Goal: Task Accomplishment & Management: Complete application form

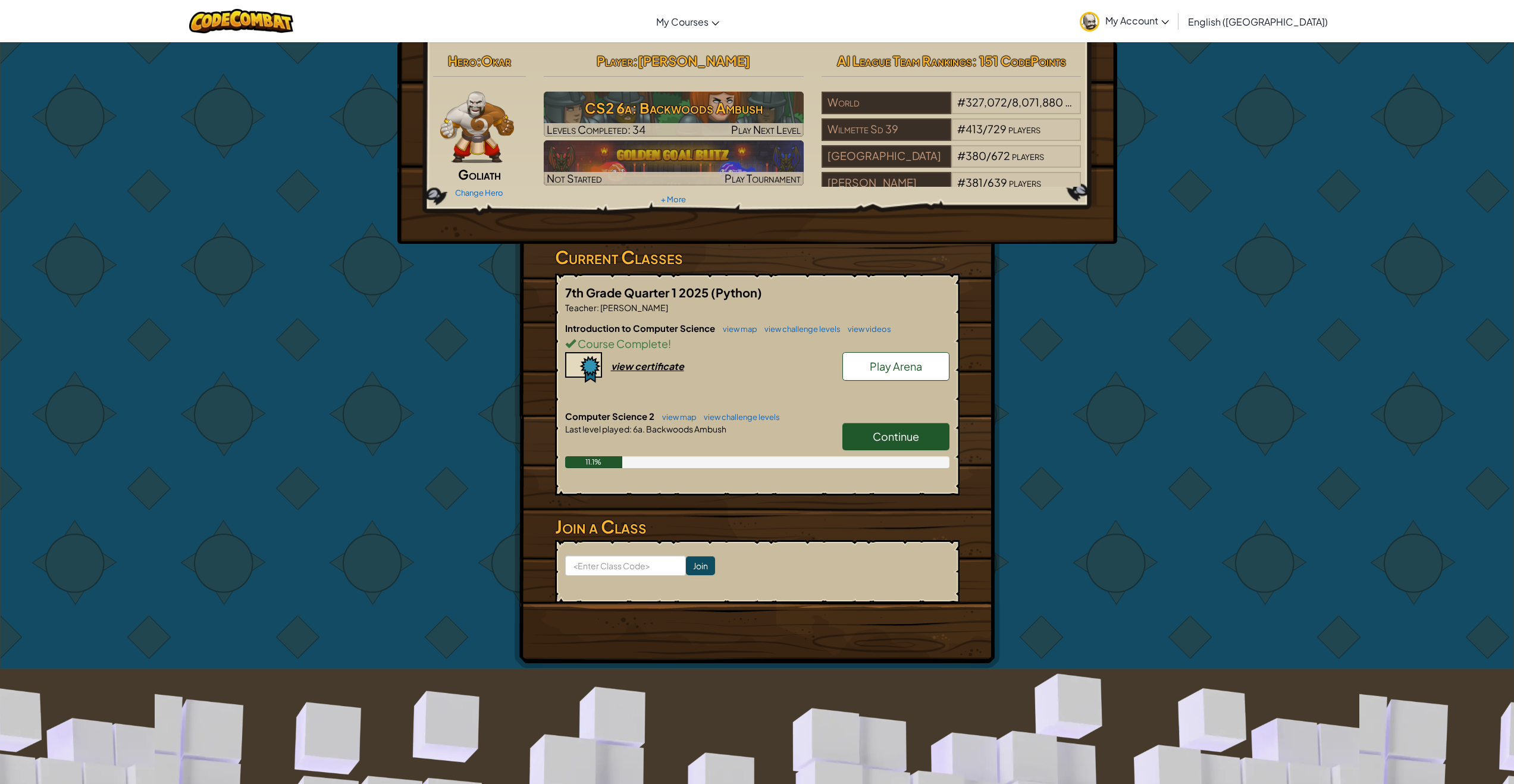
click at [856, 438] on link "Continue" at bounding box center [896, 436] width 107 height 27
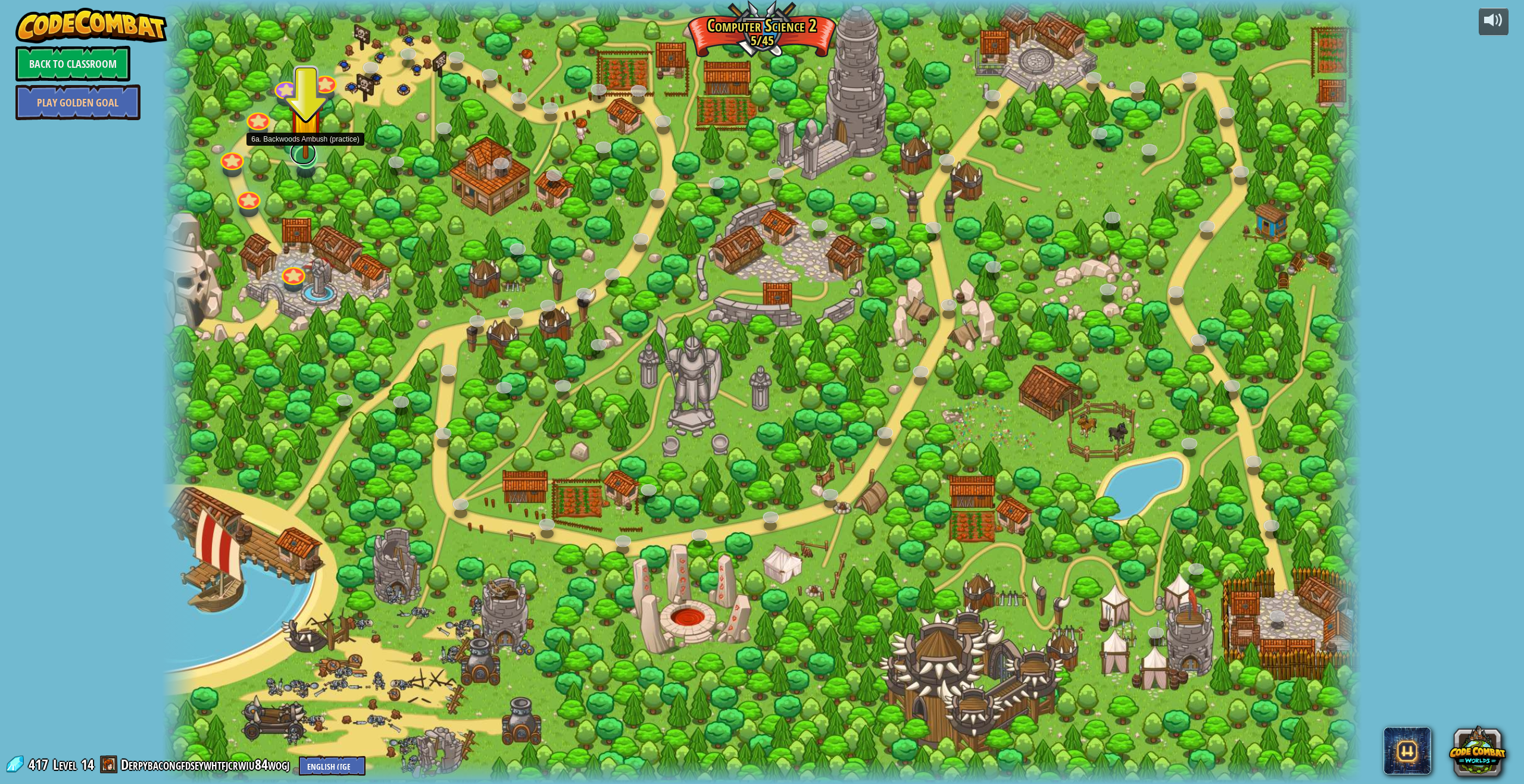
click at [299, 163] on div at bounding box center [306, 157] width 23 height 23
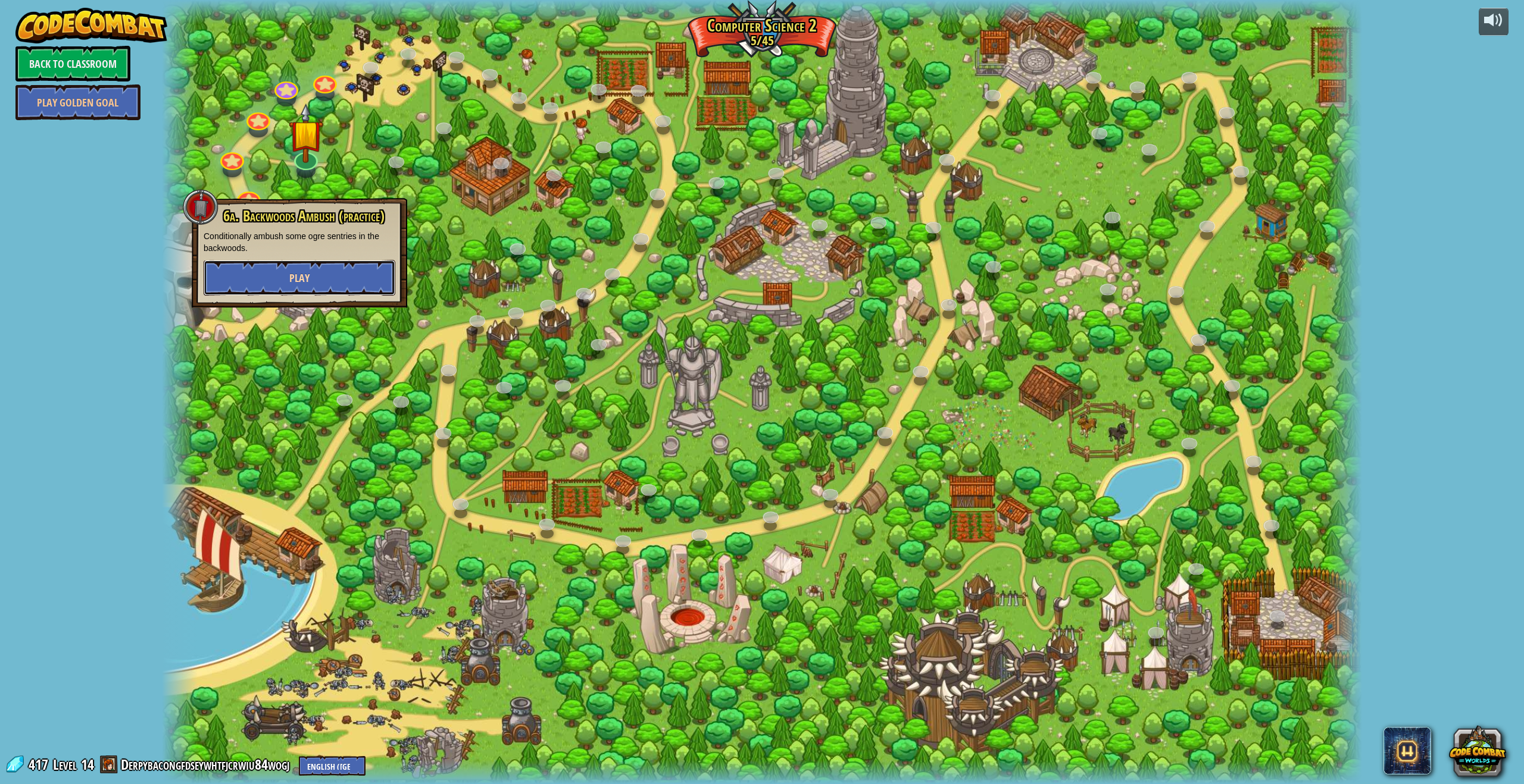
click at [364, 289] on button "Play" at bounding box center [299, 278] width 191 height 36
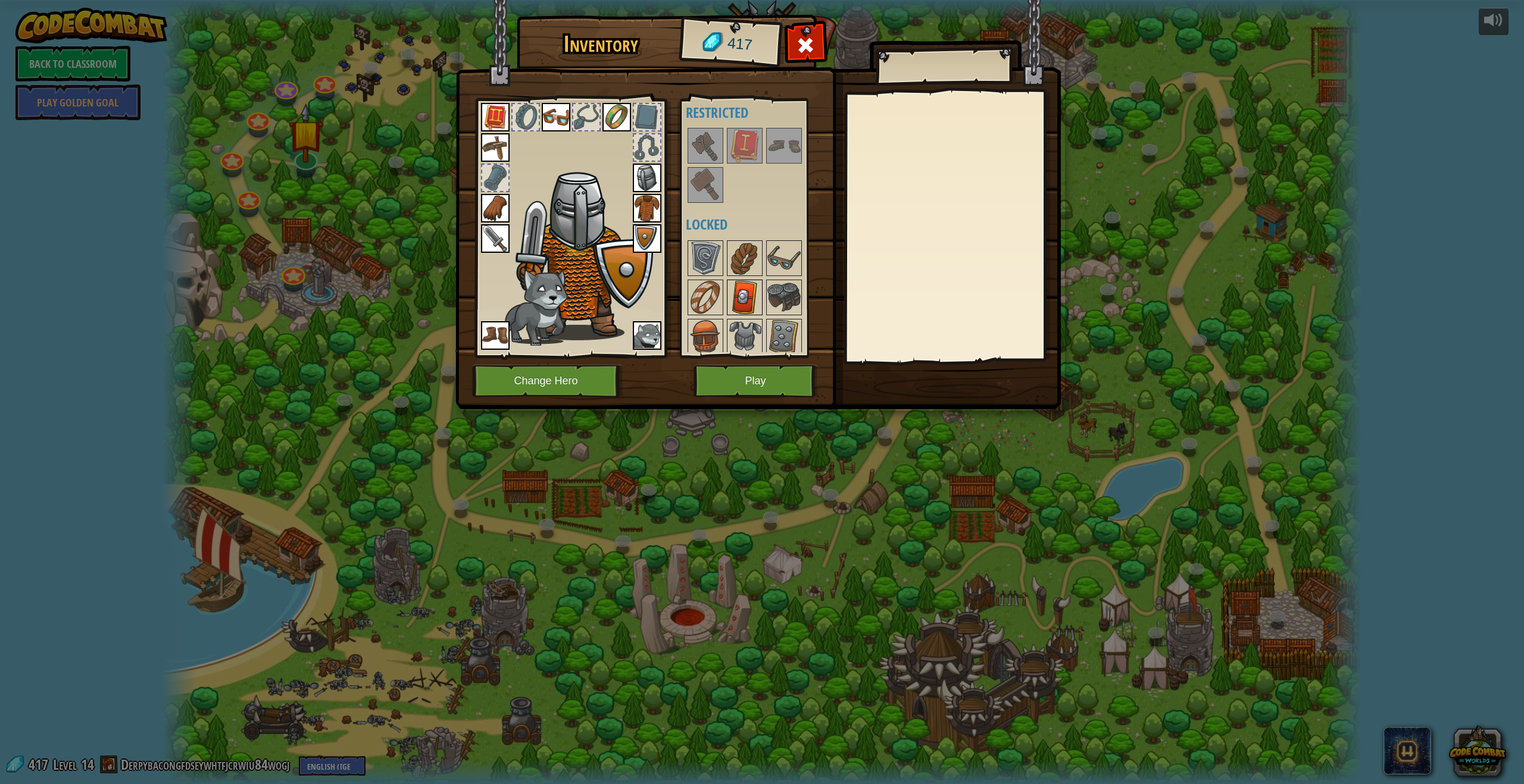
scroll to position [267, 0]
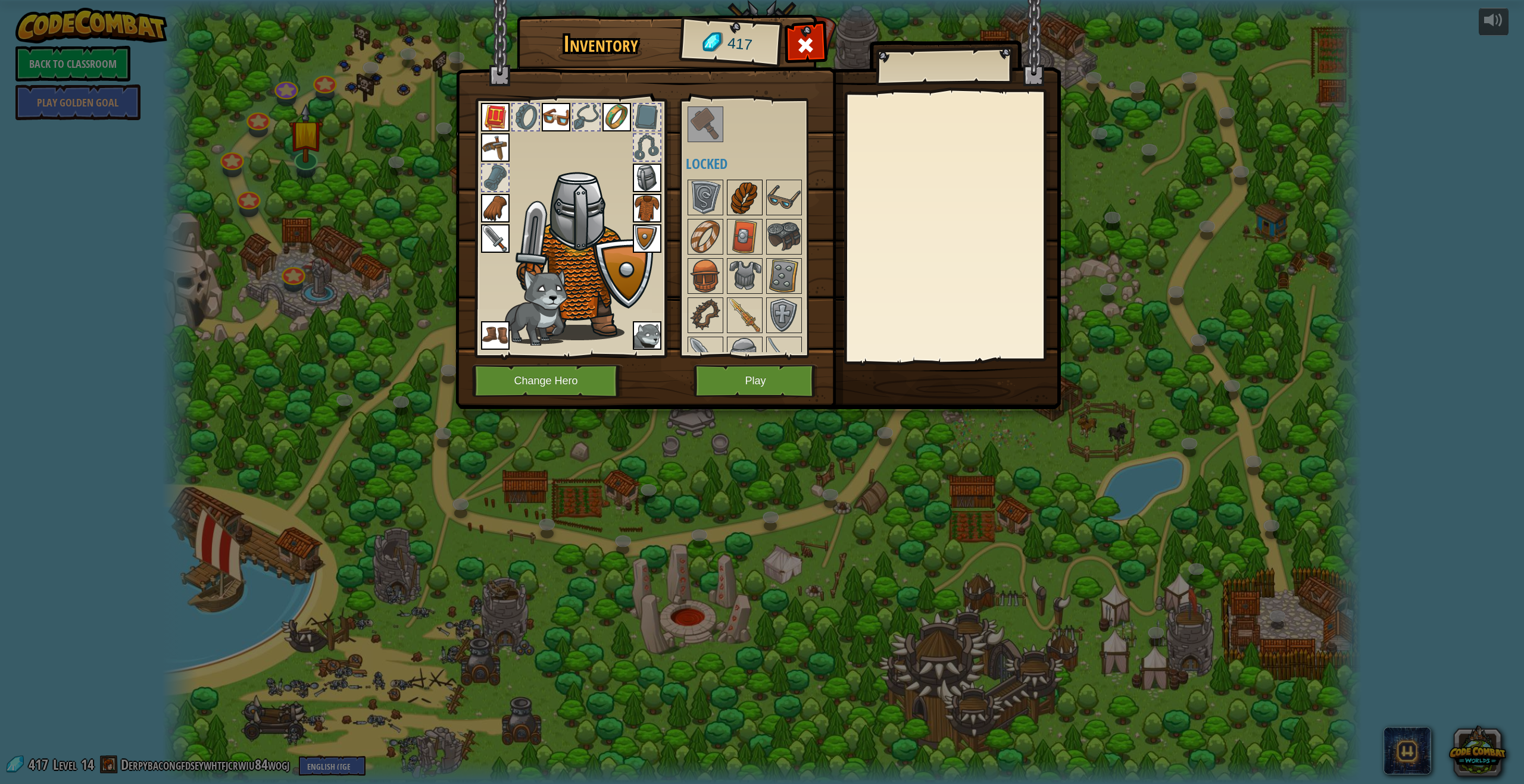
click at [757, 213] on img at bounding box center [744, 197] width 33 height 33
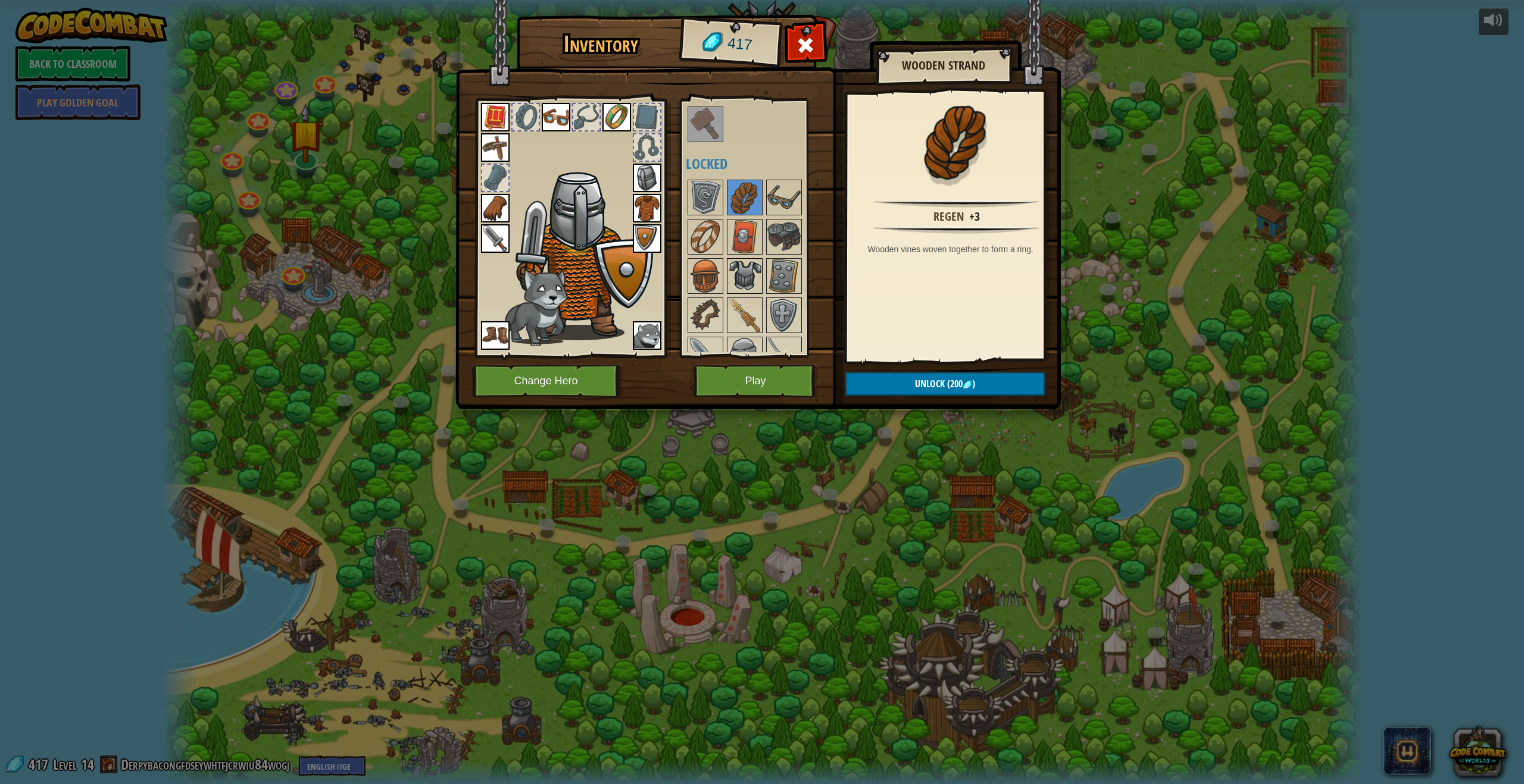
click at [746, 289] on img at bounding box center [744, 275] width 33 height 33
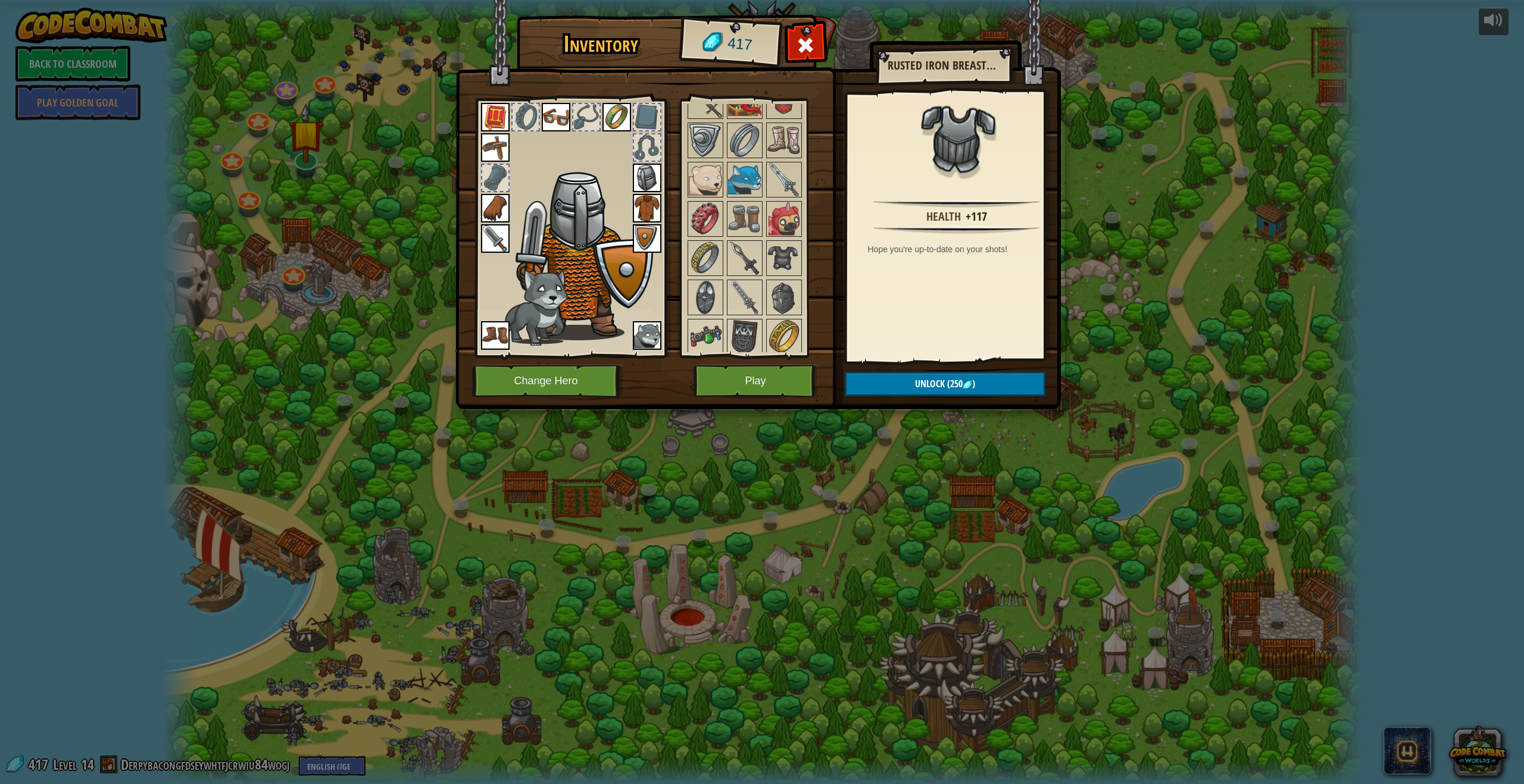
scroll to position [763, 0]
click at [789, 251] on img at bounding box center [784, 251] width 33 height 33
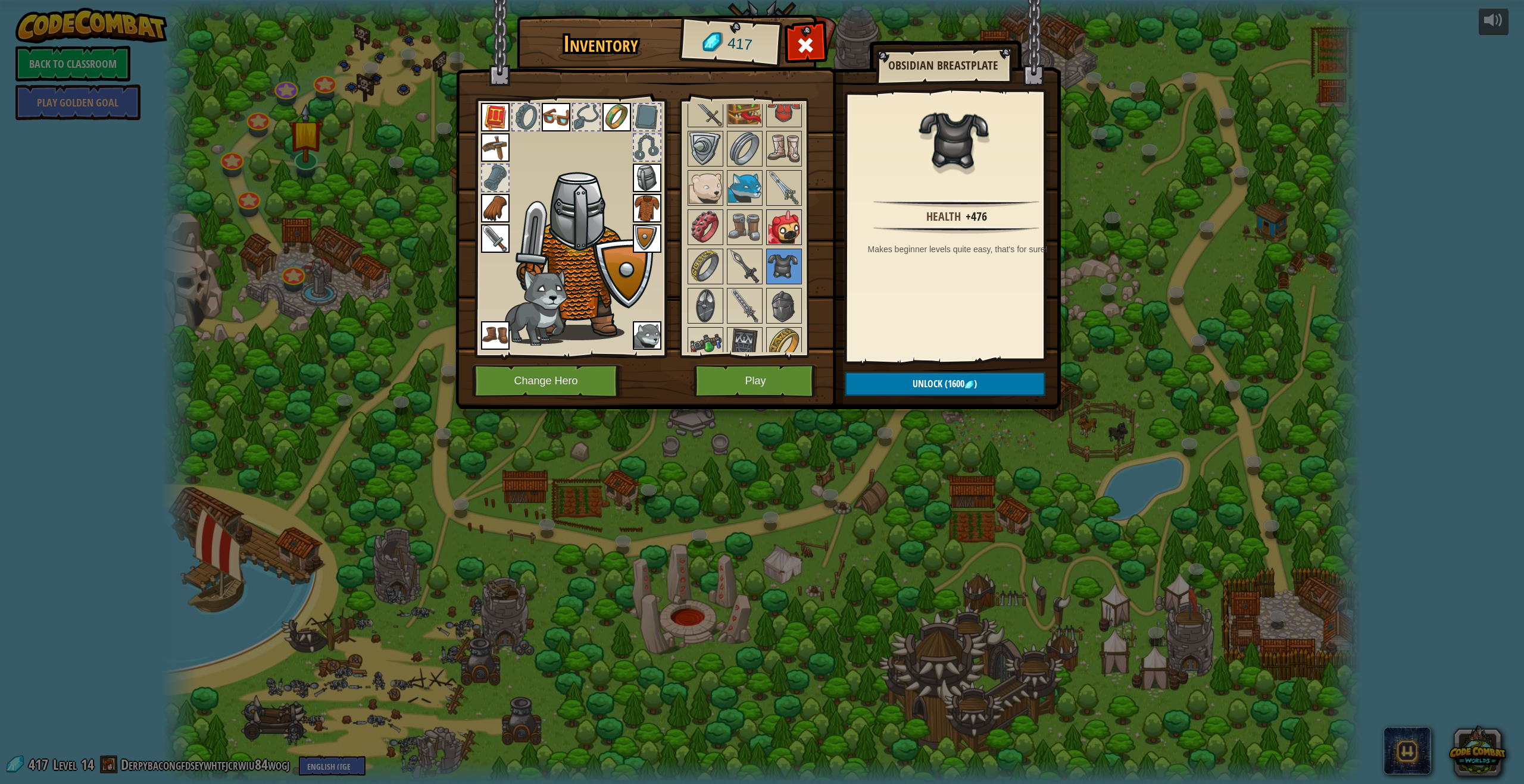
click at [778, 224] on img at bounding box center [784, 226] width 33 height 33
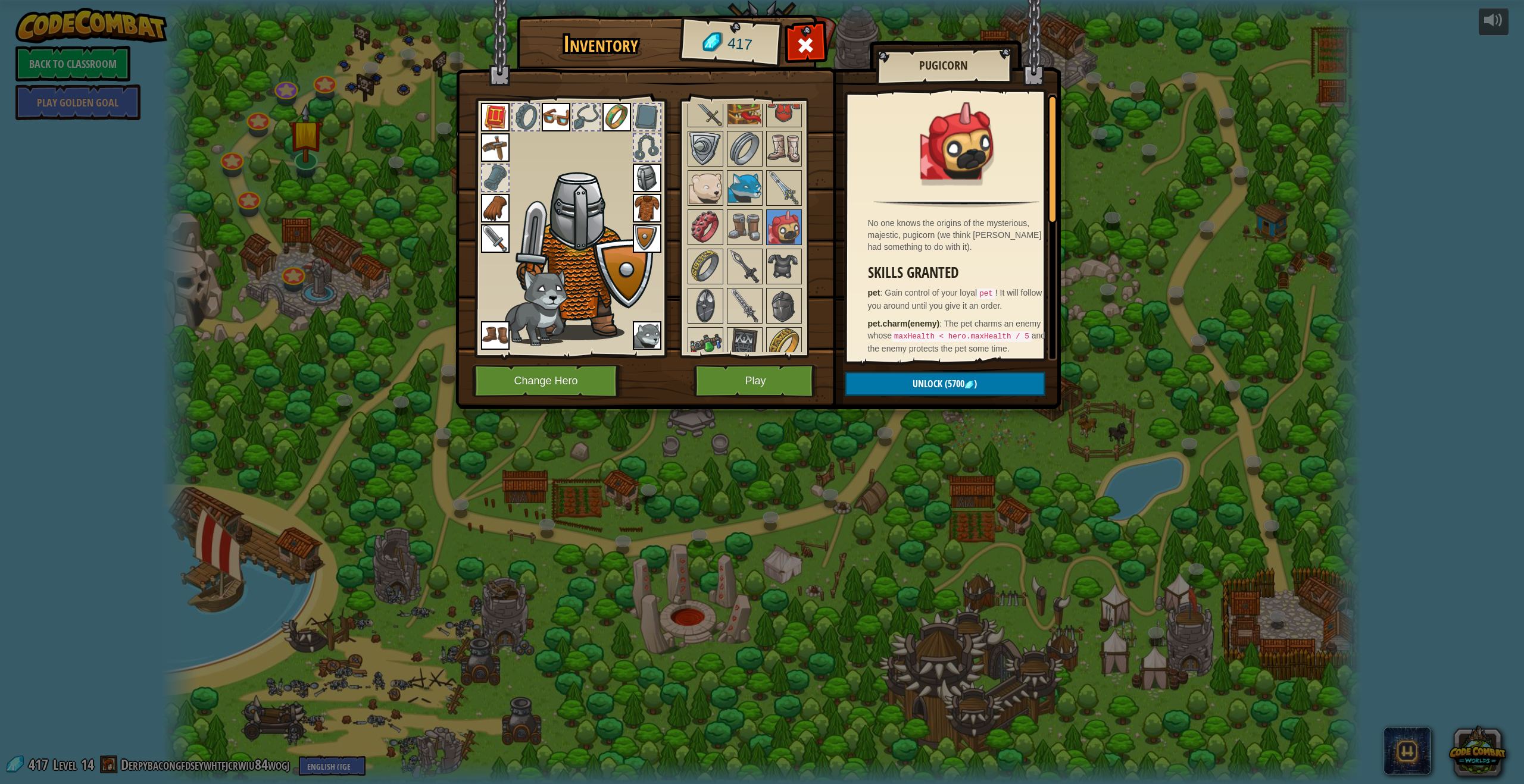
drag, startPoint x: 715, startPoint y: 185, endPoint x: 724, endPoint y: 171, distance: 16.6
click at [724, 171] on div "Available Equip Equip Equip Equip Equip Equip Equip Equip Equip Equip Equip Equ…" at bounding box center [760, 228] width 150 height 248
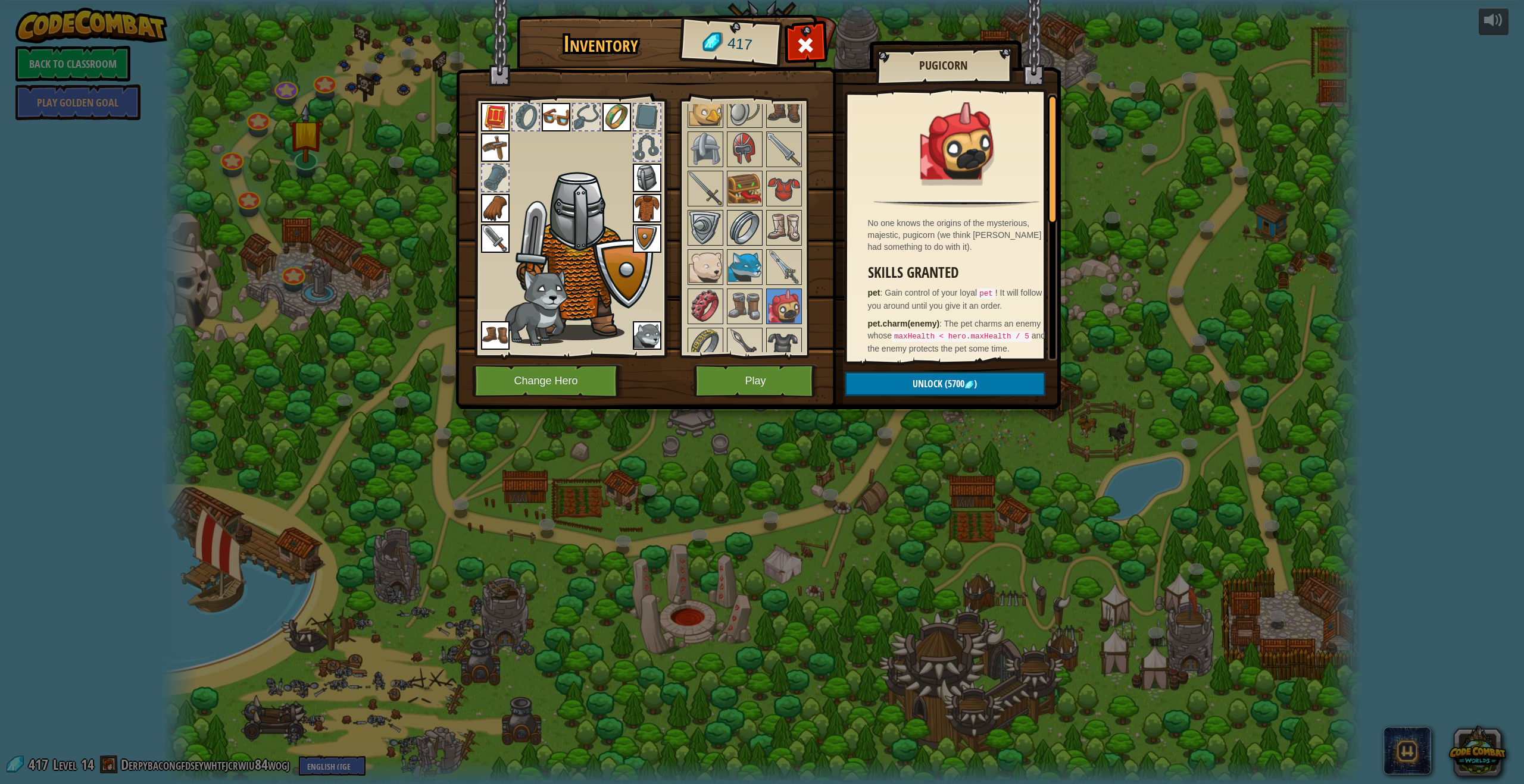
scroll to position [666, 0]
click at [696, 157] on img at bounding box center [704, 151] width 33 height 33
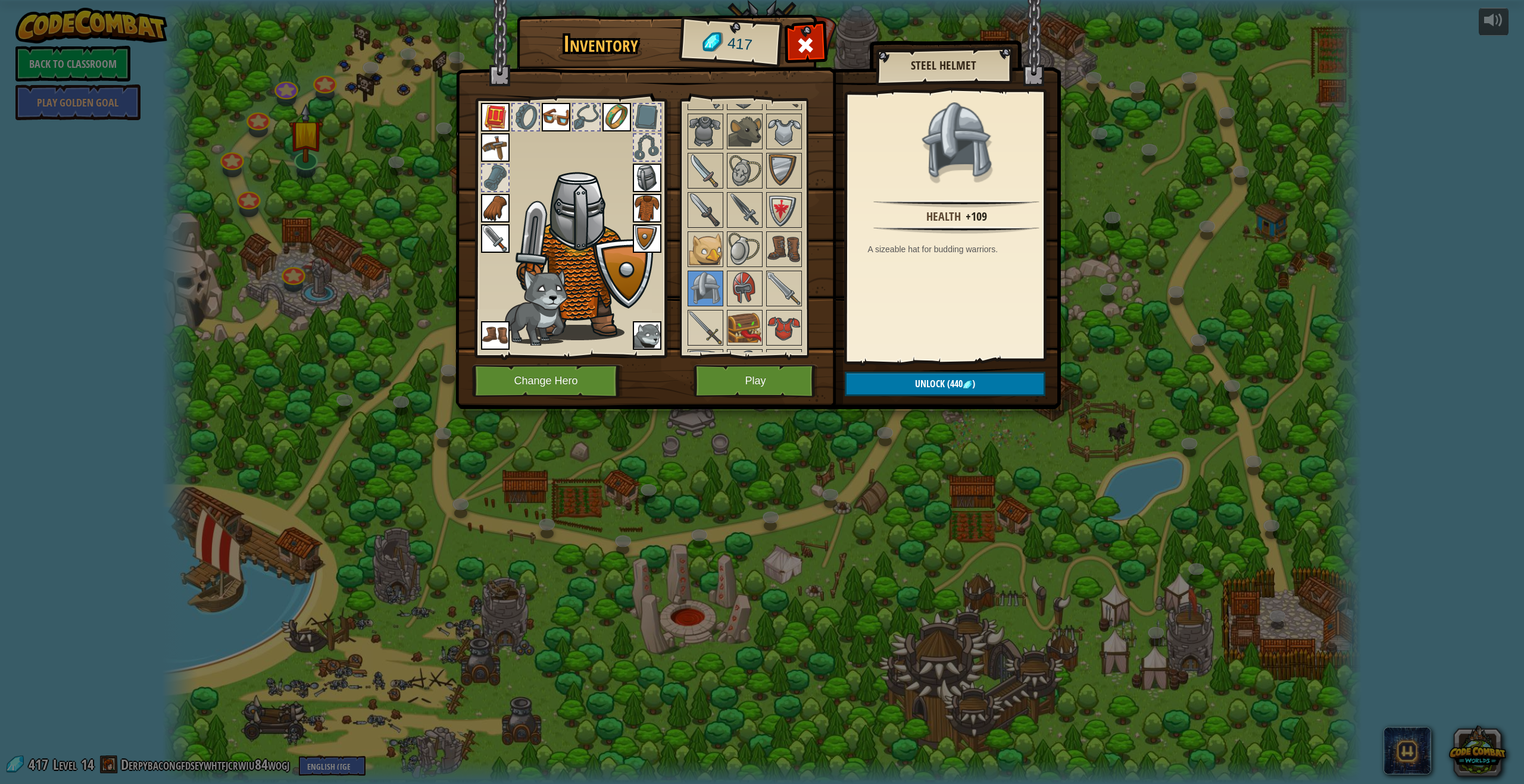
scroll to position [420, 0]
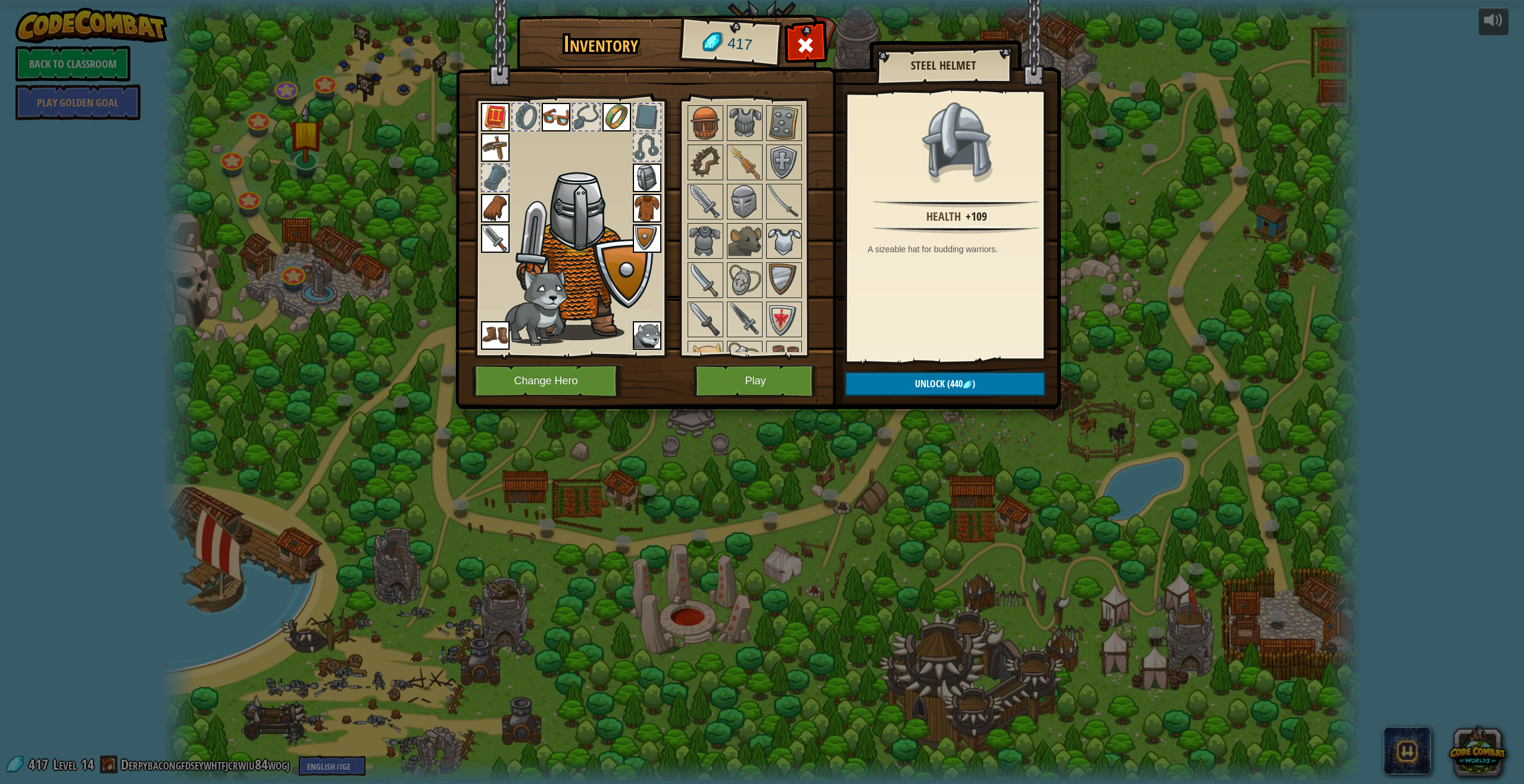
click at [795, 255] on img at bounding box center [784, 240] width 33 height 33
click at [776, 377] on button "Play" at bounding box center [756, 381] width 125 height 33
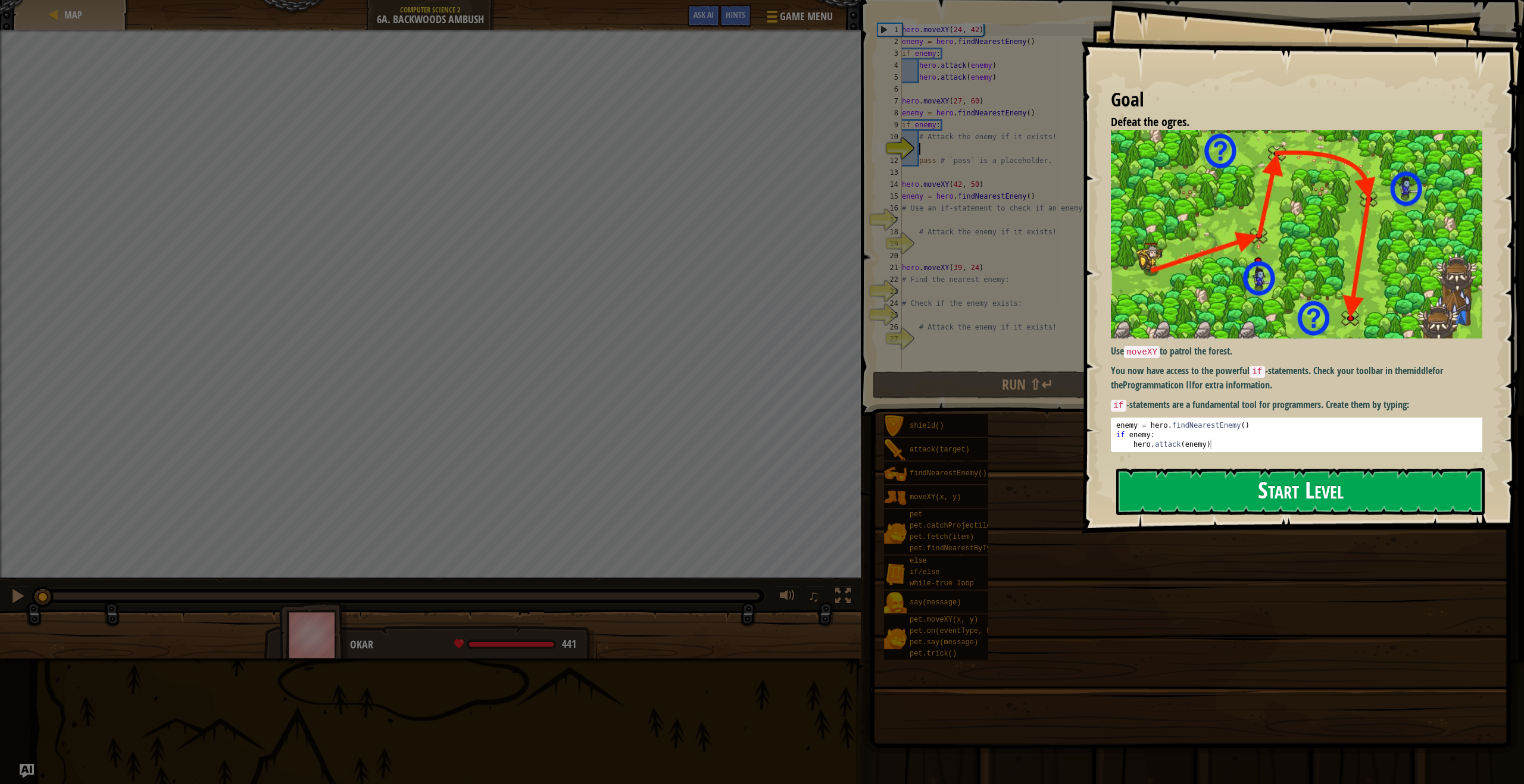
click at [1289, 503] on button "Start Level" at bounding box center [1300, 492] width 369 height 47
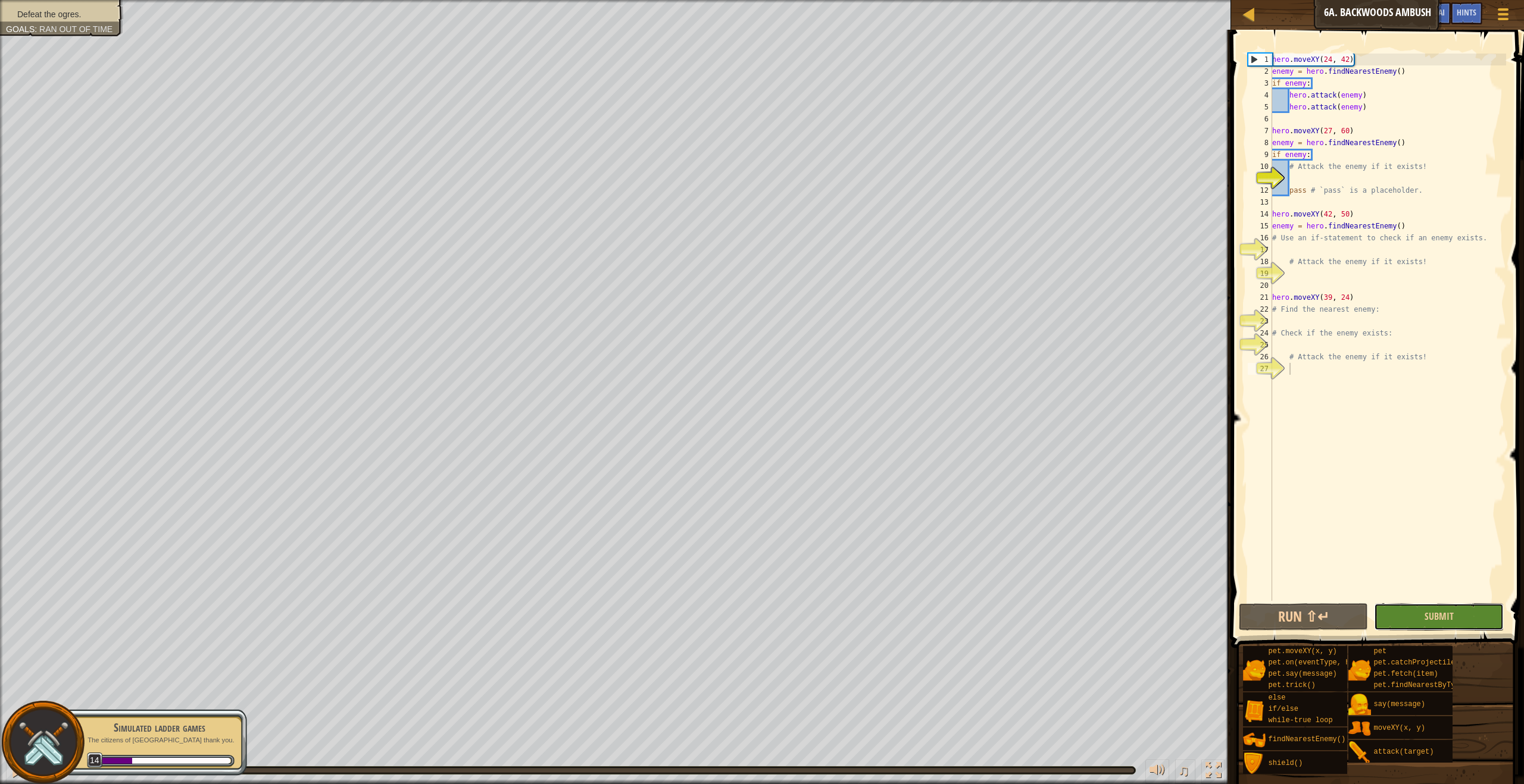
click at [1483, 624] on button "Submit" at bounding box center [1438, 616] width 129 height 27
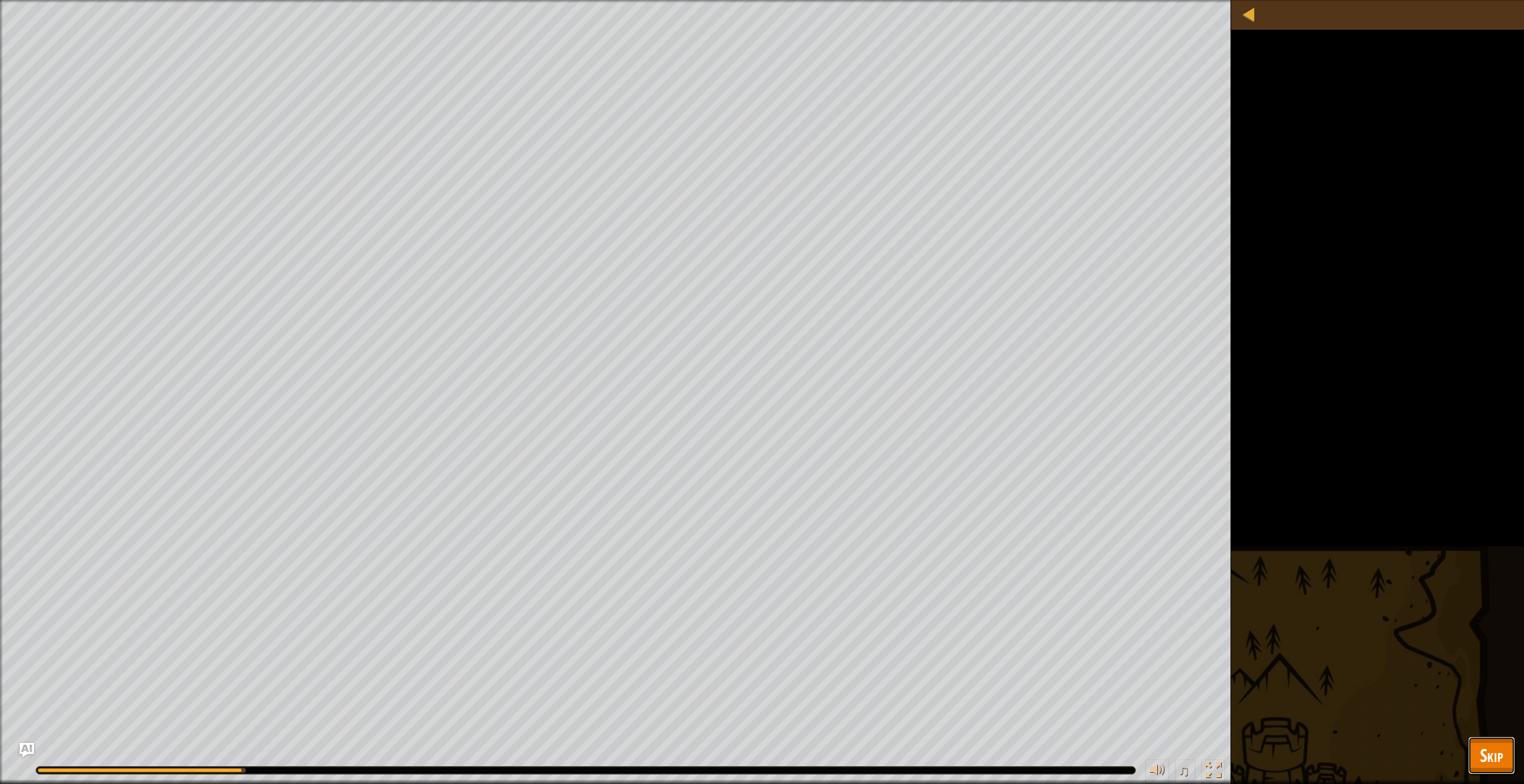
click at [1495, 753] on span "Skip" at bounding box center [1491, 755] width 23 height 24
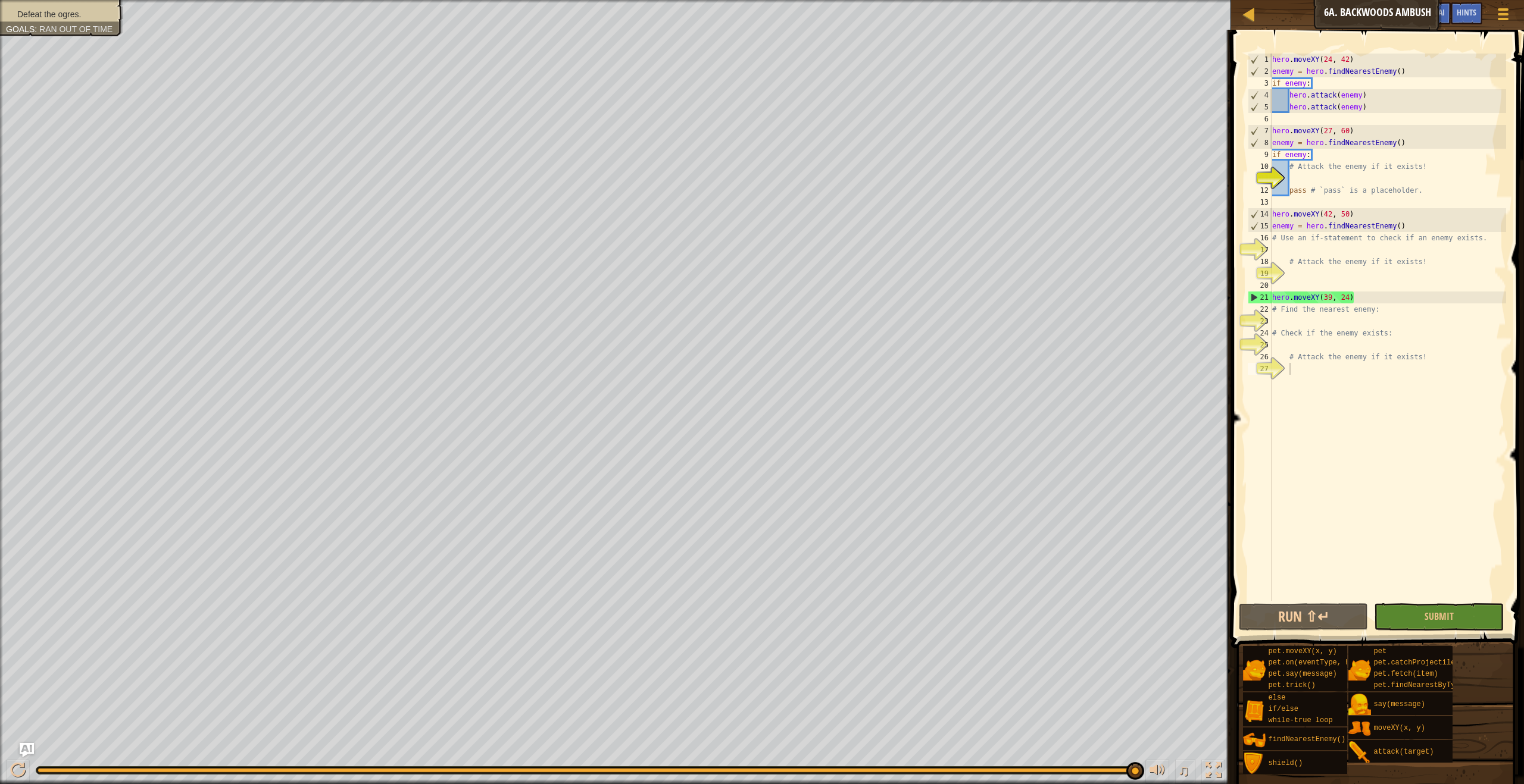
click at [62, 10] on span "Defeat the ogres." at bounding box center [49, 14] width 64 height 10
click at [1467, 613] on button "Submit" at bounding box center [1438, 616] width 129 height 27
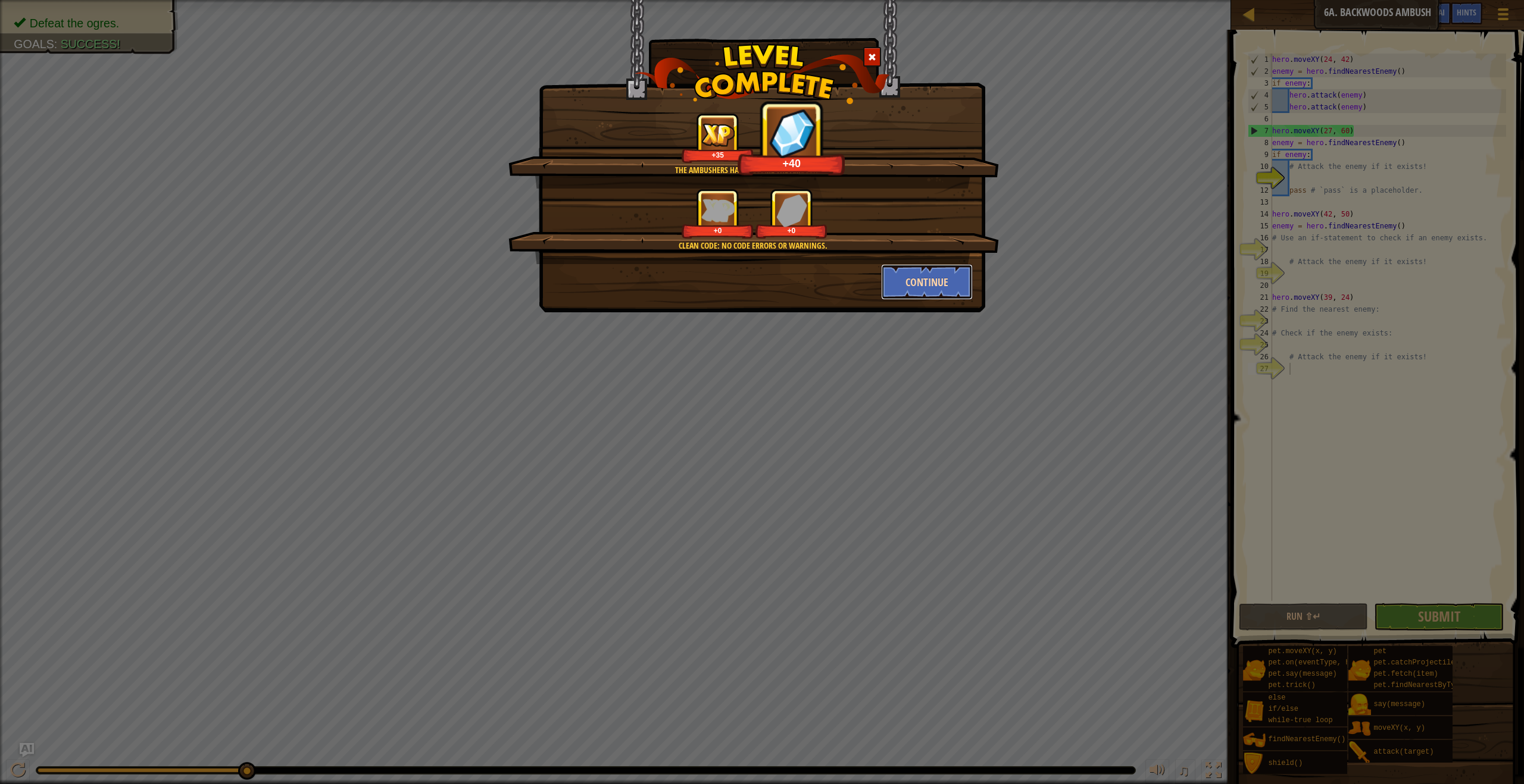
click at [914, 297] on button "Continue" at bounding box center [927, 281] width 92 height 36
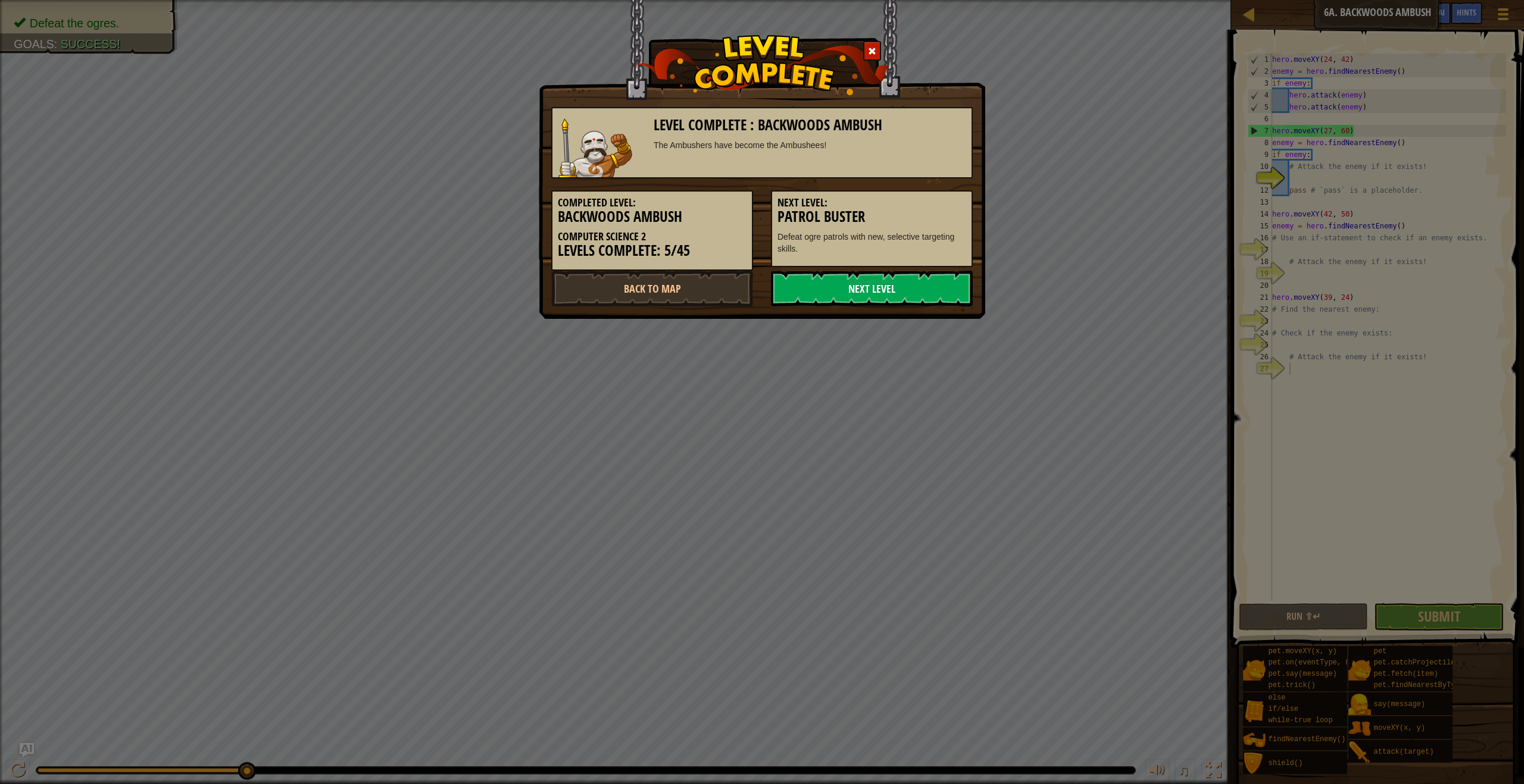
click at [914, 300] on link "Next Level" at bounding box center [871, 288] width 202 height 36
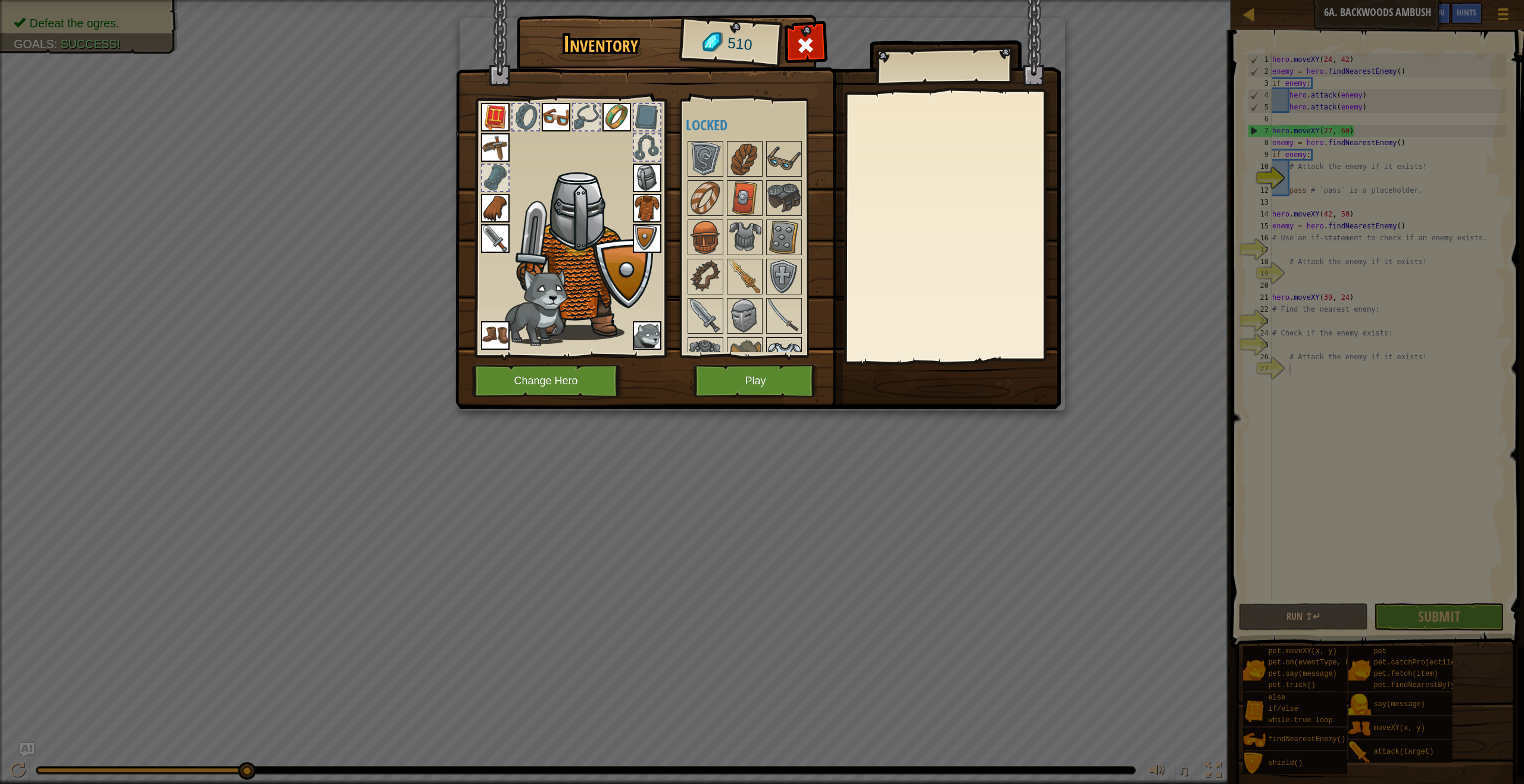
scroll to position [388, 0]
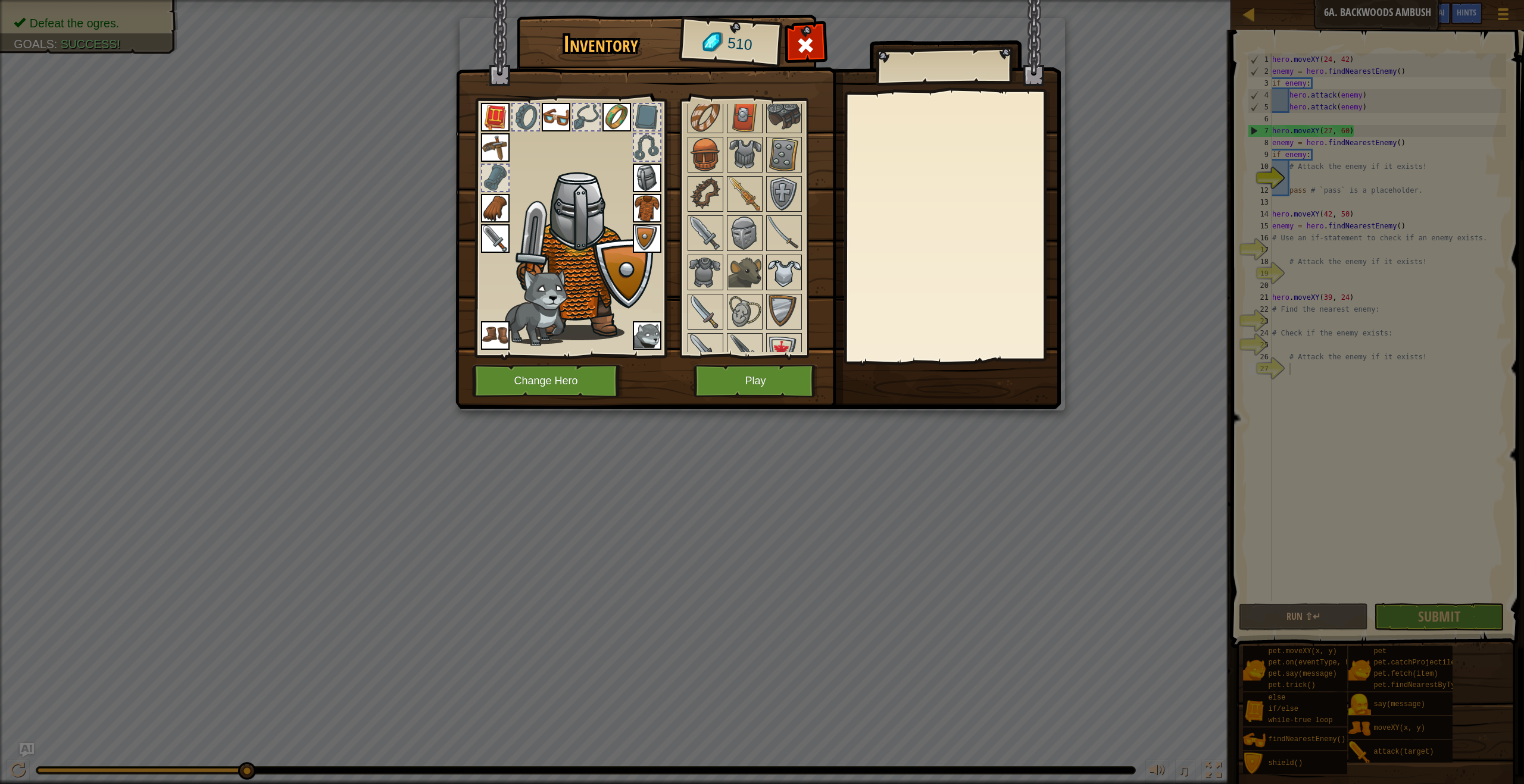
click at [794, 261] on img at bounding box center [784, 272] width 33 height 33
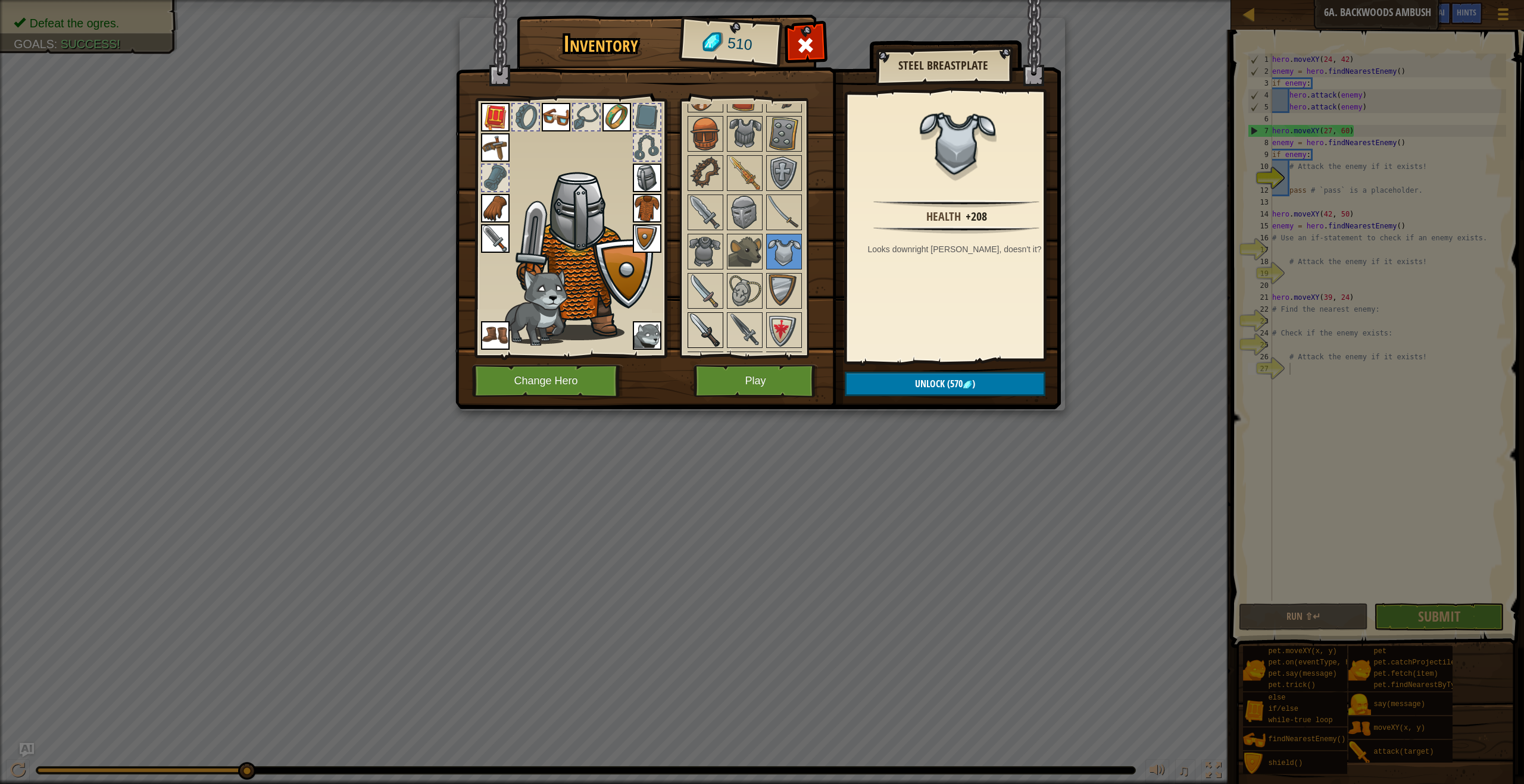
scroll to position [433, 0]
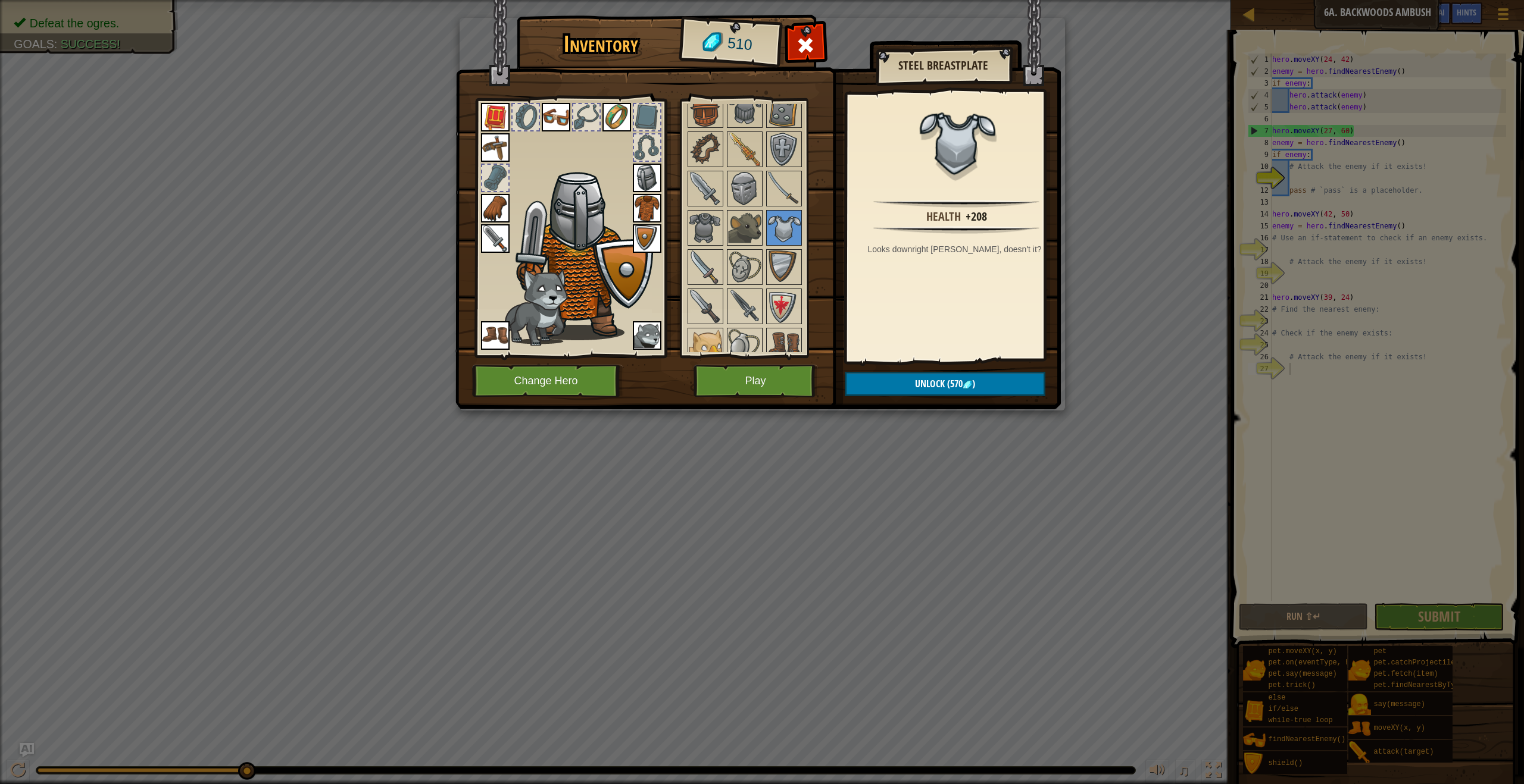
click at [748, 167] on div at bounding box center [760, 385] width 150 height 746
click at [742, 176] on img at bounding box center [744, 188] width 33 height 33
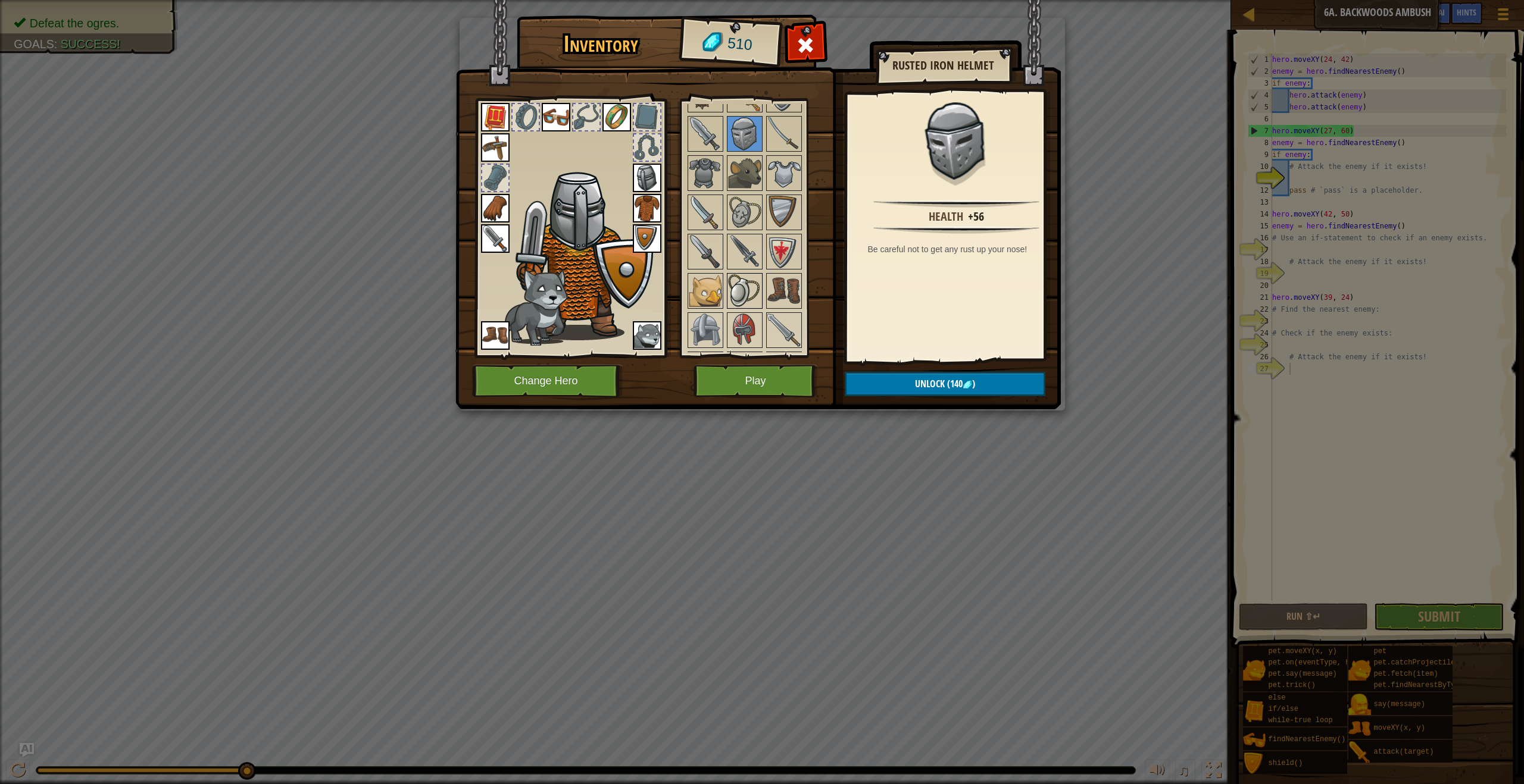
scroll to position [557, 0]
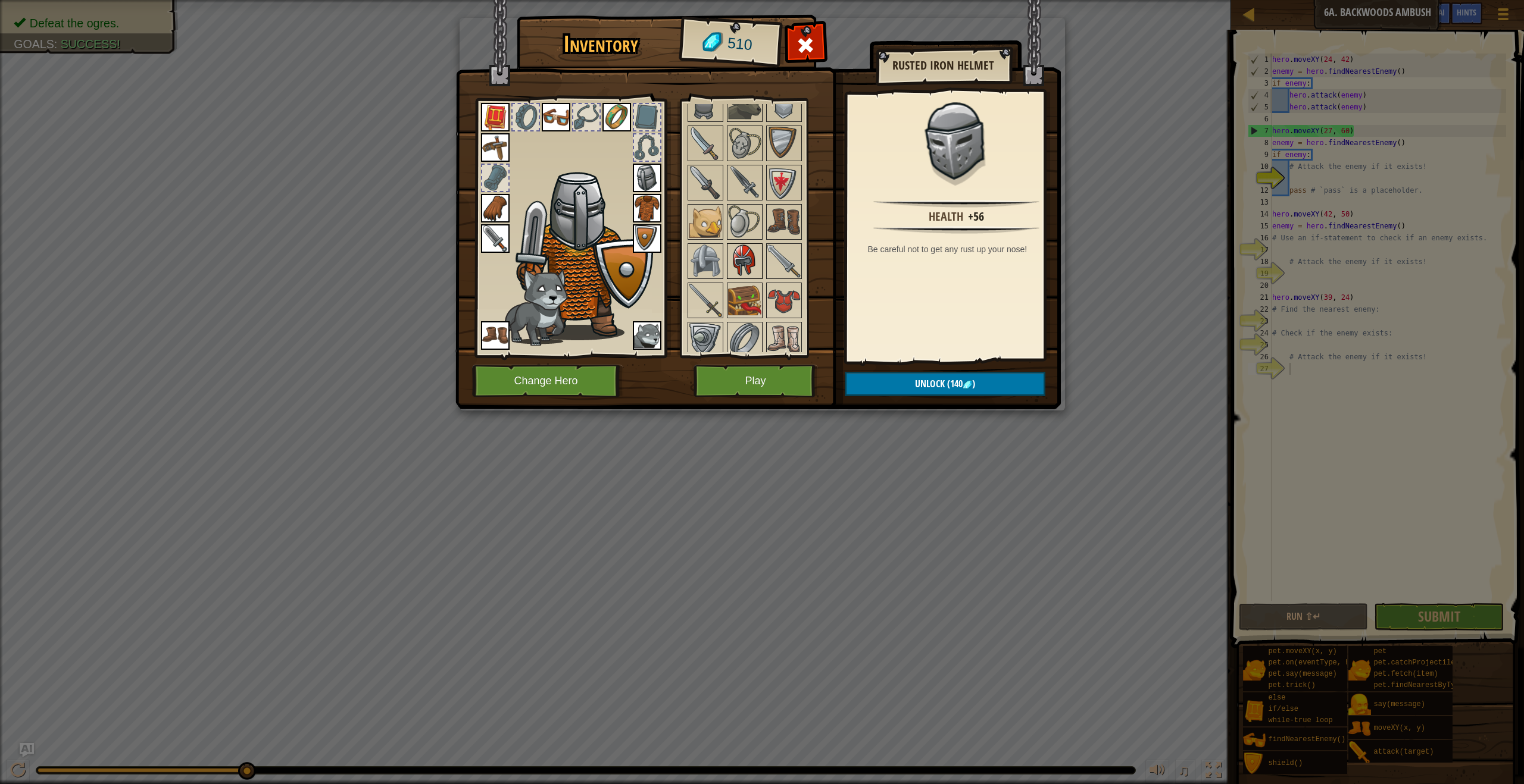
click at [729, 260] on div at bounding box center [744, 261] width 36 height 36
click at [729, 258] on img at bounding box center [744, 261] width 33 height 33
click at [720, 259] on img at bounding box center [704, 261] width 33 height 33
click at [991, 386] on button "Unlock (440 )" at bounding box center [945, 383] width 201 height 24
click at [991, 378] on button "Confirm" at bounding box center [945, 383] width 201 height 24
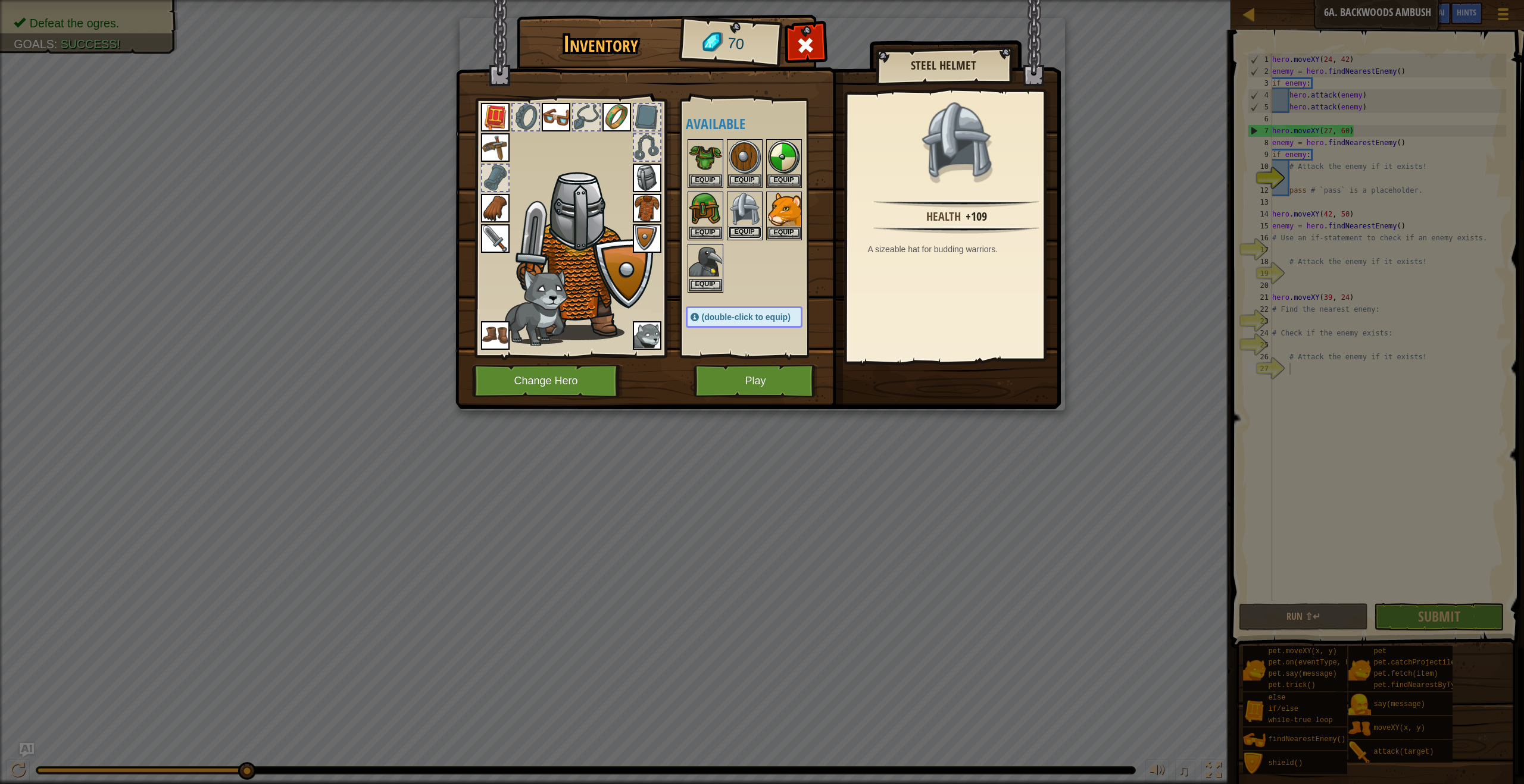
click at [742, 229] on button "Equip" at bounding box center [744, 232] width 33 height 12
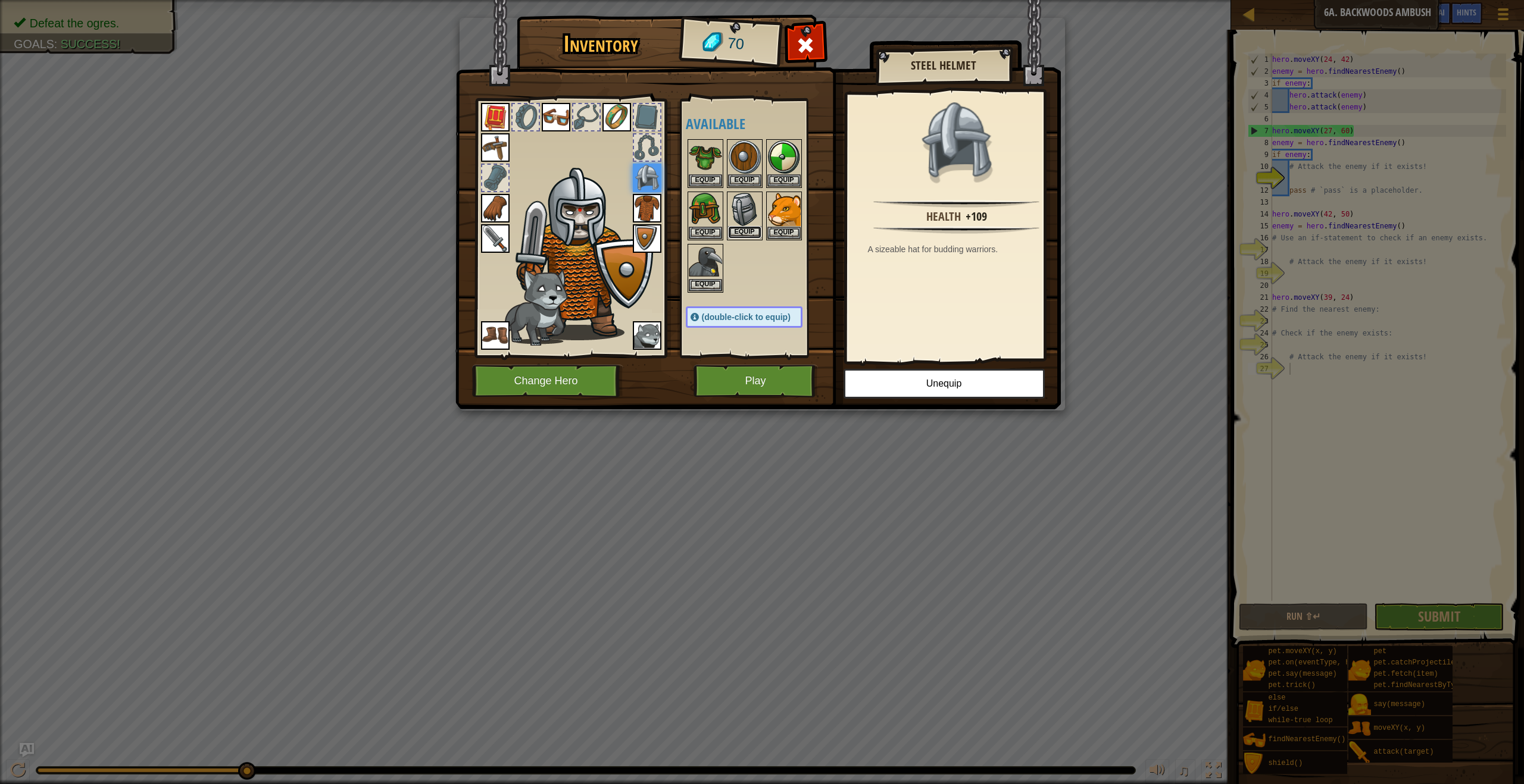
click at [755, 228] on button "Equip" at bounding box center [744, 232] width 33 height 12
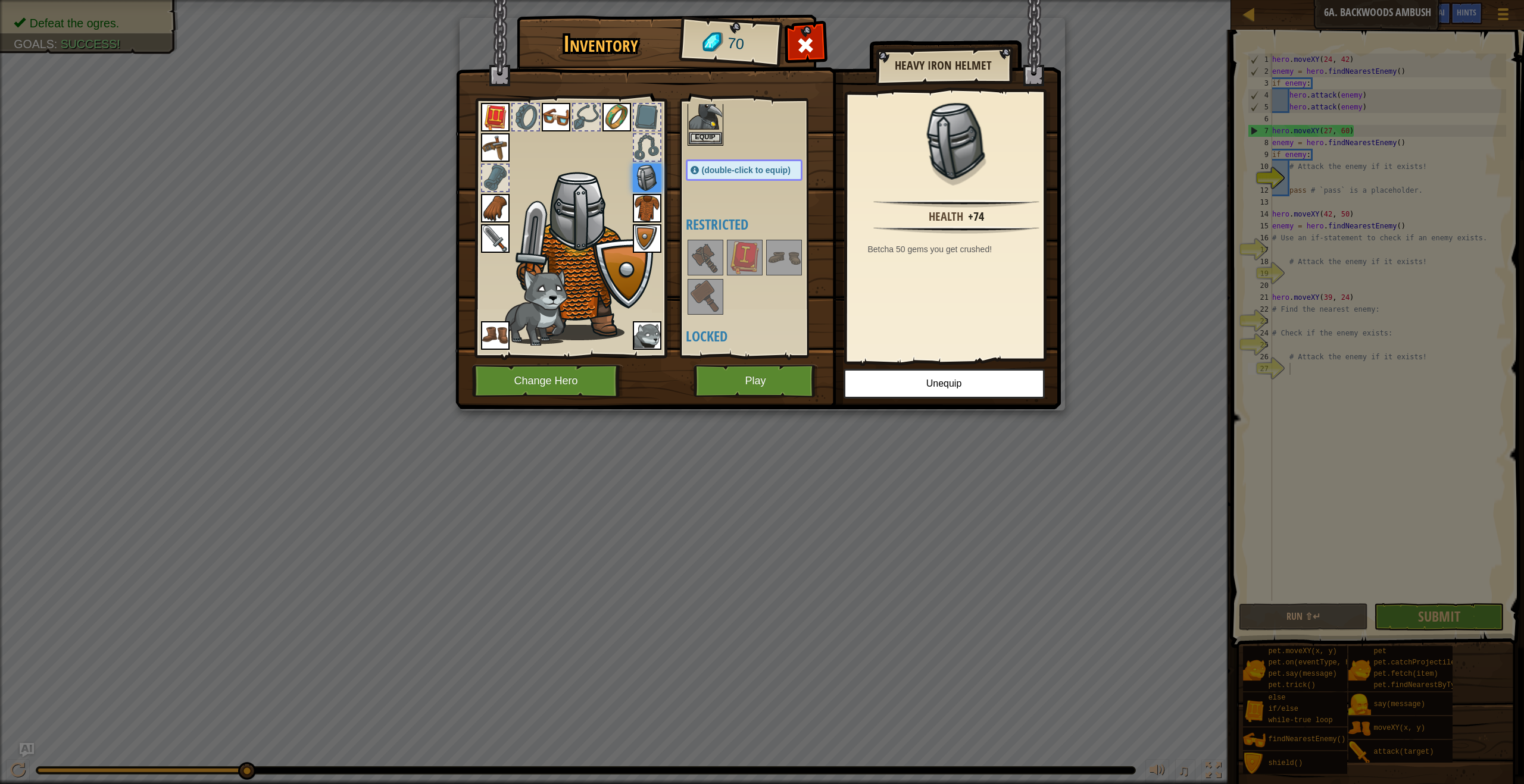
scroll to position [159, 0]
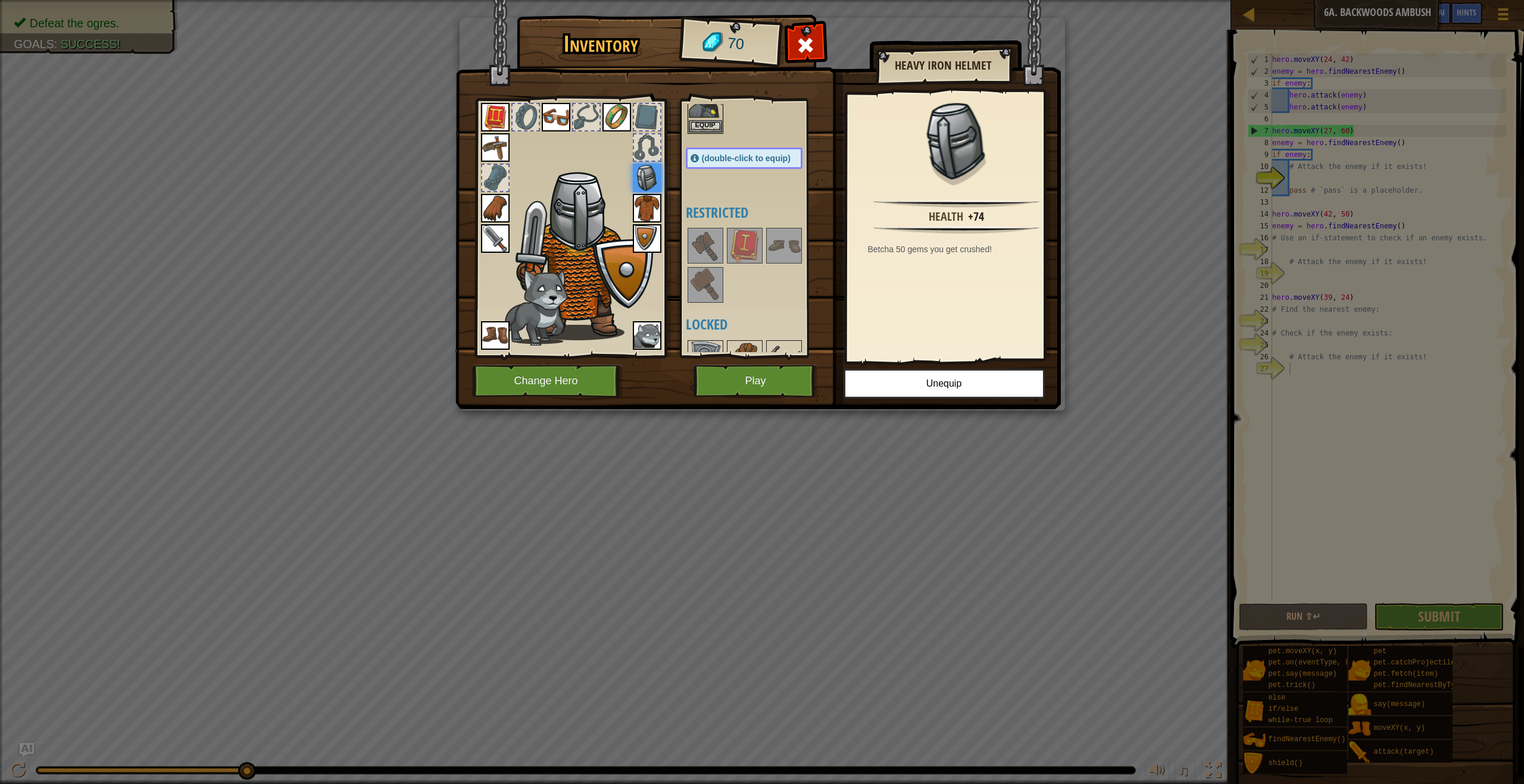
drag, startPoint x: 770, startPoint y: 286, endPoint x: 778, endPoint y: 267, distance: 20.6
click at [771, 286] on div at bounding box center [756, 265] width 141 height 78
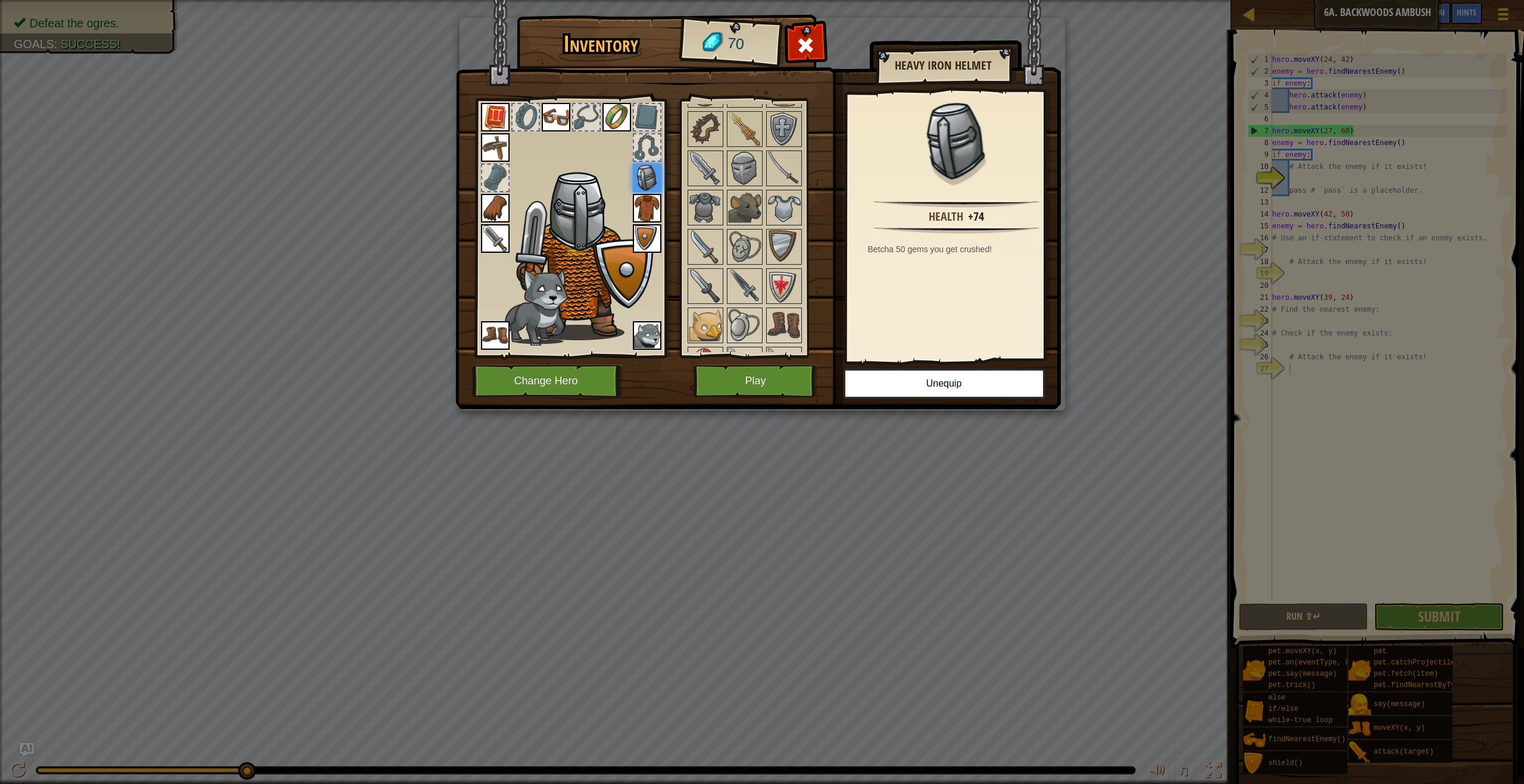
scroll to position [574, 0]
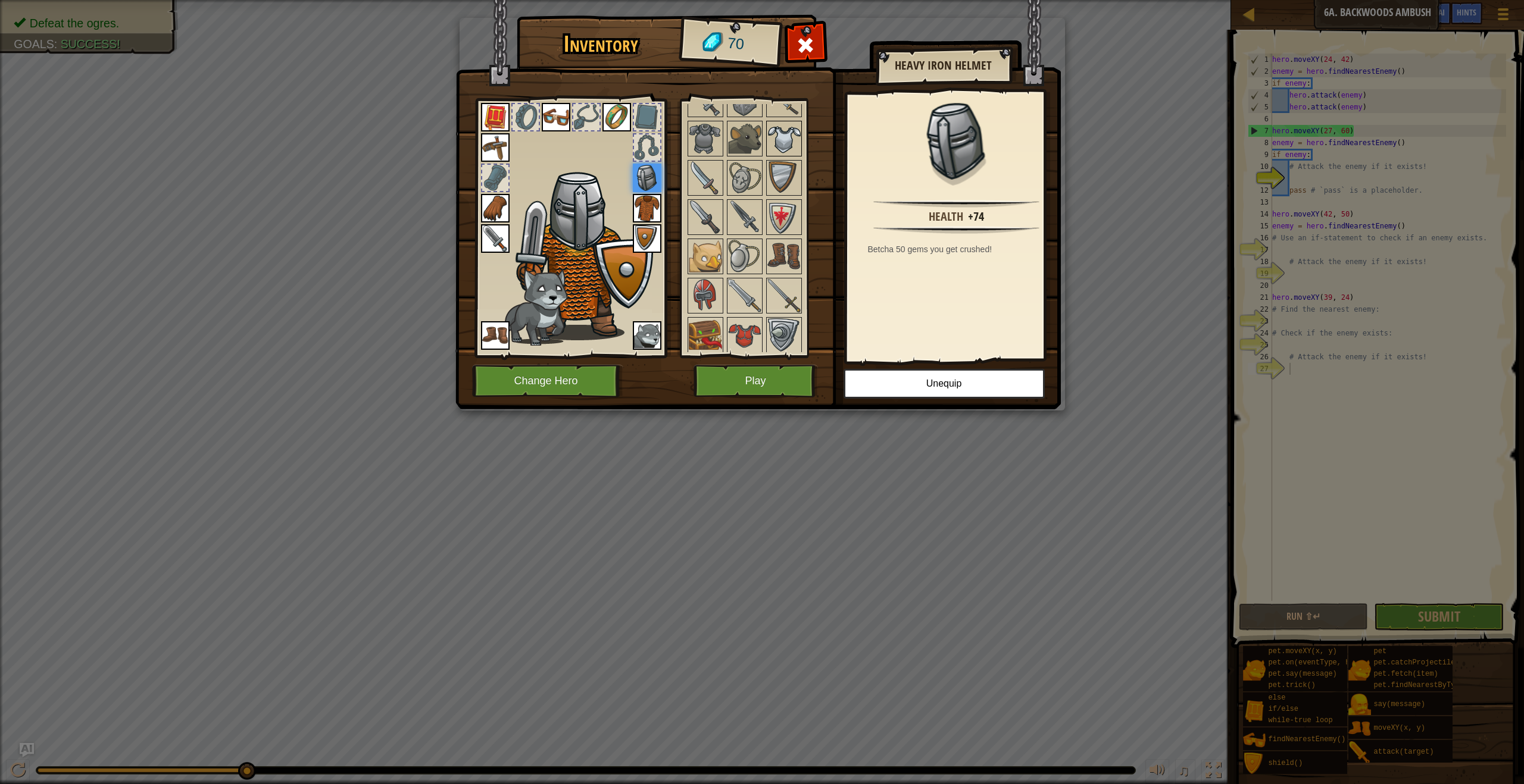
click at [792, 152] on img at bounding box center [784, 138] width 33 height 33
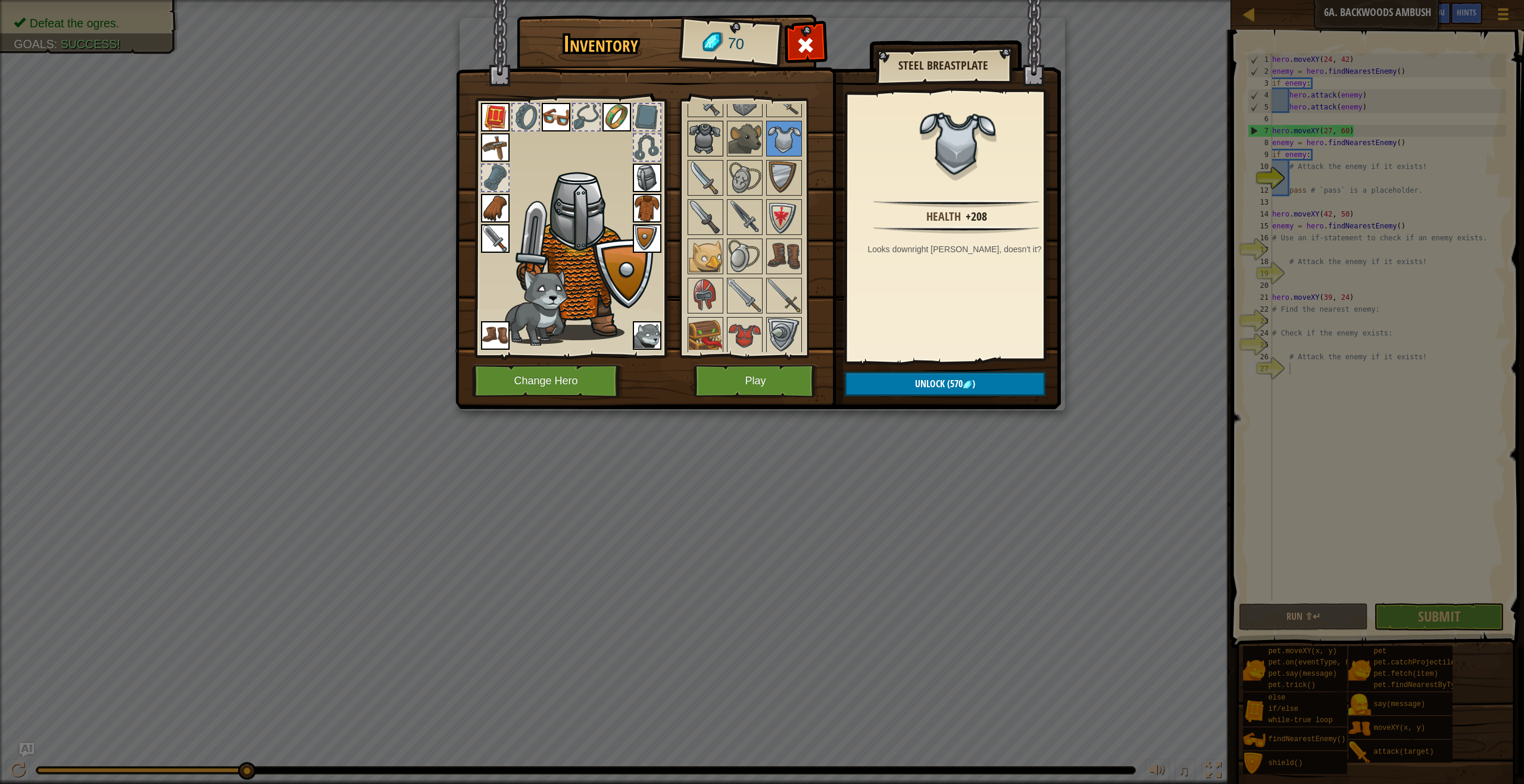
click at [717, 141] on img at bounding box center [704, 138] width 33 height 33
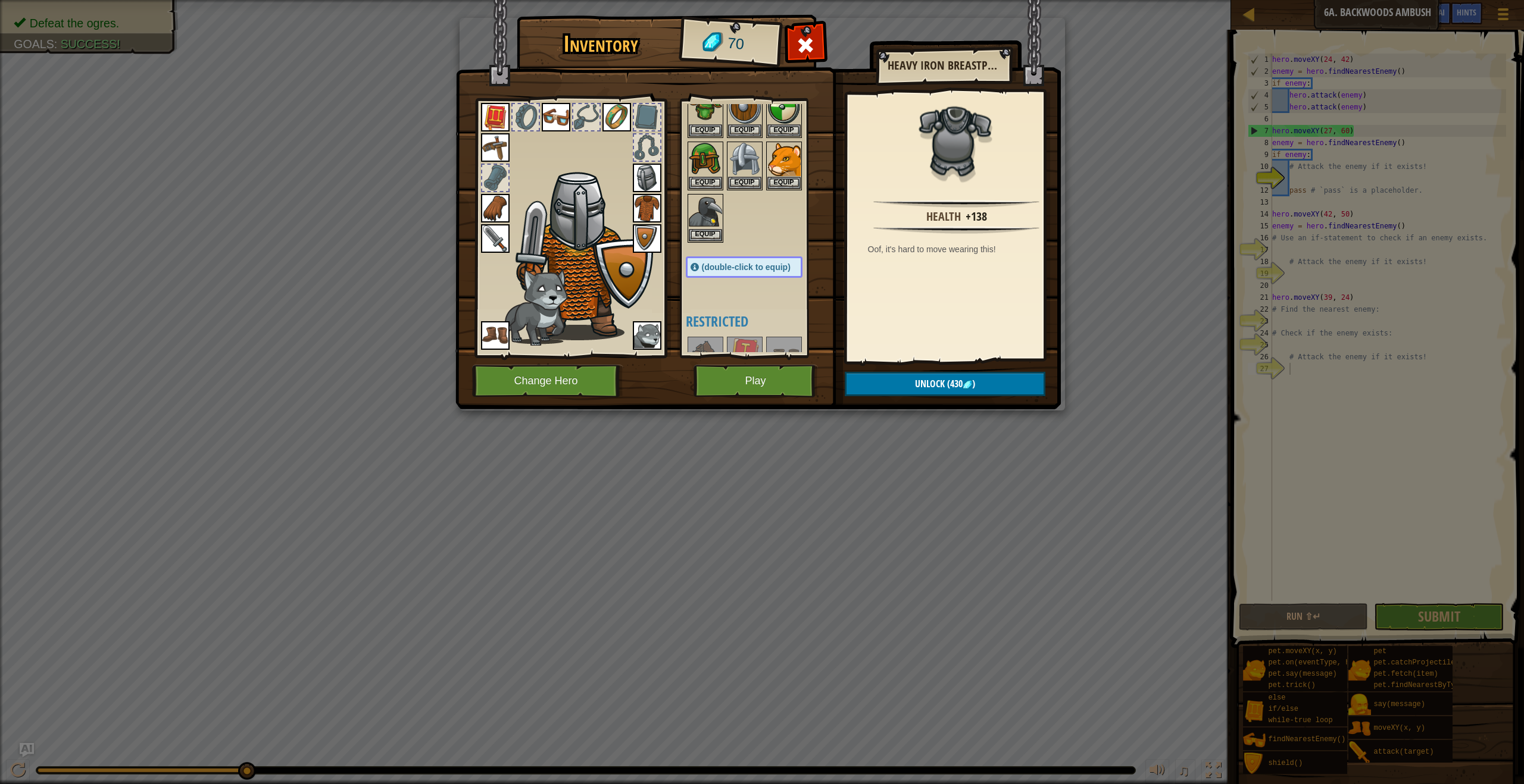
scroll to position [0, 0]
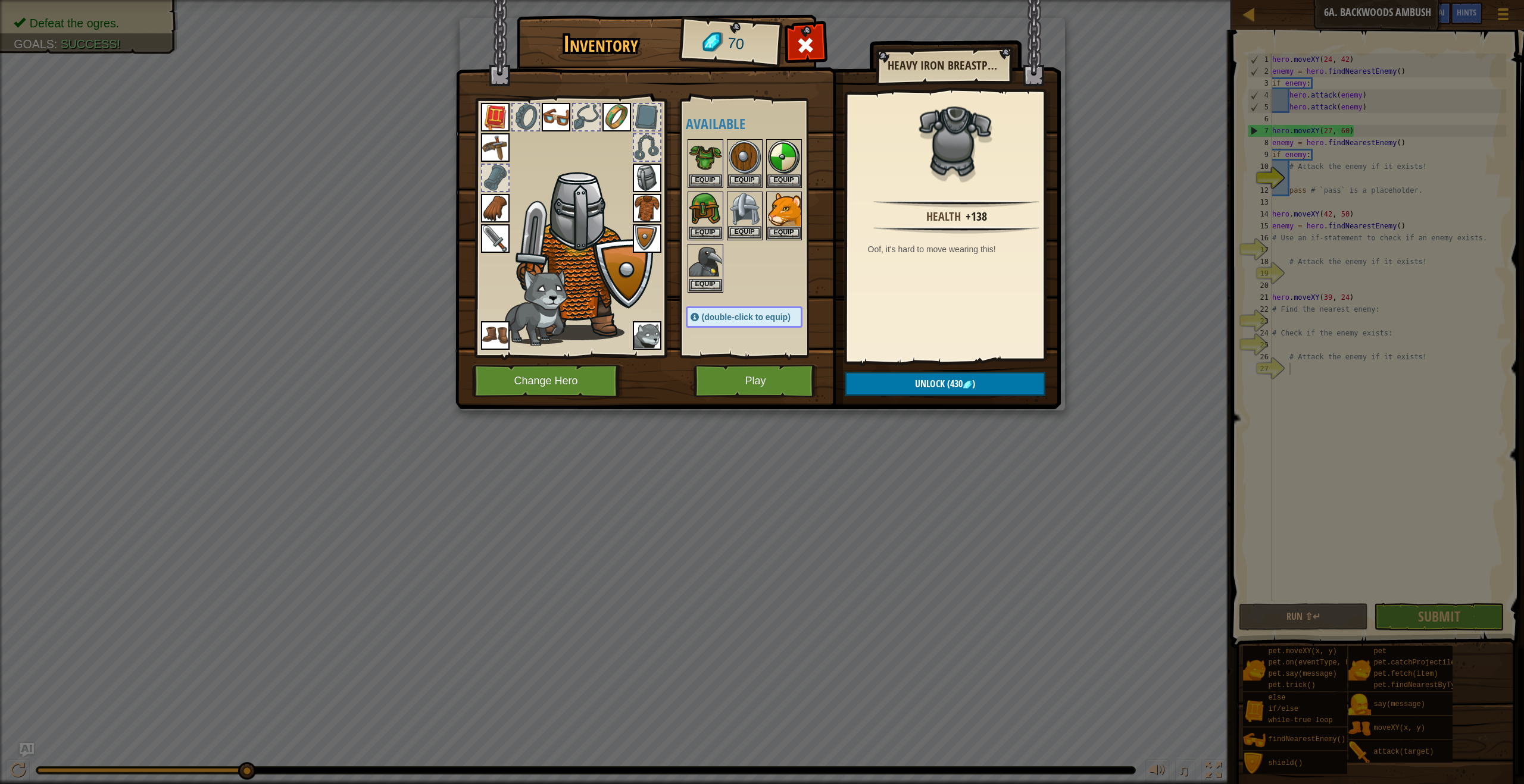
click at [735, 240] on div "Equip" at bounding box center [744, 215] width 36 height 49
click at [886, 385] on button "Equip" at bounding box center [944, 383] width 201 height 30
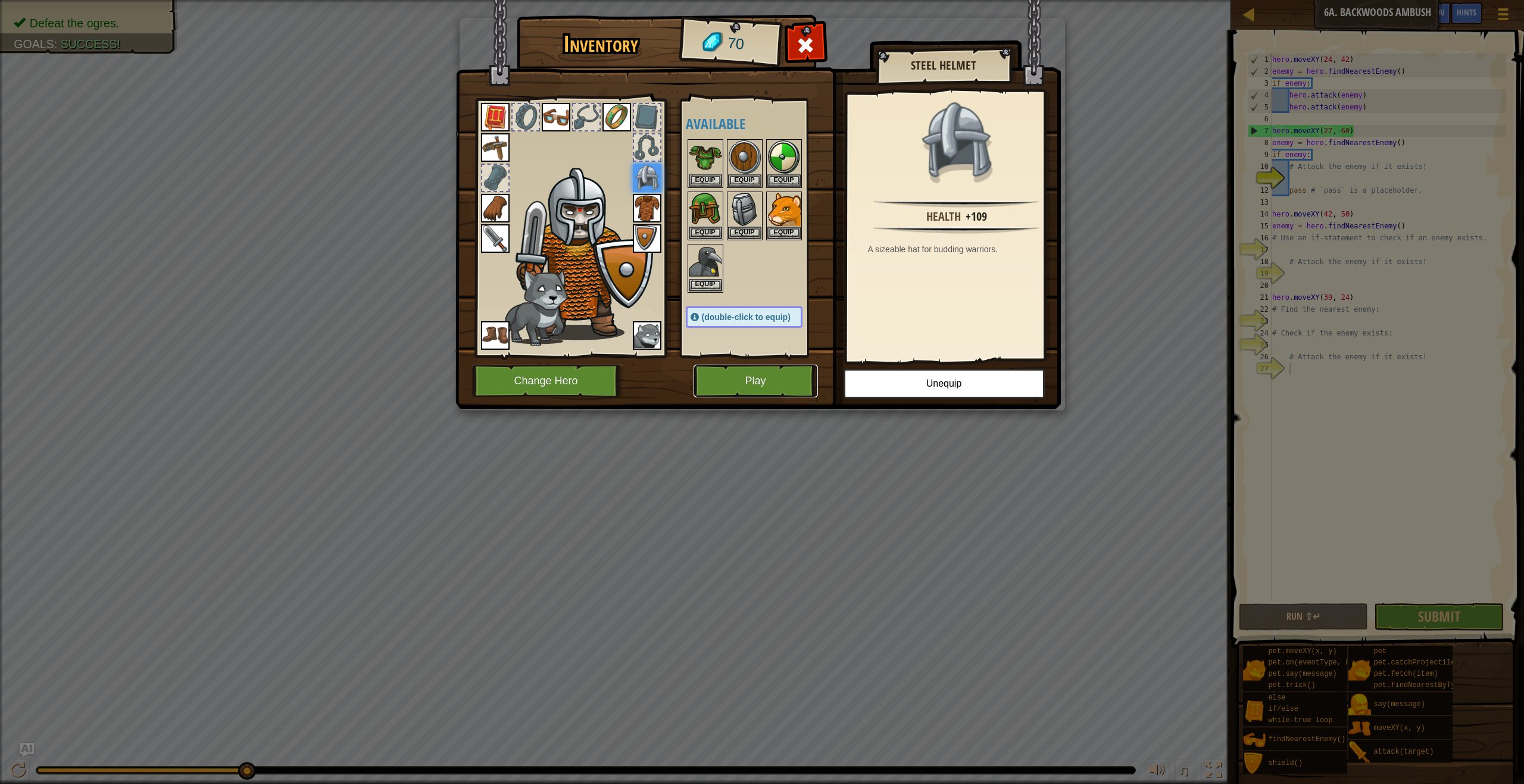
click at [747, 387] on button "Play" at bounding box center [756, 381] width 125 height 33
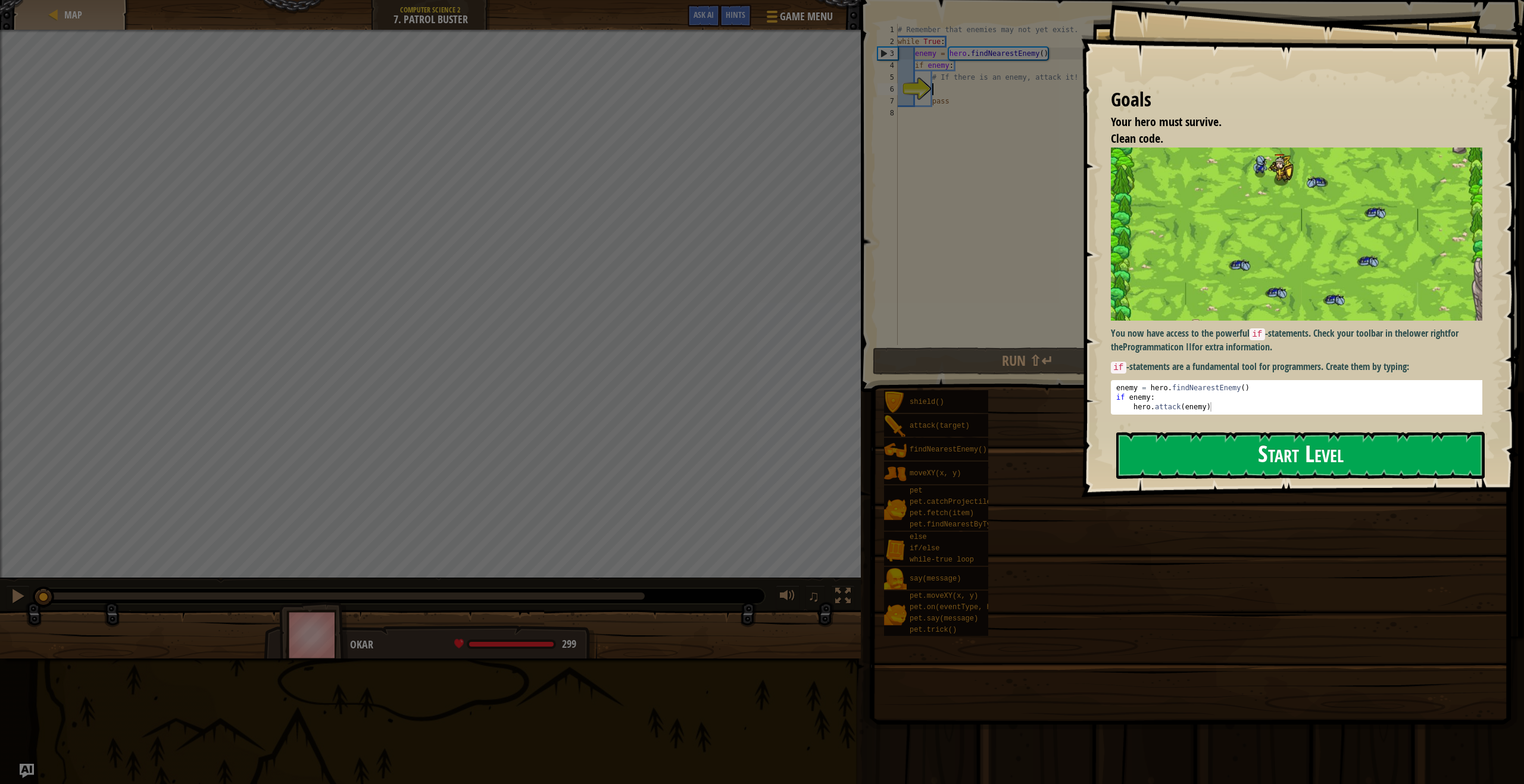
click at [1298, 454] on button "Start Level" at bounding box center [1300, 455] width 369 height 47
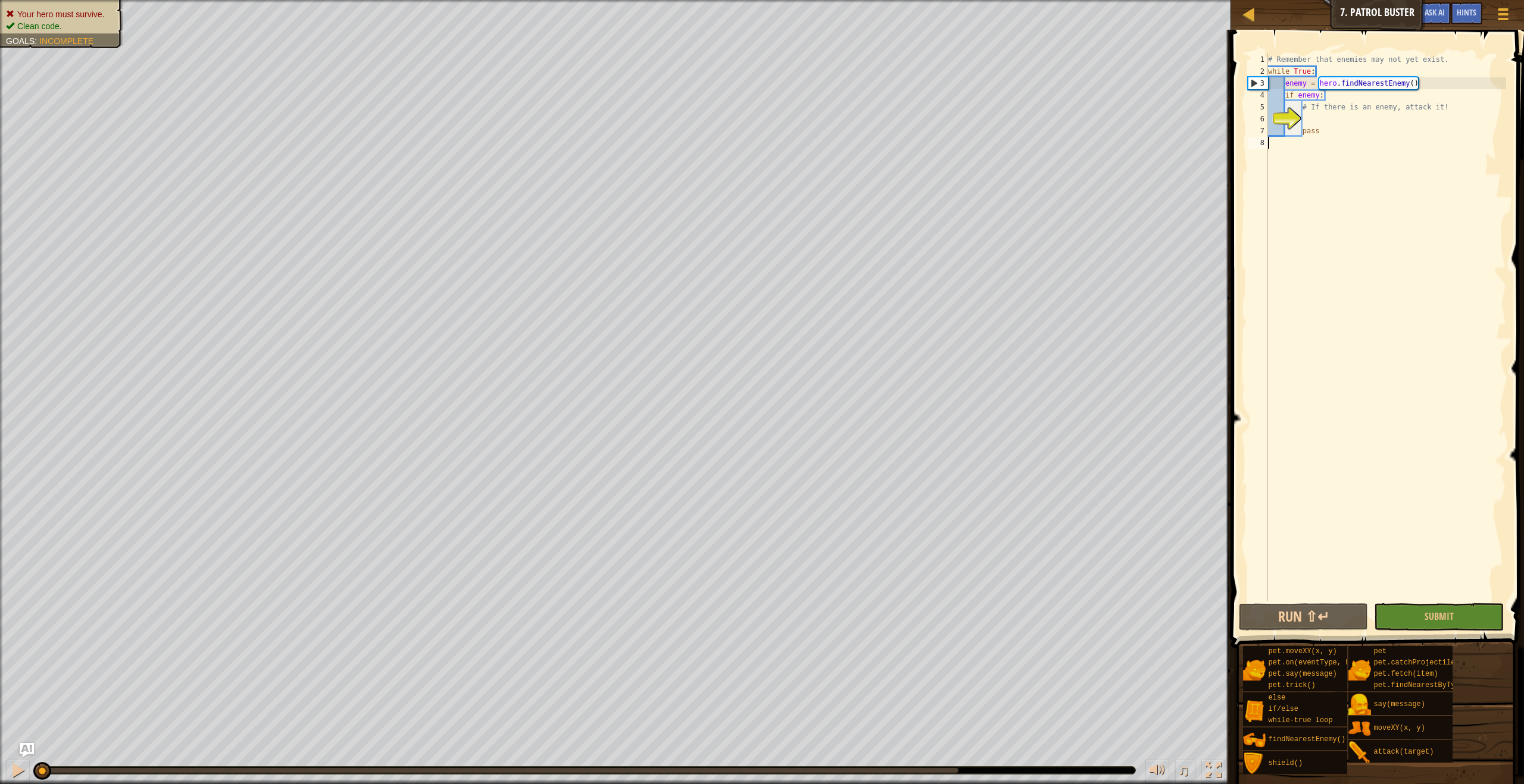
drag, startPoint x: 1378, startPoint y: 347, endPoint x: 1385, endPoint y: 381, distance: 34.7
click at [1385, 381] on div "# Remember that enemies may not yet exist. while True : enemy = hero . findNear…" at bounding box center [1385, 339] width 240 height 571
click at [1414, 606] on button "Submit" at bounding box center [1438, 616] width 129 height 27
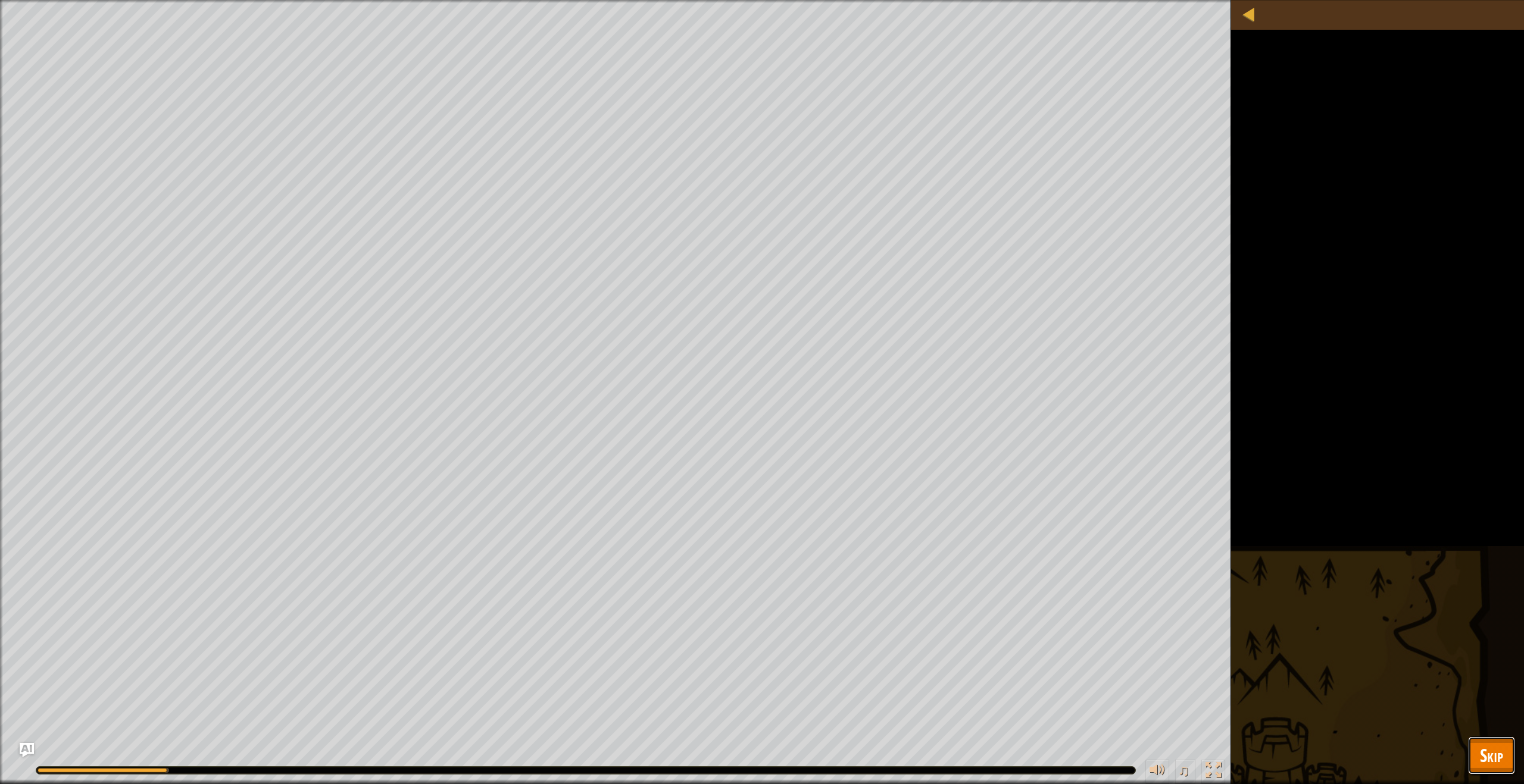
click at [1506, 769] on button "Skip" at bounding box center [1491, 755] width 47 height 38
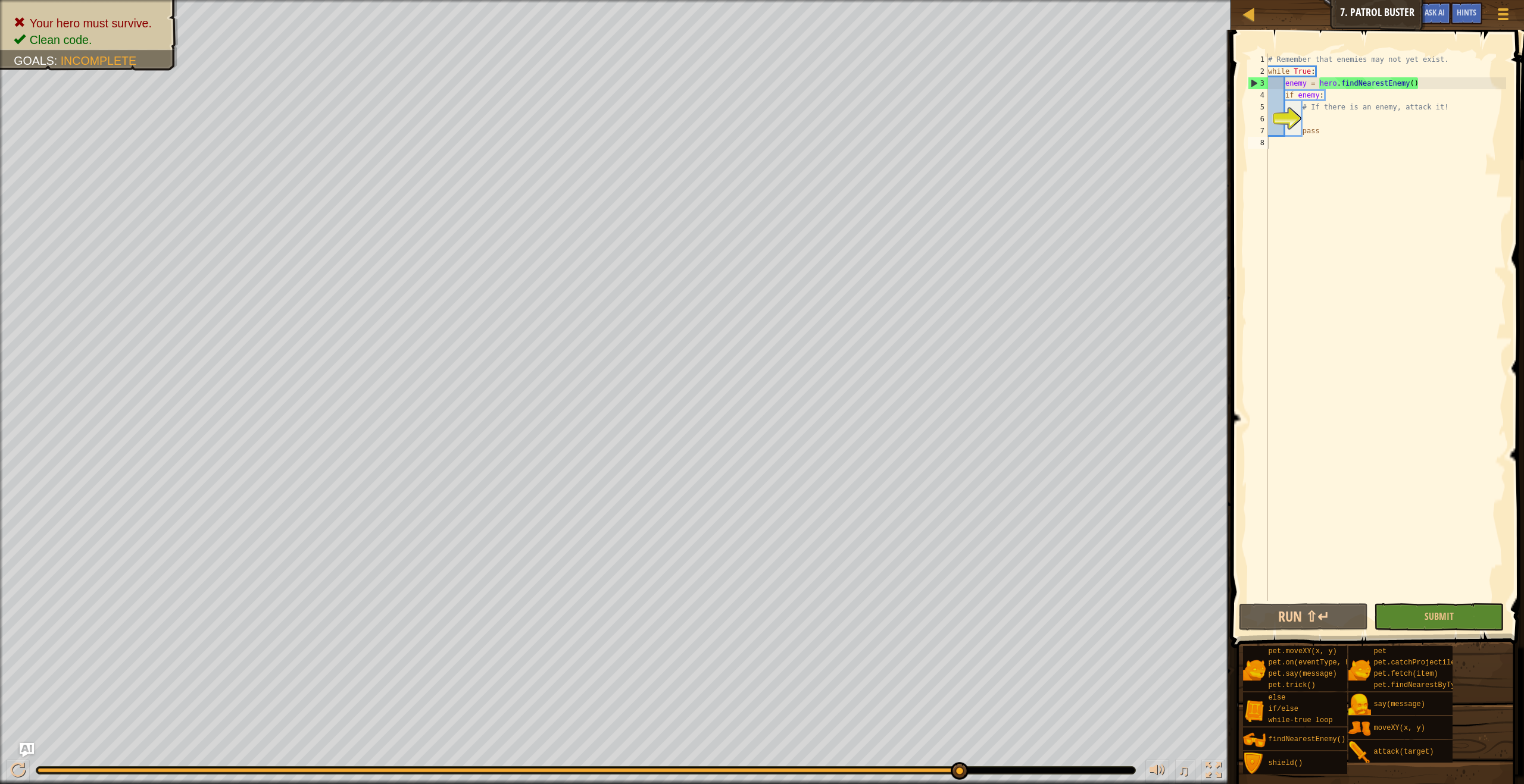
click at [1314, 140] on div "# Remember that enemies may not yet exist. while True : enemy = hero . findNear…" at bounding box center [1385, 339] width 240 height 571
click at [1316, 141] on div "# Remember that enemies may not yet exist. while True : enemy = hero . findNear…" at bounding box center [1385, 339] width 240 height 571
click at [1312, 124] on div "# Remember that enemies may not yet exist. while True : enemy = hero . findNear…" at bounding box center [1385, 339] width 240 height 571
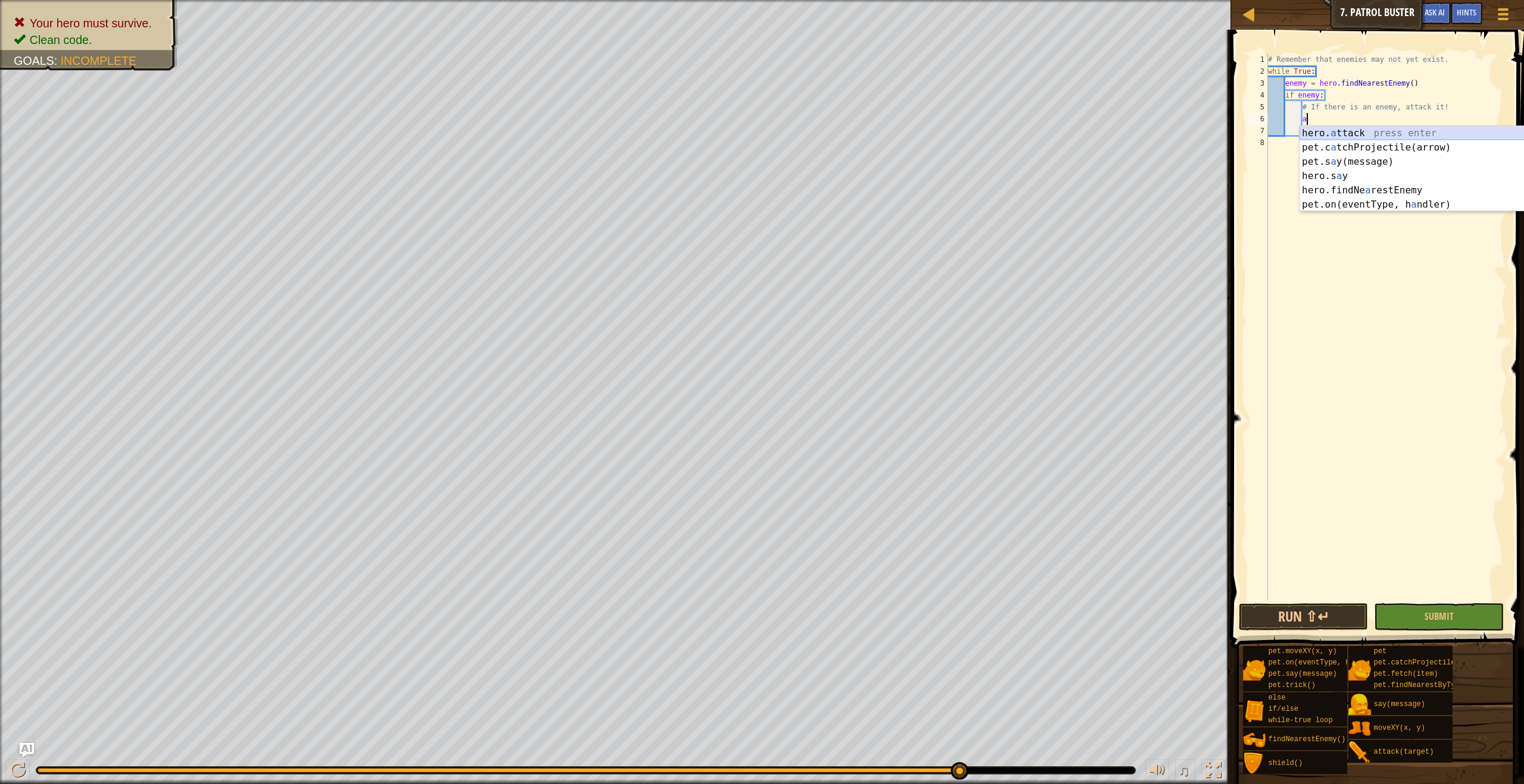
click at [1334, 135] on div "hero. a ttack press enter pet.c a tchProjectile(arrow) press enter pet.s a y(me…" at bounding box center [1411, 183] width 225 height 114
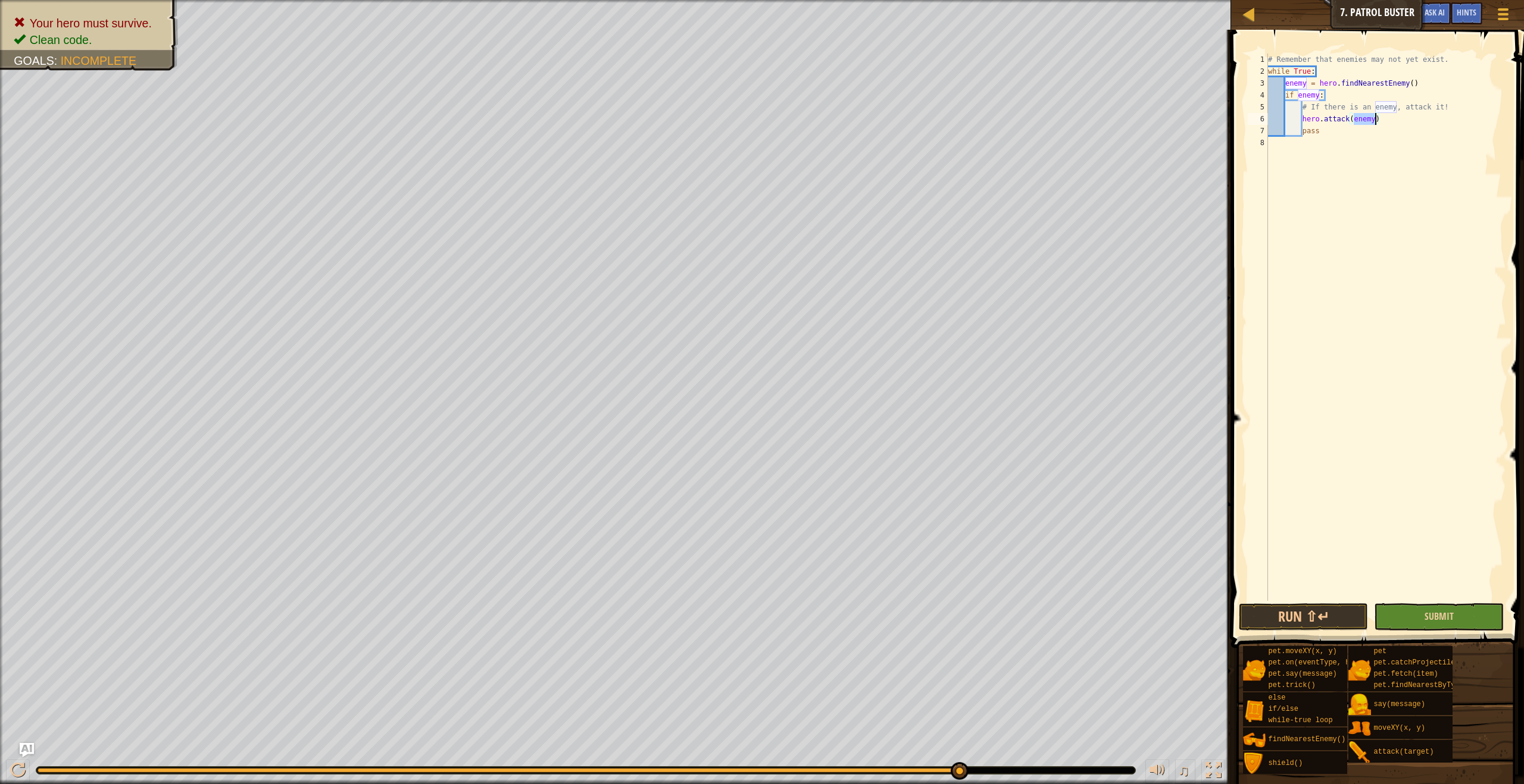
type textarea "hero.attack(enemy)"
click at [1436, 607] on button "Submit" at bounding box center [1438, 616] width 129 height 27
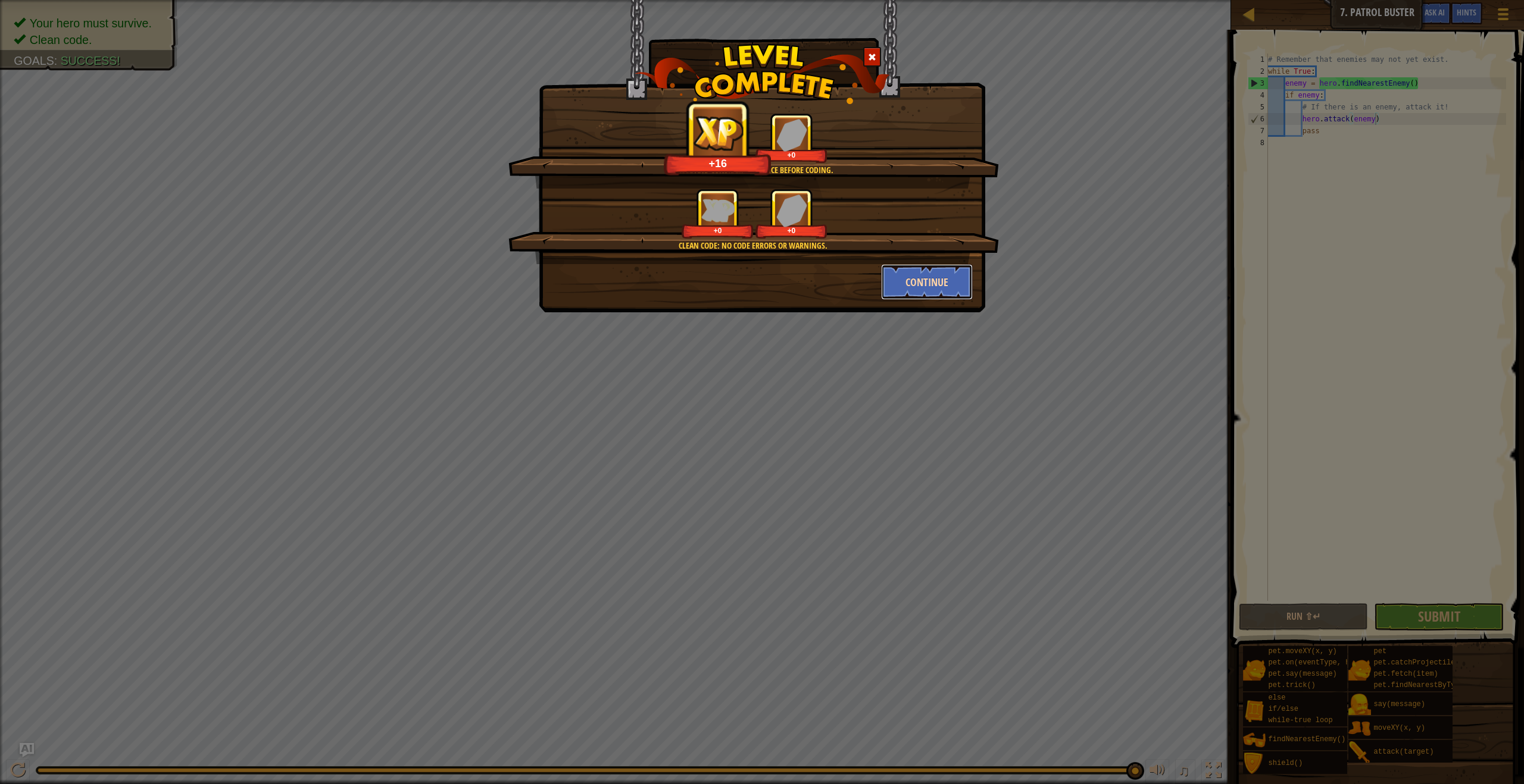
click at [913, 279] on button "Continue" at bounding box center [927, 281] width 92 height 36
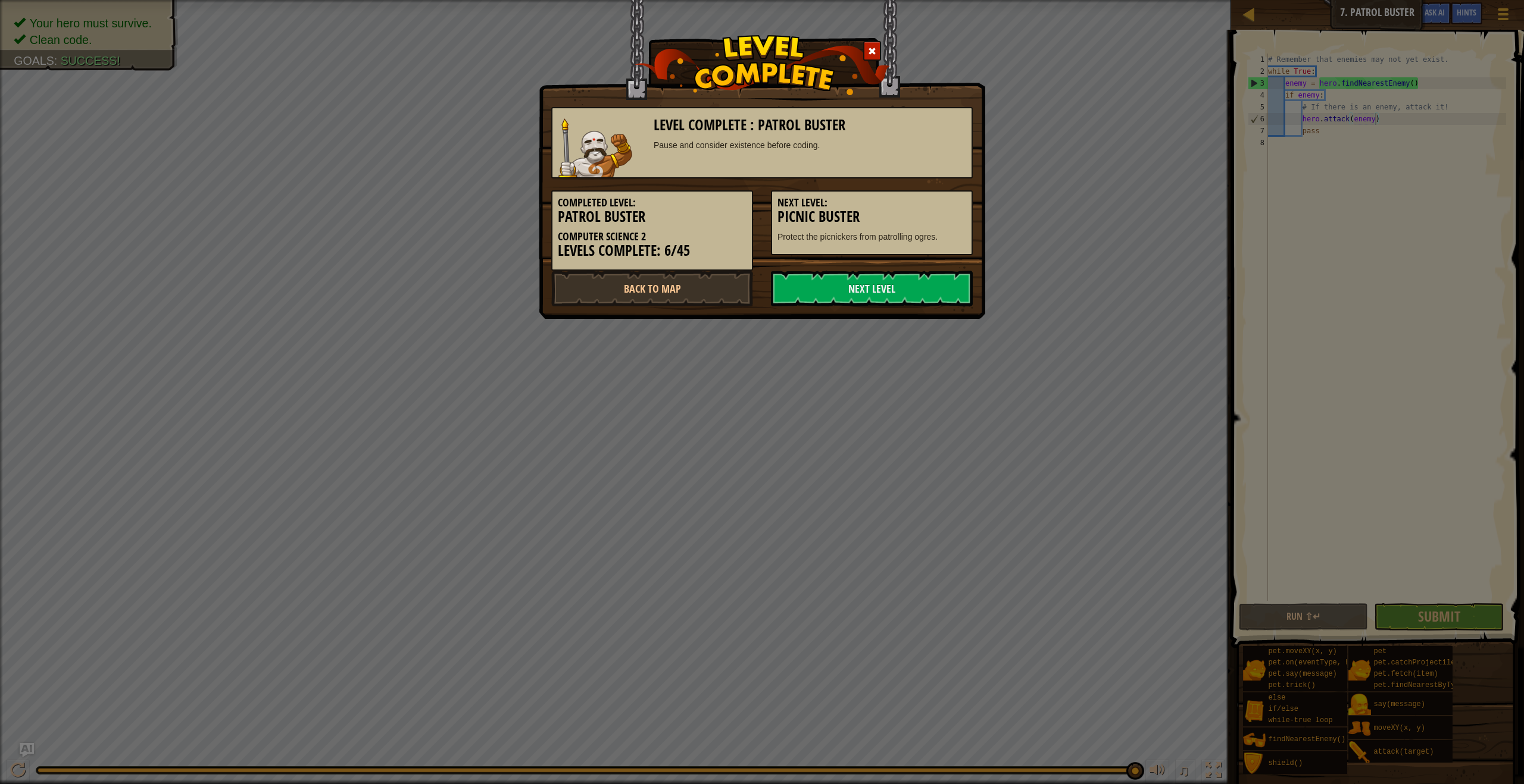
click at [913, 279] on link "Next Level" at bounding box center [871, 288] width 202 height 36
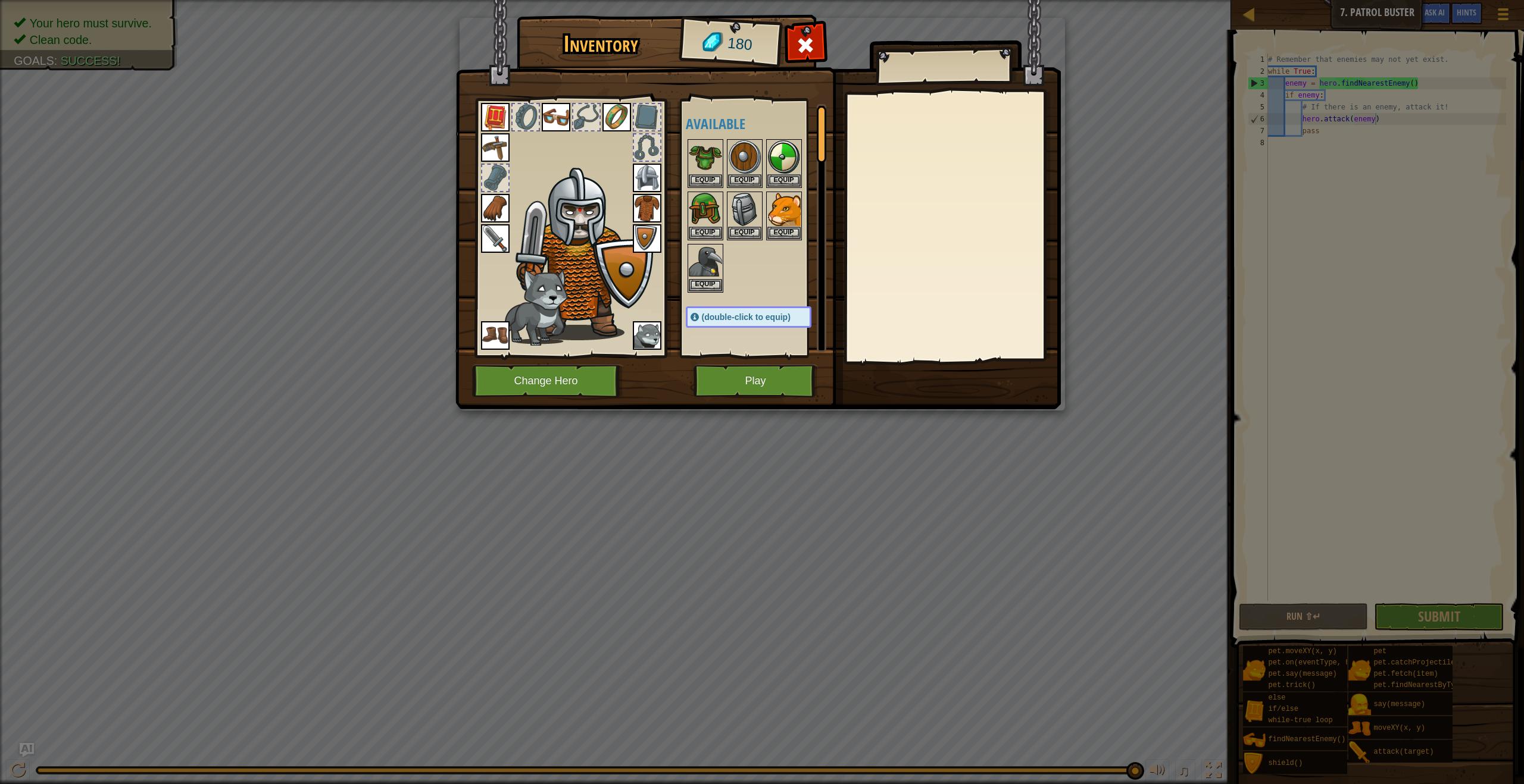
click at [654, 240] on img at bounding box center [647, 238] width 29 height 29
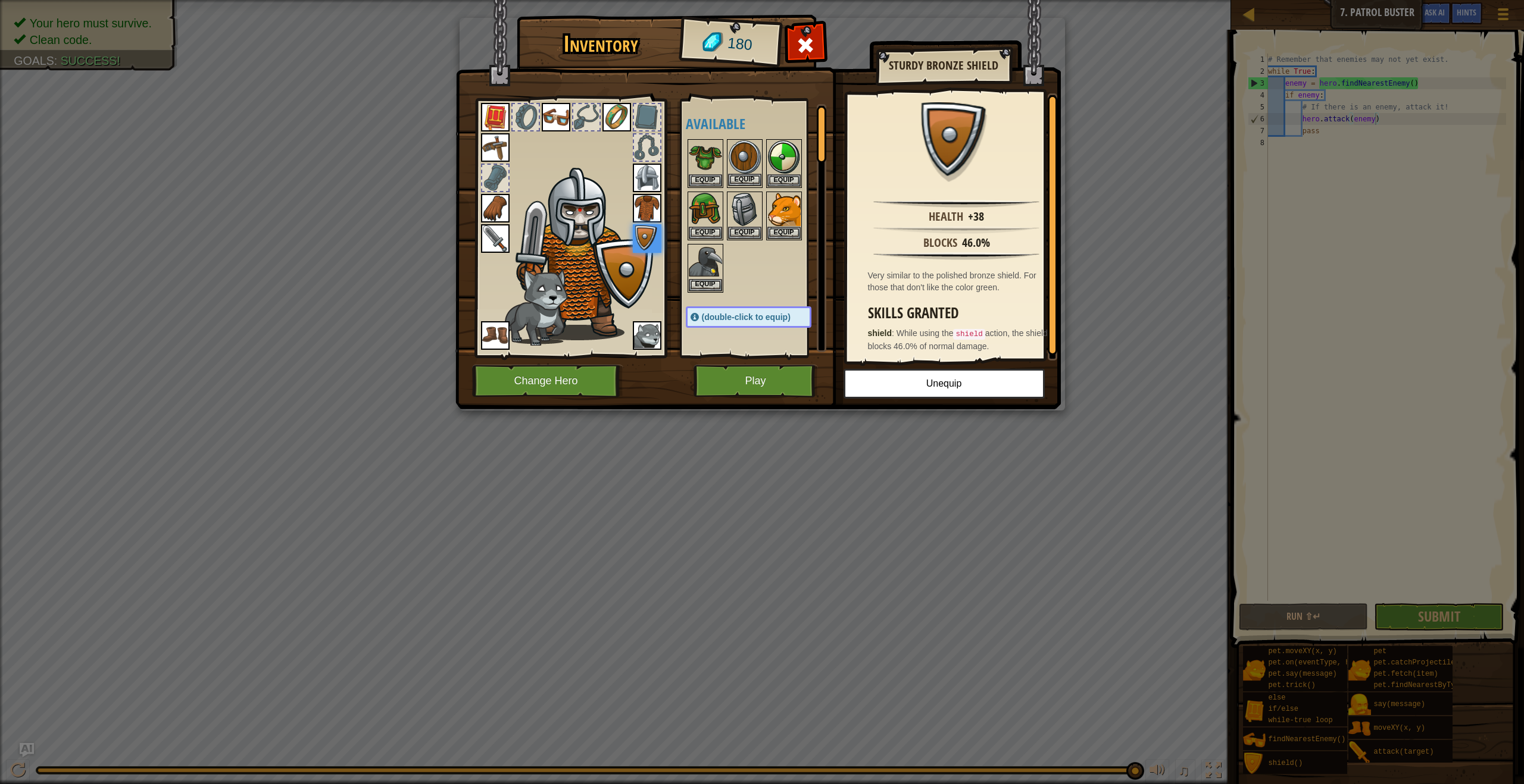
click at [746, 161] on img at bounding box center [744, 157] width 33 height 33
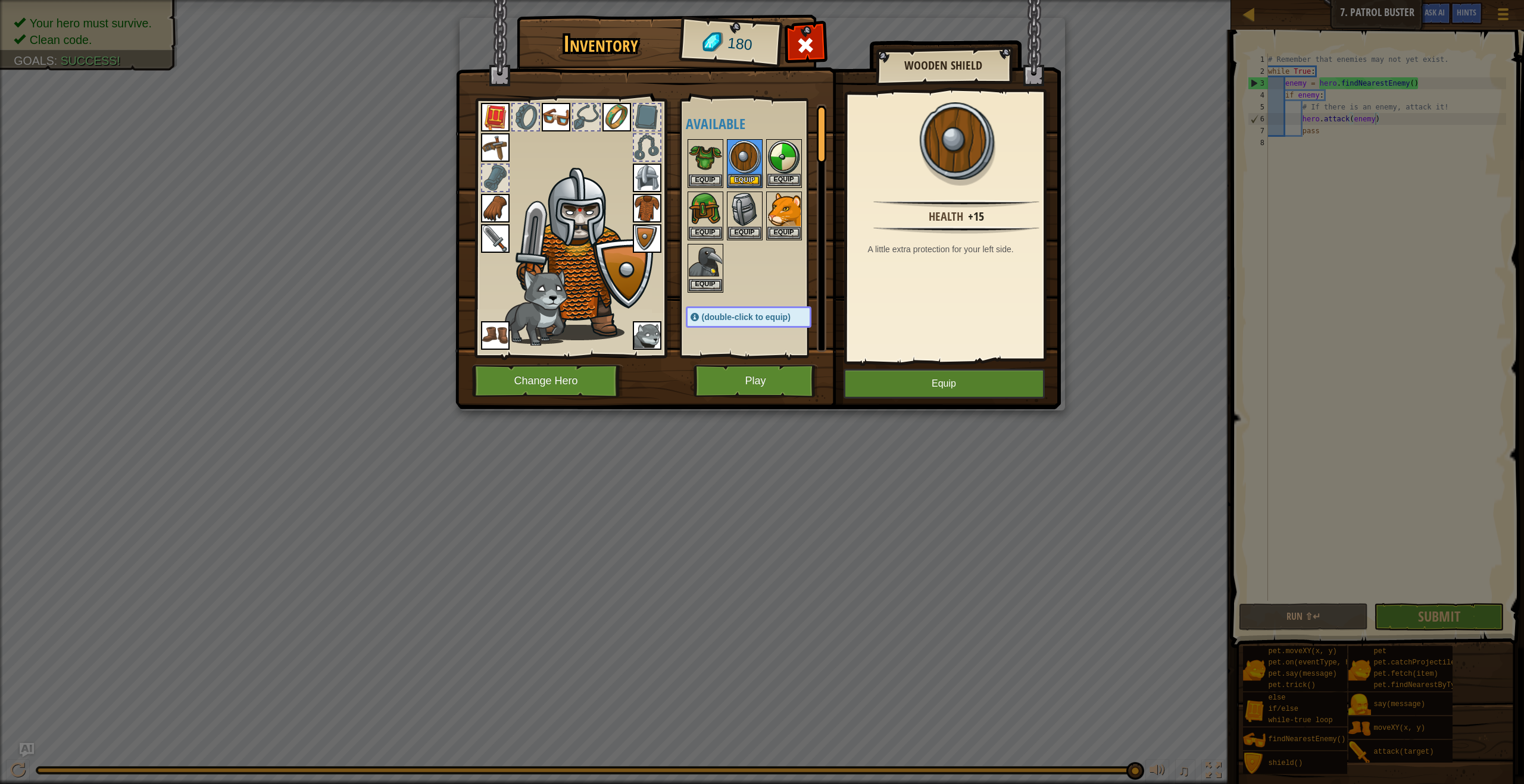
click at [766, 157] on div "Equip" at bounding box center [784, 163] width 36 height 49
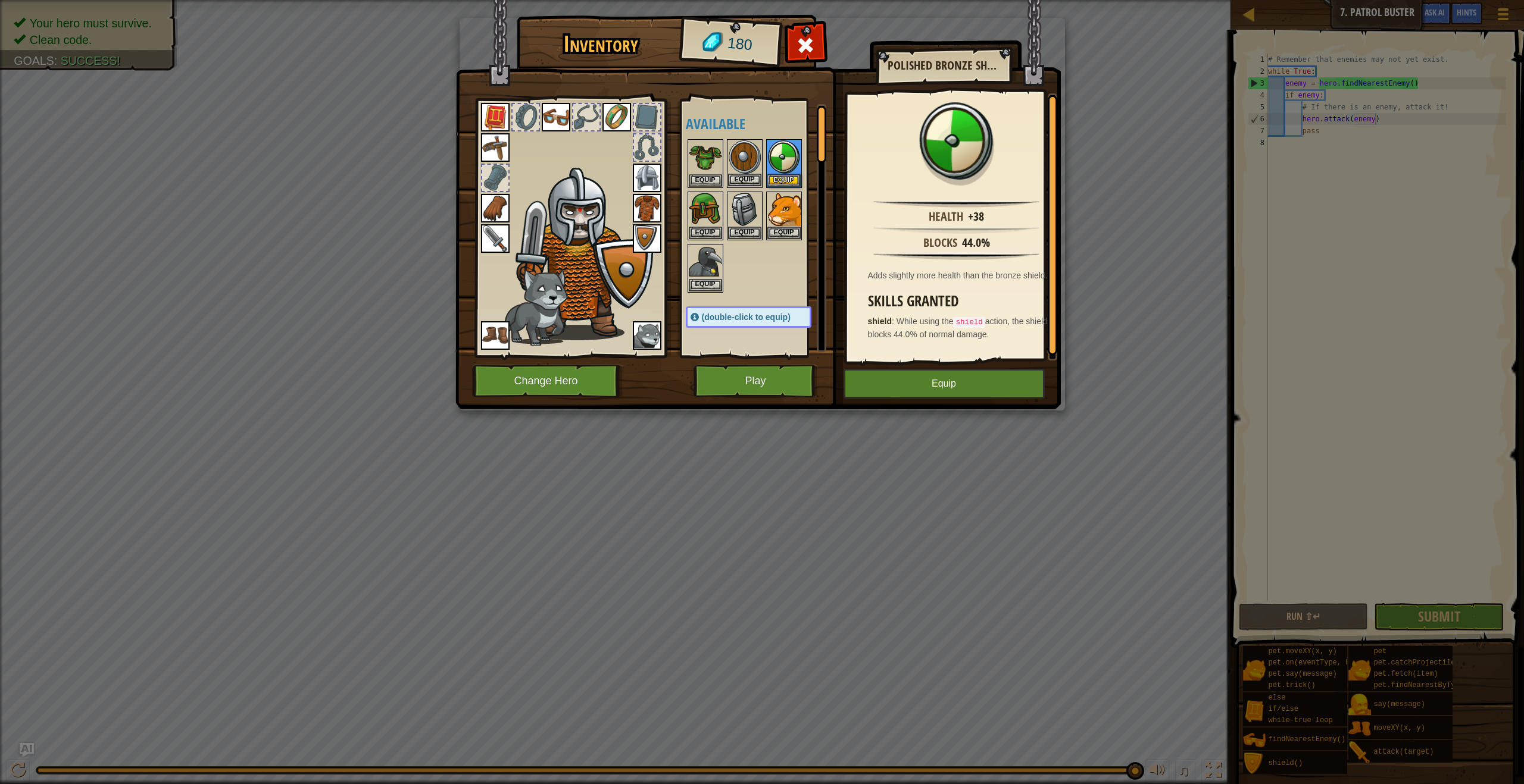
click at [759, 156] on img at bounding box center [744, 157] width 33 height 33
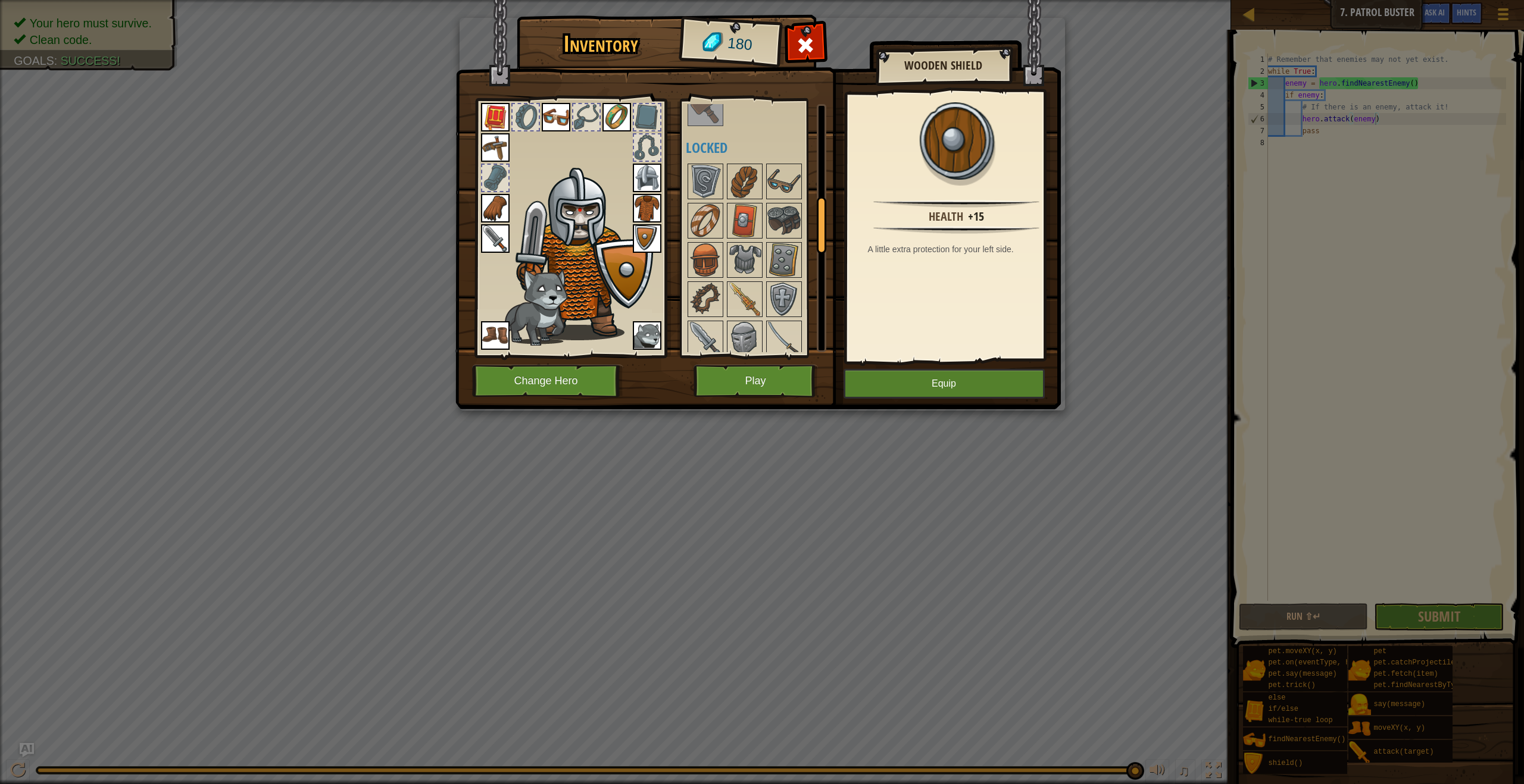
scroll to position [420, 0]
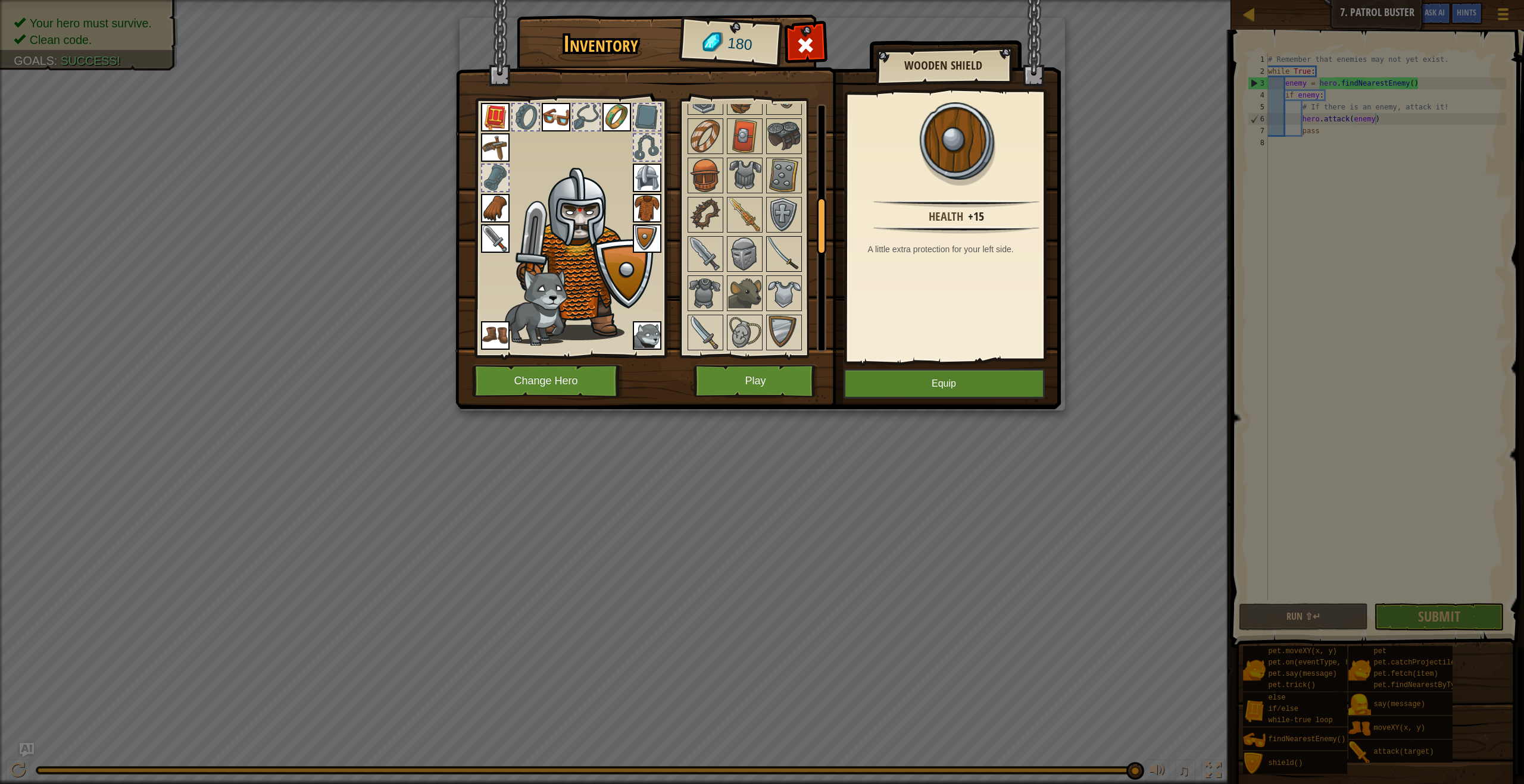
click at [771, 243] on img at bounding box center [784, 254] width 33 height 33
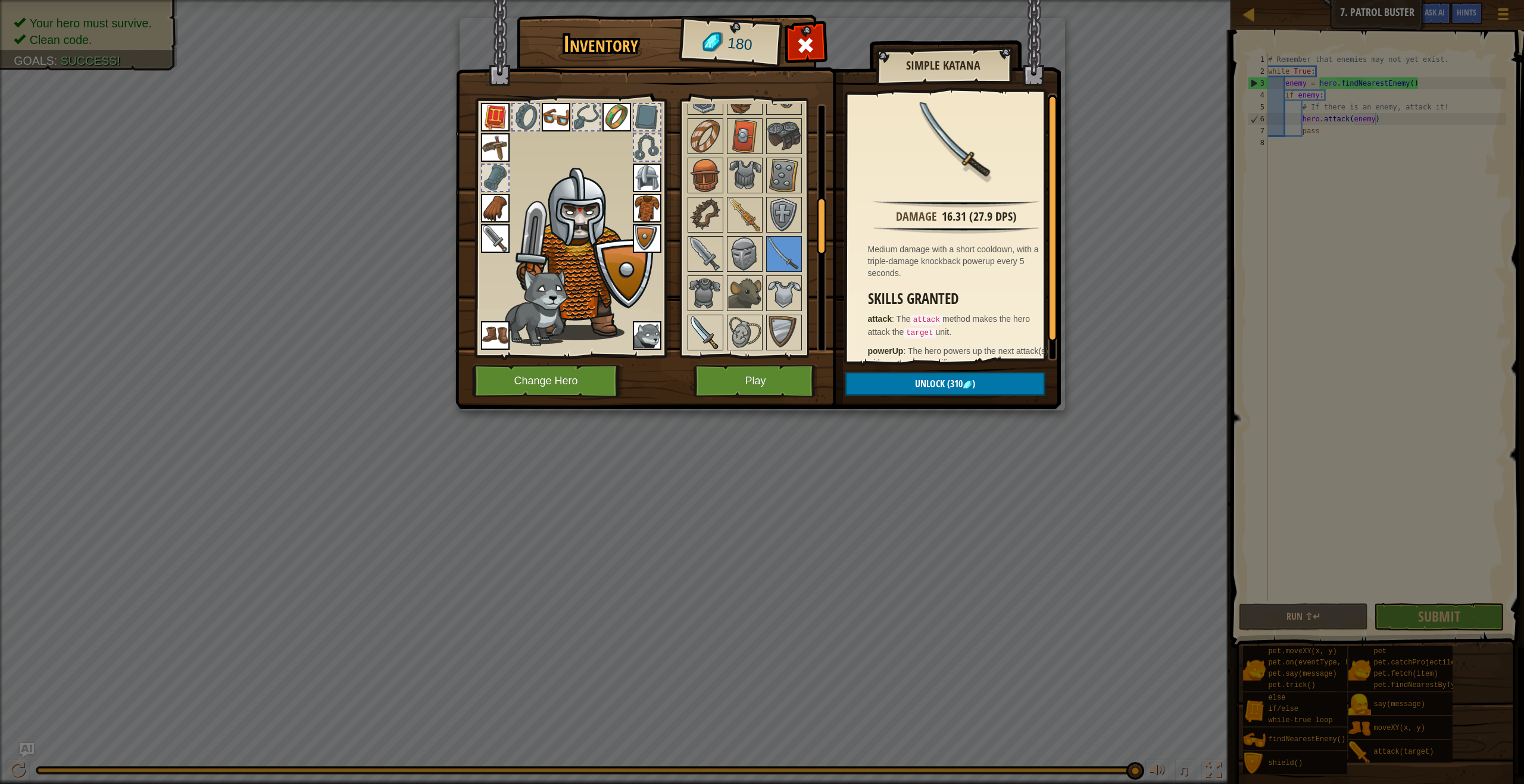
click at [692, 335] on img at bounding box center [704, 332] width 33 height 33
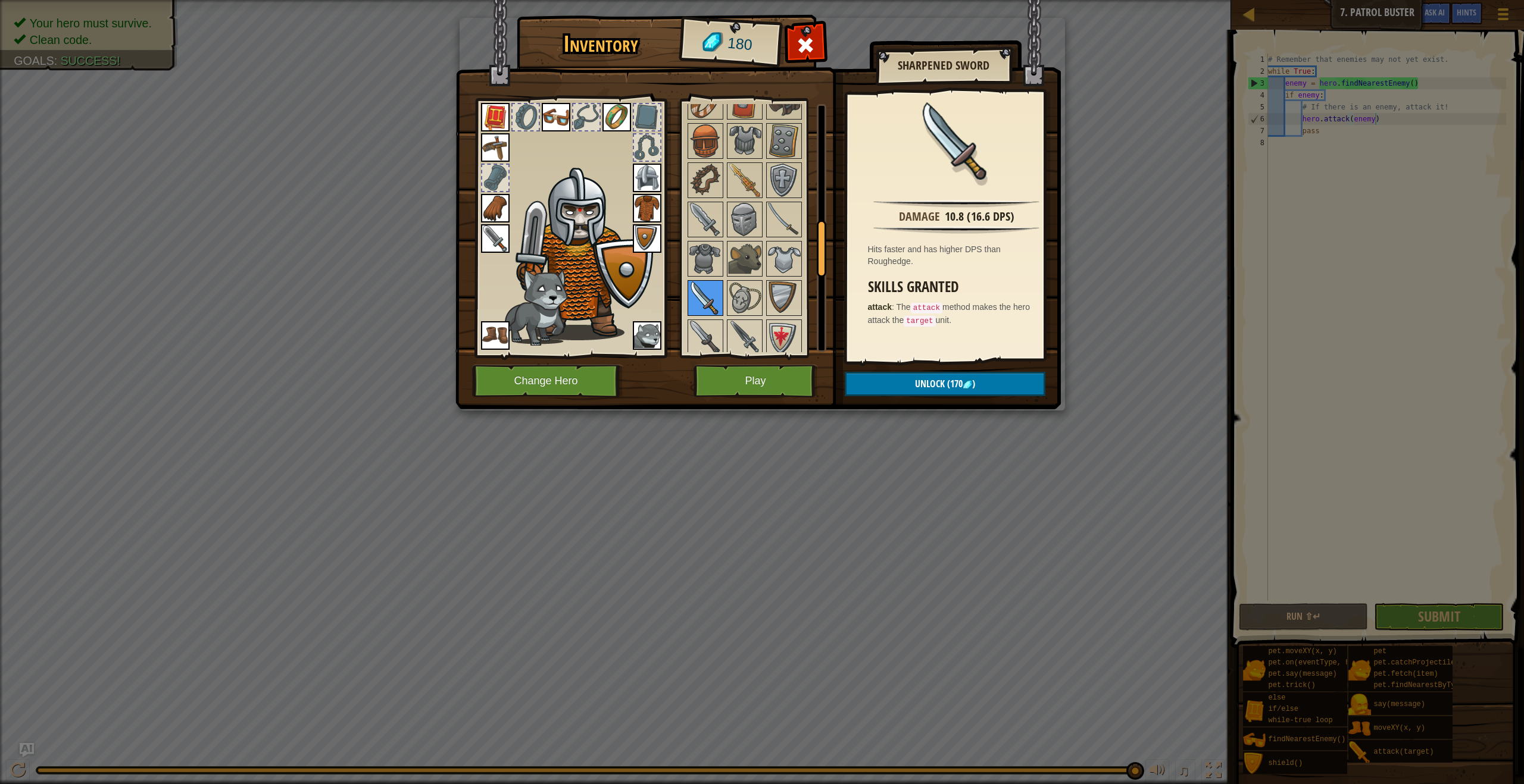
scroll to position [525, 0]
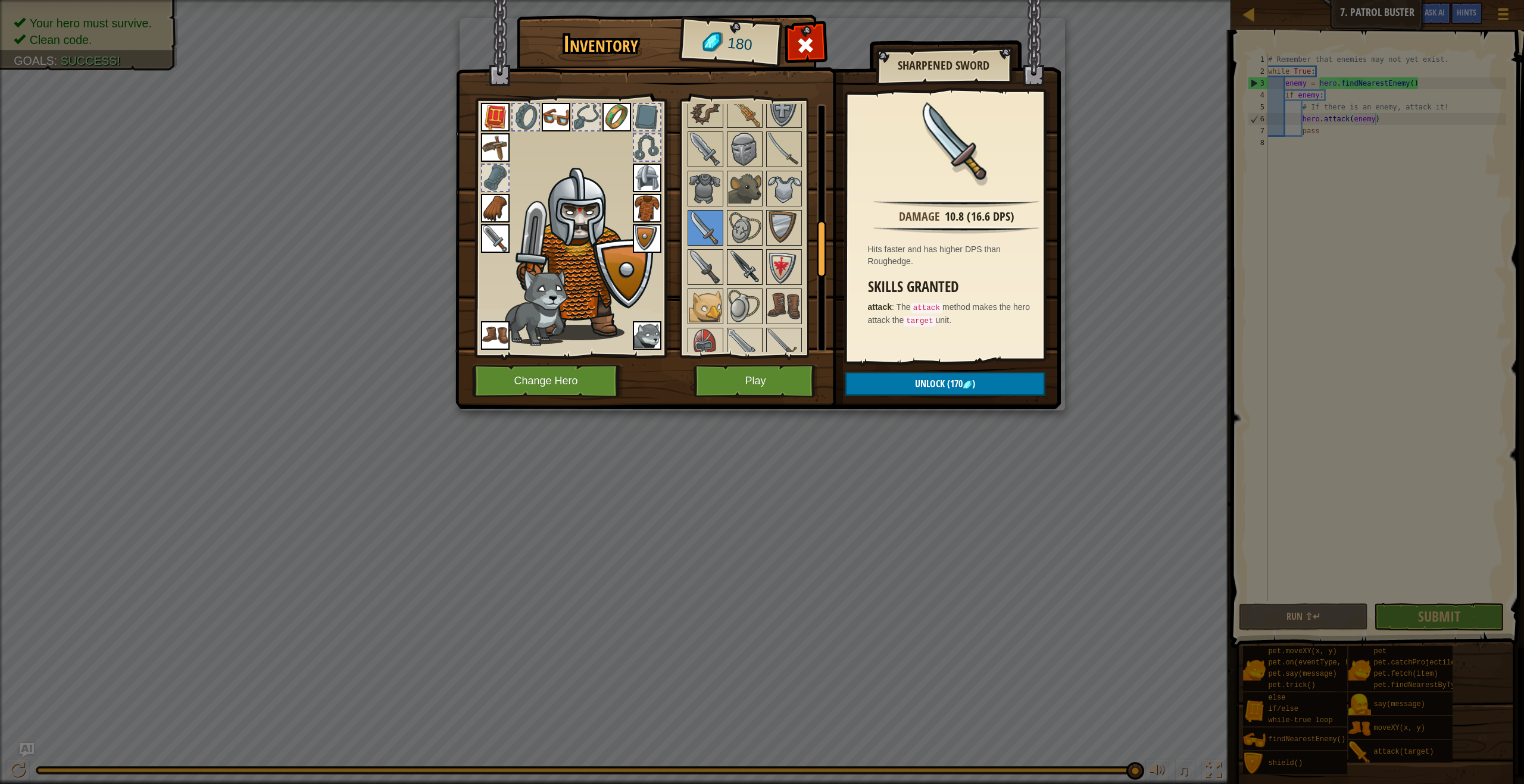
click at [737, 280] on img at bounding box center [744, 267] width 33 height 33
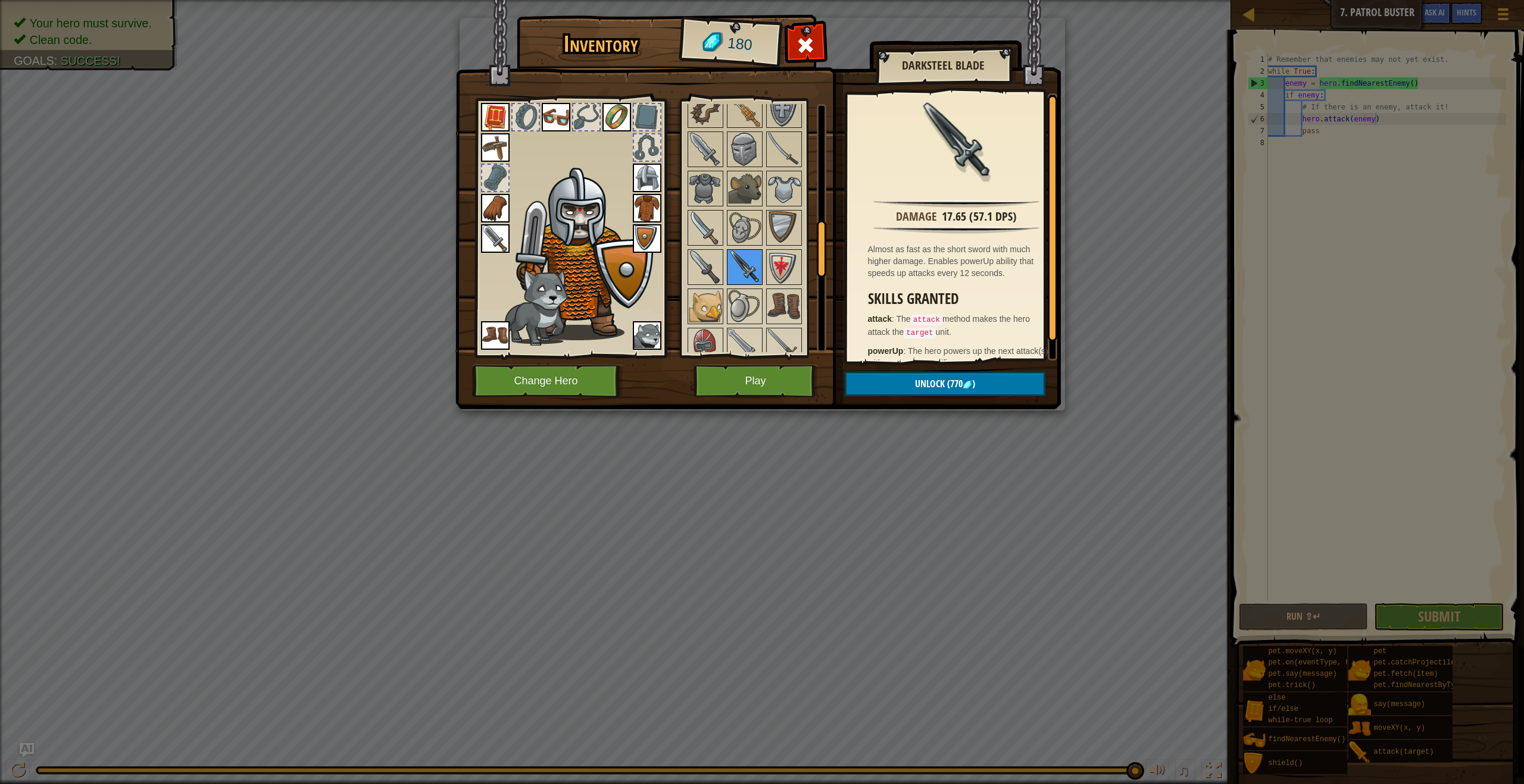
click at [729, 274] on img at bounding box center [744, 267] width 33 height 33
click at [729, 270] on img at bounding box center [744, 267] width 33 height 33
click at [708, 273] on img at bounding box center [704, 267] width 33 height 33
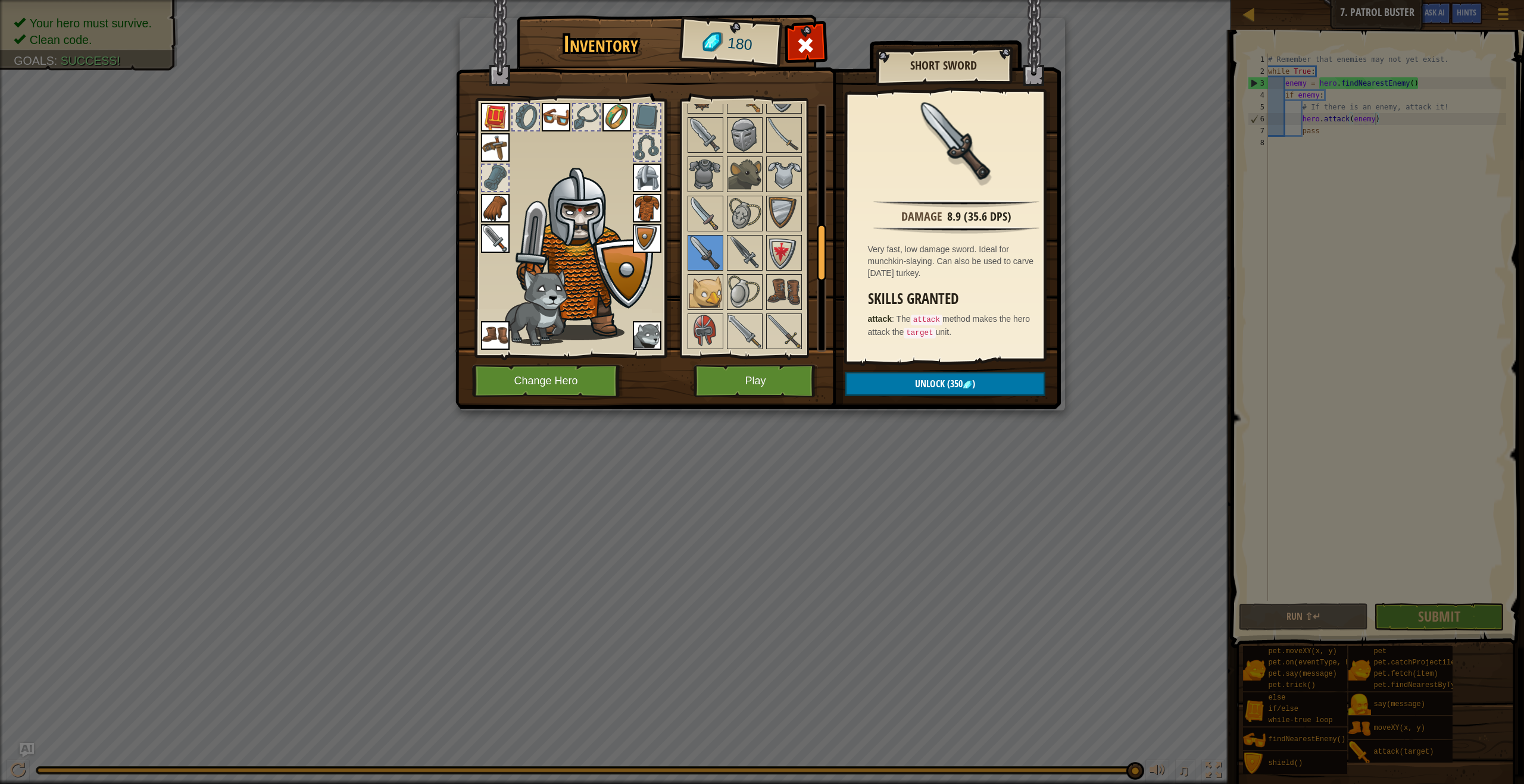
scroll to position [546, 0]
click at [751, 325] on img at bounding box center [744, 325] width 33 height 33
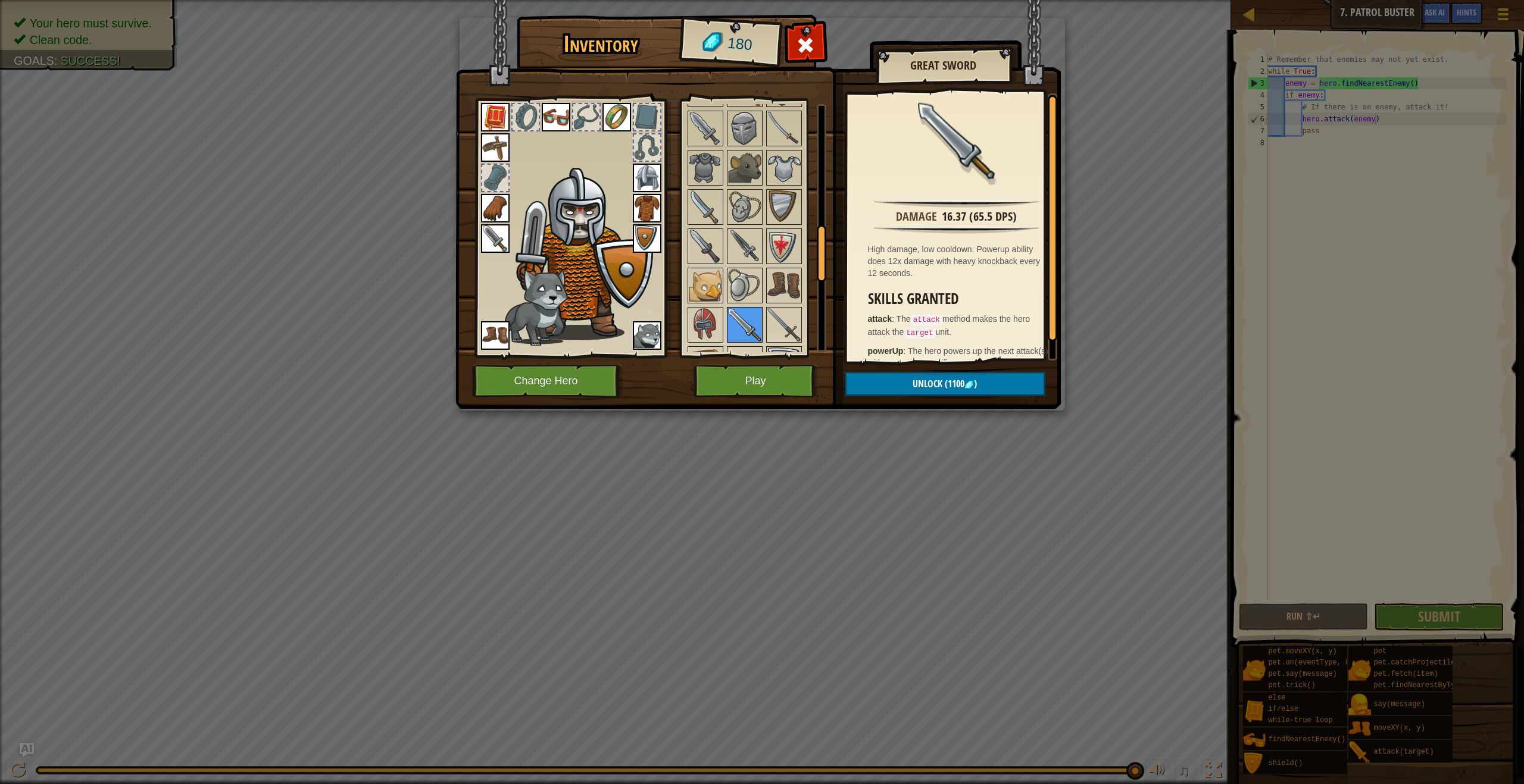
click at [753, 325] on img at bounding box center [744, 325] width 33 height 33
click at [754, 325] on img at bounding box center [744, 325] width 33 height 33
click at [682, 306] on div "Available Equip Equip Equip Equip Equip Equip Equip Equip Equip Equip Equip Equ…" at bounding box center [753, 228] width 146 height 259
click at [704, 319] on img at bounding box center [704, 325] width 33 height 33
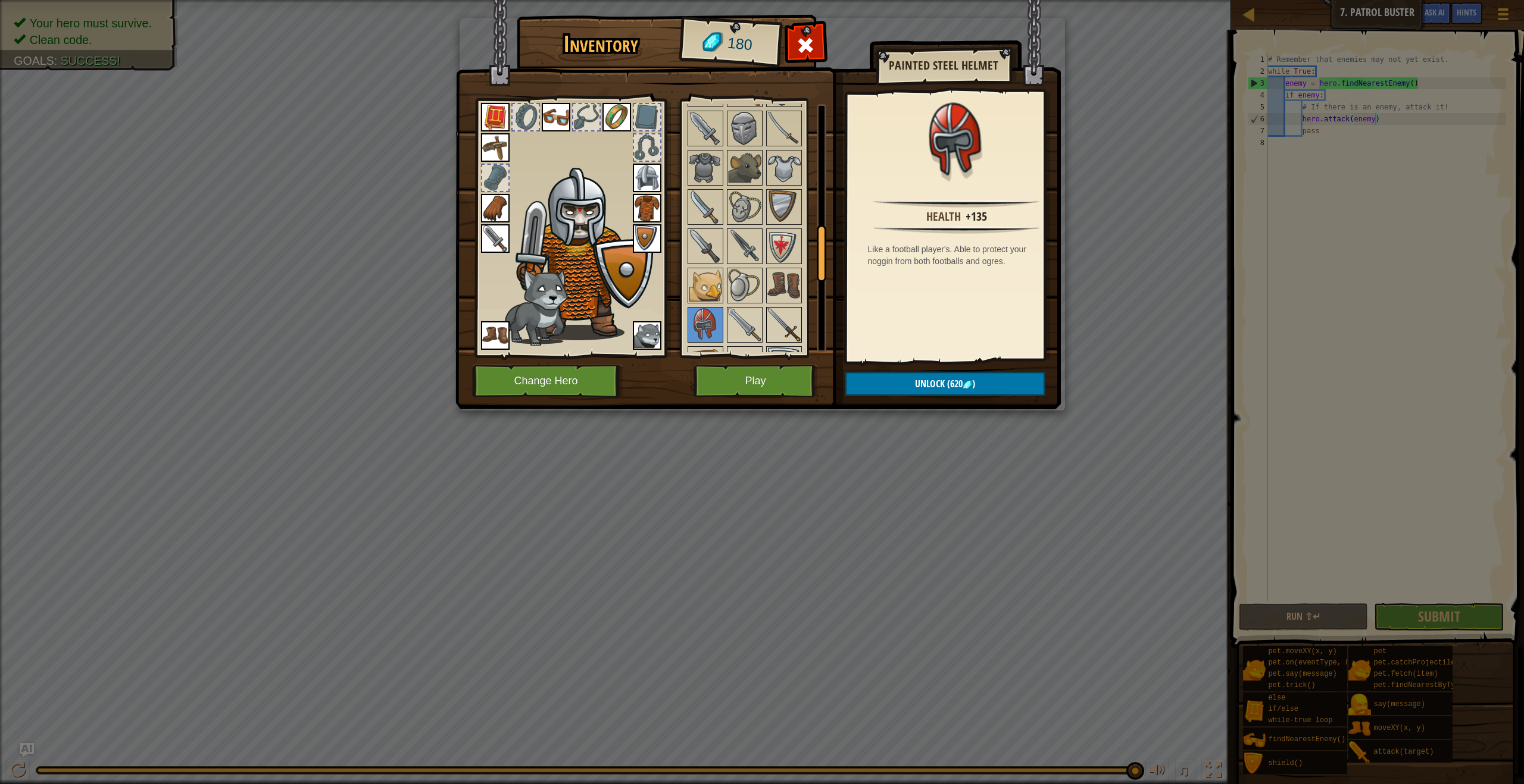
click at [789, 327] on img at bounding box center [784, 325] width 33 height 33
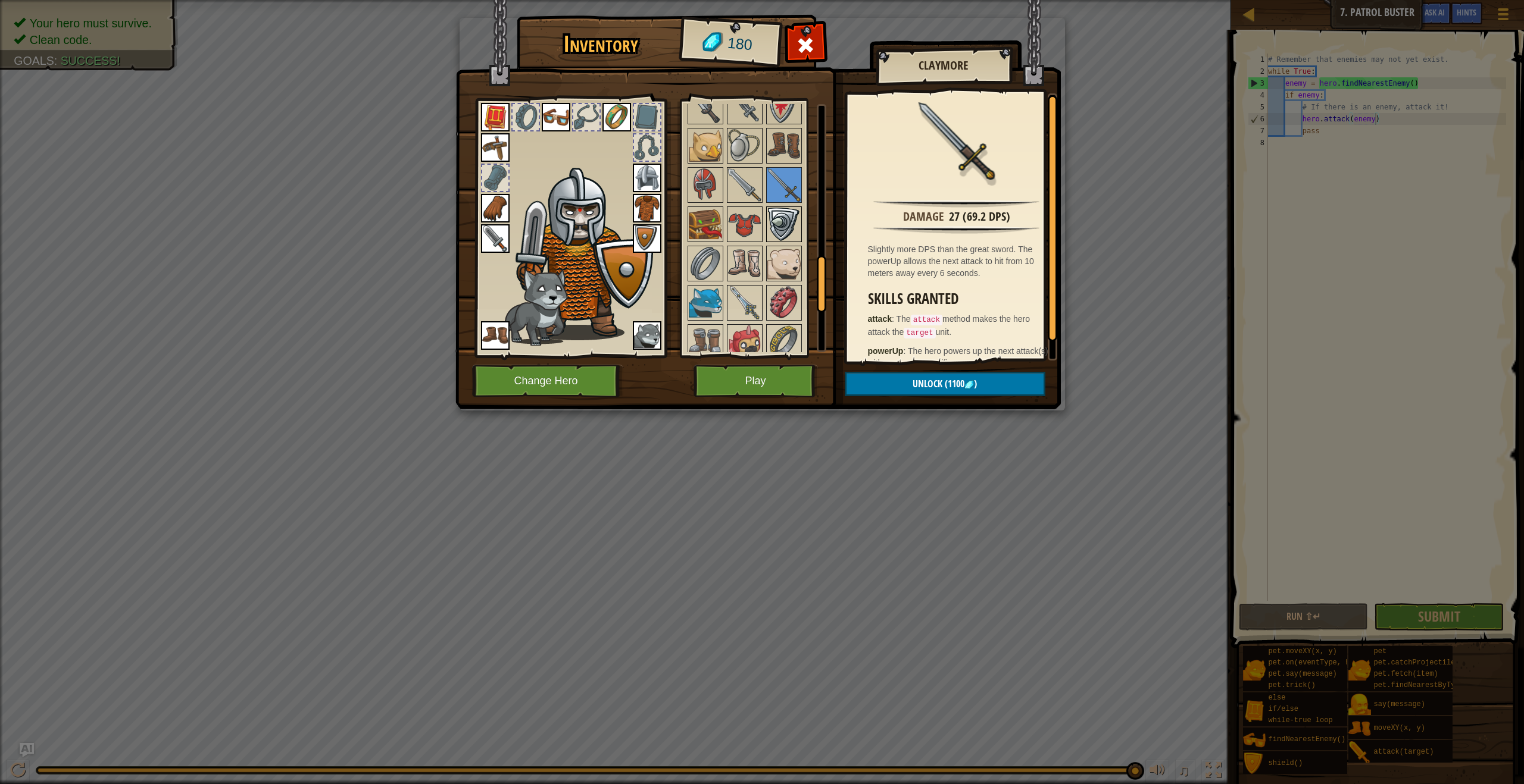
scroll to position [891, 0]
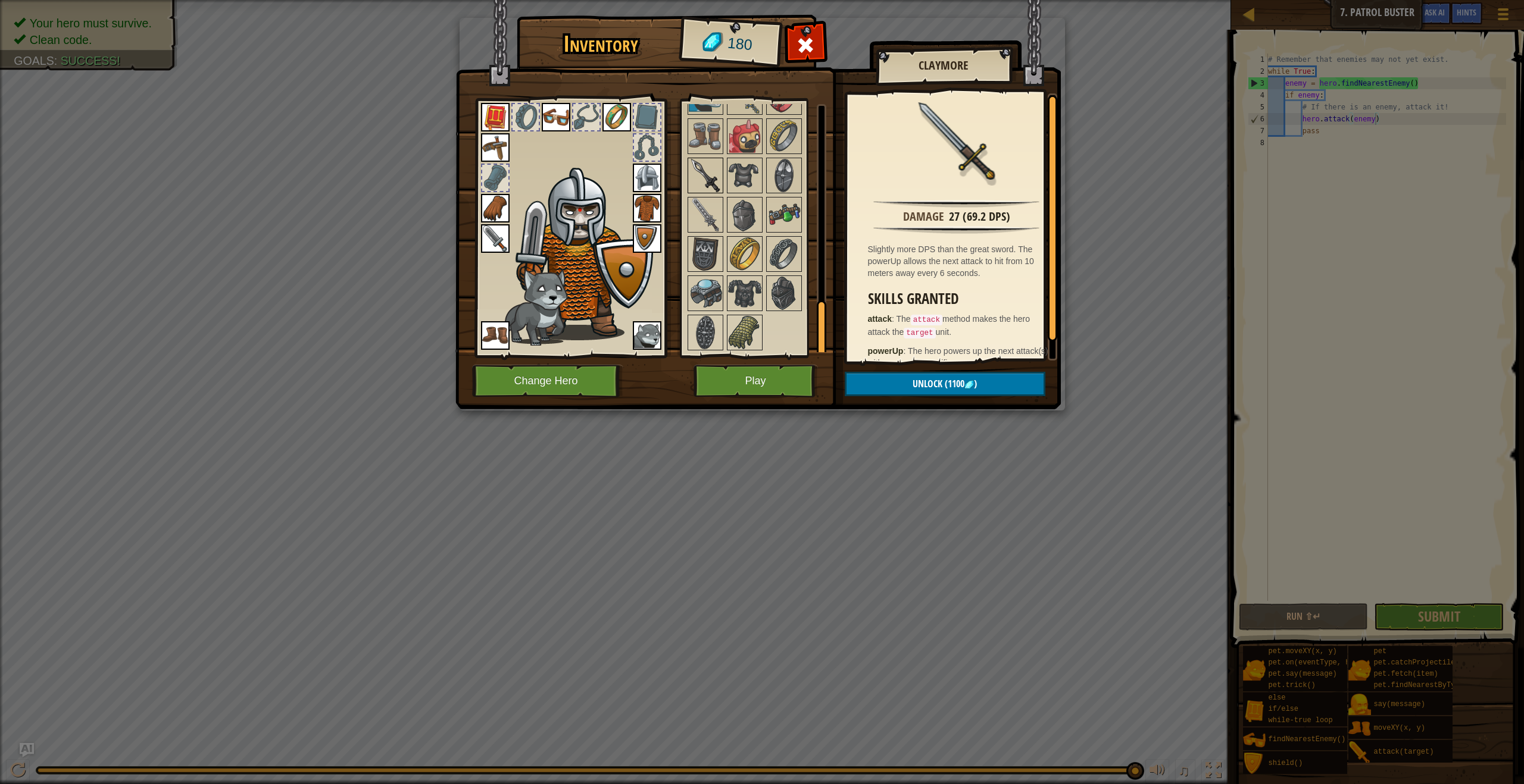
click at [710, 178] on img at bounding box center [704, 175] width 33 height 33
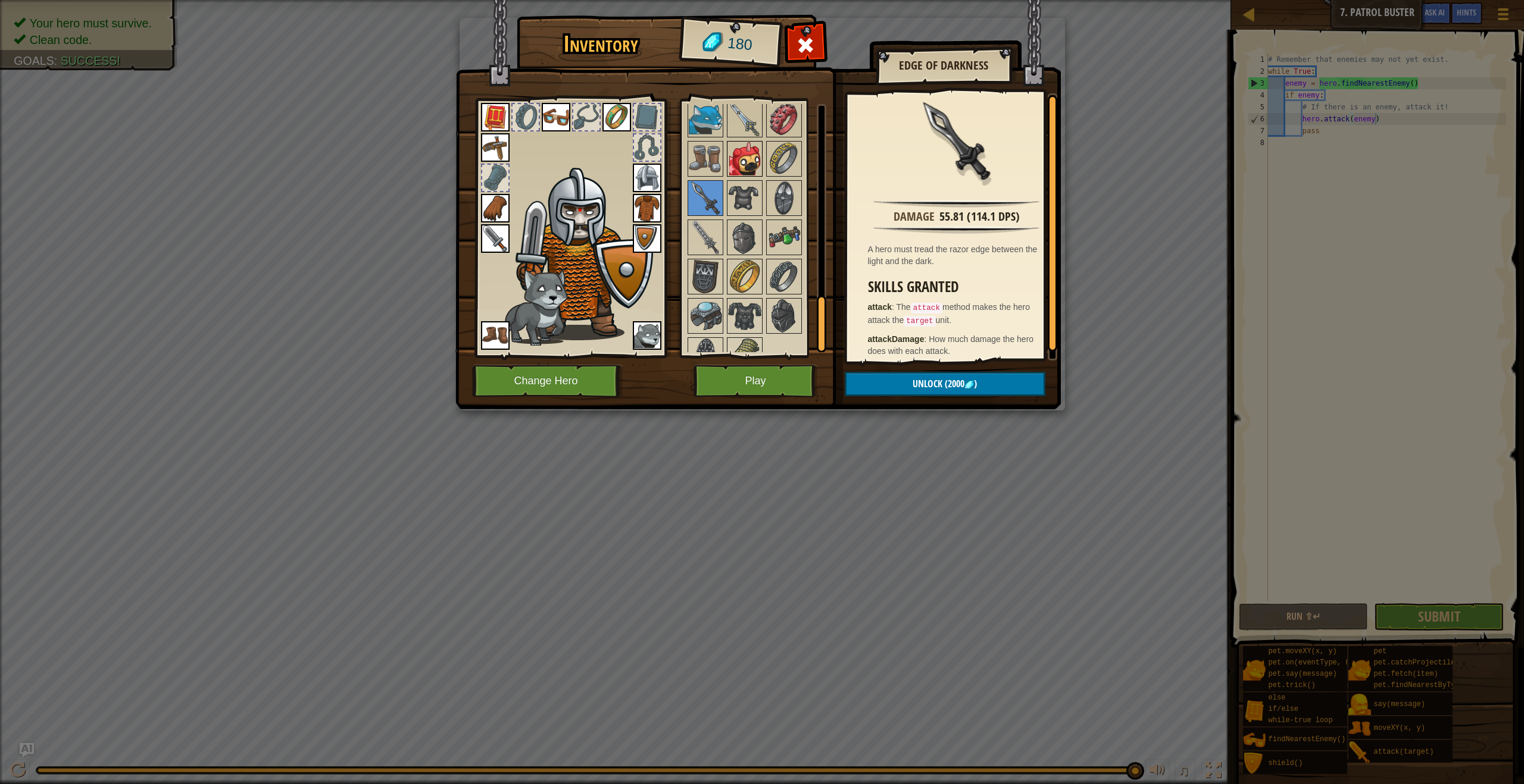
scroll to position [866, 0]
click at [728, 120] on img at bounding box center [744, 122] width 33 height 33
click at [740, 122] on img at bounding box center [744, 122] width 33 height 33
click at [703, 248] on img at bounding box center [704, 239] width 33 height 33
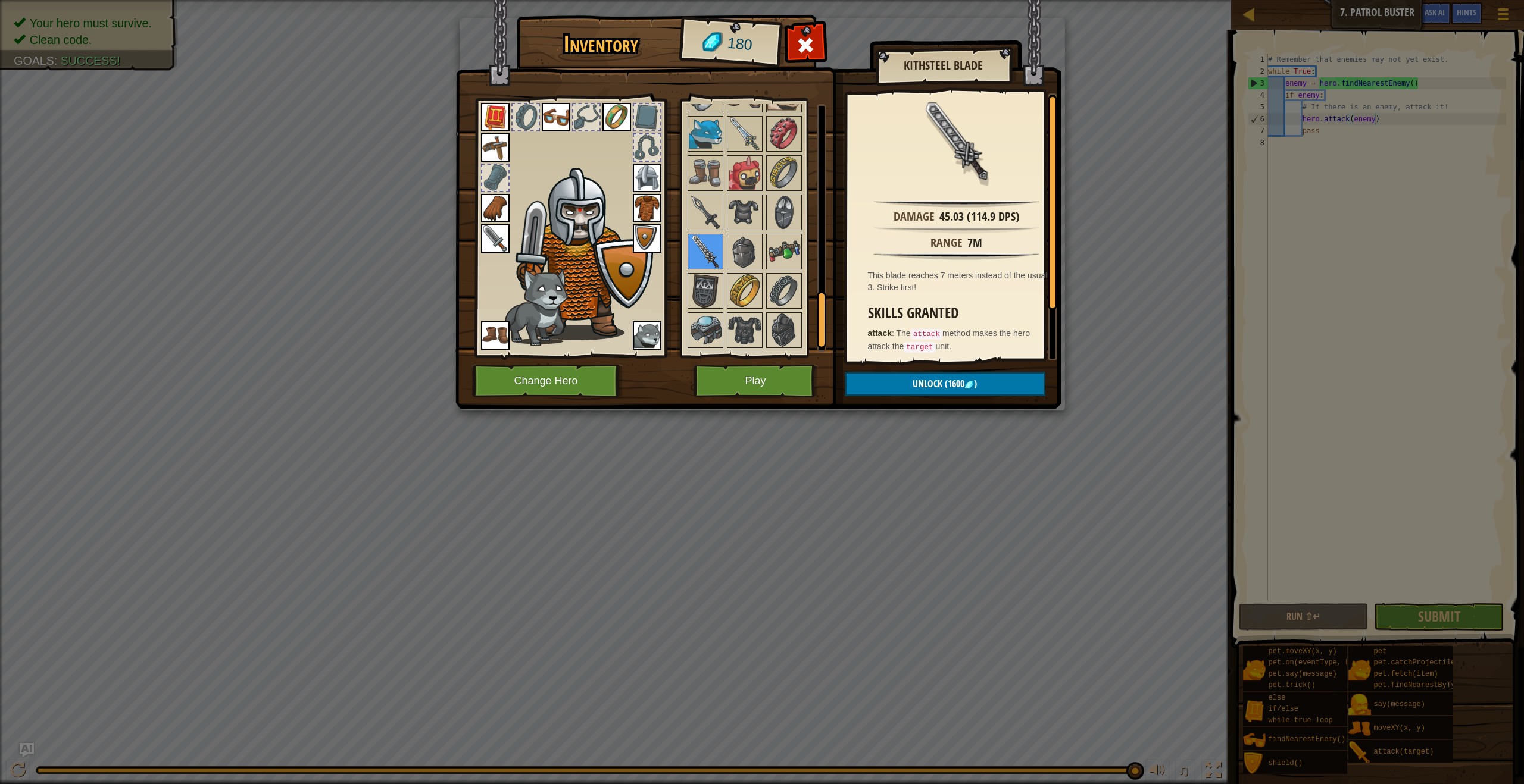
scroll to position [849, 0]
click at [743, 169] on img at bounding box center [744, 178] width 33 height 33
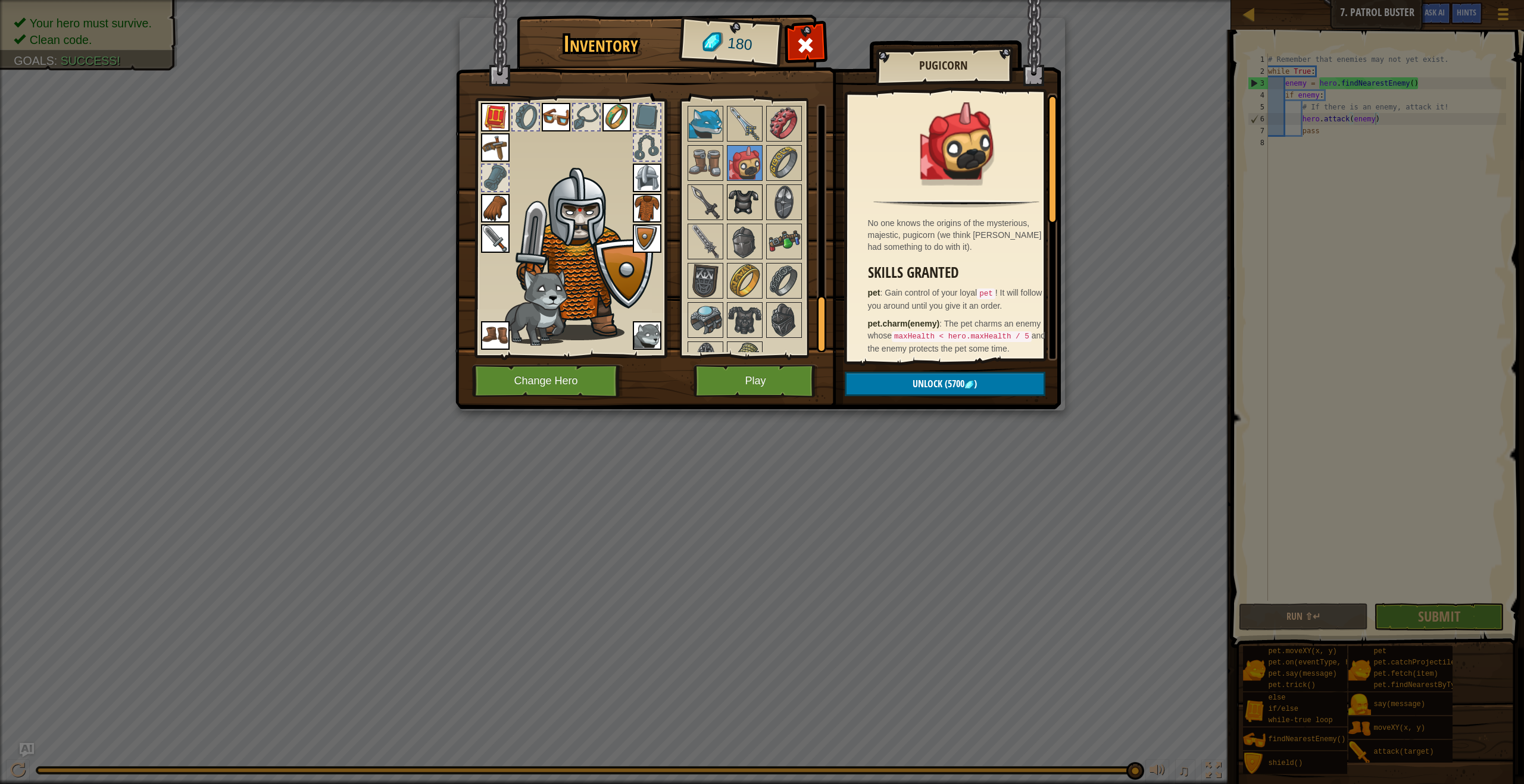
scroll to position [891, 0]
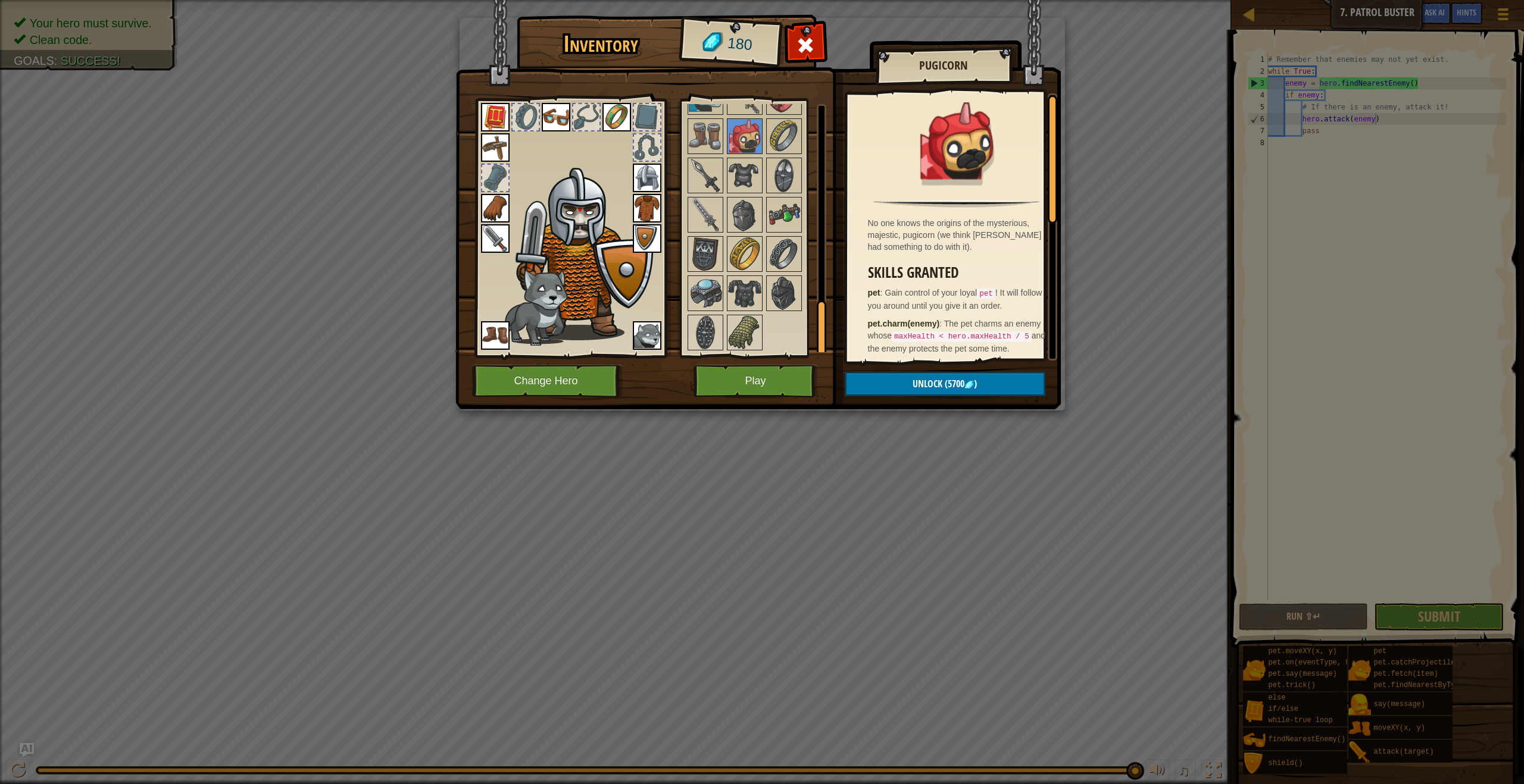
click at [762, 304] on div at bounding box center [744, 293] width 36 height 36
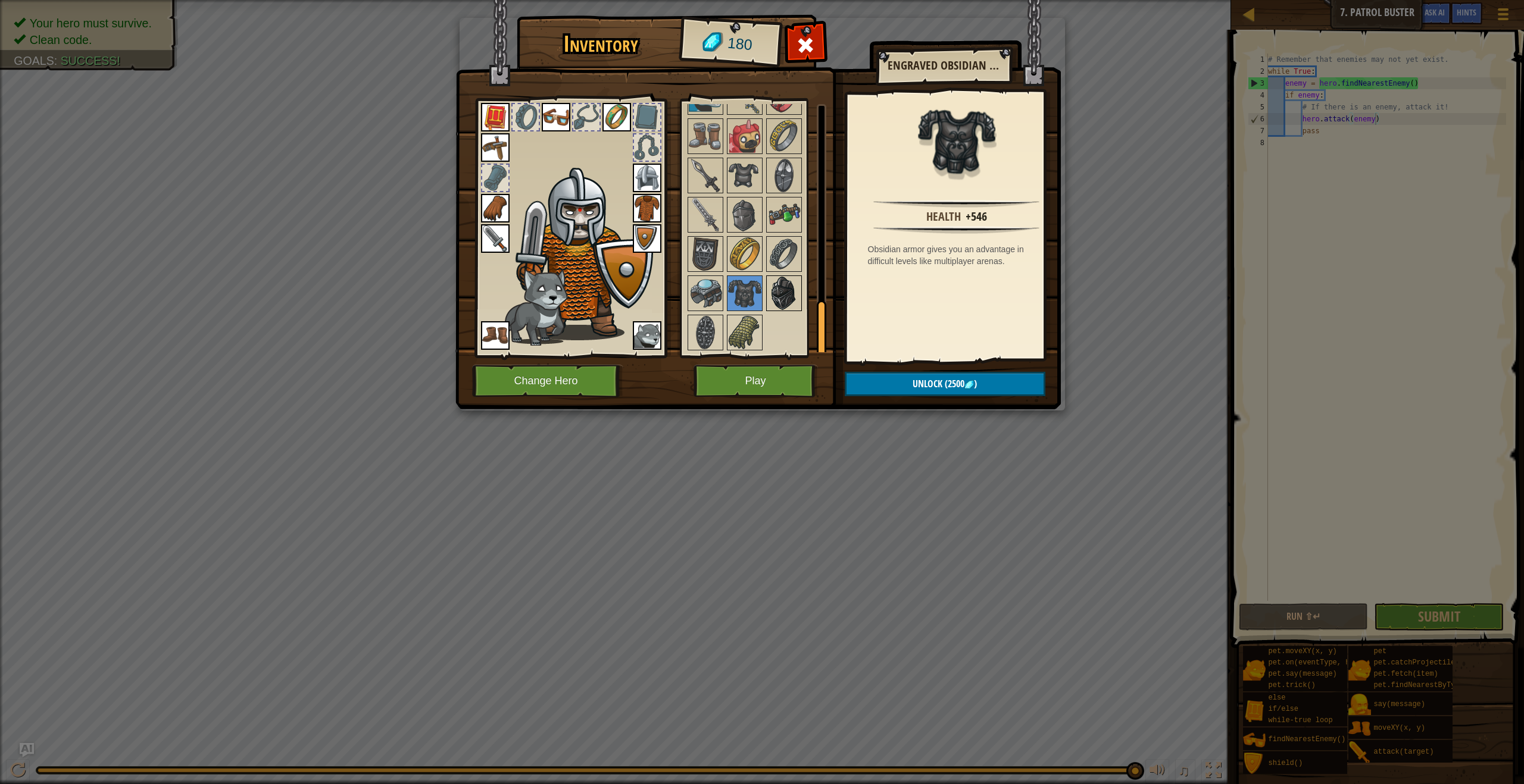
click at [782, 296] on img at bounding box center [784, 293] width 33 height 33
click at [751, 222] on img at bounding box center [744, 214] width 33 height 33
click at [774, 383] on button "Play" at bounding box center [756, 381] width 125 height 33
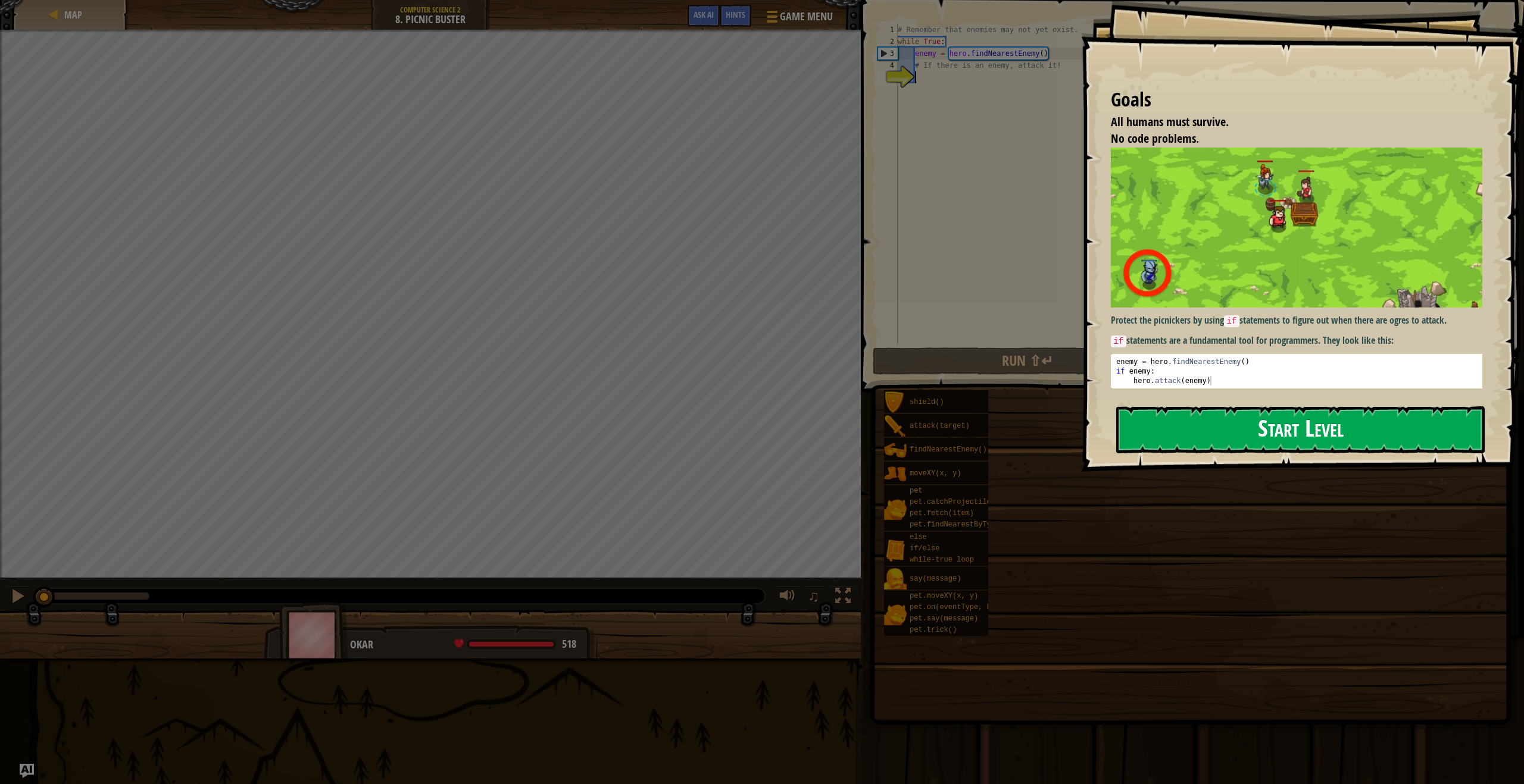
click at [1257, 411] on button "Start Level" at bounding box center [1300, 430] width 369 height 47
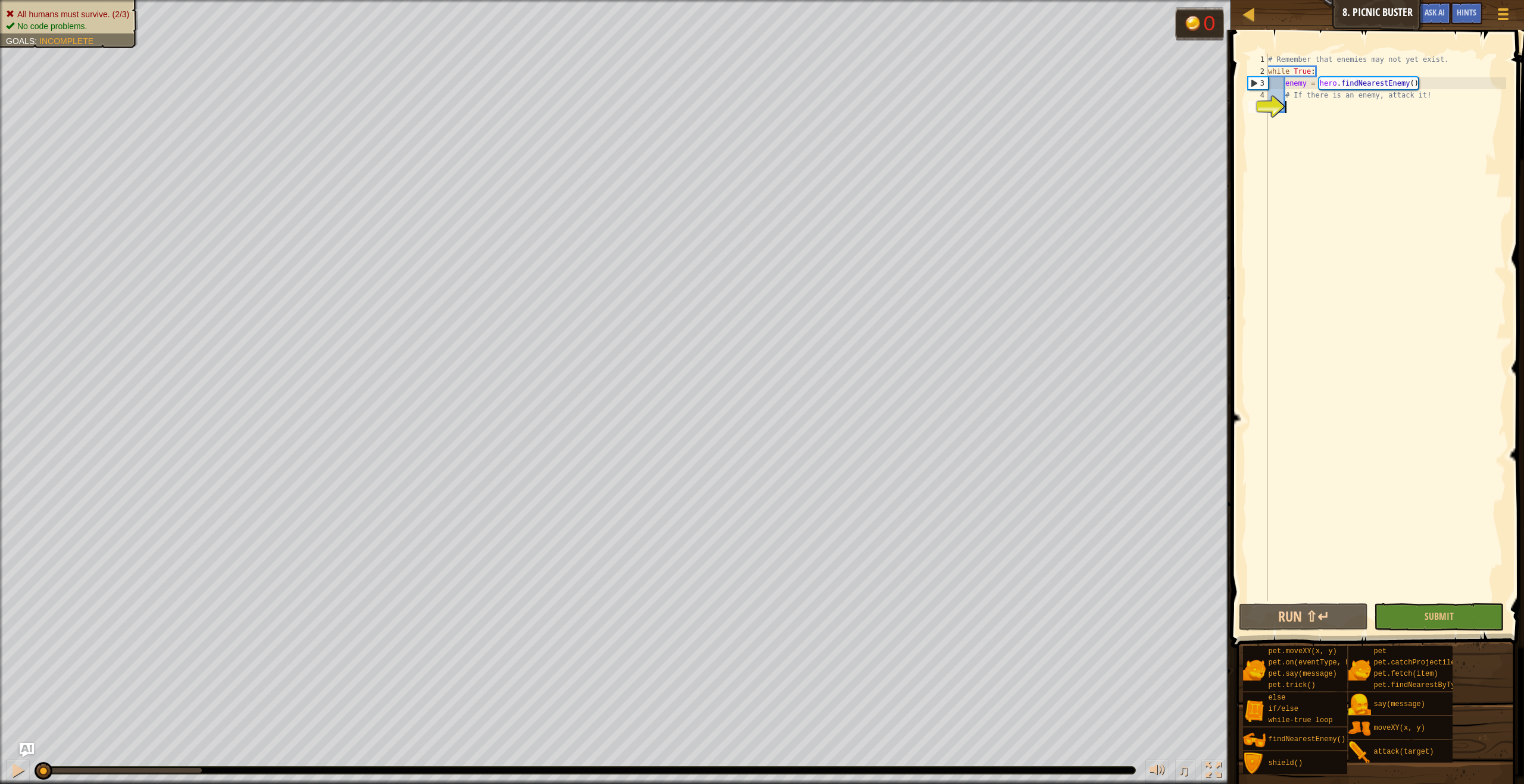
click at [1303, 108] on div "# Remember that enemies may not yet exist. while True : enemy = hero . findNear…" at bounding box center [1385, 339] width 240 height 571
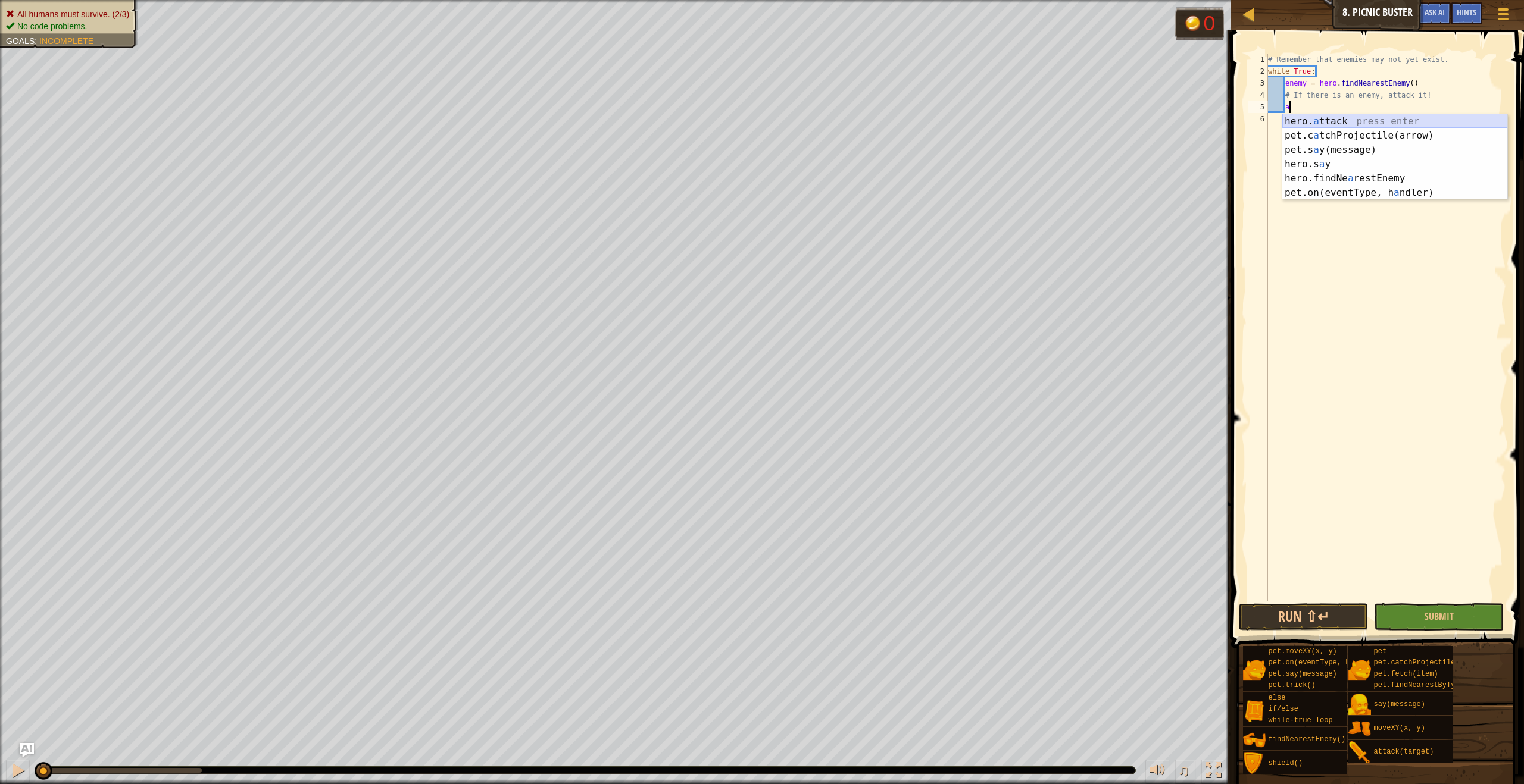
click at [1298, 115] on div "hero. a ttack press enter pet.c a tchProjectile(arrow) press enter pet.s a y(me…" at bounding box center [1394, 171] width 225 height 114
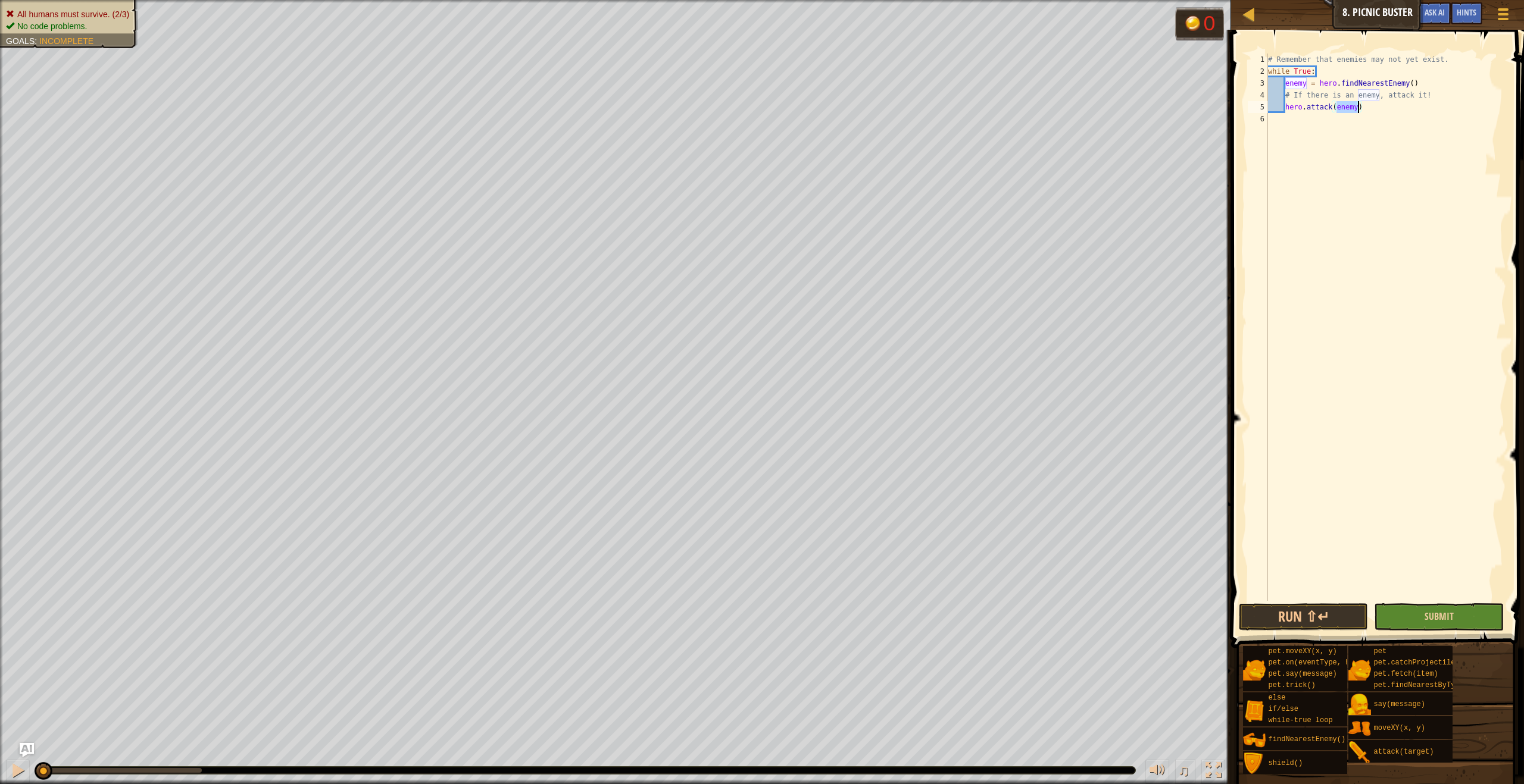
type textarea "hero.attack(enemy)"
click at [1454, 612] on button "Submit" at bounding box center [1438, 616] width 129 height 27
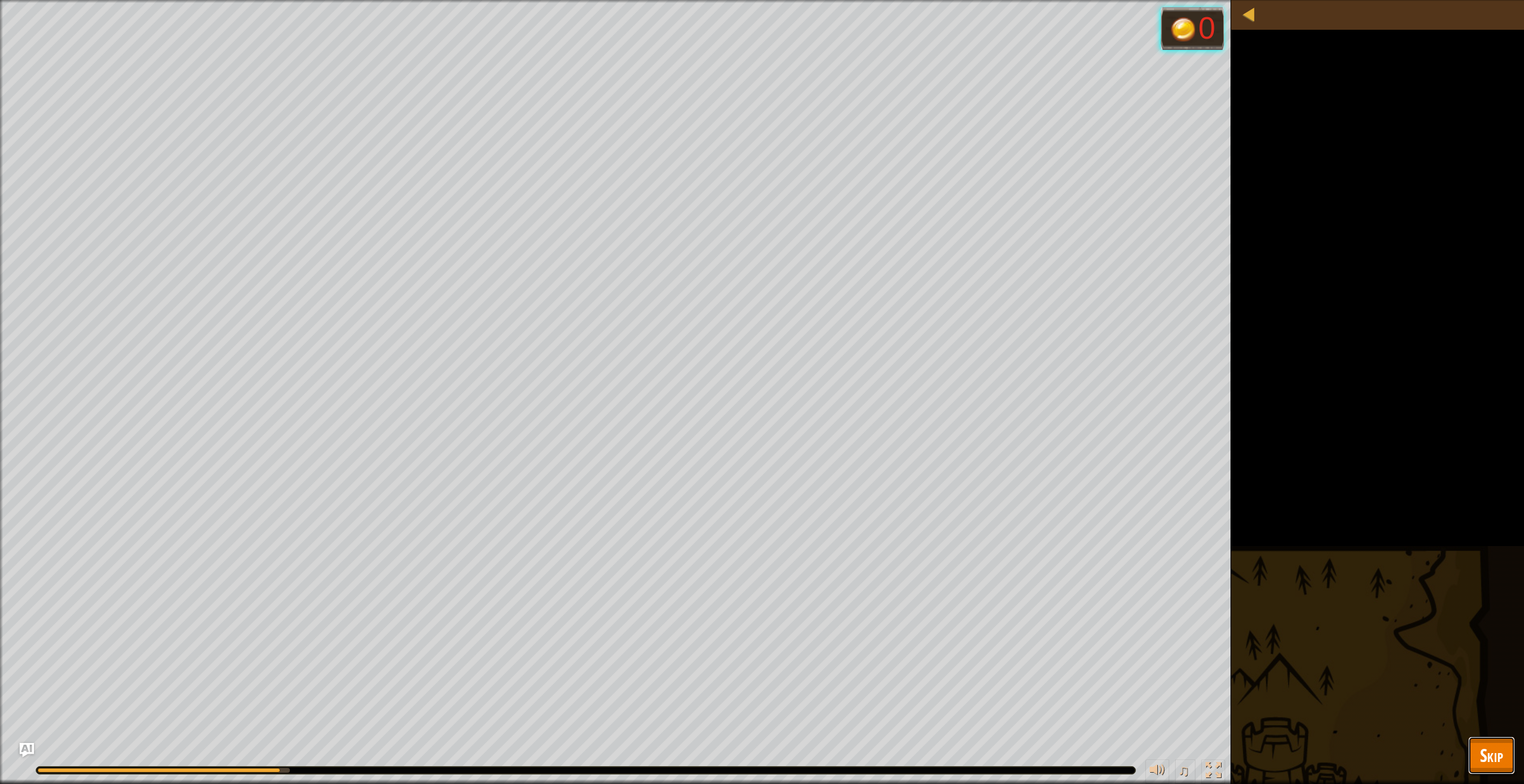
click at [1501, 752] on span "Skip" at bounding box center [1491, 755] width 23 height 24
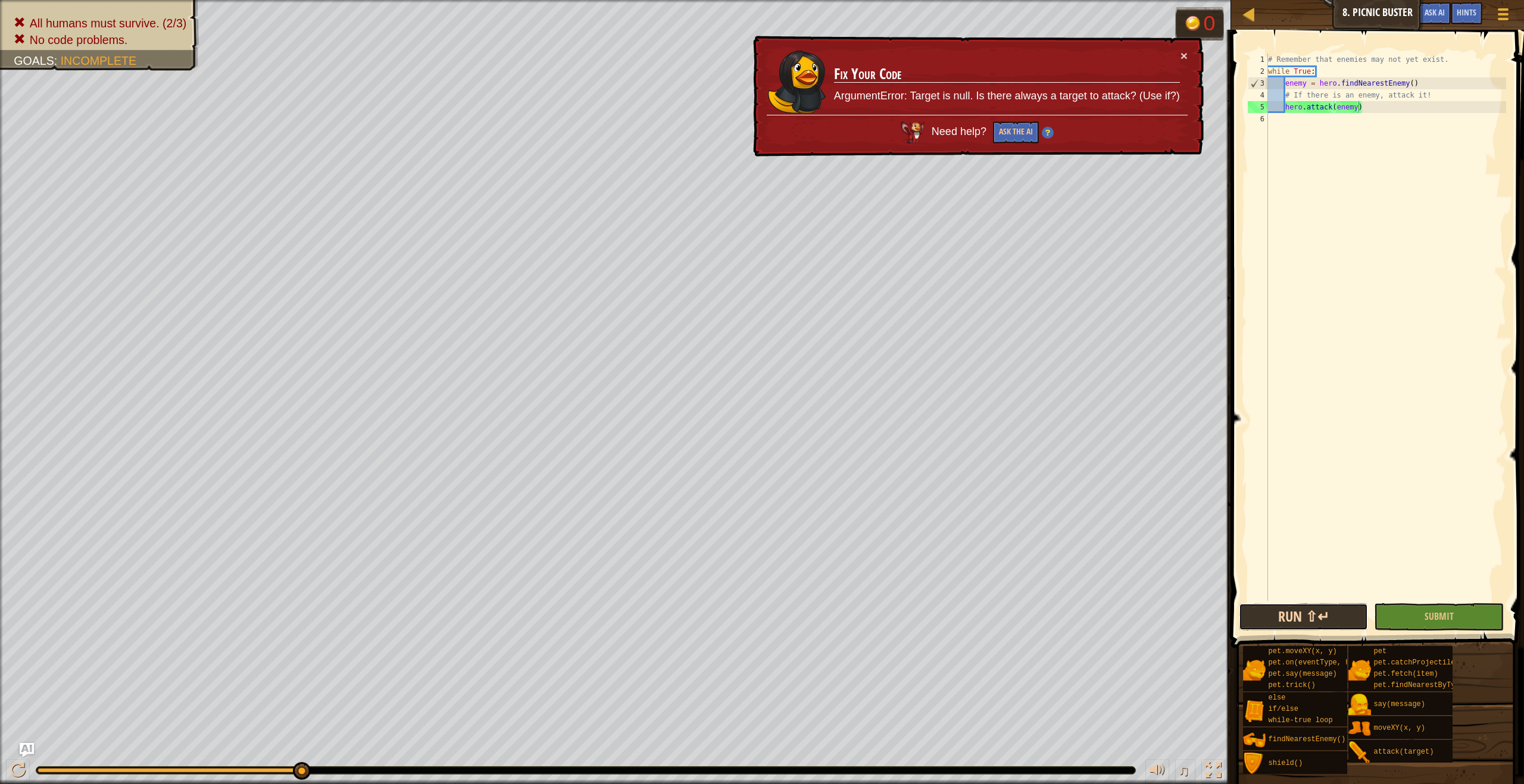
click at [1334, 621] on button "Run ⇧↵" at bounding box center [1303, 616] width 129 height 27
click at [1319, 134] on div "# Remember that enemies may not yet exist. while True : enemy = hero . findNear…" at bounding box center [1385, 339] width 240 height 571
click at [1448, 86] on div "# Remember that enemies may not yet exist. while True : enemy = hero . findNear…" at bounding box center [1385, 339] width 240 height 571
click at [1388, 69] on div "# Remember that enemies may not yet exist. while True : enemy = hero . findNear…" at bounding box center [1385, 339] width 240 height 571
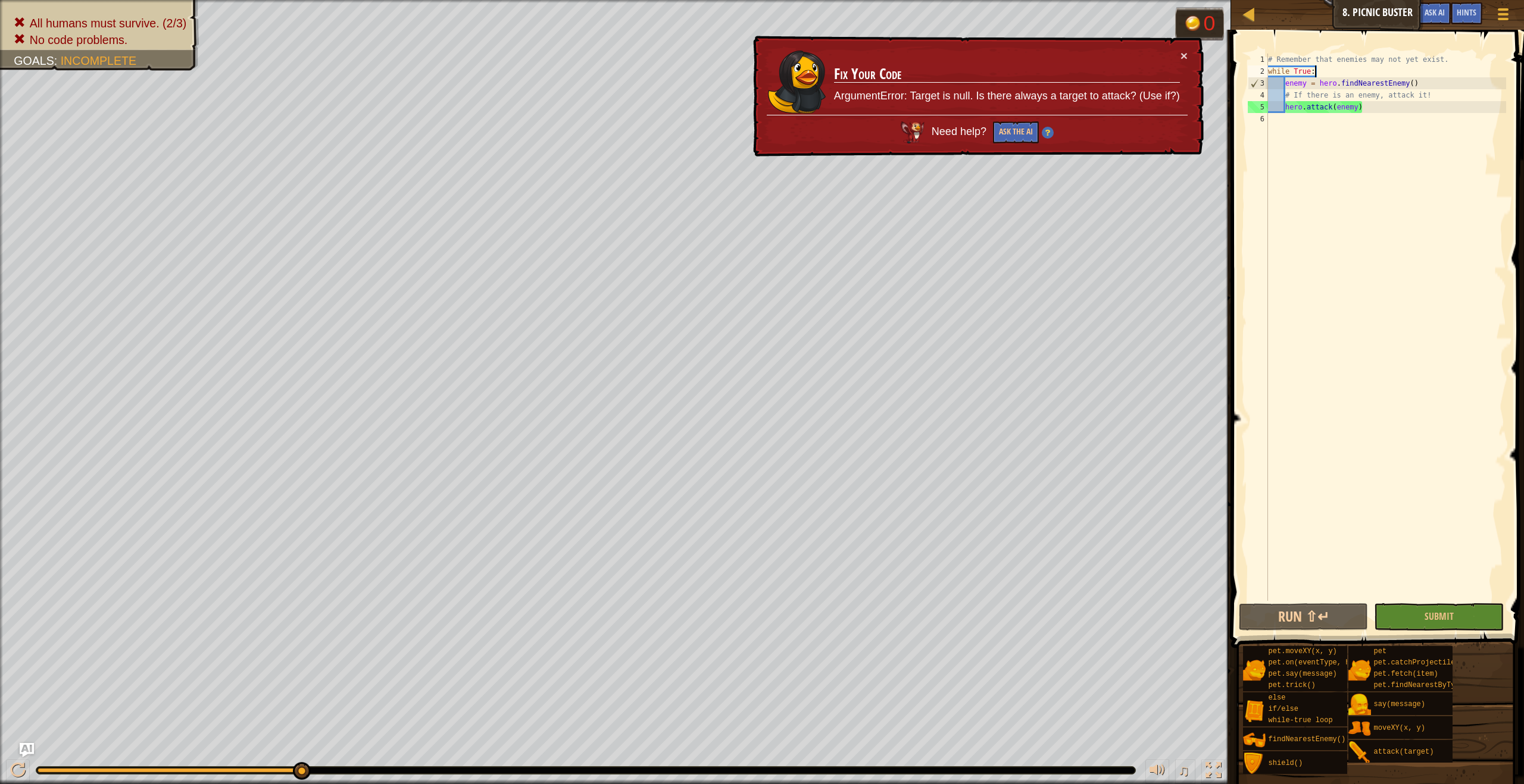
click at [1367, 59] on div "# Remember that enemies may not yet exist. while True : enemy = hero . findNear…" at bounding box center [1385, 339] width 240 height 571
click at [1361, 69] on div "# Remember that enemies may not yet exist. while True : enemy = hero . findNear…" at bounding box center [1385, 339] width 240 height 571
type textarea "while True:"
click at [1324, 127] on div "# Remember that enemies may not yet exist. while True : enemy = hero . findNear…" at bounding box center [1385, 339] width 240 height 571
drag, startPoint x: 1022, startPoint y: 128, endPoint x: 1011, endPoint y: 136, distance: 13.6
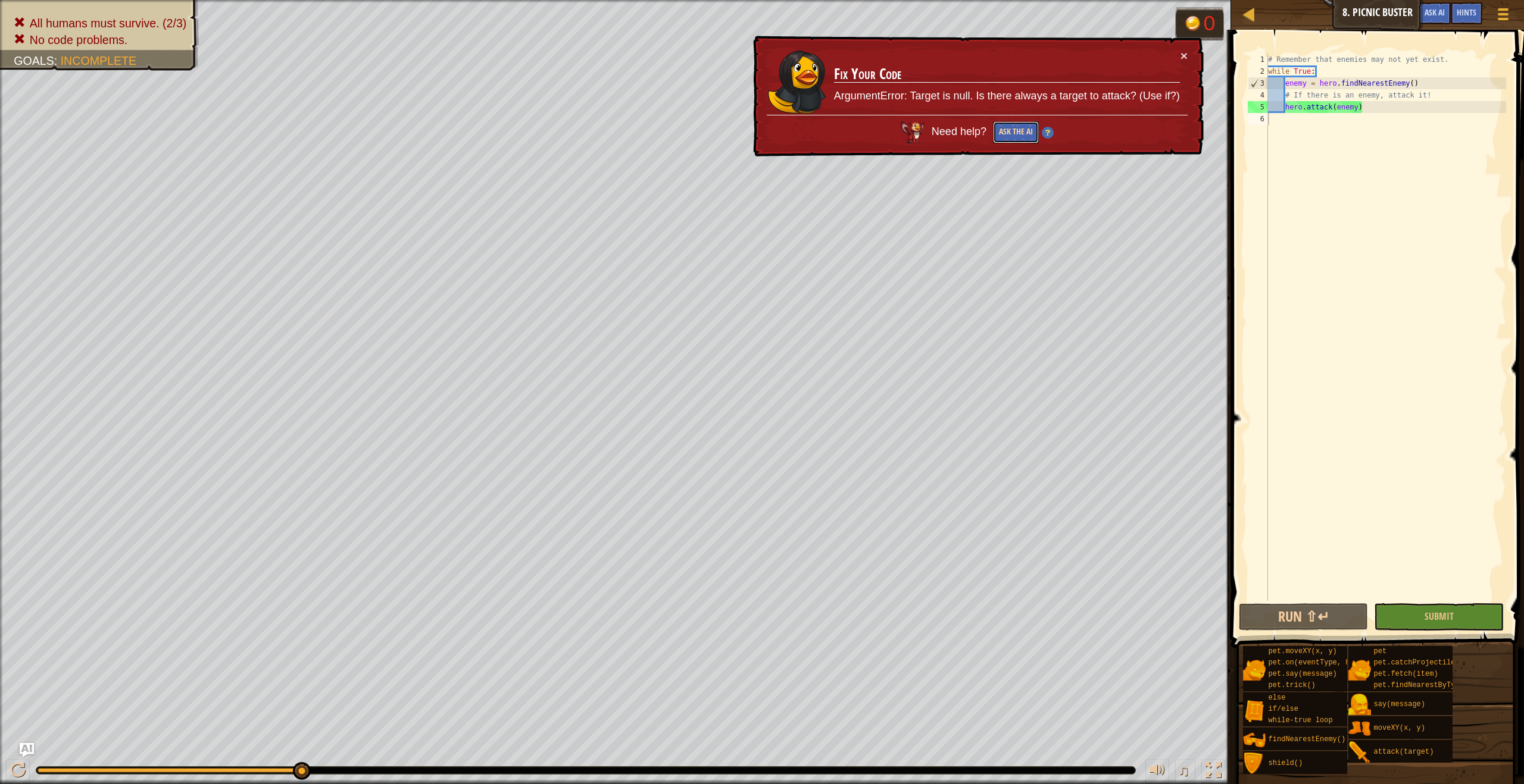
click at [1011, 136] on button "Ask the AI" at bounding box center [1015, 133] width 46 height 22
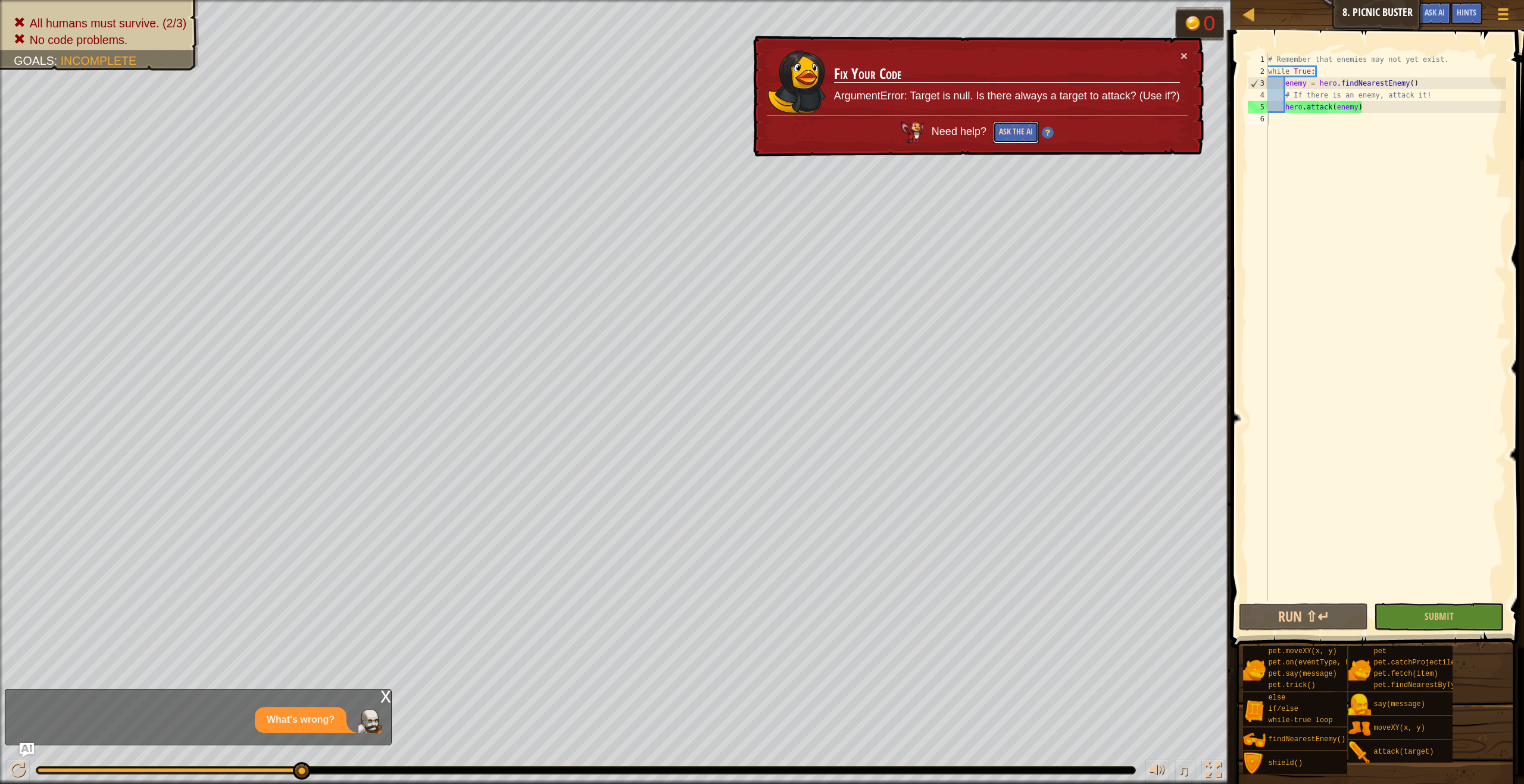
click at [1011, 136] on button "Ask the AI" at bounding box center [1015, 133] width 46 height 22
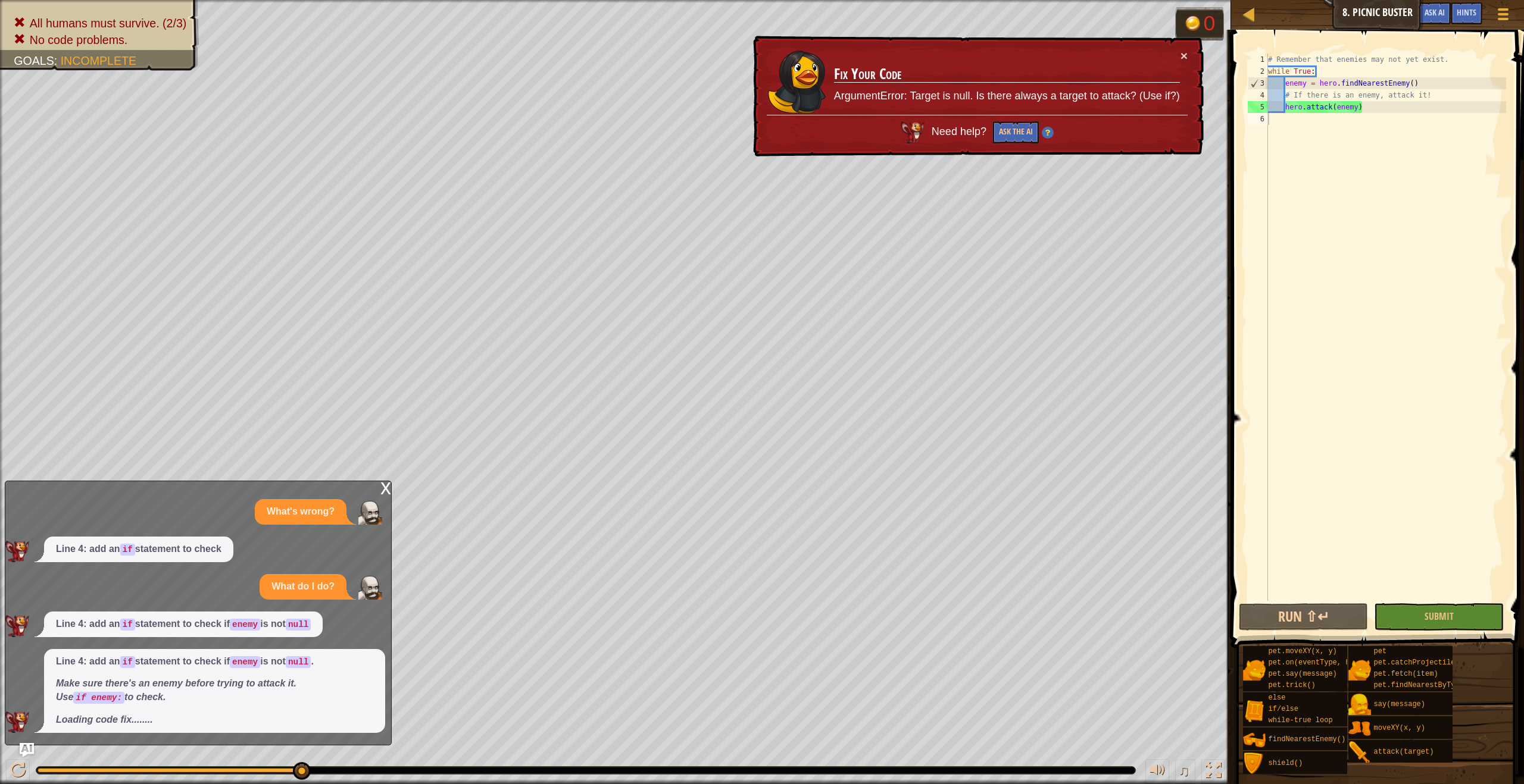
click at [384, 503] on div "x What's wrong? Line 4: add an if statement to check What do I do? Line 4: add …" at bounding box center [198, 613] width 387 height 265
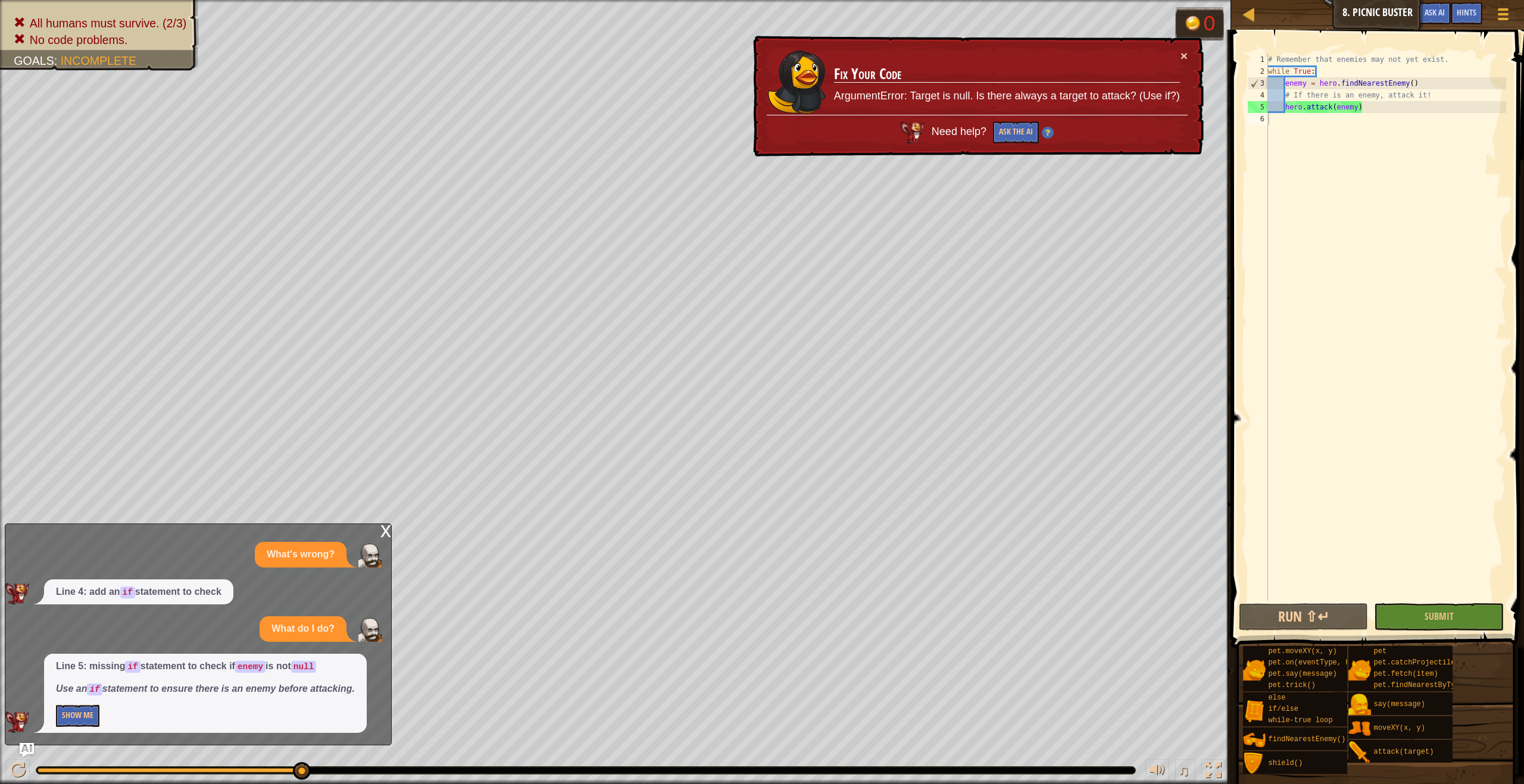
click at [386, 530] on div "x" at bounding box center [386, 530] width 11 height 12
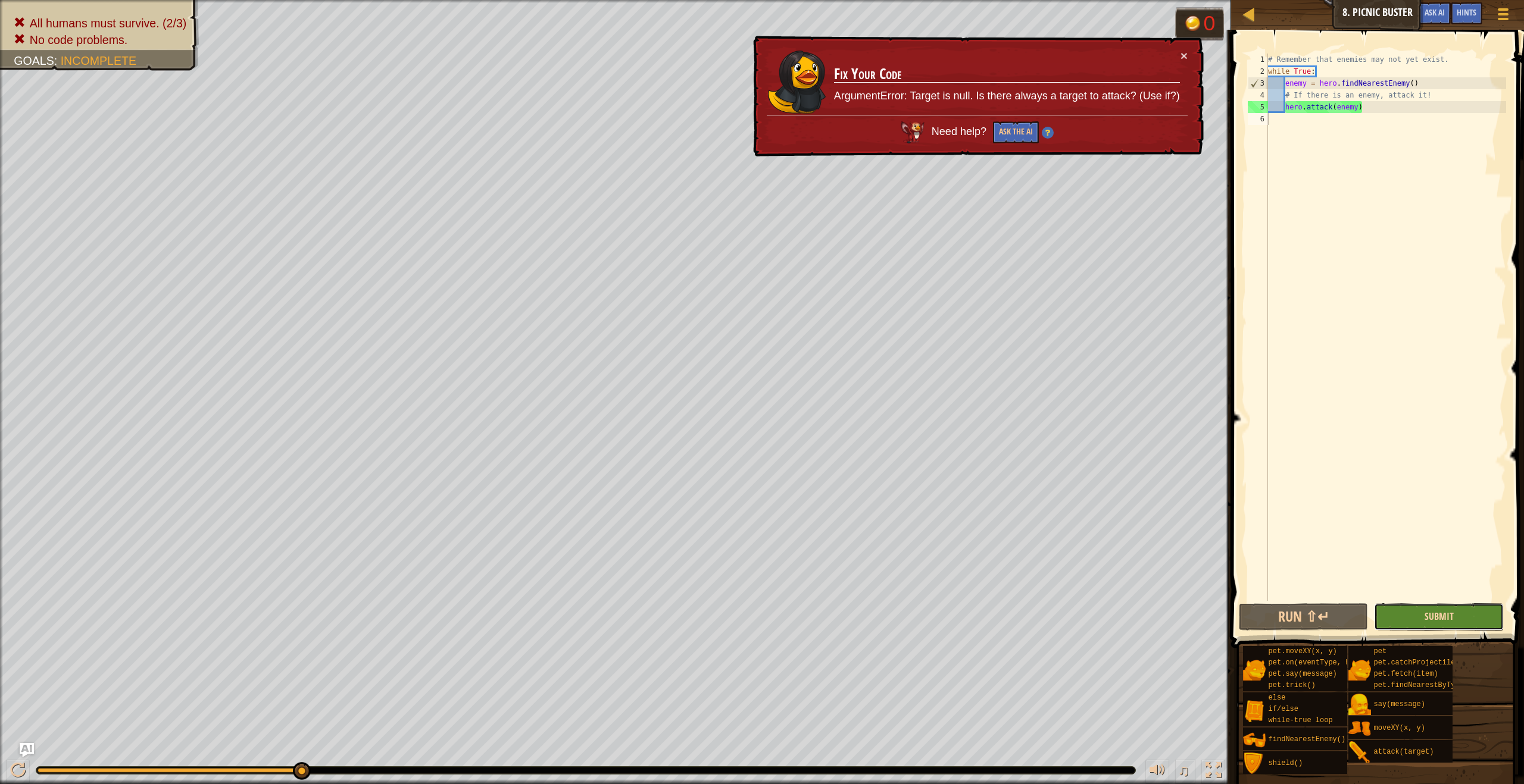
click at [1438, 612] on span "Submit" at bounding box center [1439, 616] width 29 height 13
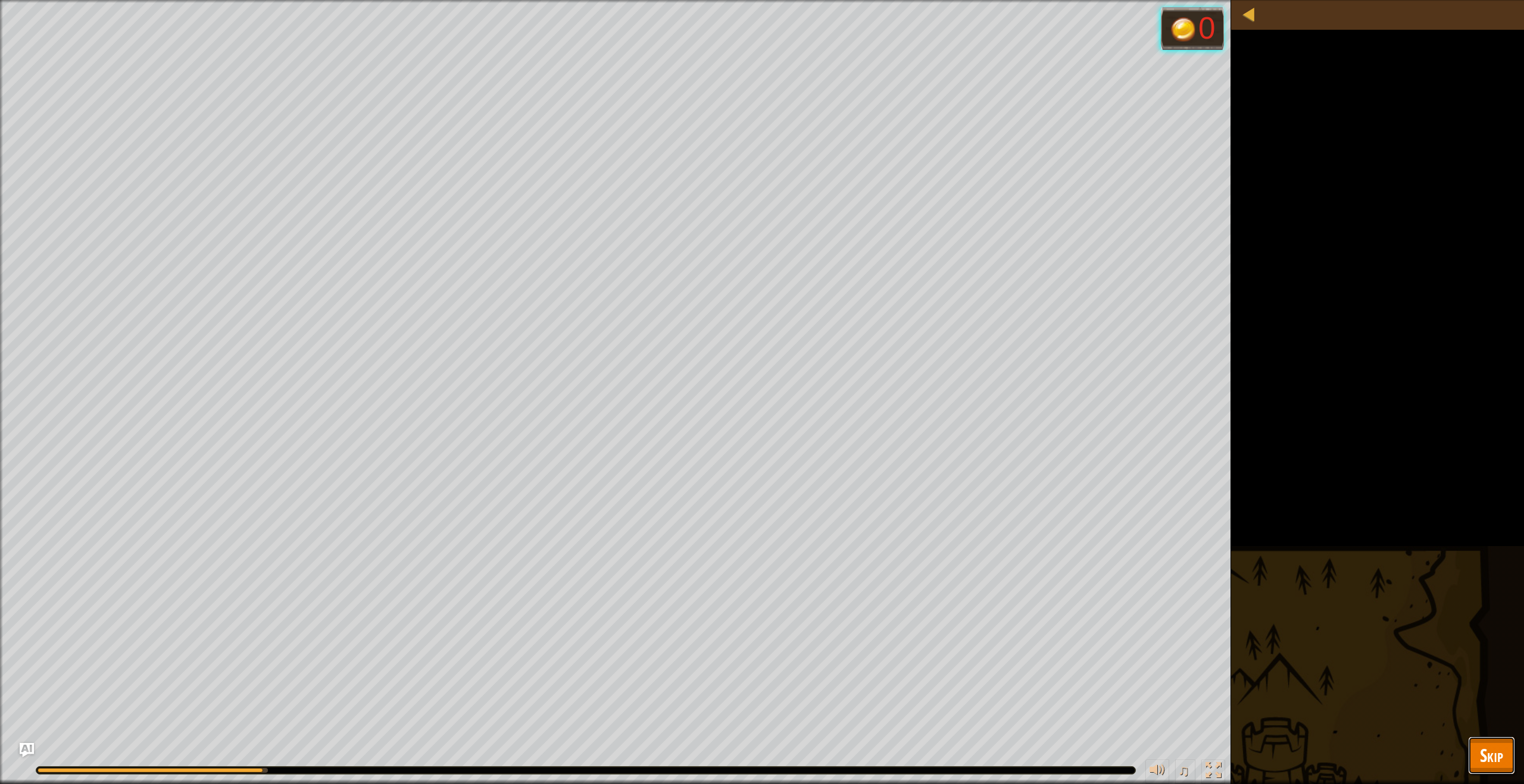
click at [1498, 750] on span "Skip" at bounding box center [1491, 755] width 23 height 24
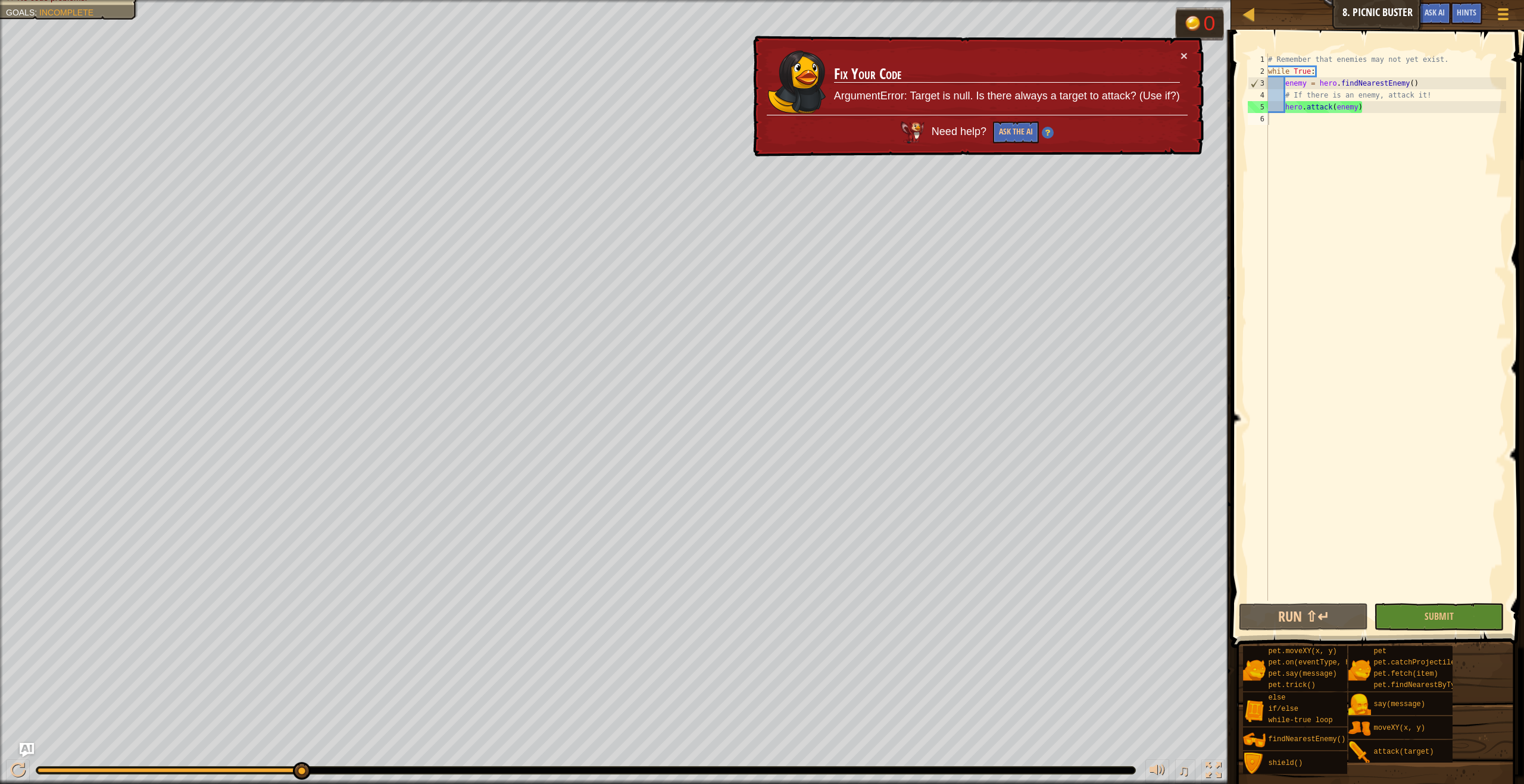
type textarea "hero.attack(enemy)"
click at [1422, 111] on div "# Remember that enemies may not yet exist. while True : enemy = hero . findNear…" at bounding box center [1385, 339] width 240 height 571
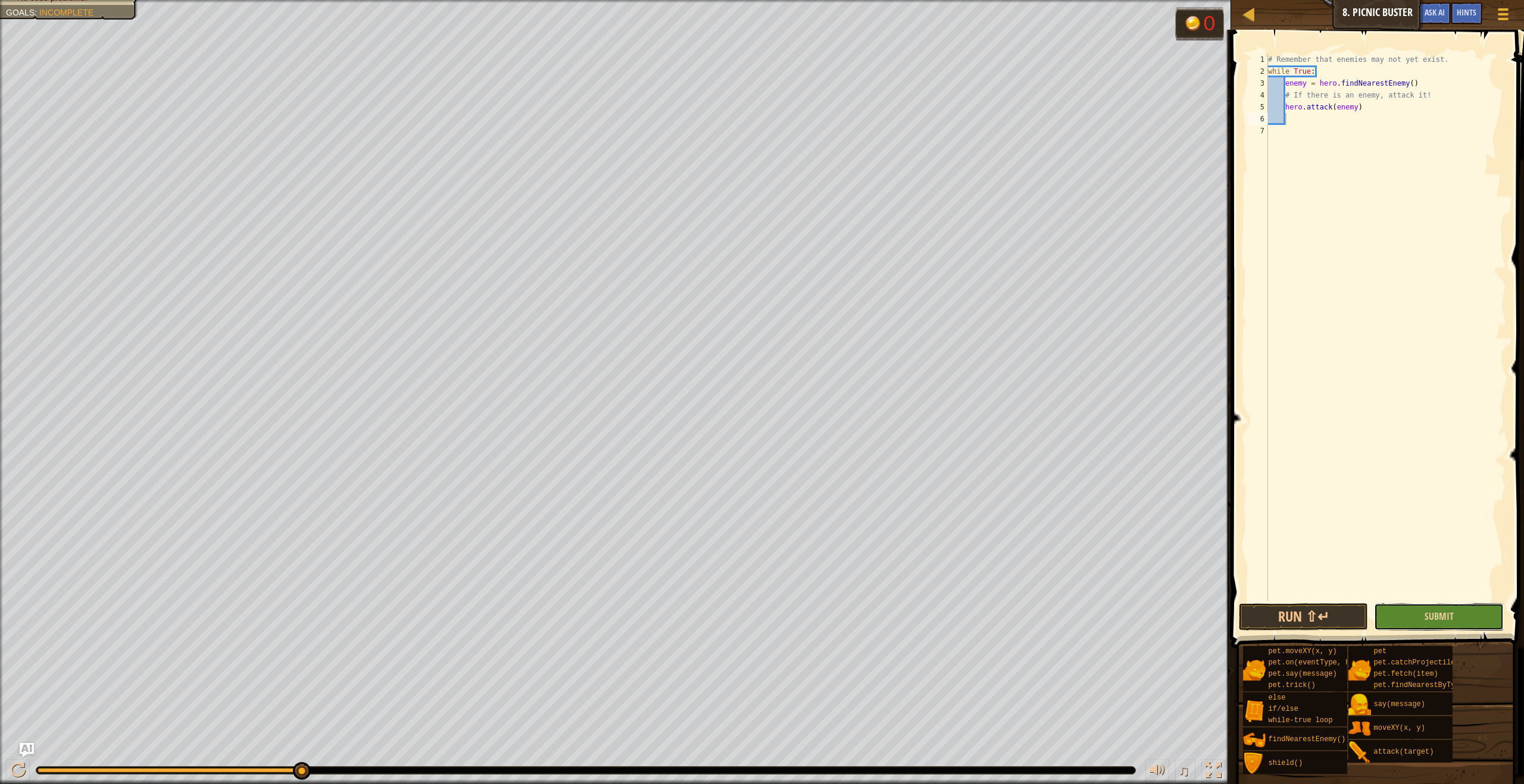
click at [1459, 619] on button "Submit" at bounding box center [1438, 616] width 129 height 27
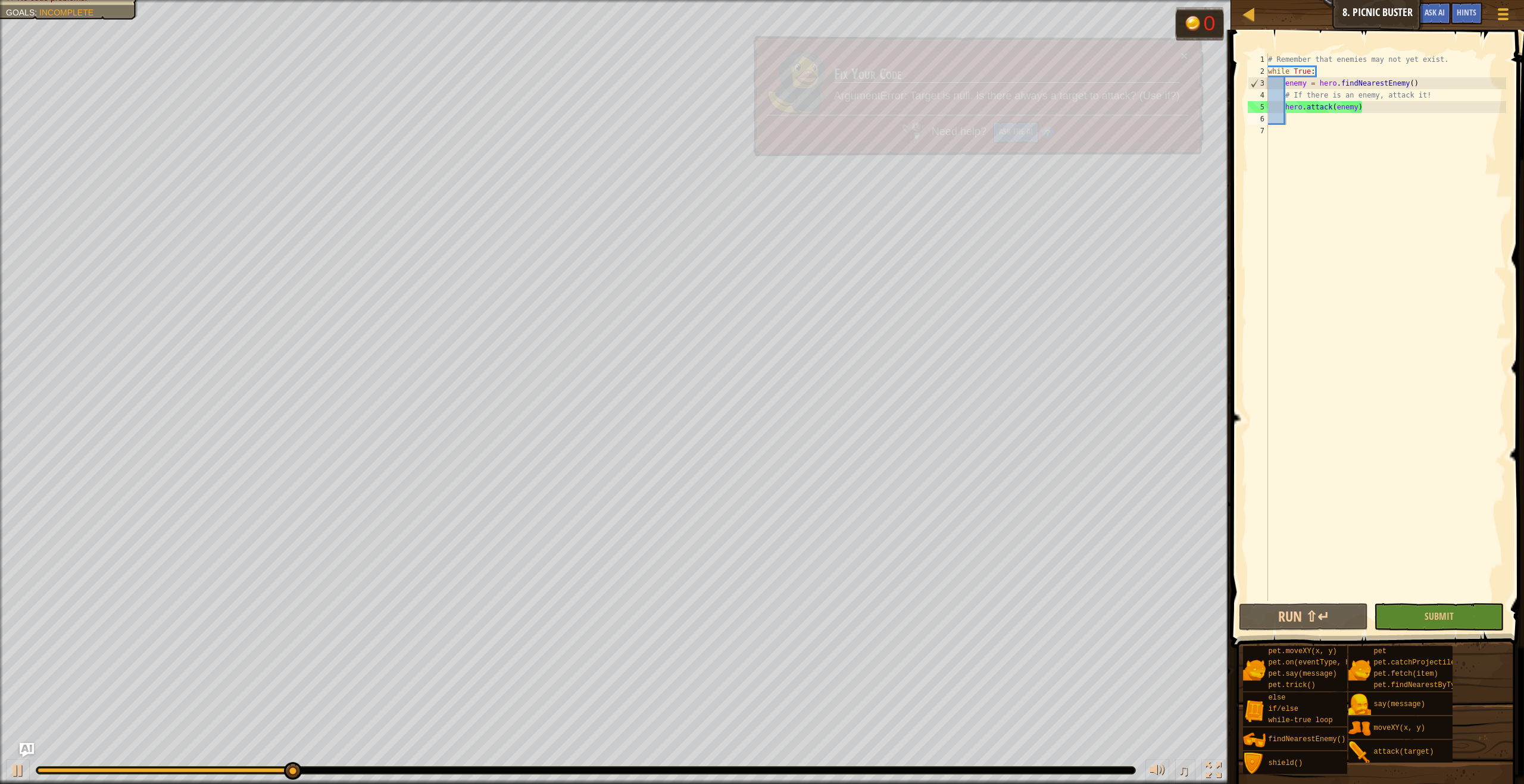
click at [1478, 754] on div "pet.moveXY(x, y) pet.on(eventType, handler) pet.say(message) pet.trick() else i…" at bounding box center [1379, 710] width 273 height 129
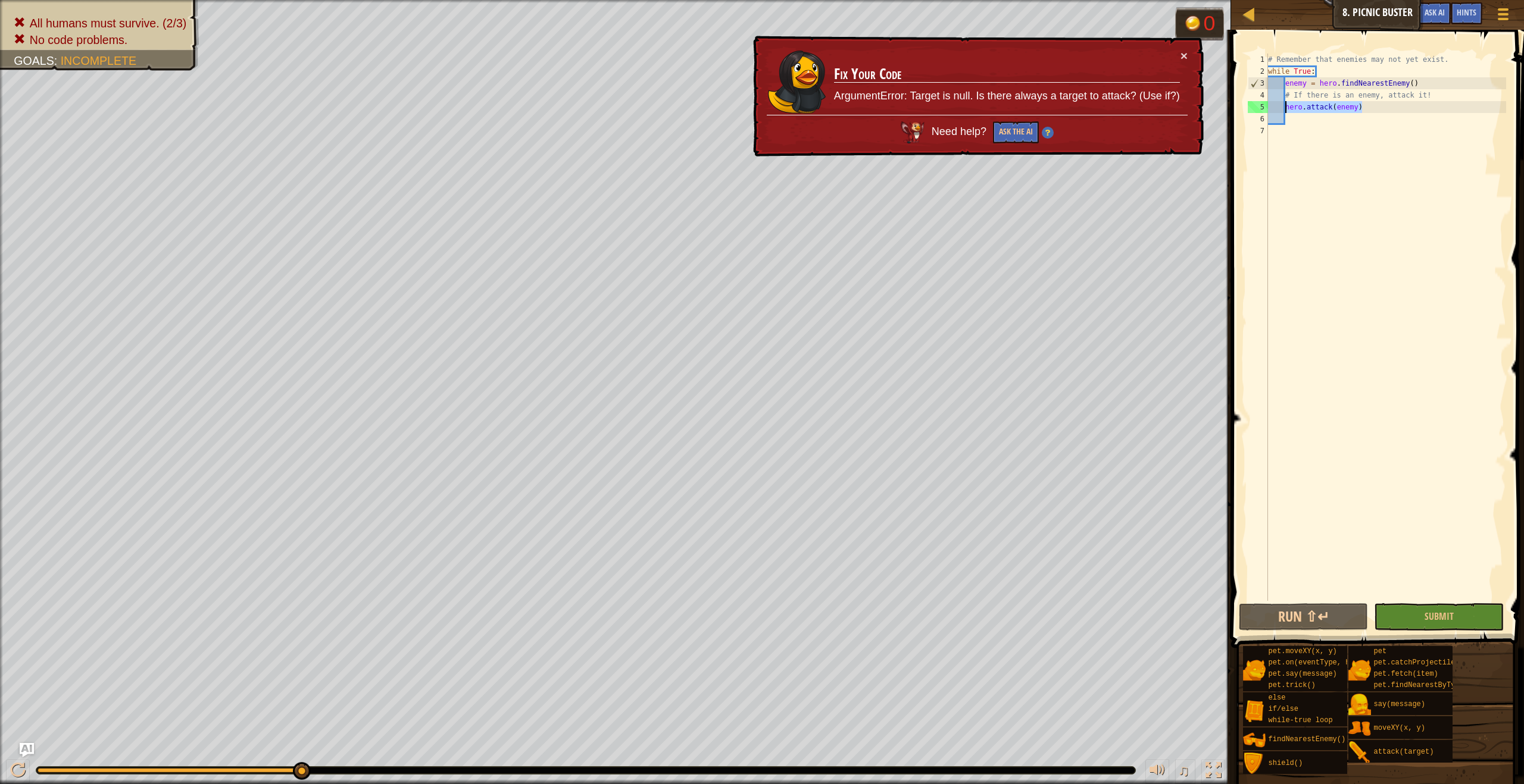
drag, startPoint x: 1385, startPoint y: 109, endPoint x: 1286, endPoint y: 105, distance: 99.1
click at [1286, 105] on div "# Remember that enemies may not yet exist. while True : enemy = hero . findNear…" at bounding box center [1385, 339] width 240 height 571
type textarea "hero.attack(enemy)"
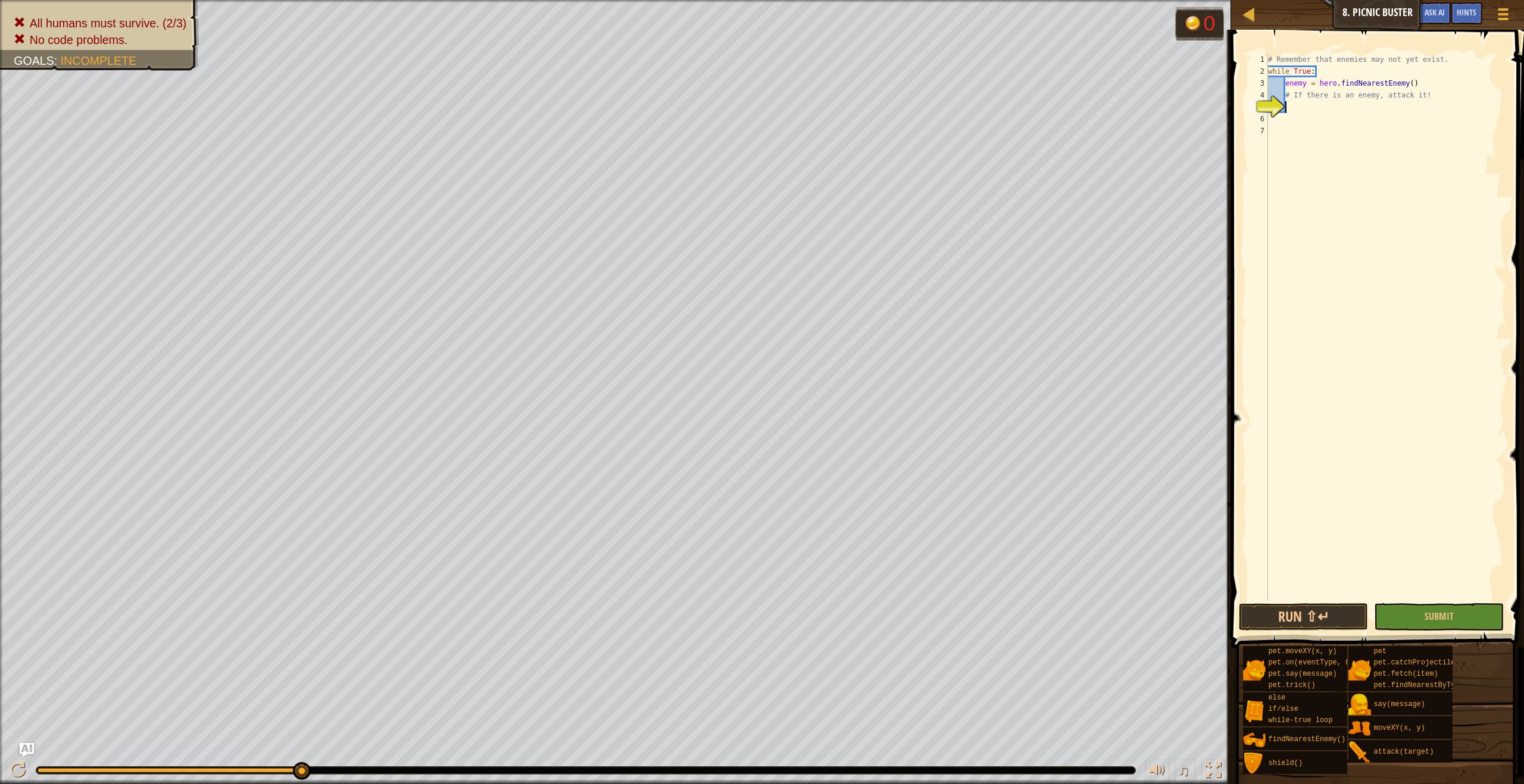
paste textarea "hero.attack(enemy)"
type textarea "hero.attack(enemy)"
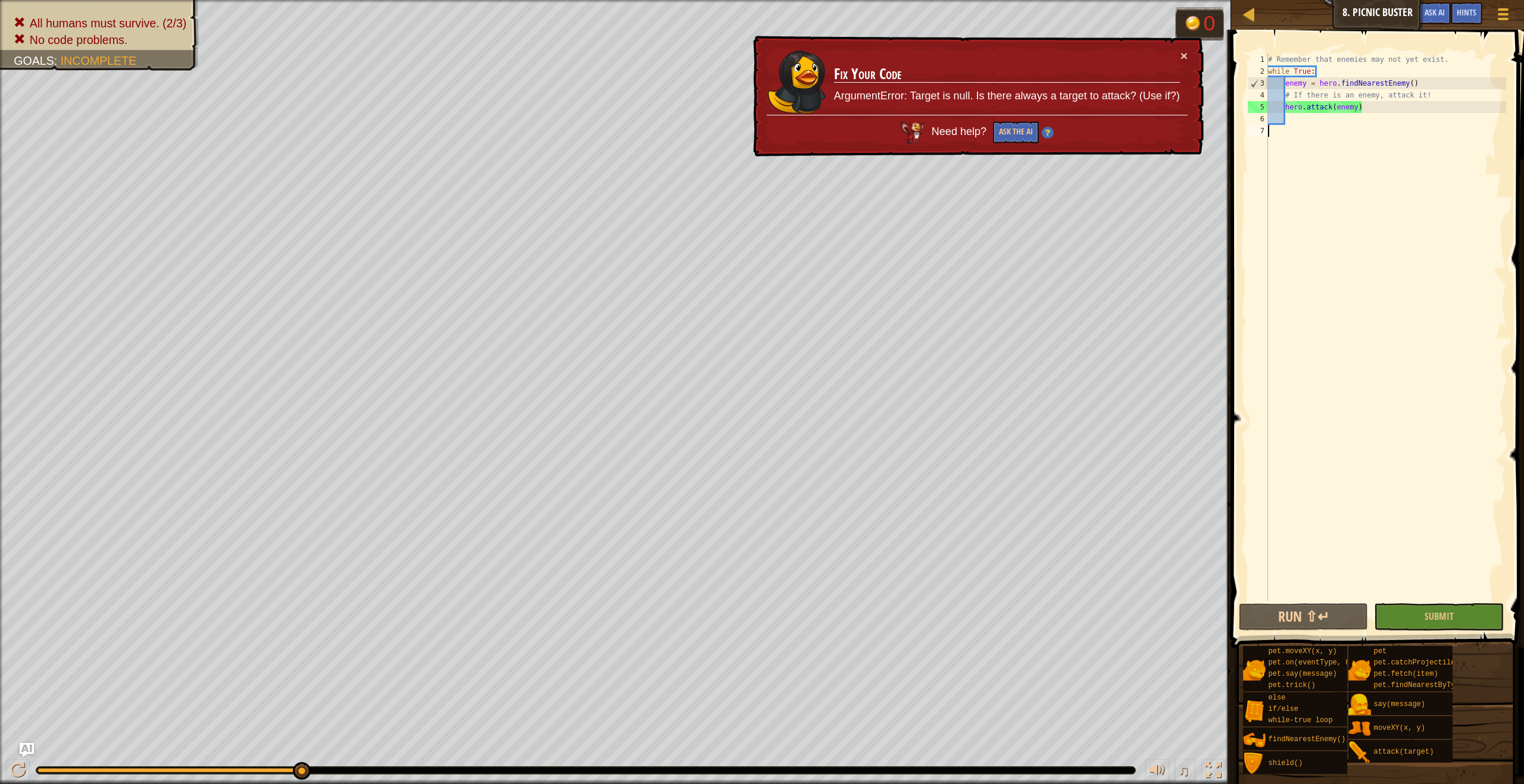
click at [1330, 127] on div "# Remember that enemies may not yet exist. while True : enemy = hero . findNear…" at bounding box center [1385, 339] width 240 height 571
click at [1330, 119] on div "# Remember that enemies may not yet exist. while True : enemy = hero . findNear…" at bounding box center [1385, 339] width 240 height 571
paste textarea "hero.attack(enemy)"
type textarea "hero.attack(enemy)"
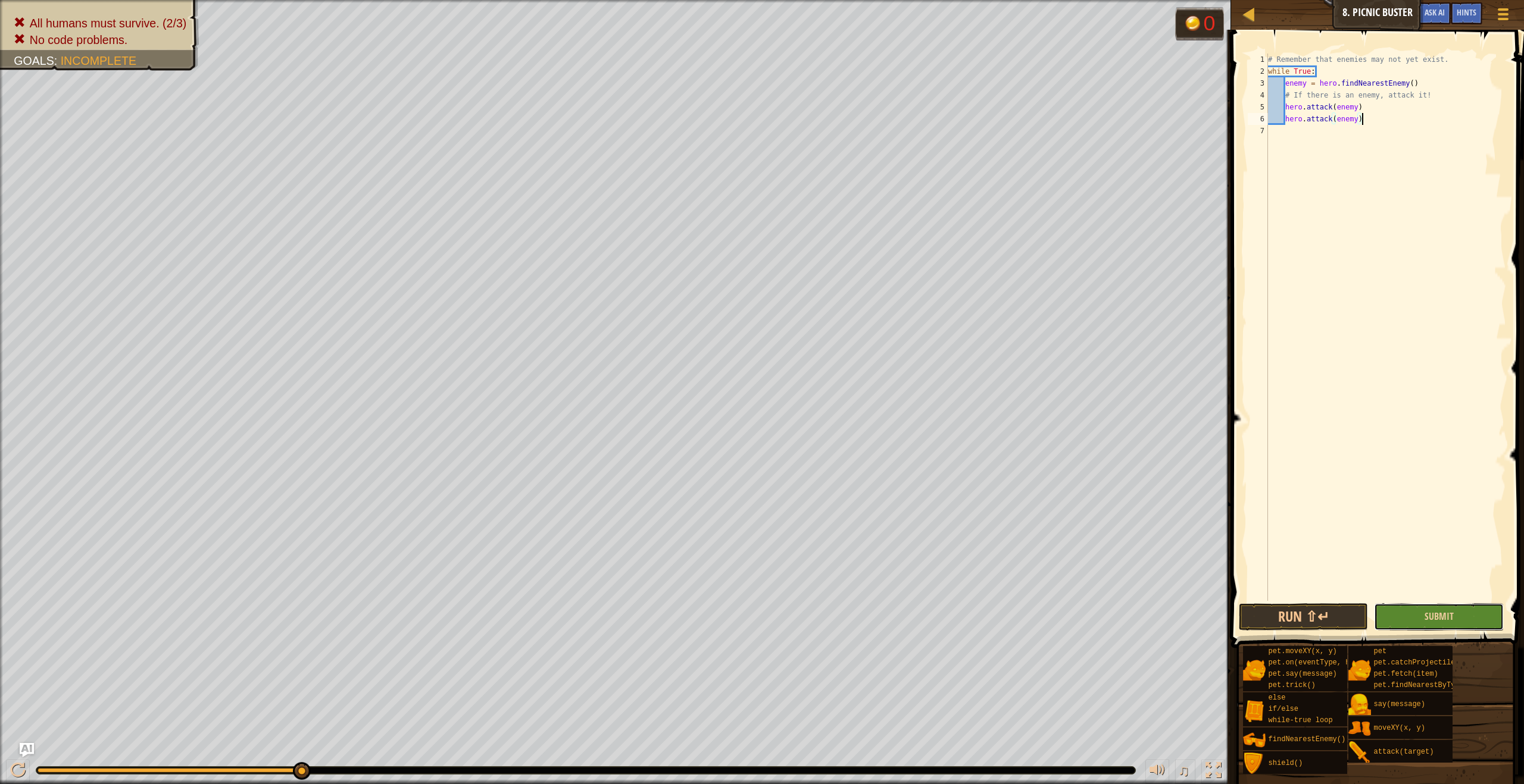
click at [1421, 609] on button "Submit" at bounding box center [1438, 616] width 129 height 27
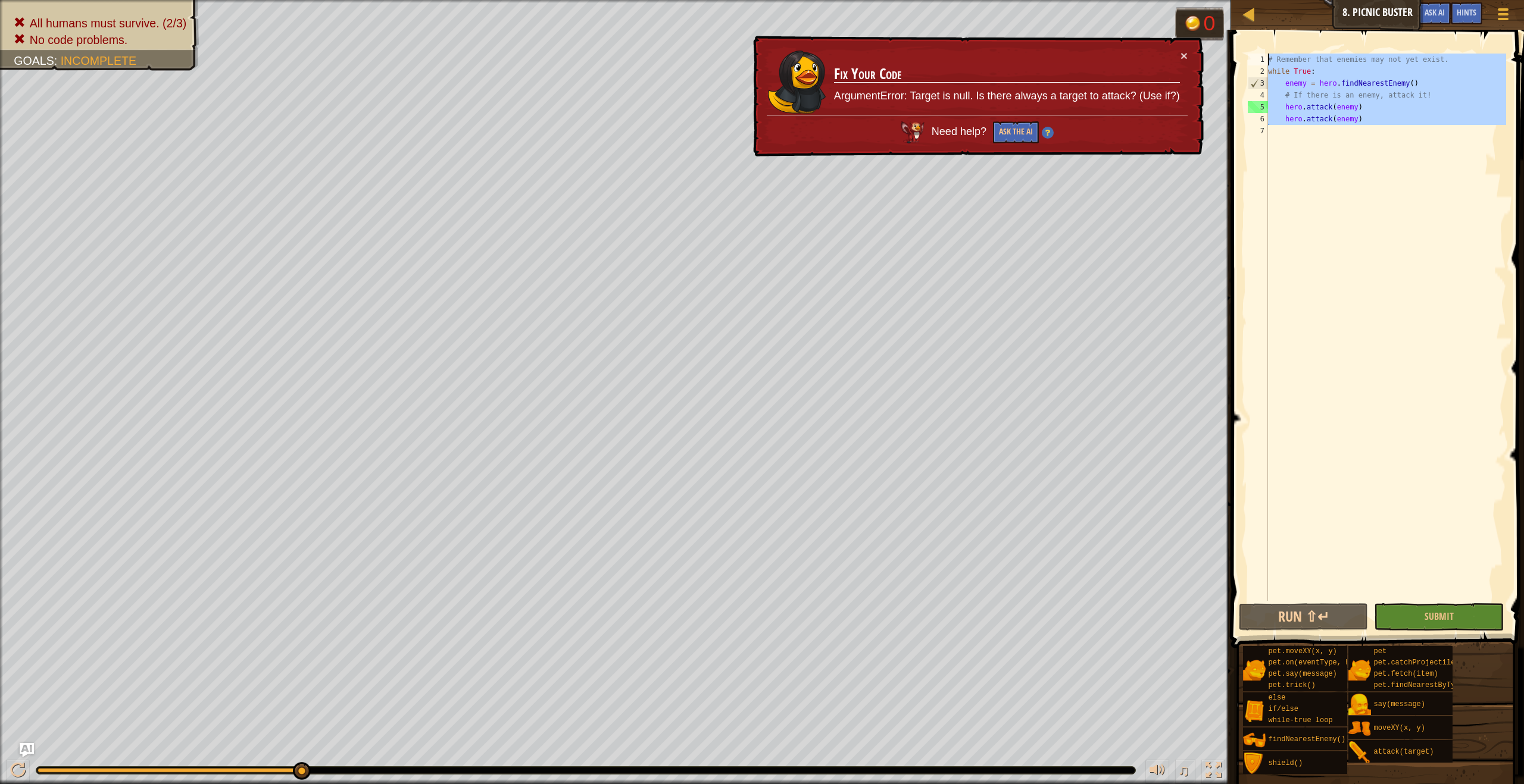
click at [1209, 53] on div "Map Computer Science 2 8. Picnic Buster Game Menu Done Hints Ask AI 1 2 3 4 5 6…" at bounding box center [762, 392] width 1524 height 784
type textarea "# Remember that enemies may not yet exist. while True:"
click at [1258, 12] on link "Map" at bounding box center [1258, 15] width 6 height 16
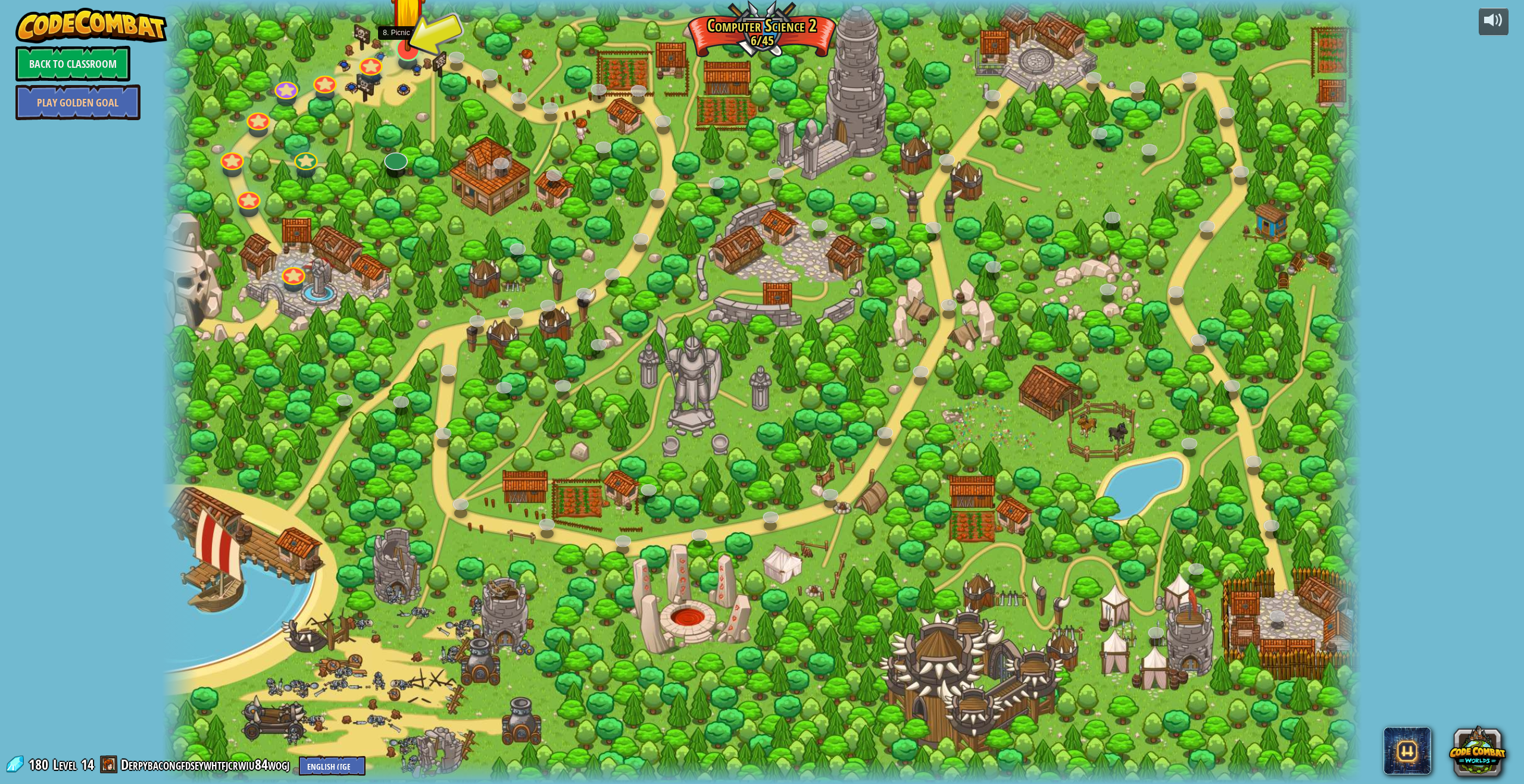
click at [408, 40] on img at bounding box center [408, 12] width 34 height 80
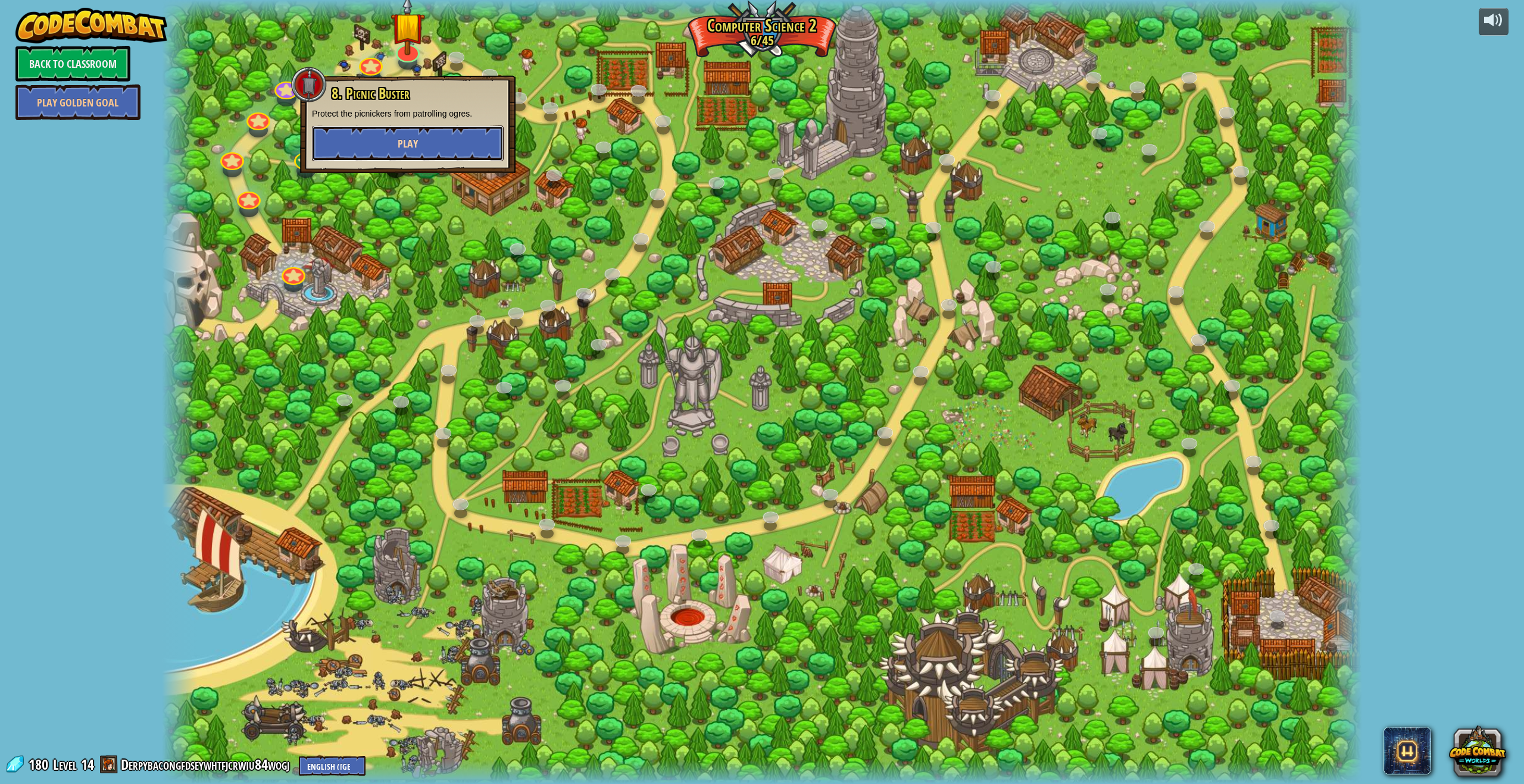
click at [420, 143] on button "Play" at bounding box center [407, 143] width 191 height 36
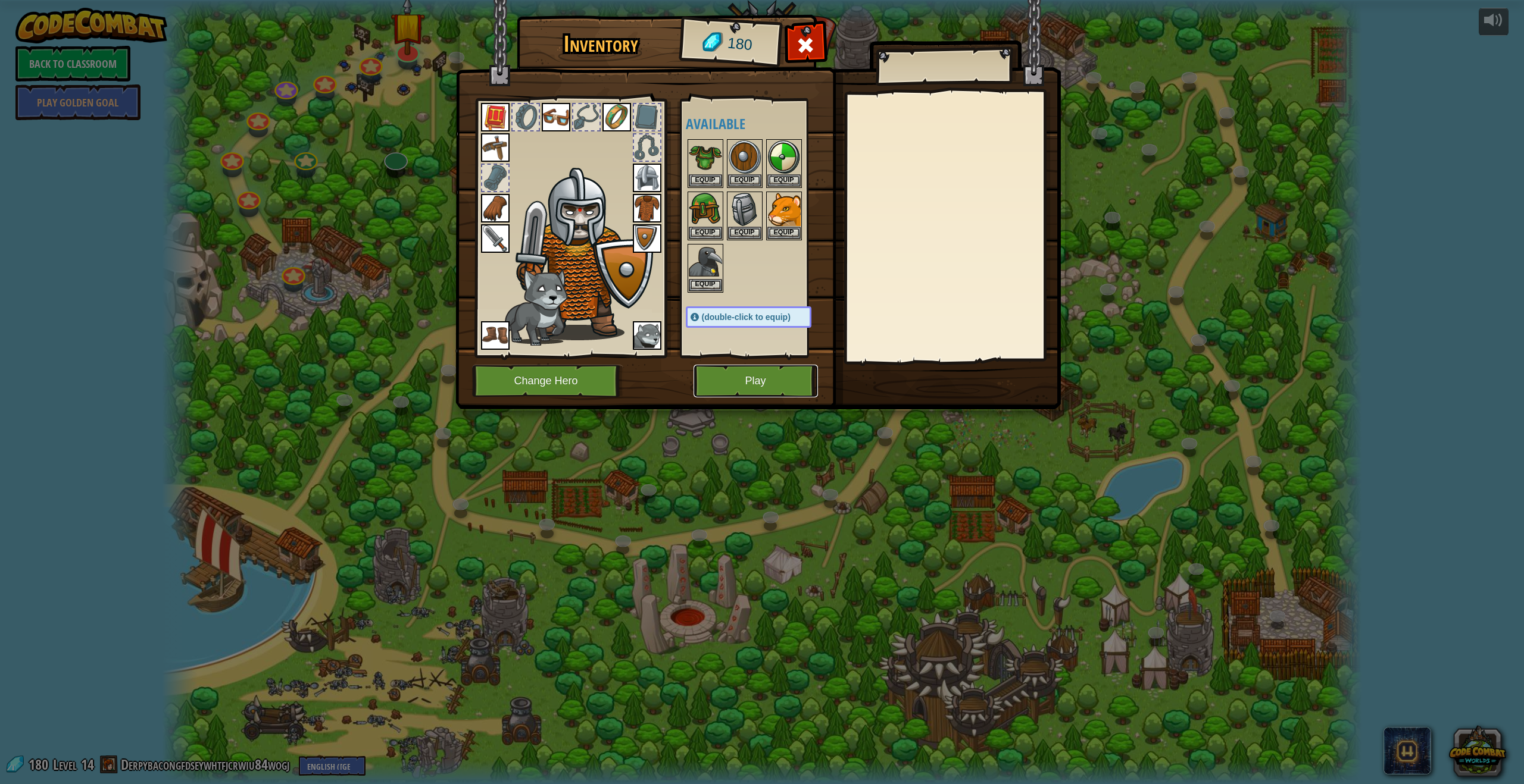
click at [734, 381] on button "Play" at bounding box center [756, 381] width 125 height 33
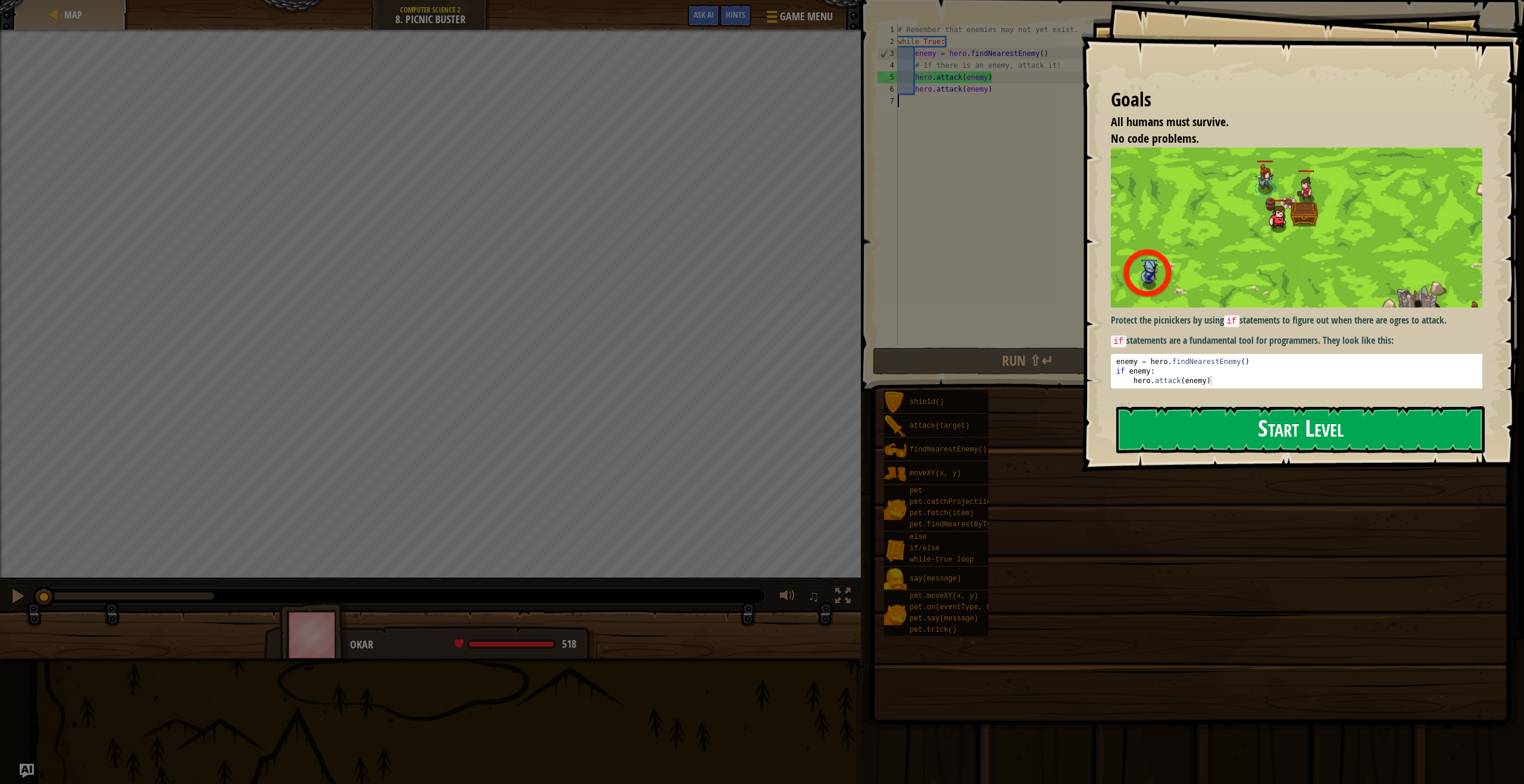
click at [1232, 416] on button "Start Level" at bounding box center [1300, 430] width 369 height 47
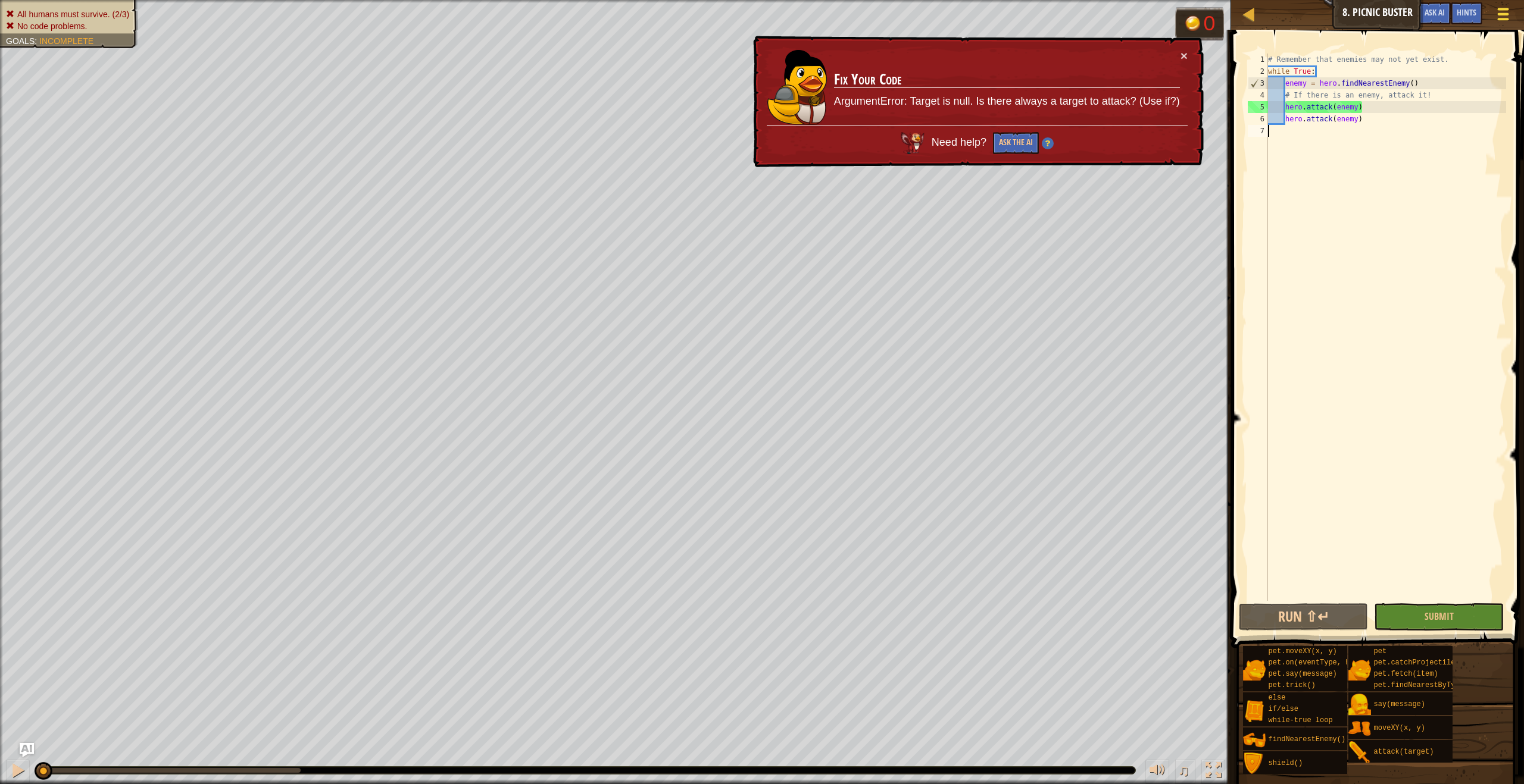
click at [1492, 14] on button "Game Menu" at bounding box center [1503, 16] width 32 height 29
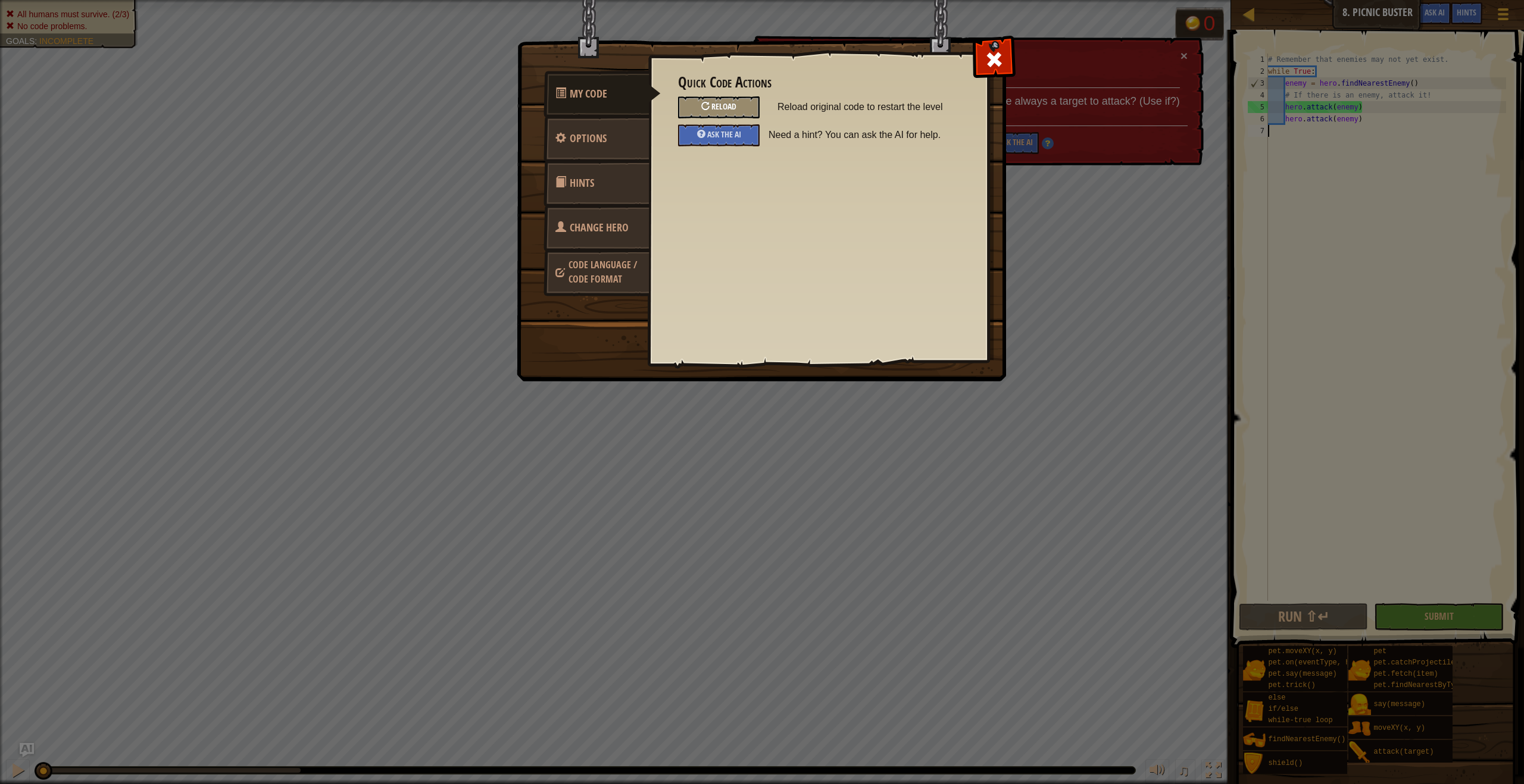
click at [733, 100] on div "Reload" at bounding box center [718, 108] width 81 height 22
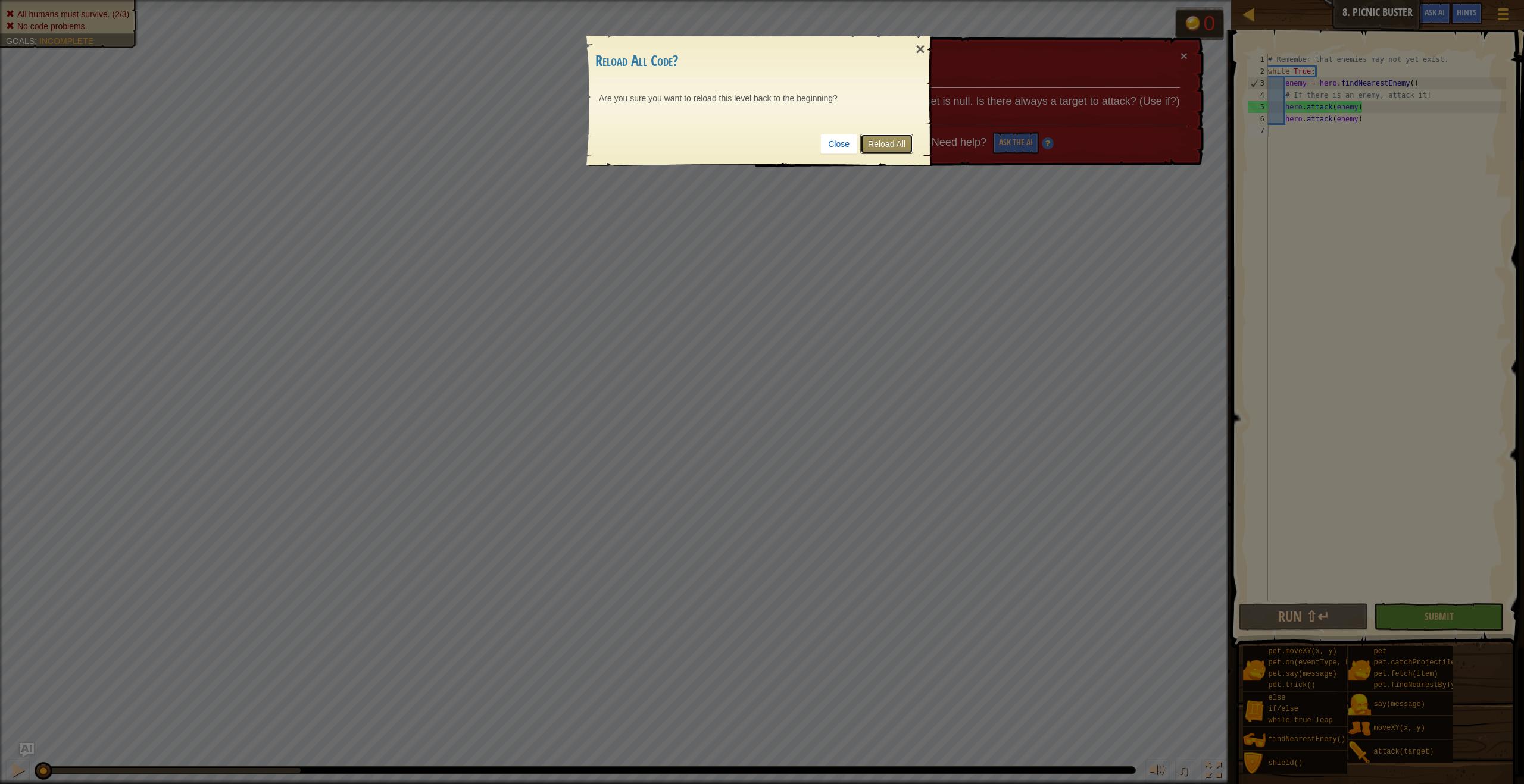
click at [891, 151] on link "Reload All" at bounding box center [886, 144] width 53 height 21
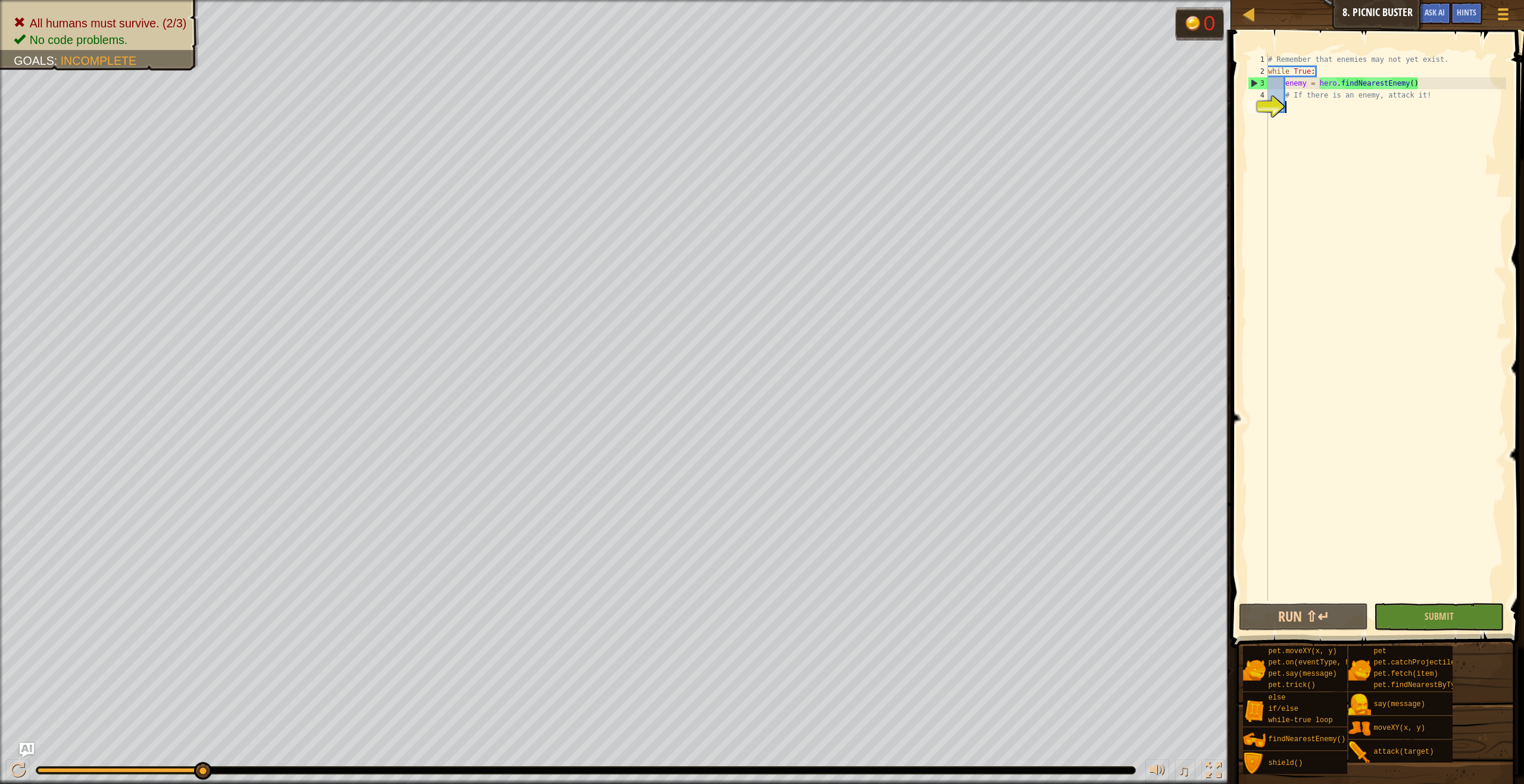
click at [1375, 110] on div "# Remember that enemies may not yet exist. while True : enemy = hero . findNear…" at bounding box center [1385, 339] width 240 height 571
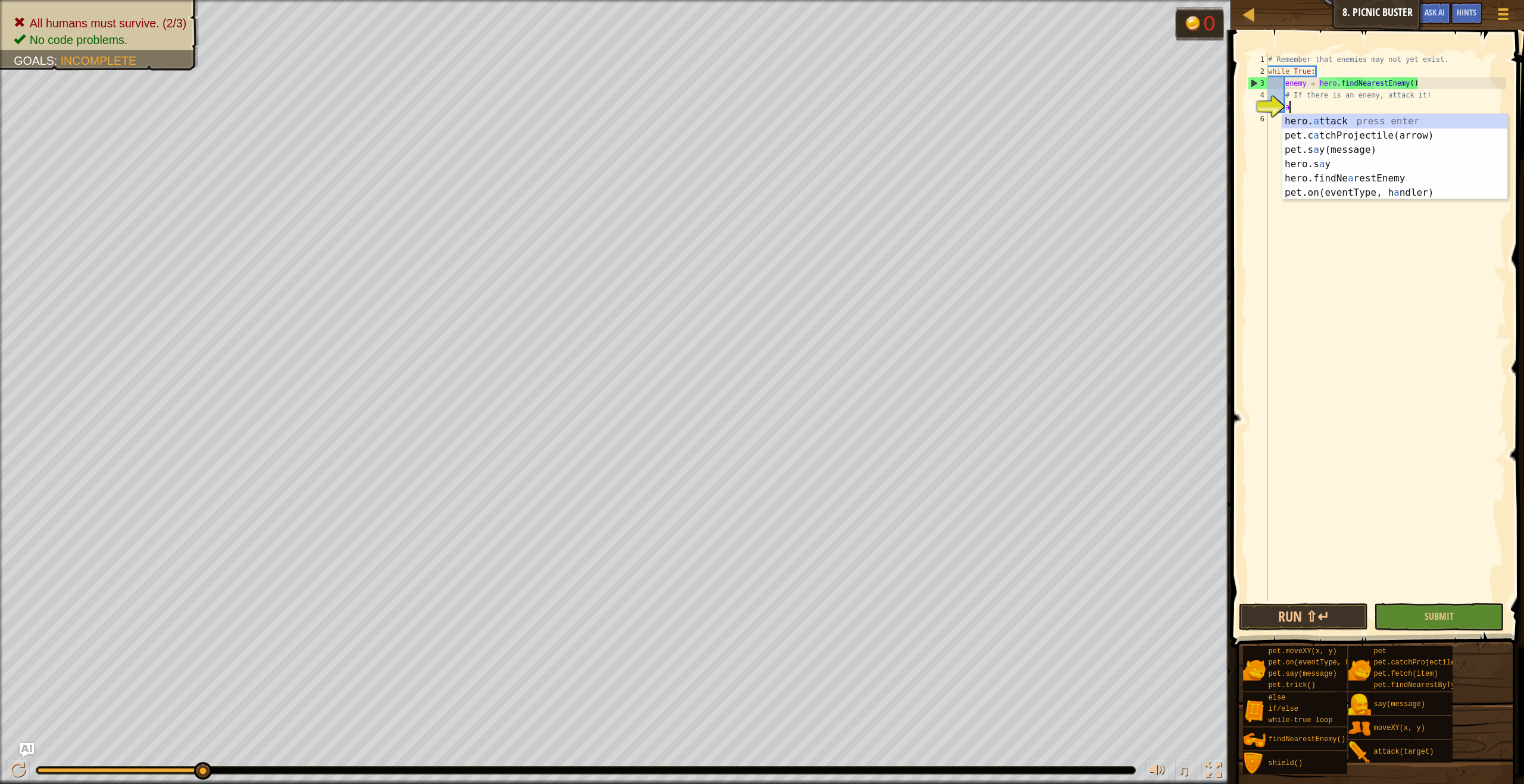
scroll to position [5, 1]
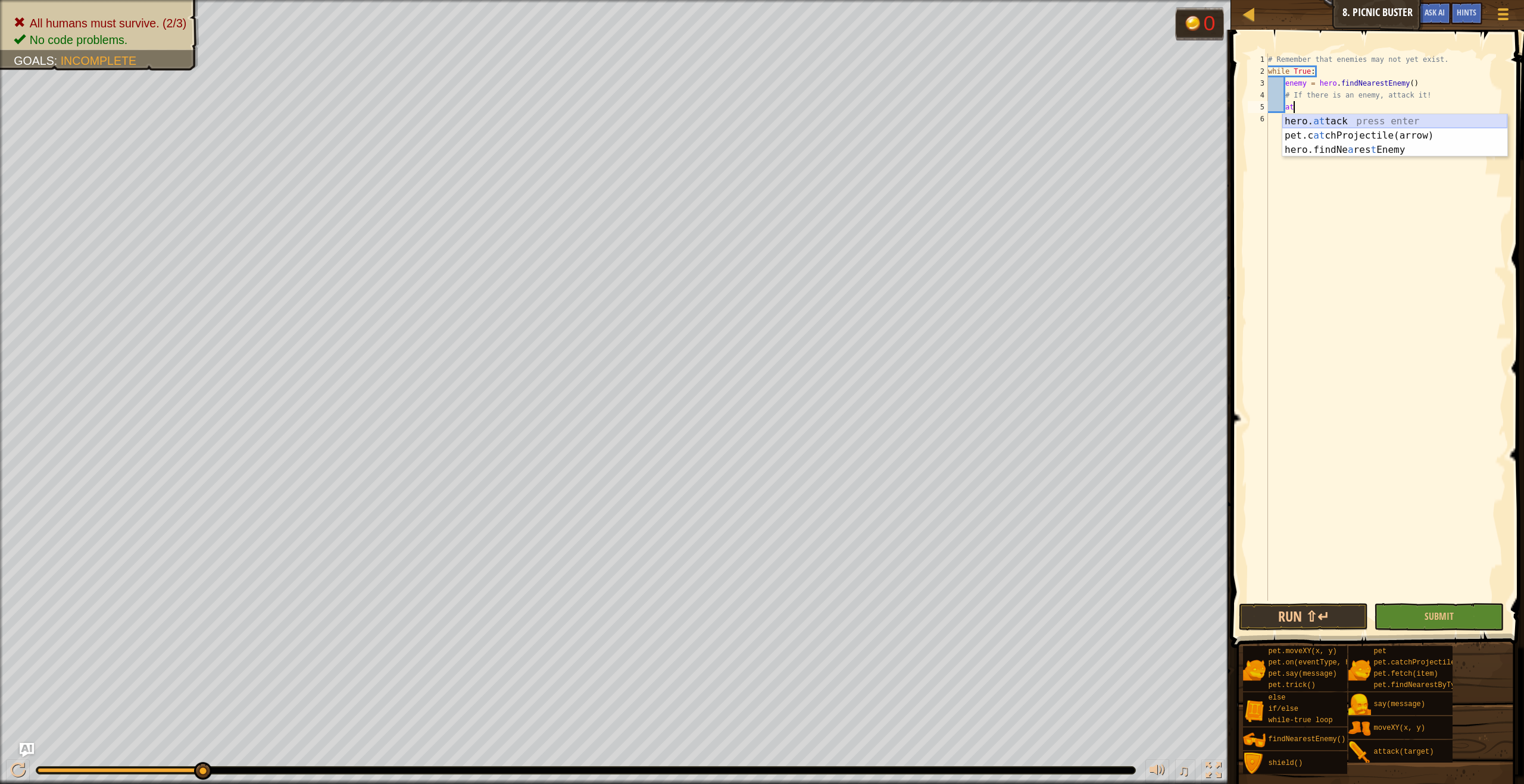
click at [1369, 0] on body "Map Computer Science 2 8. Picnic Buster Game Menu Done Hints Ask AI 1 ההההההההה…" at bounding box center [762, 0] width 1524 height 0
click at [1454, 616] on button "Submit" at bounding box center [1438, 616] width 129 height 27
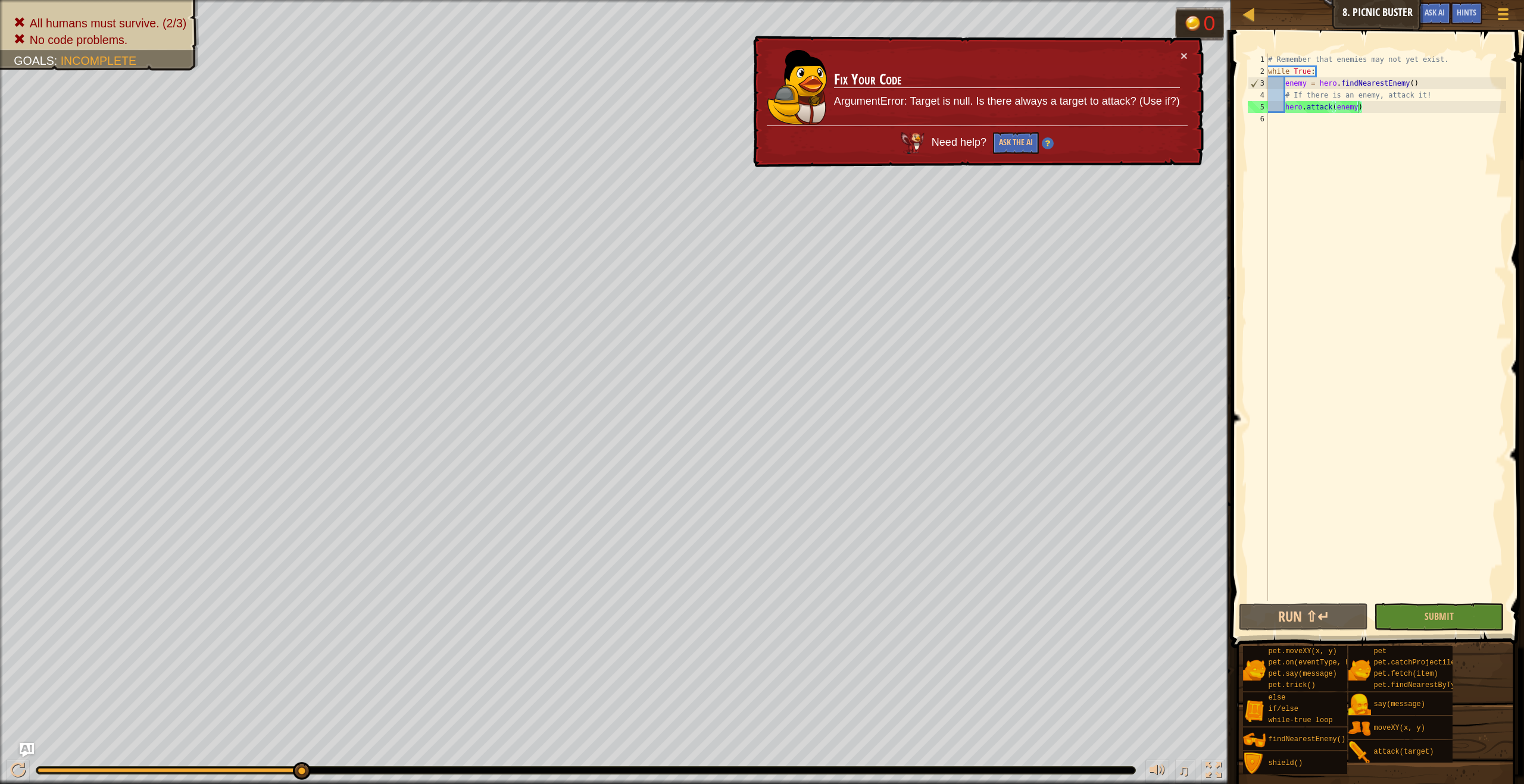
type textarea "enemy = hero.findNearestEnemy()"
drag, startPoint x: 1424, startPoint y: 84, endPoint x: 1286, endPoint y: 85, distance: 138.0
click at [1286, 85] on div "# Remember that enemies may not yet exist. while True : enemy = hero . findNear…" at bounding box center [1385, 339] width 240 height 571
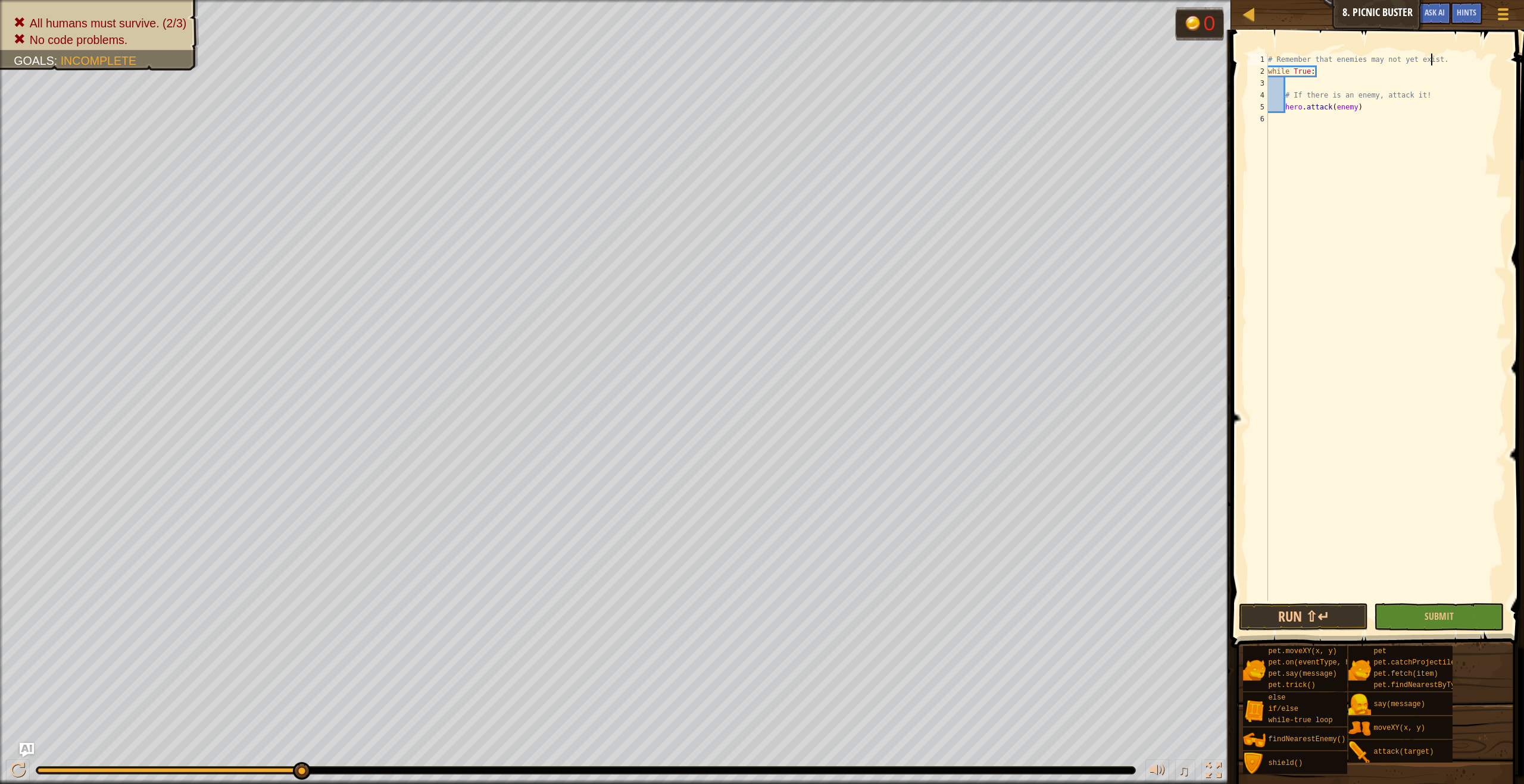
click at [1432, 59] on div "# Remember that enemies may not yet exist. while True : # If there is an enemy,…" at bounding box center [1385, 339] width 240 height 571
click at [1466, 67] on div "# Remember that enemies may not yet exist. while True : # If there is an enemy,…" at bounding box center [1385, 339] width 240 height 571
click at [1466, 62] on div "# Remember that enemies may not yet exist. while True : # If there is an enemy,…" at bounding box center [1385, 339] width 240 height 571
type textarea "# Remember that enemies may not yet exist."
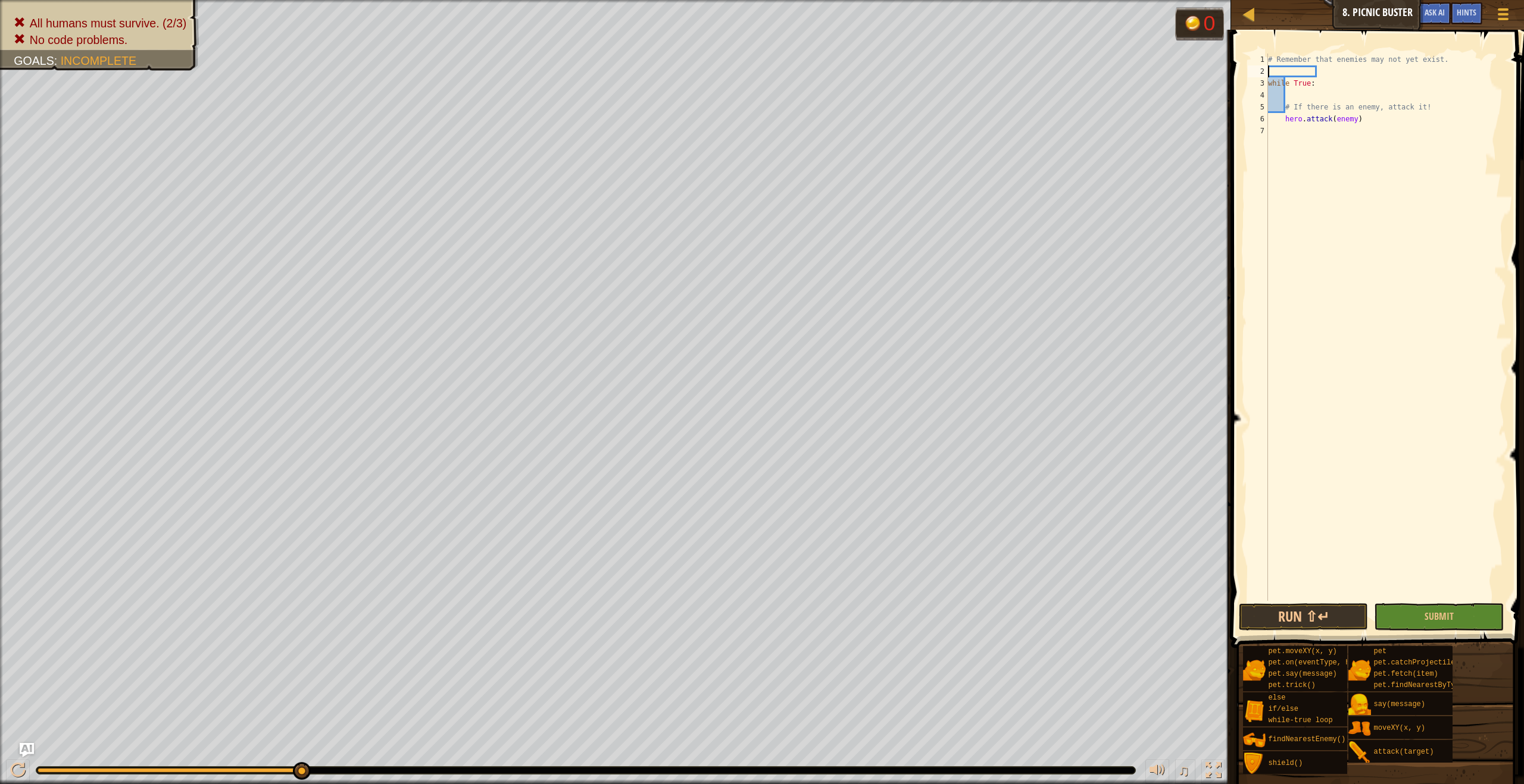
paste textarea "enemy = hero.findNearestEnemy()"
type textarea "enemy = hero.findNearestEnemy()"
click at [1425, 606] on button "Submit" at bounding box center [1438, 616] width 129 height 27
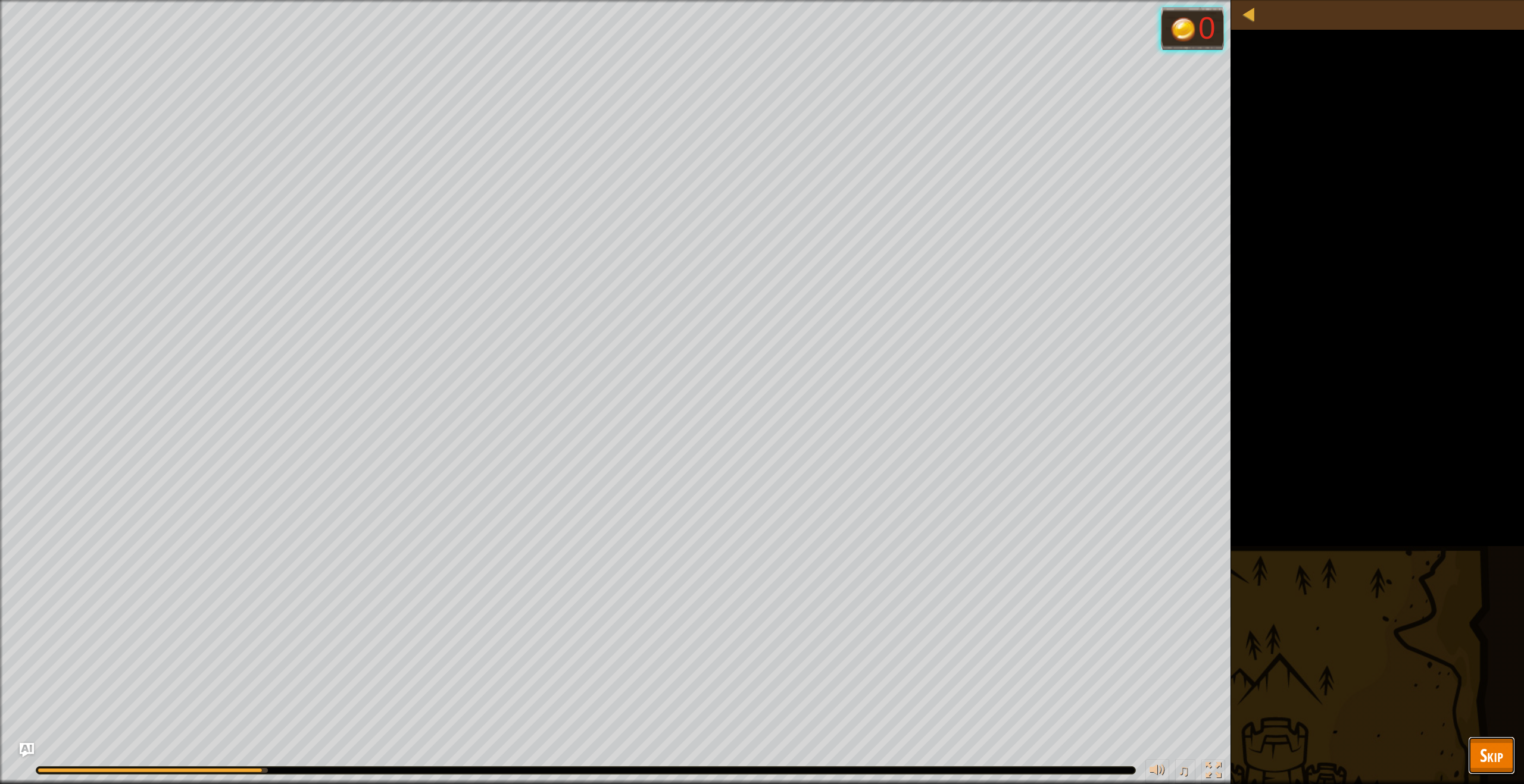
click at [1492, 764] on span "Skip" at bounding box center [1491, 755] width 23 height 24
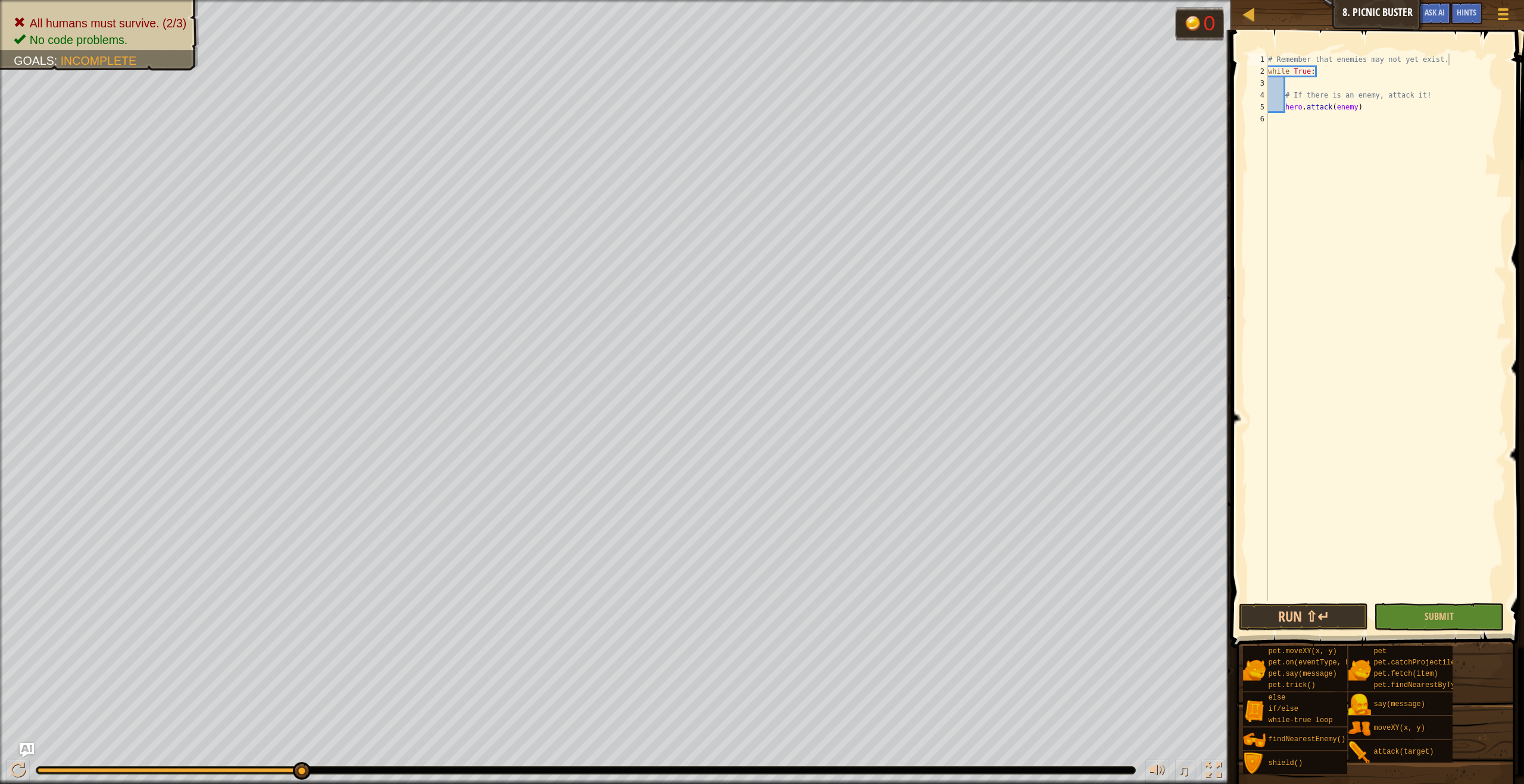
click at [1342, 81] on div "# Remember that enemies may not yet exist. while True : # If there is an enemy,…" at bounding box center [1385, 339] width 240 height 571
paste textarea "enemy = hero.findNearestEnemy()"
click at [1448, 623] on button "Submit" at bounding box center [1438, 616] width 129 height 27
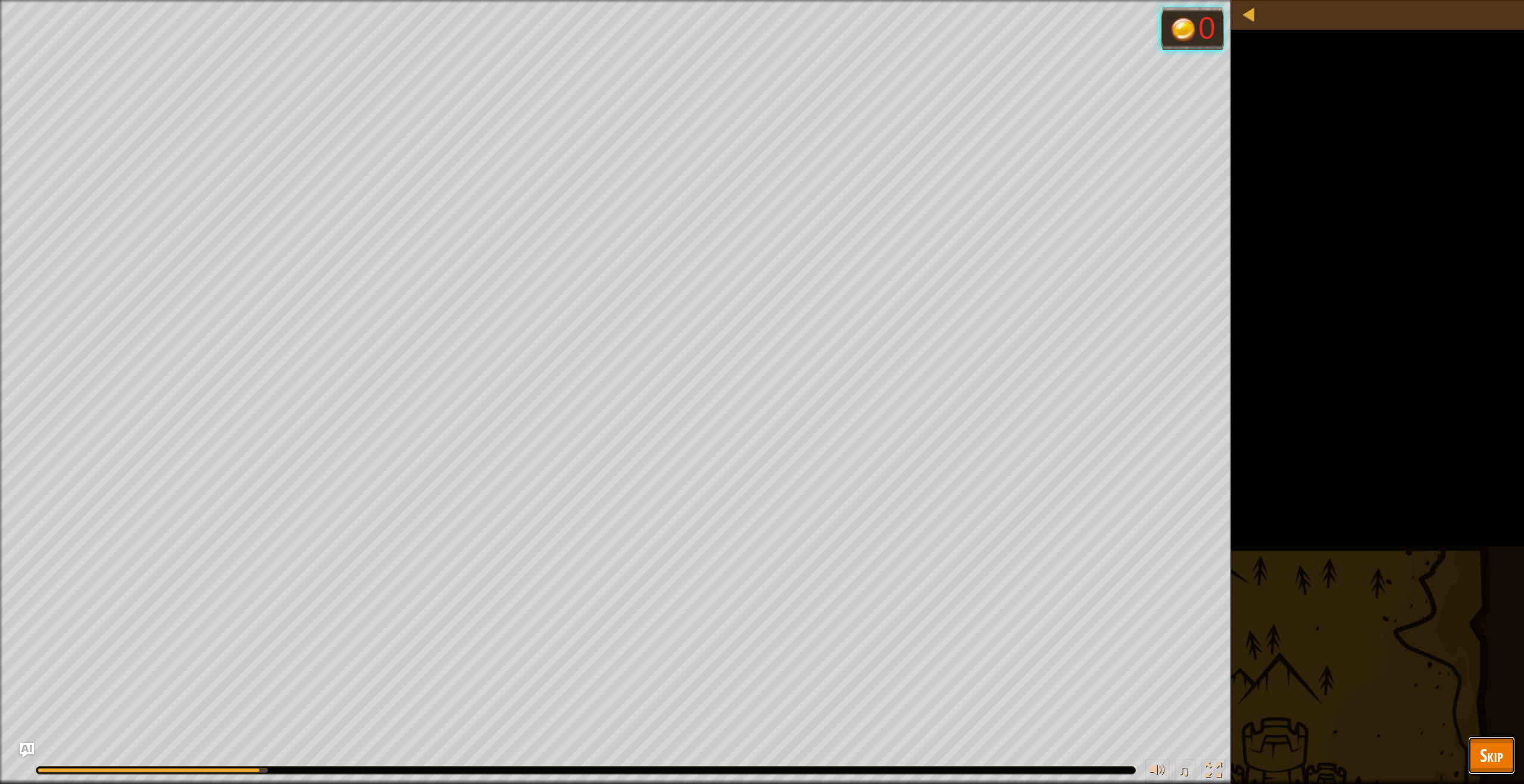
click at [1482, 758] on span "Skip" at bounding box center [1491, 755] width 23 height 24
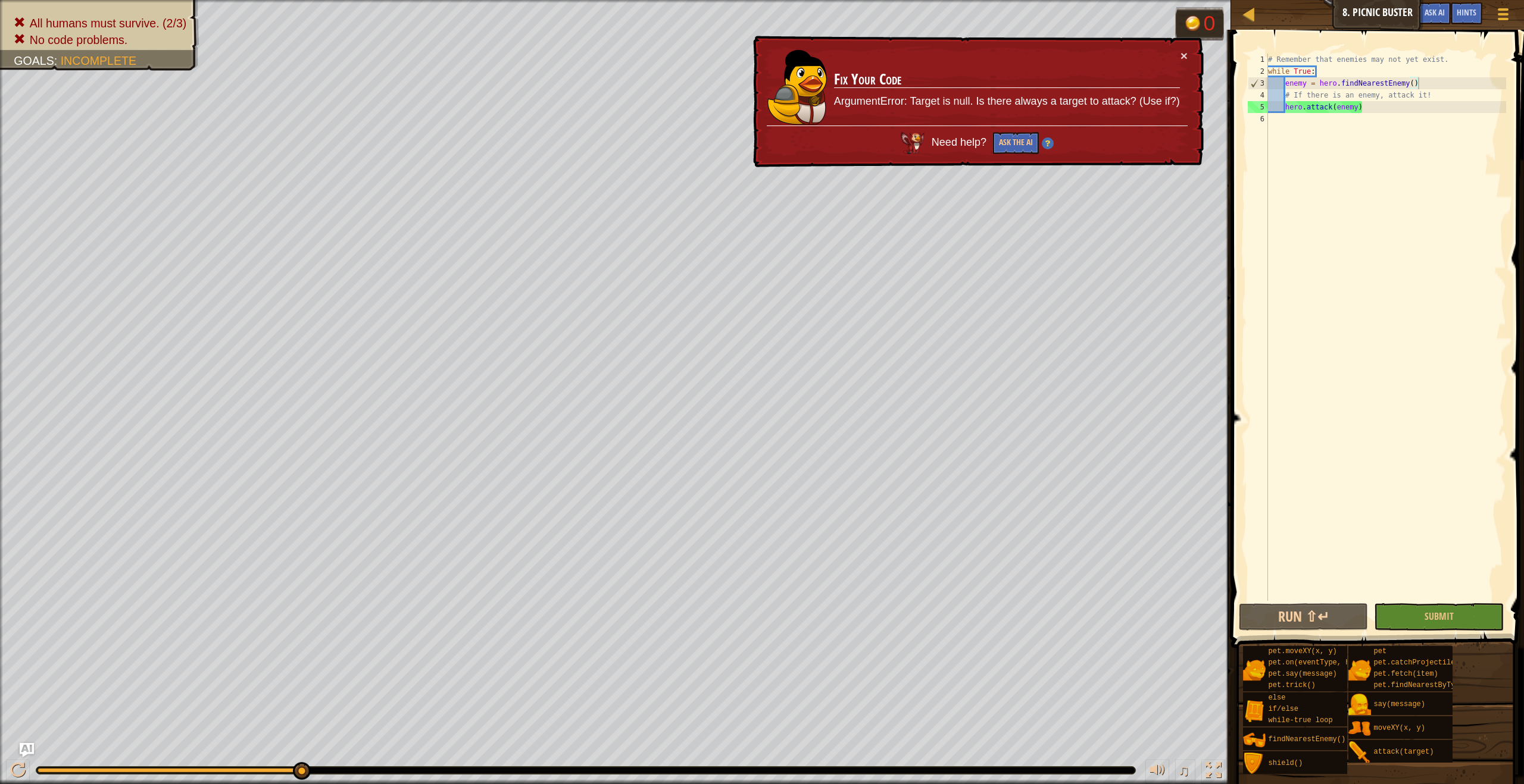
type textarea "# If there is an enemy, attack it!"
click at [1448, 97] on div "# Remember that enemies may not yet exist. while True : enemy = hero . findNear…" at bounding box center [1385, 339] width 240 height 571
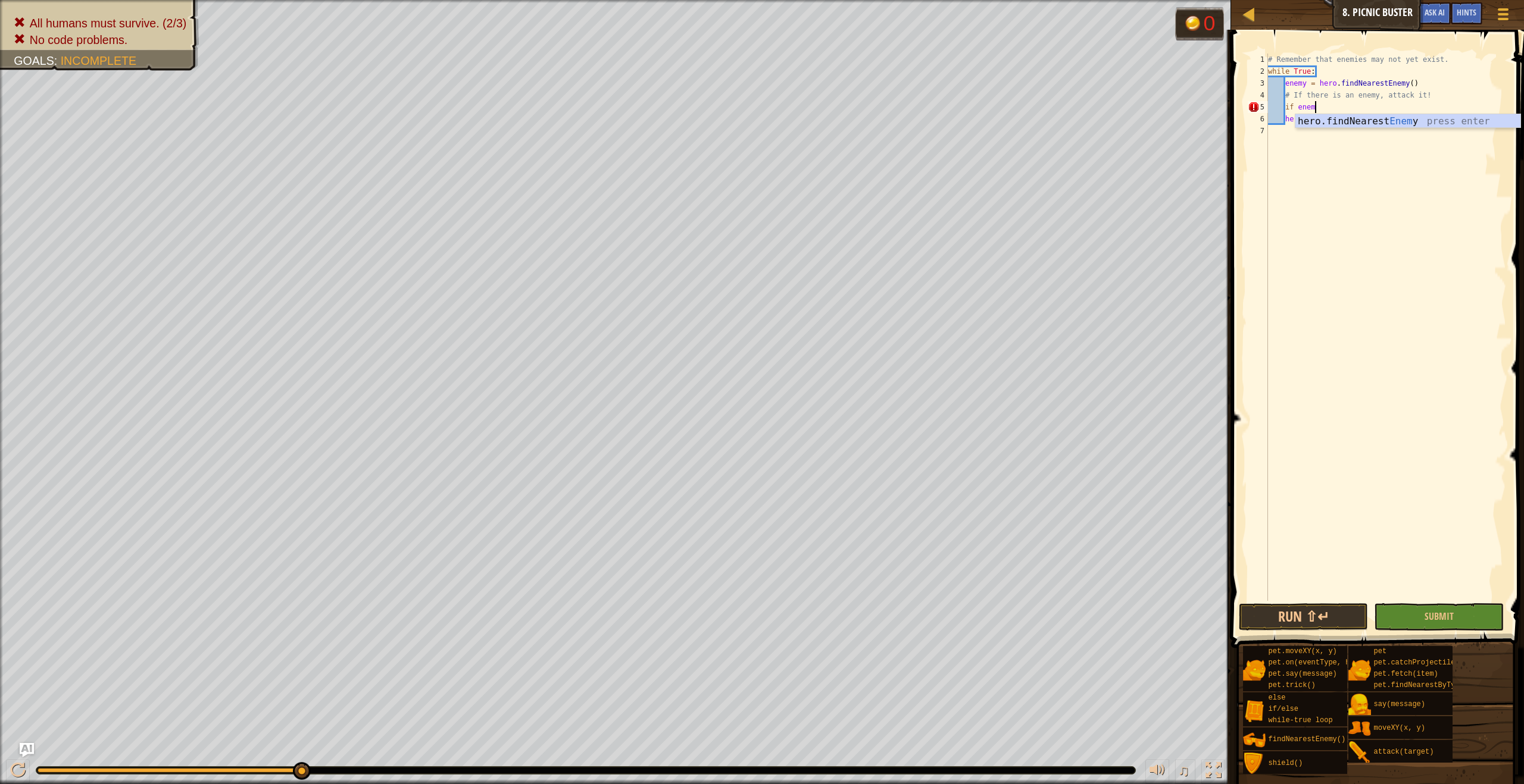
scroll to position [5, 4]
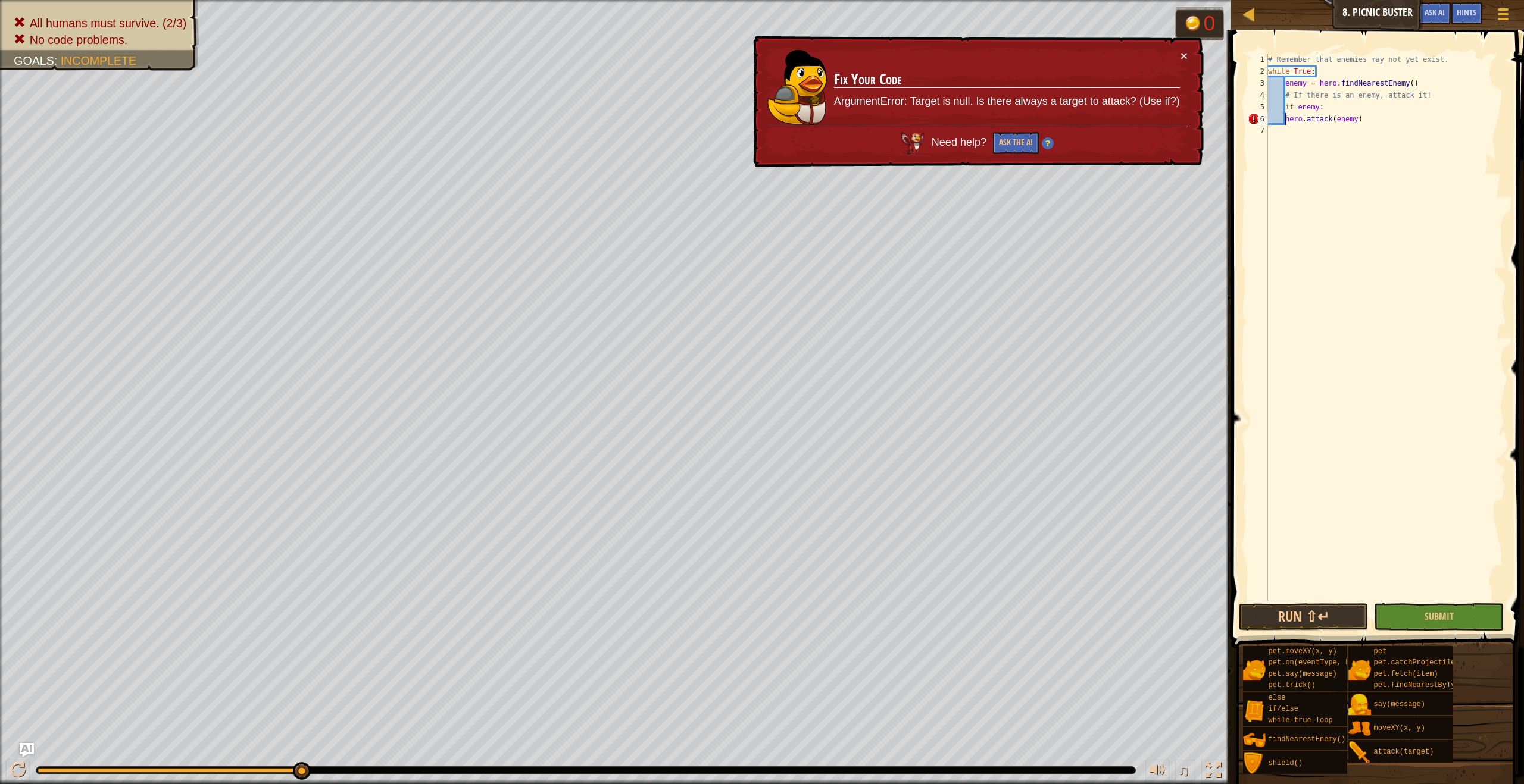
click at [1286, 119] on div "# Remember that enemies may not yet exist. while True : enemy = hero . findNear…" at bounding box center [1385, 339] width 240 height 571
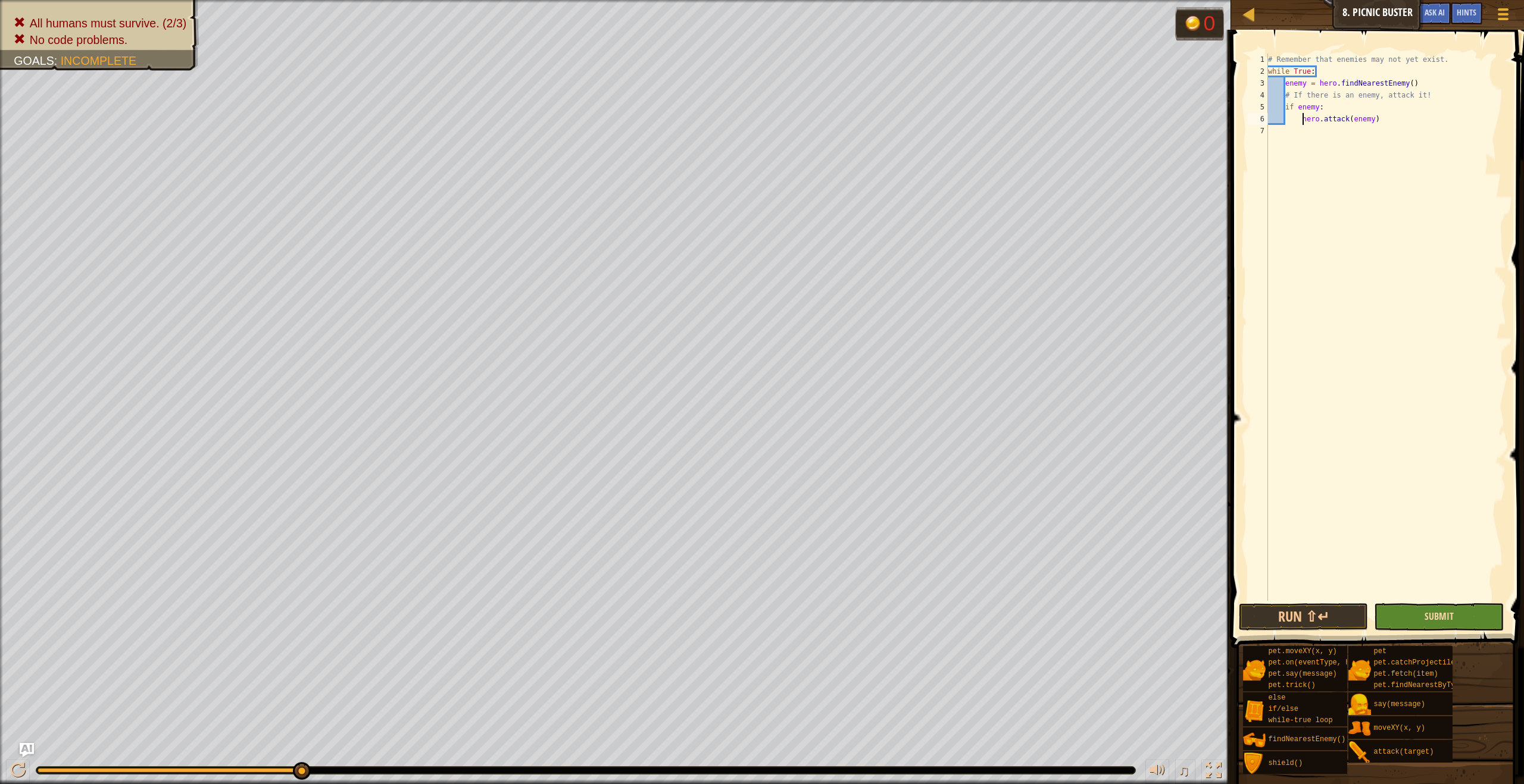
type textarea "hero.attack(enemy)"
click at [1438, 621] on span "Submit" at bounding box center [1439, 616] width 29 height 13
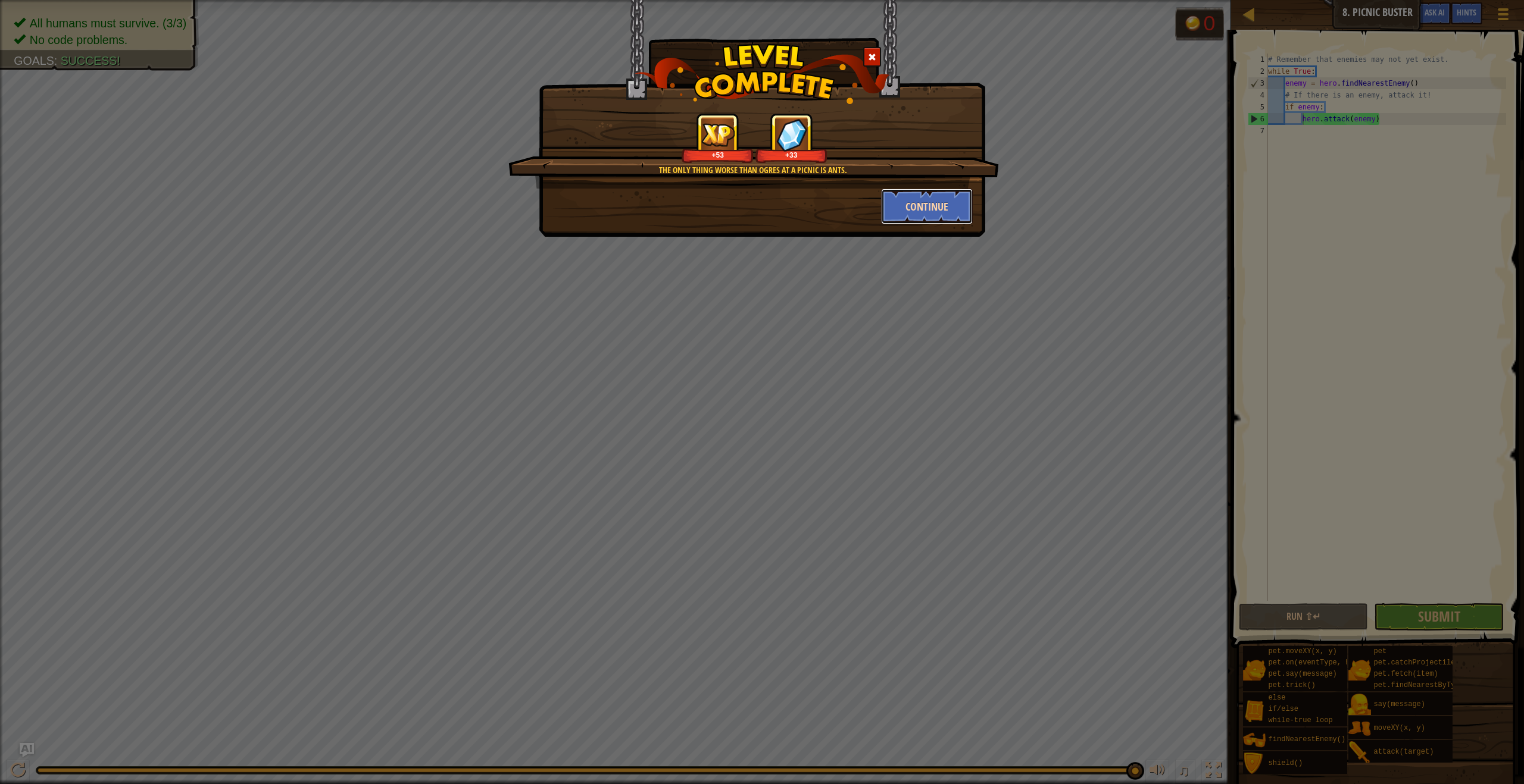
click at [894, 220] on button "Continue" at bounding box center [927, 206] width 92 height 36
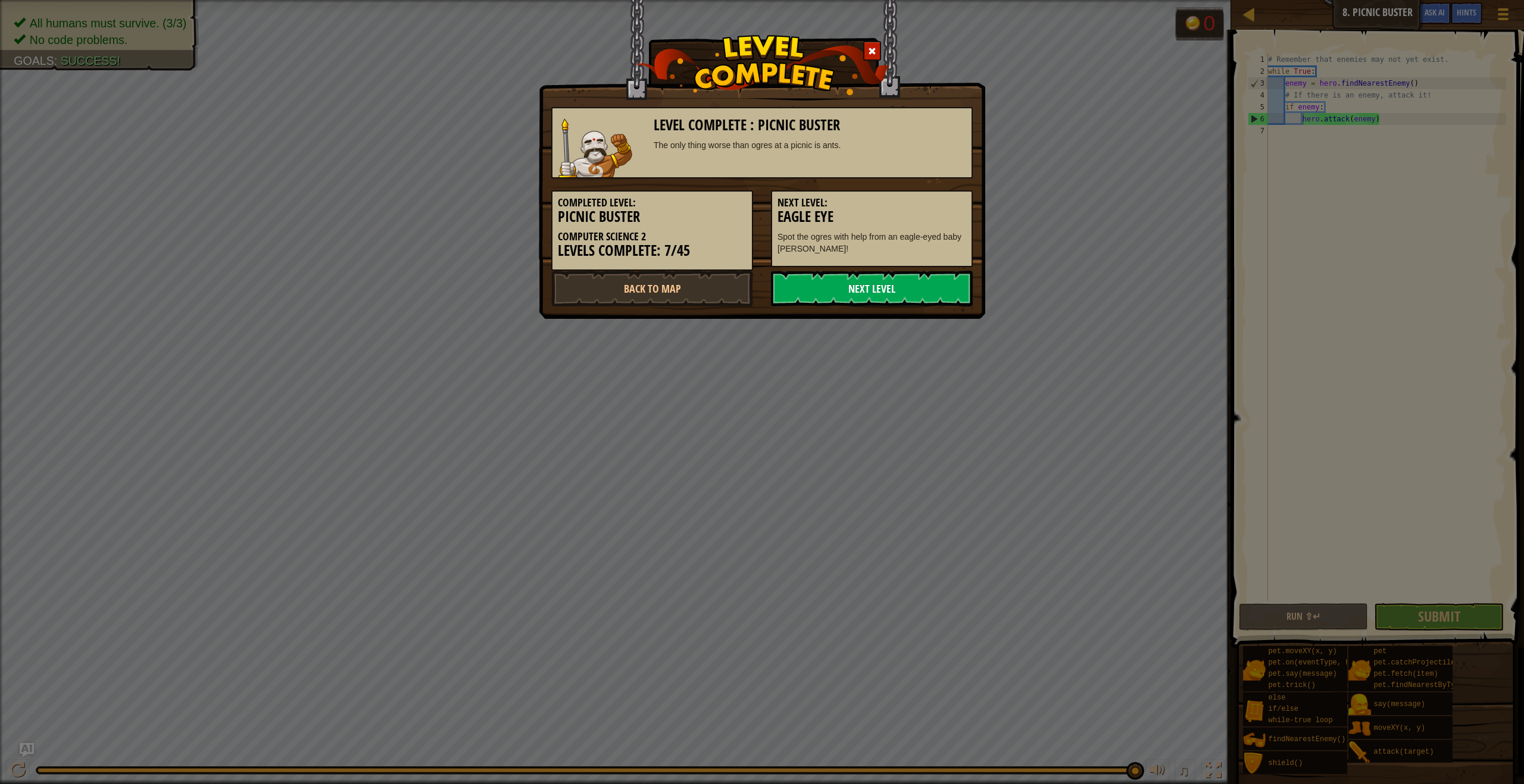
click at [880, 287] on link "Next Level" at bounding box center [871, 288] width 202 height 36
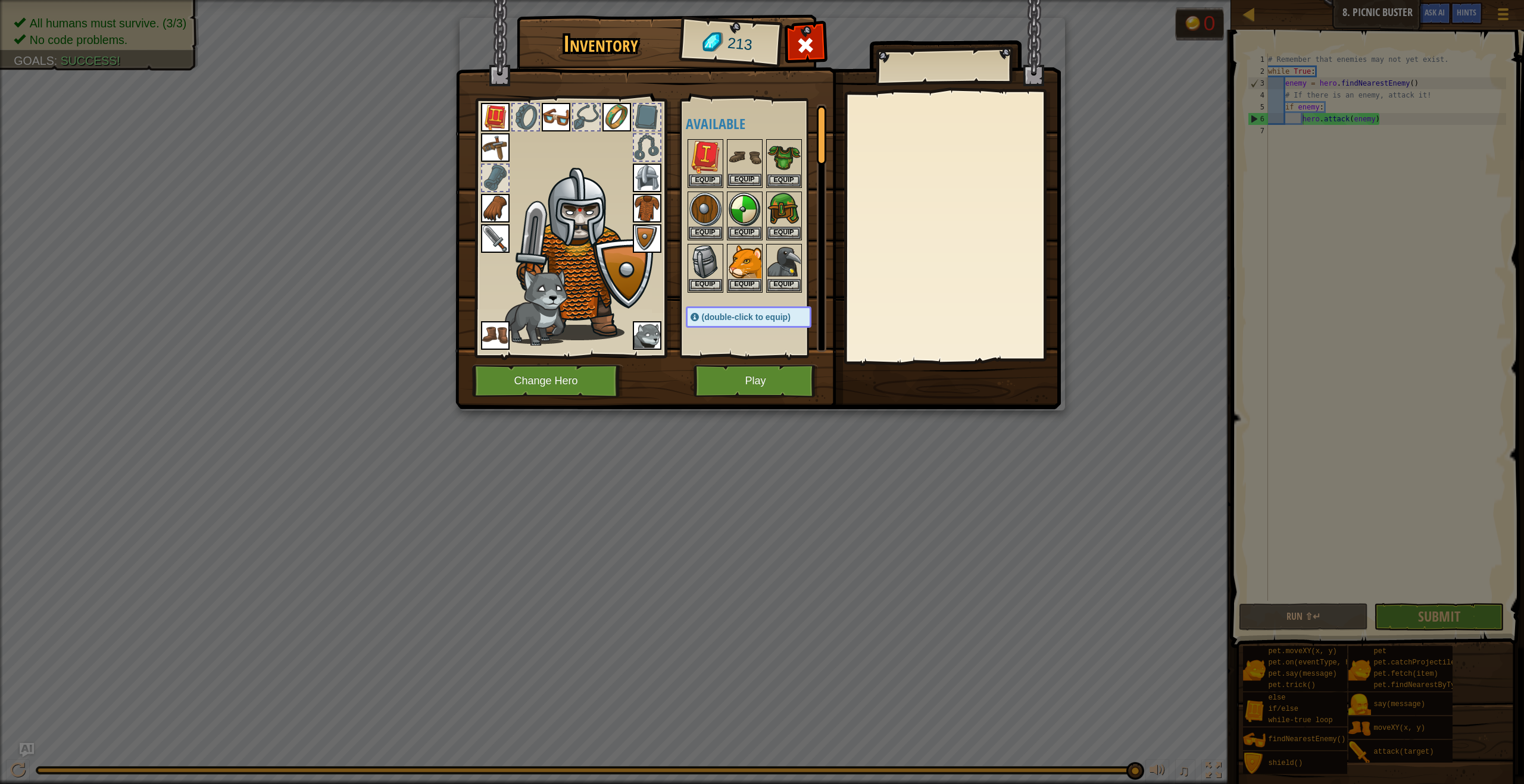
click at [738, 163] on img at bounding box center [744, 157] width 33 height 33
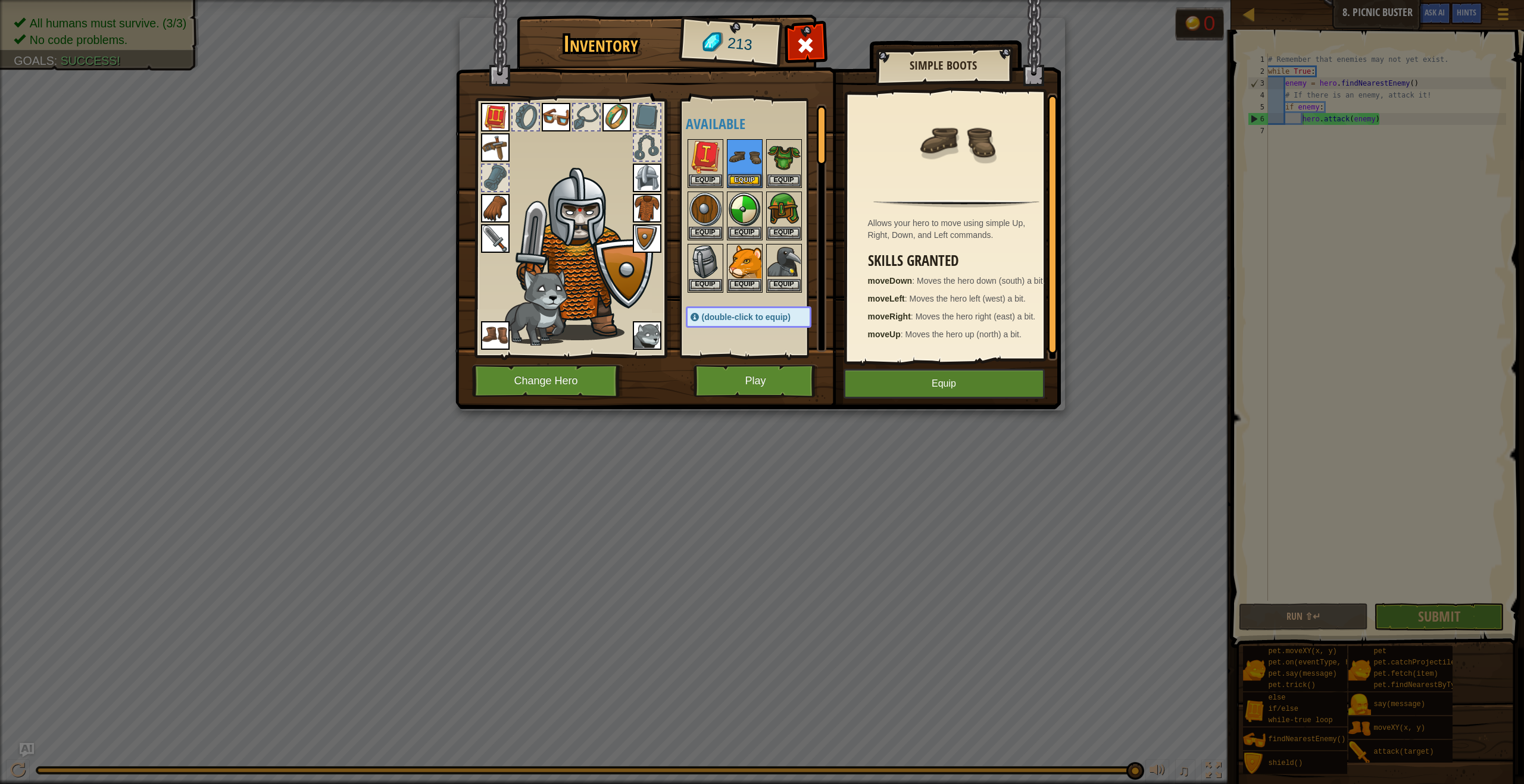
click at [507, 334] on img at bounding box center [495, 335] width 29 height 29
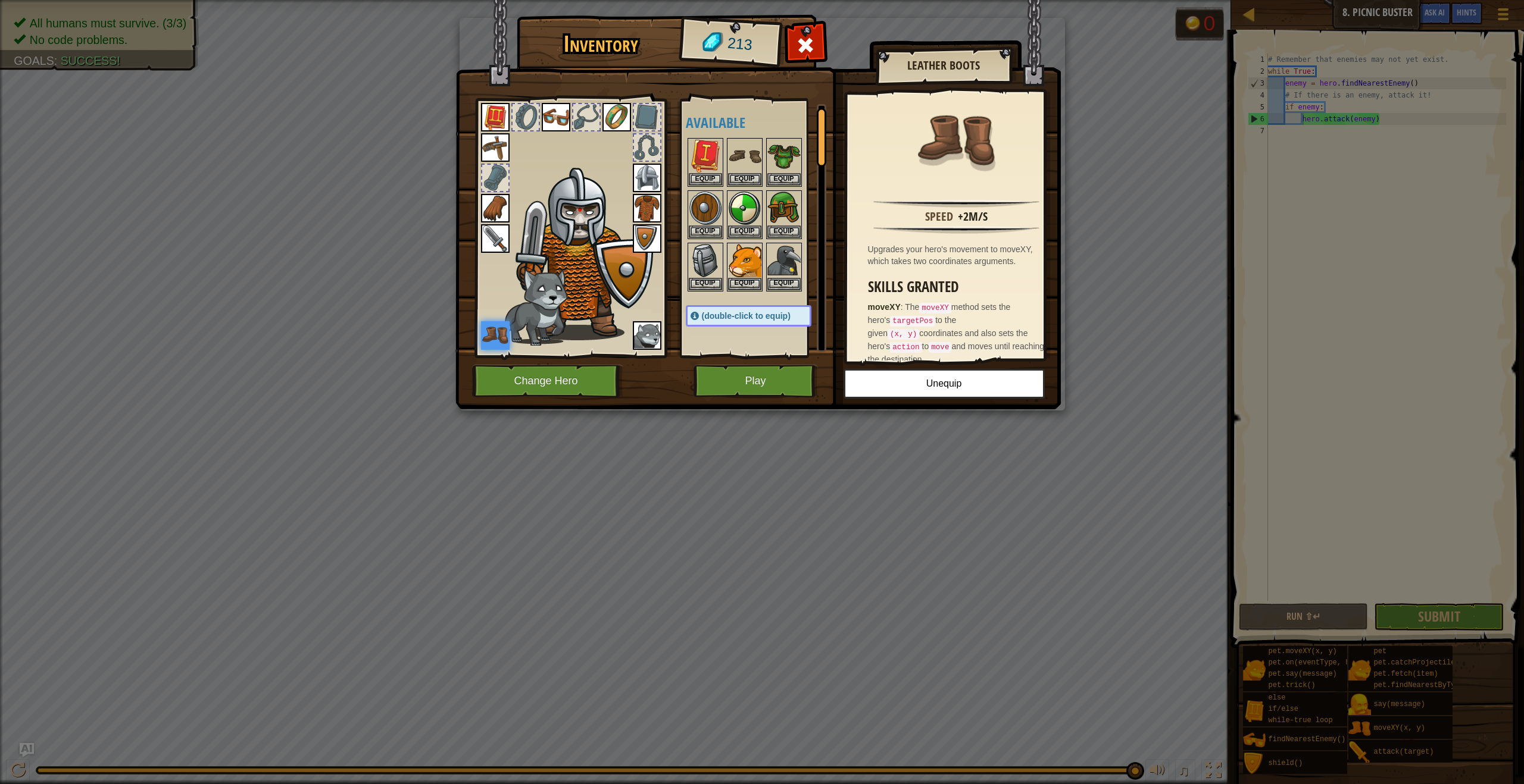
scroll to position [0, 0]
click at [746, 148] on img at bounding box center [744, 157] width 33 height 33
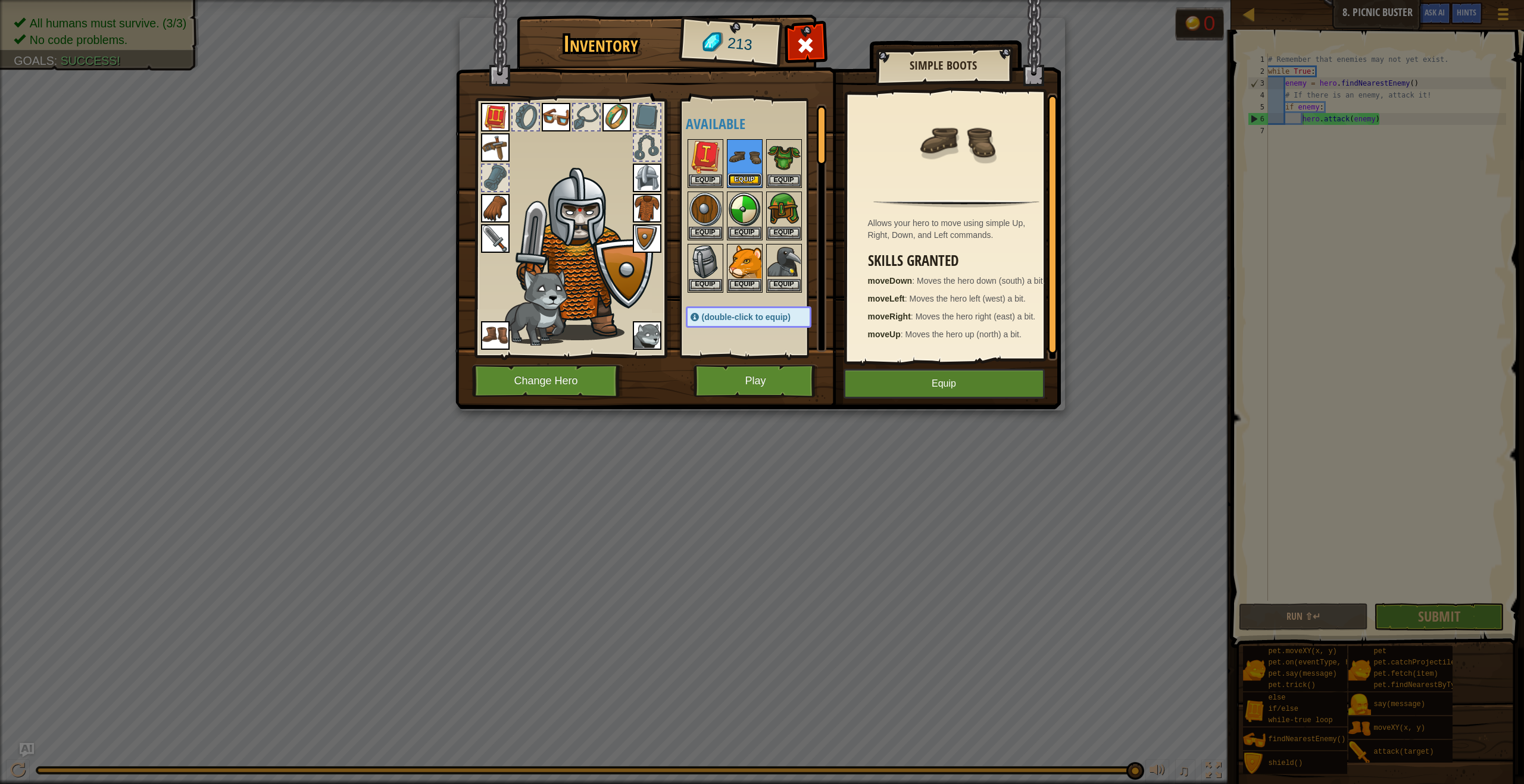
click at [735, 184] on button "Equip" at bounding box center [744, 180] width 33 height 12
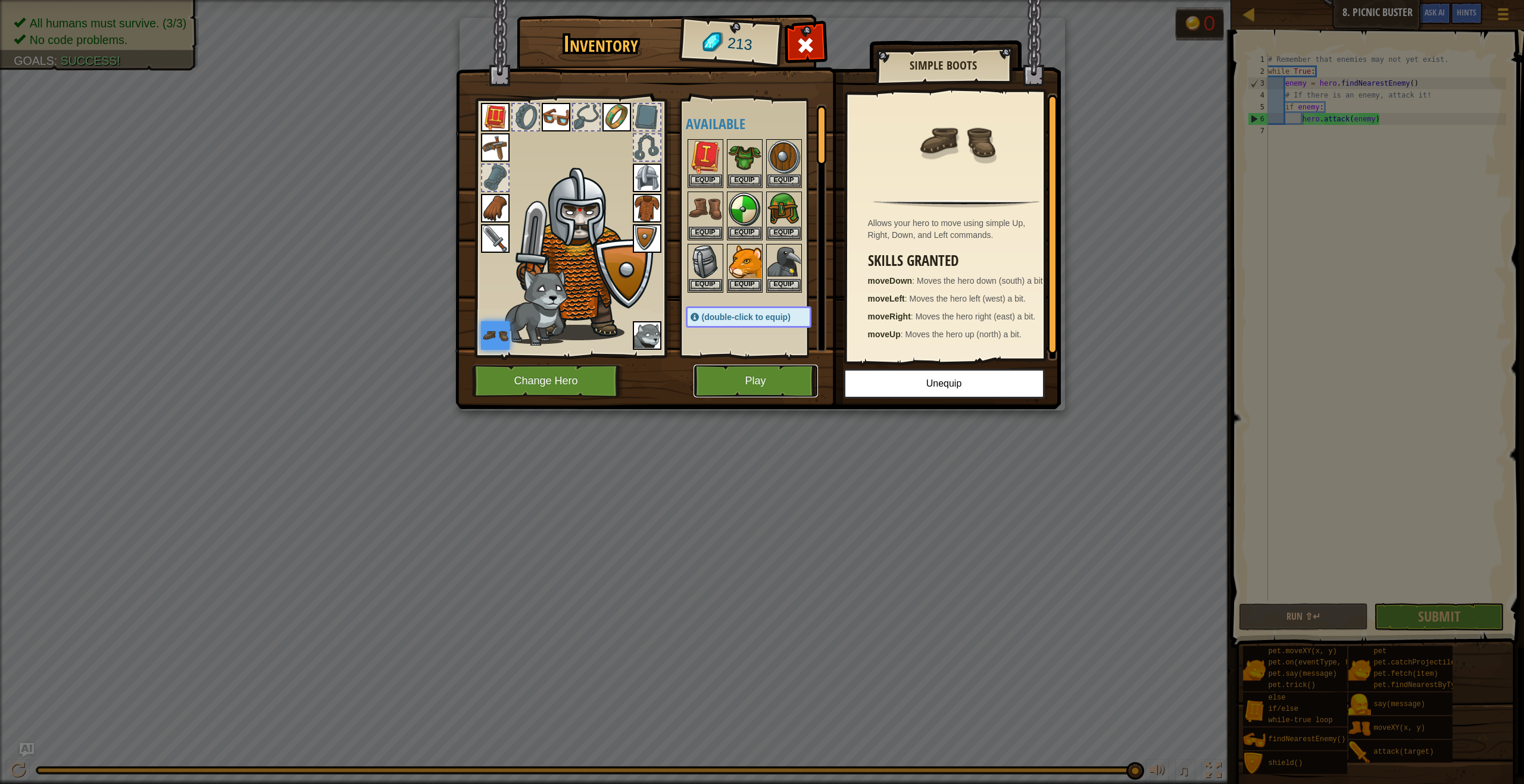
click at [748, 373] on button "Play" at bounding box center [756, 381] width 125 height 33
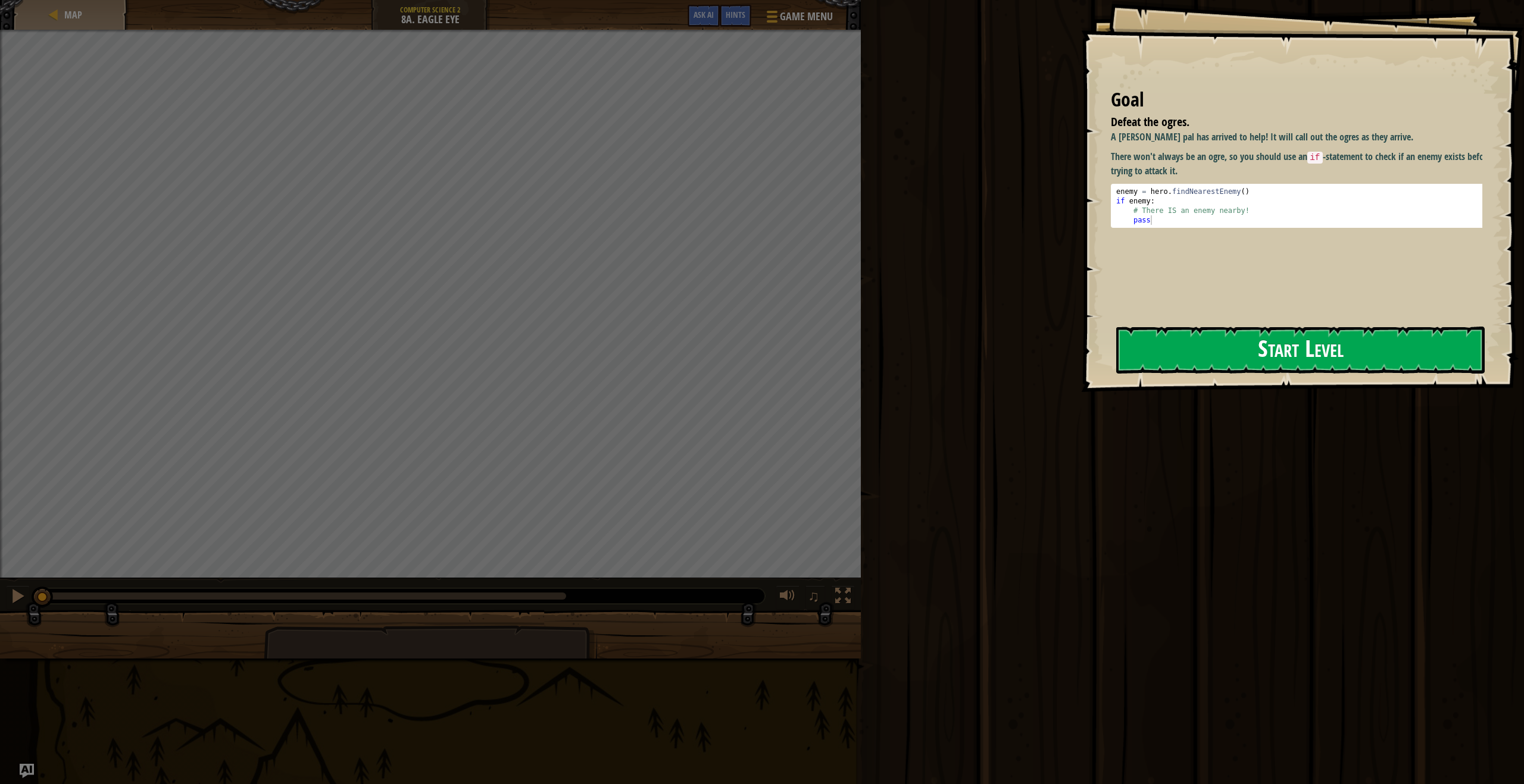
click at [1320, 349] on button "Start Level" at bounding box center [1300, 350] width 369 height 47
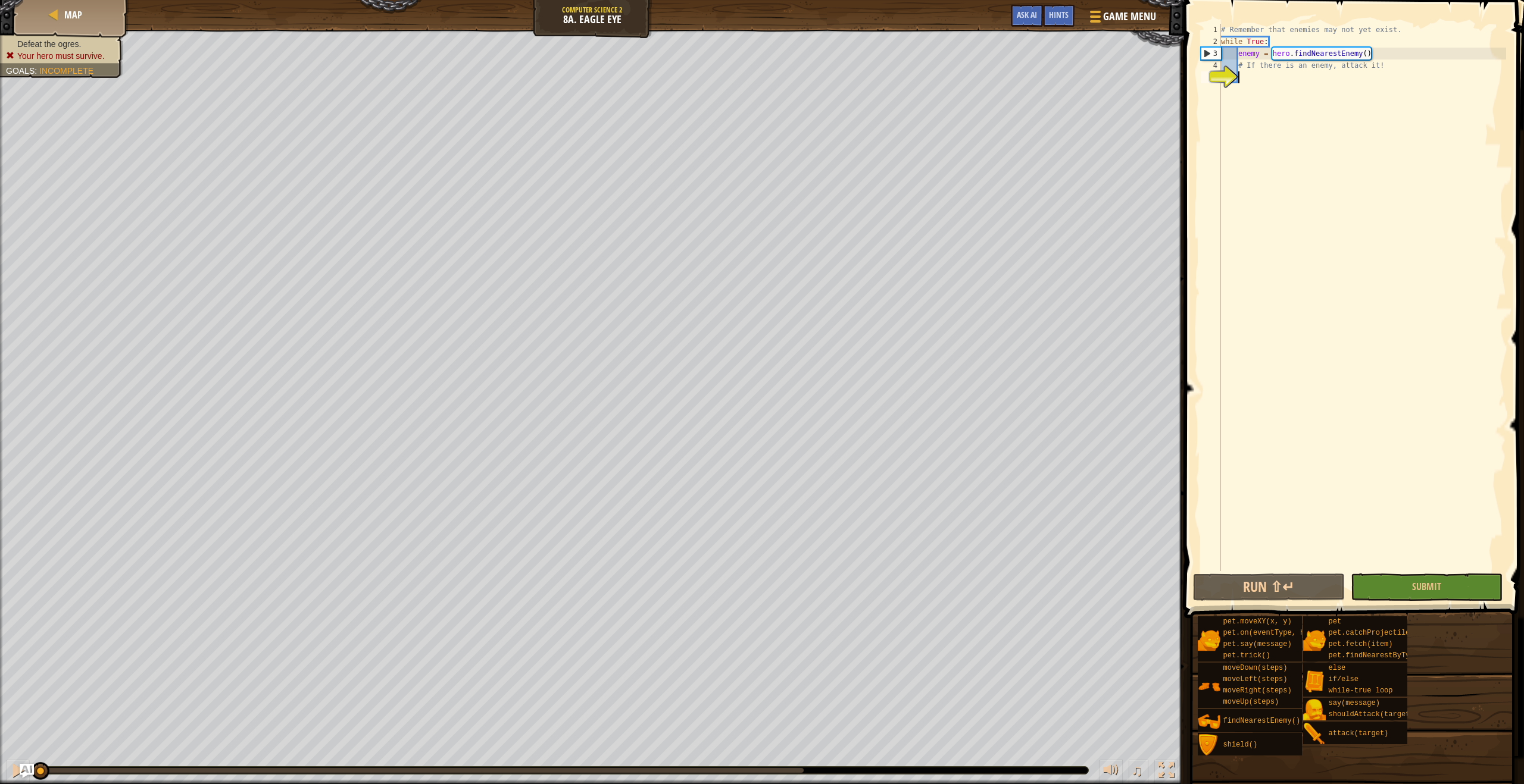
type textarea "m"
click at [1369, 463] on div "# Remember that enemies may not yet exist. while True : enemy = hero . findNear…" at bounding box center [1362, 308] width 287 height 571
click at [1403, 557] on div "# Remember that enemies may not yet exist. while True : enemy = hero . findNear…" at bounding box center [1362, 308] width 287 height 571
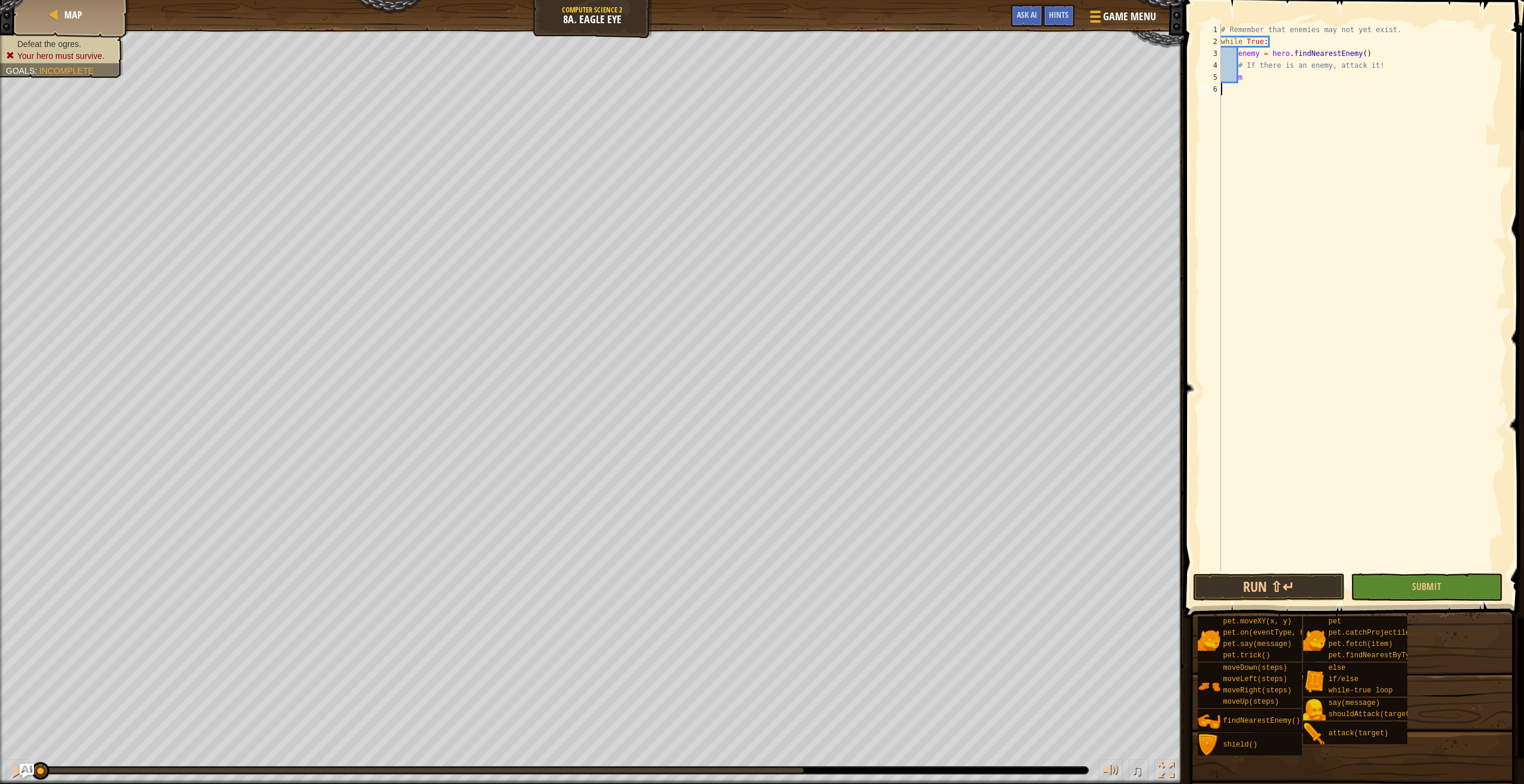
click at [1322, 86] on div "# Remember that enemies may not yet exist. while True : enemy = hero . findNear…" at bounding box center [1362, 308] width 287 height 571
click at [1321, 83] on div "# Remember that enemies may not yet exist. while True : enemy = hero . findNear…" at bounding box center [1362, 308] width 287 height 571
type textarea "m"
click at [1295, 93] on div "hero. at tack press enter pet.c at chProjectile(arrow) press enter hero.should …" at bounding box center [1348, 127] width 225 height 86
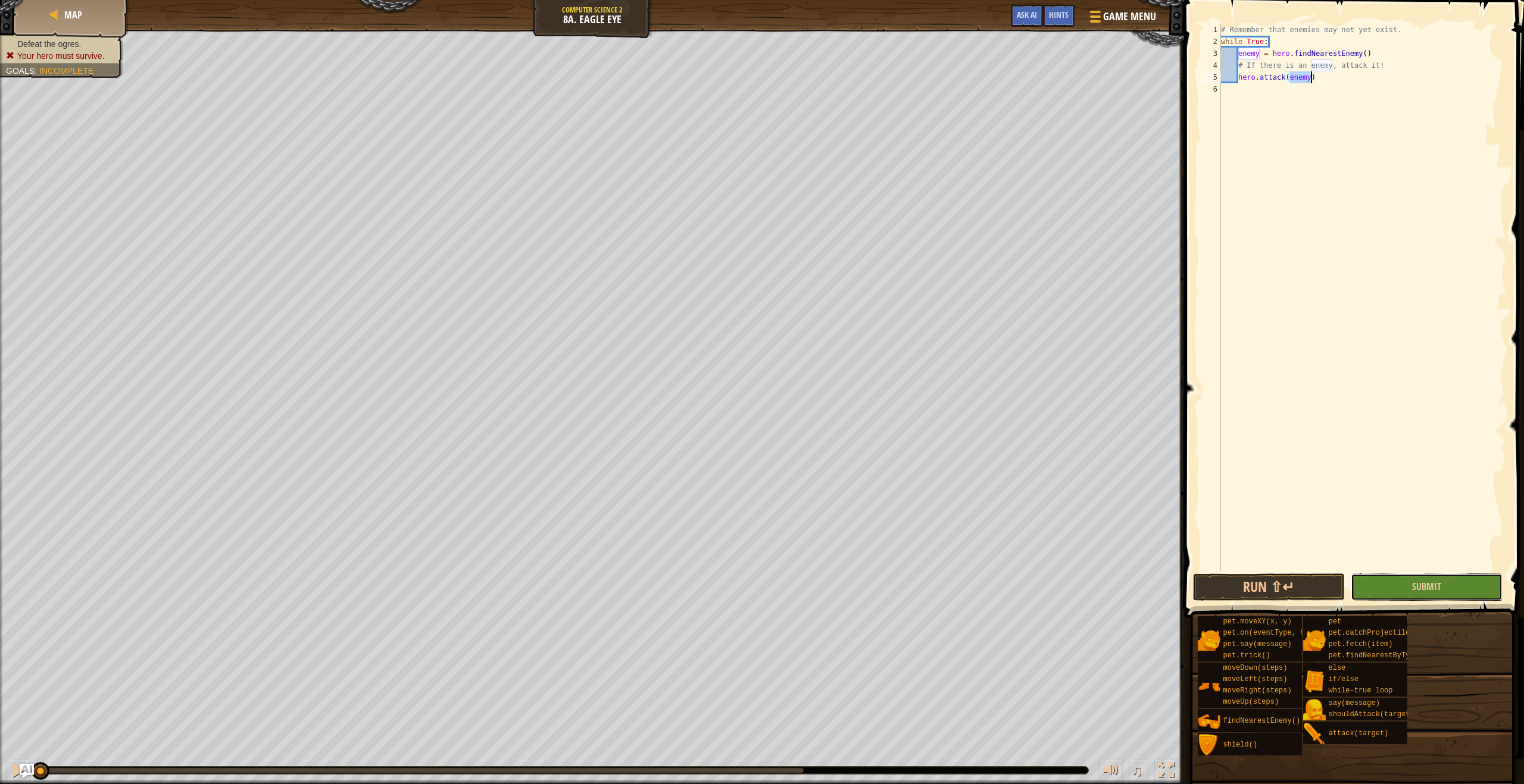
click at [1410, 590] on button "Submit" at bounding box center [1426, 587] width 152 height 27
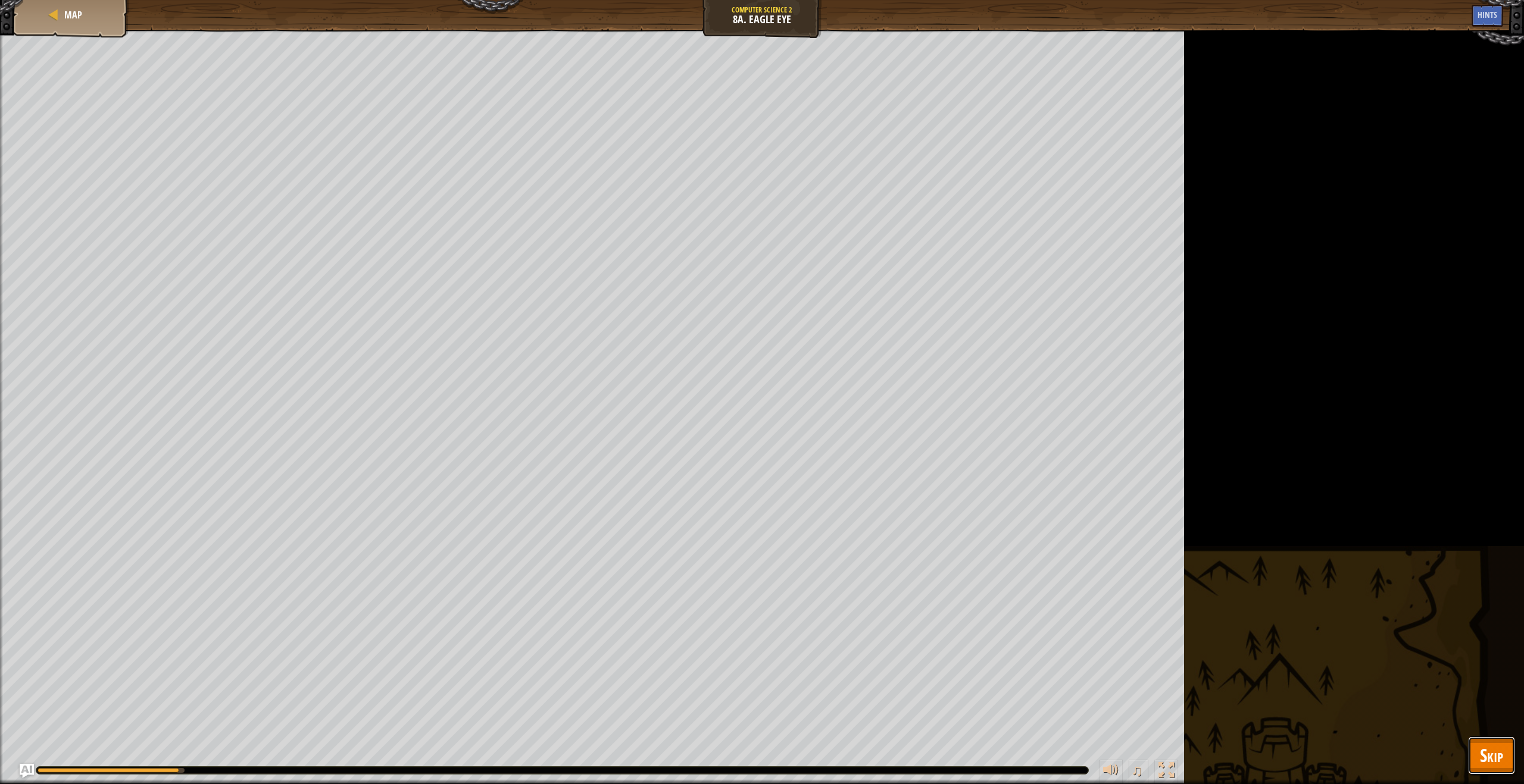
click at [1508, 764] on button "Skip" at bounding box center [1491, 755] width 47 height 38
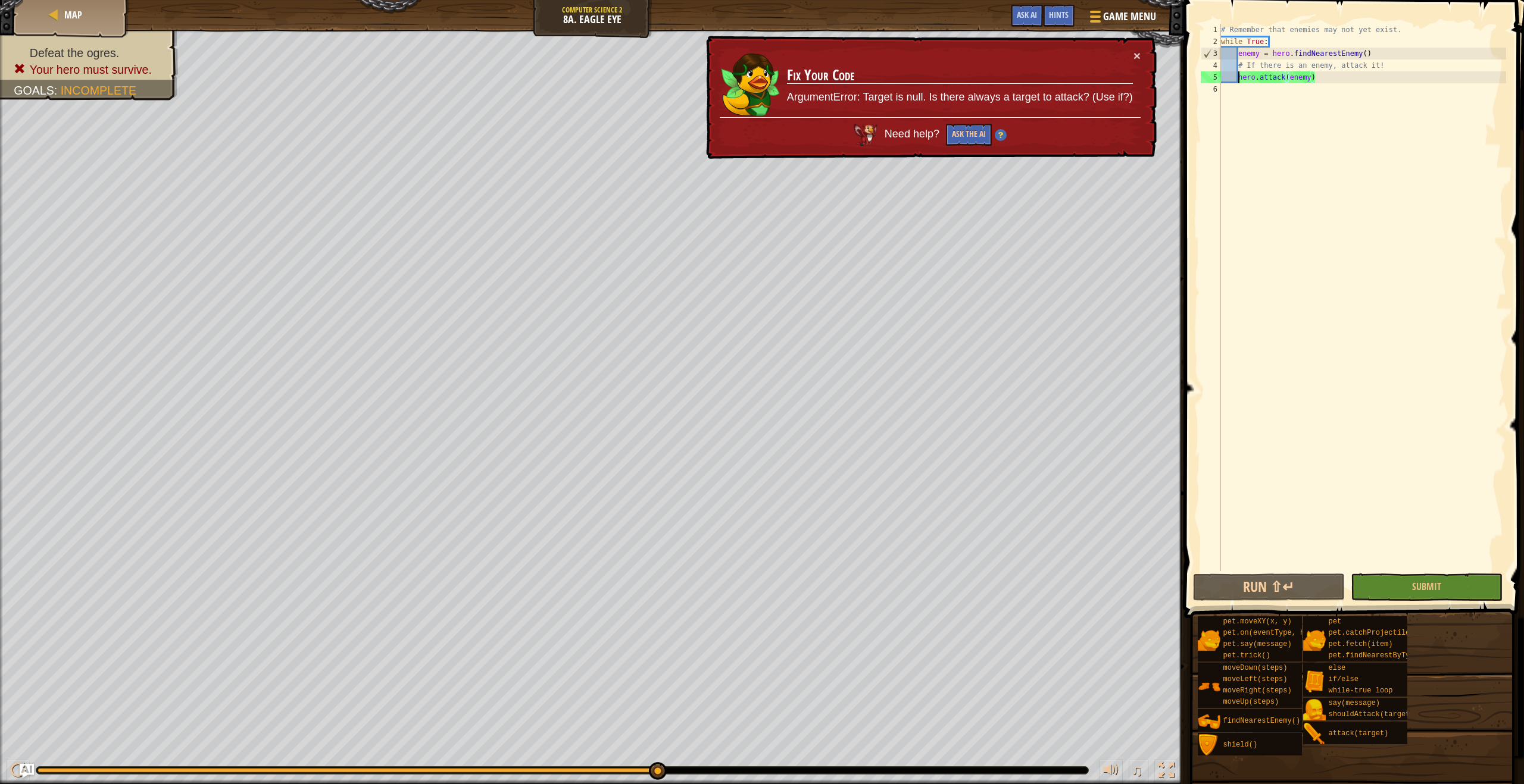
drag, startPoint x: 1237, startPoint y: 74, endPoint x: 1242, endPoint y: 79, distance: 7.1
click at [1237, 74] on div "# Remember that enemies may not yet exist. while True : enemy = hero . findNear…" at bounding box center [1362, 308] width 287 height 571
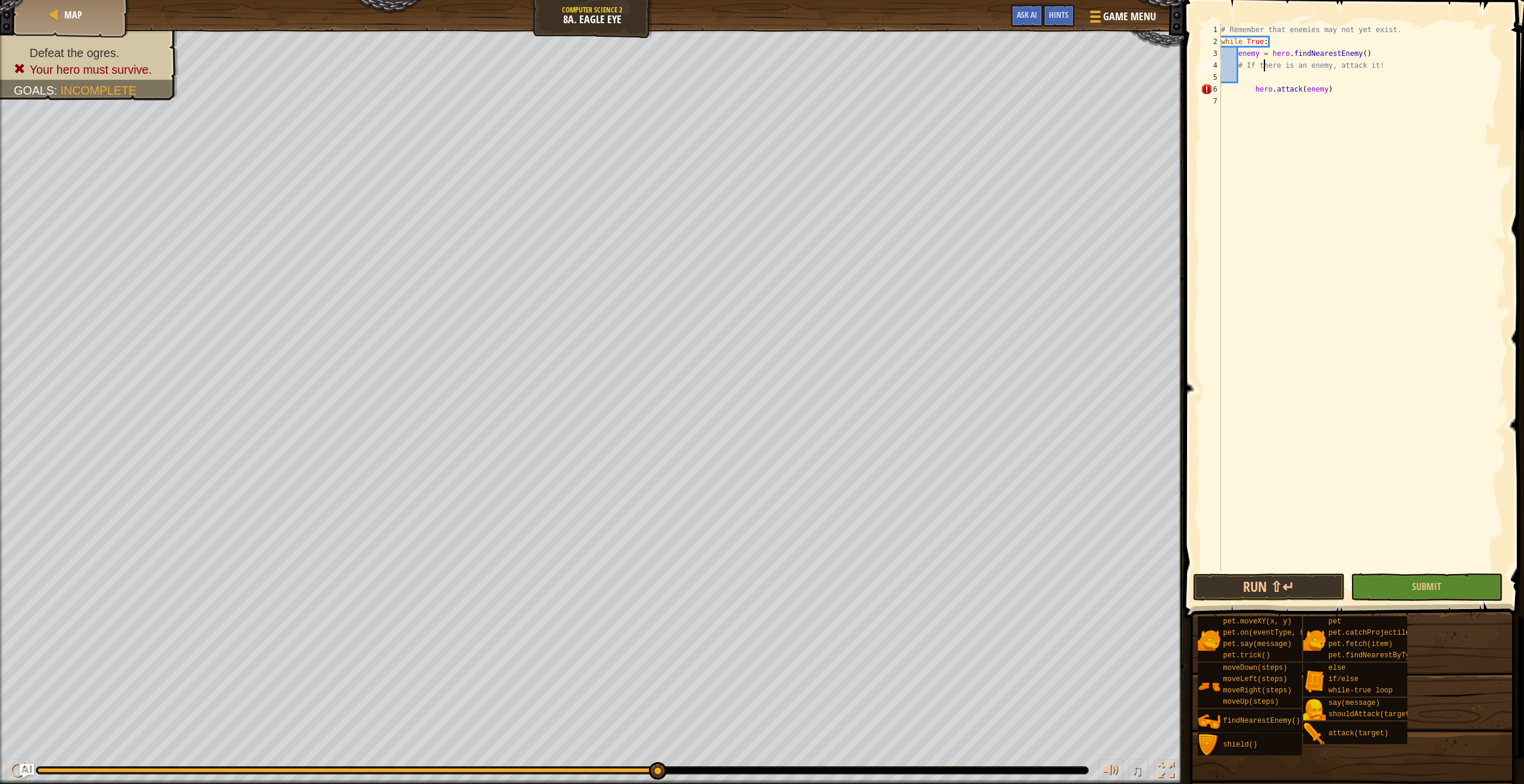
click at [1265, 62] on div "# Remember that enemies may not yet exist. while True : enemy = hero . findNear…" at bounding box center [1362, 308] width 287 height 571
type textarea "# If there is an enemy, attack it!"
click at [1261, 67] on div "# Remember that enemies may not yet exist. while True : enemy = hero . findNear…" at bounding box center [1362, 308] width 287 height 571
click at [1258, 81] on div "# Remember that enemies may not yet exist. while True : enemy = hero . findNear…" at bounding box center [1362, 308] width 287 height 571
drag, startPoint x: 1229, startPoint y: 56, endPoint x: 1242, endPoint y: 67, distance: 17.0
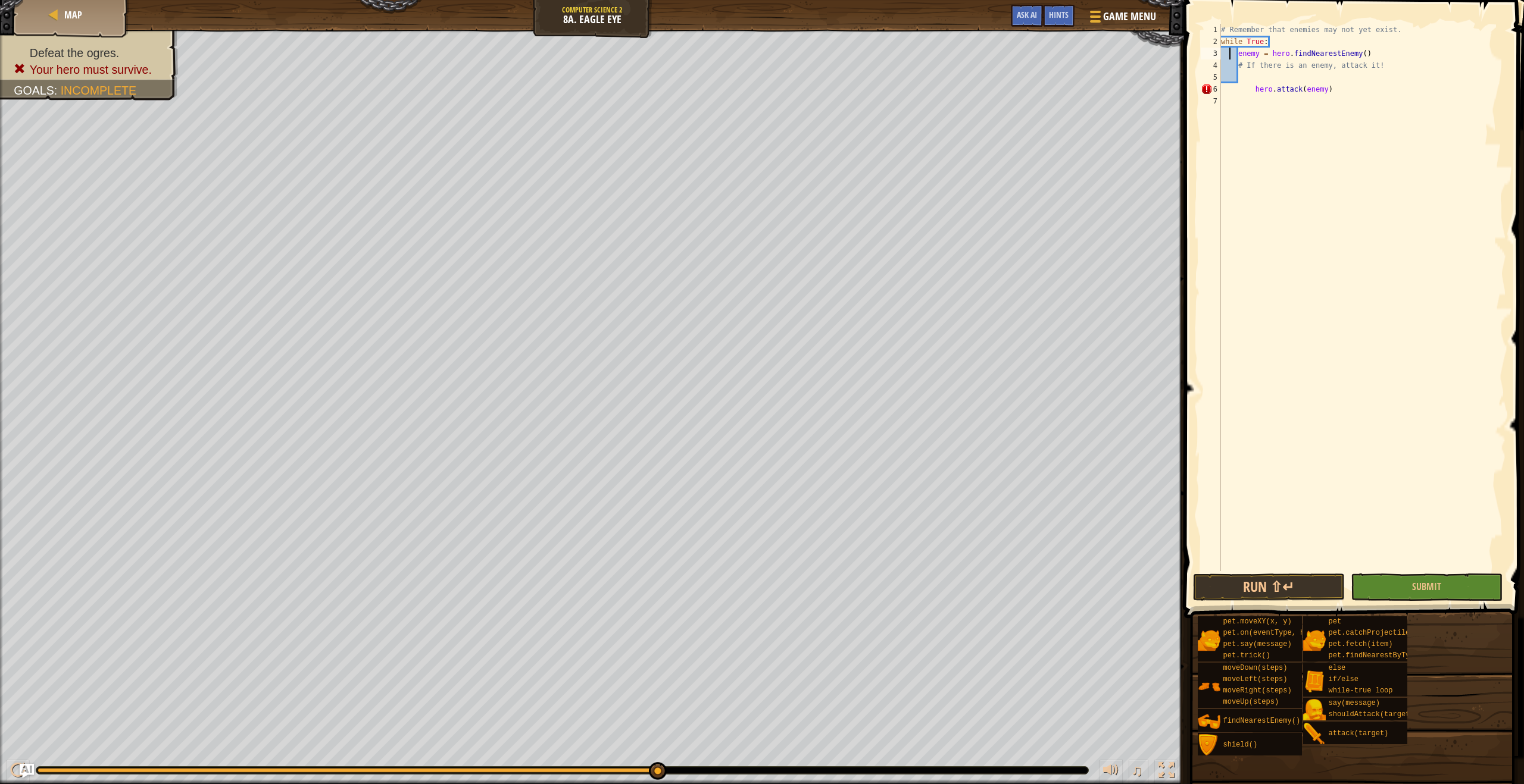
click at [1237, 63] on div "# Remember that enemies may not yet exist. while True : enemy = hero . findNear…" at bounding box center [1362, 308] width 287 height 571
type textarea "enemy = hero.findNearestEnemy() # If there is an enemy, attack it!"
click at [1245, 77] on div "# Remember that enemies may not yet exist. while True : enemy = hero . findNear…" at bounding box center [1362, 308] width 287 height 571
click at [1248, 81] on div "# Remember that enemies may not yet exist. while True : enemy = hero . findNear…" at bounding box center [1362, 308] width 287 height 571
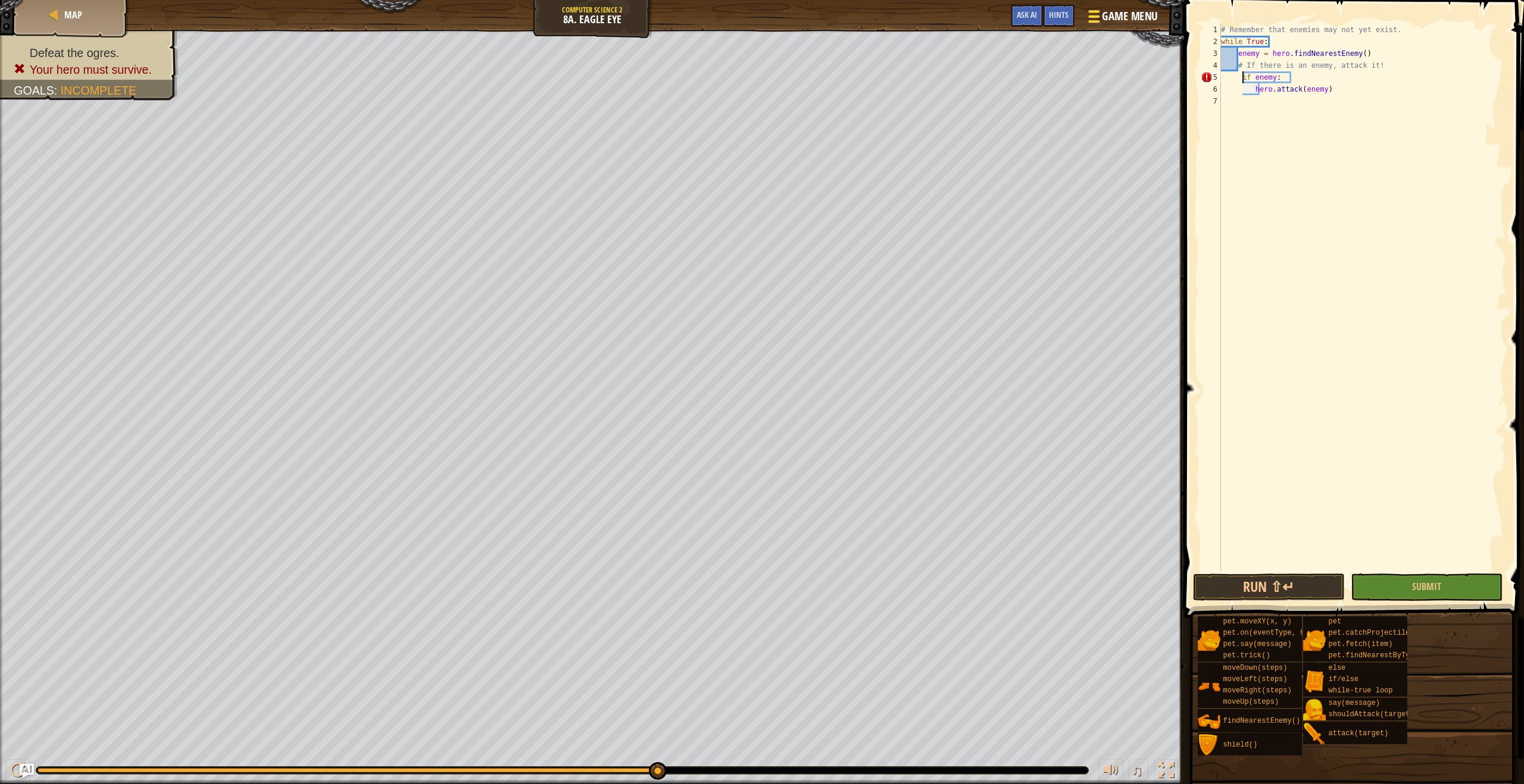
type textarea "if enemy:"
click at [1113, 13] on span "Game Menu" at bounding box center [1130, 16] width 56 height 16
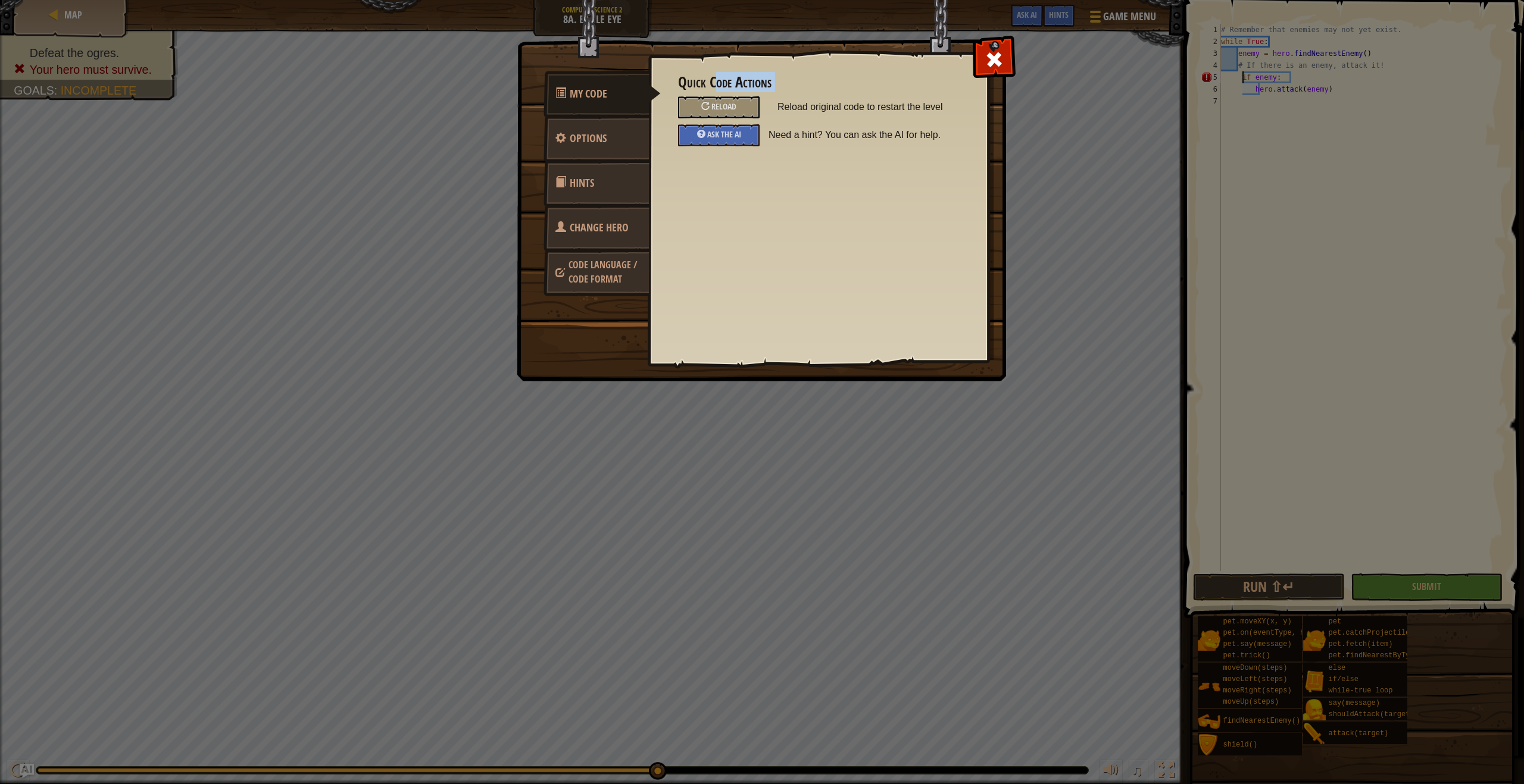
click at [718, 90] on div "Quick Code Actions Reload Reload original code to restart the level Ask the AI …" at bounding box center [818, 110] width 280 height 72
click at [724, 106] on span "Reload" at bounding box center [724, 106] width 25 height 11
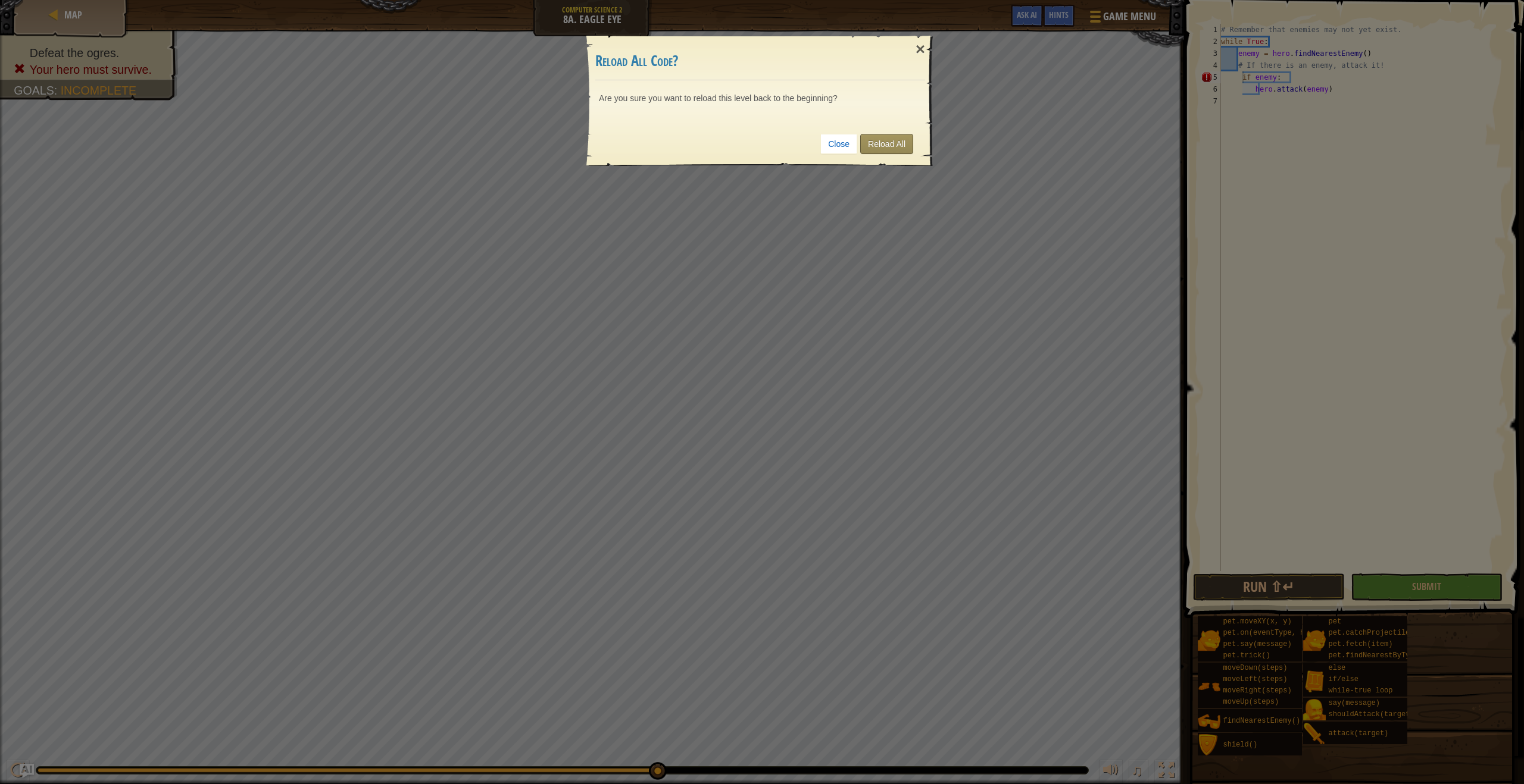
drag, startPoint x: 880, startPoint y: 131, endPoint x: 879, endPoint y: 138, distance: 7.1
click at [879, 138] on div "Close Reload All" at bounding box center [760, 144] width 330 height 44
click at [879, 139] on link "Reload All" at bounding box center [886, 144] width 53 height 21
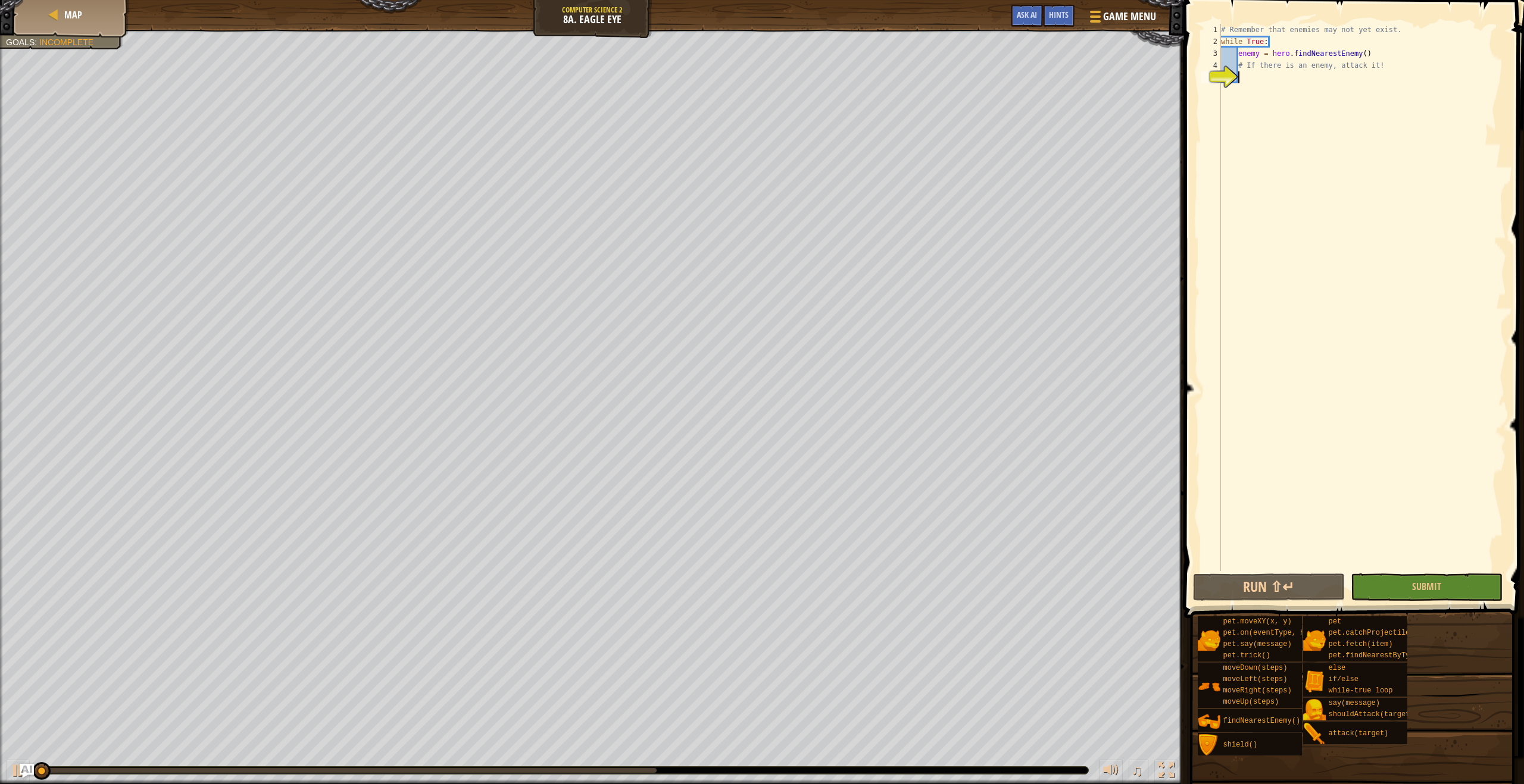
scroll to position [5, 1]
click at [1248, 74] on div "# Remember that enemies may not yet exist. while True : enemy = hero . findNear…" at bounding box center [1362, 308] width 287 height 571
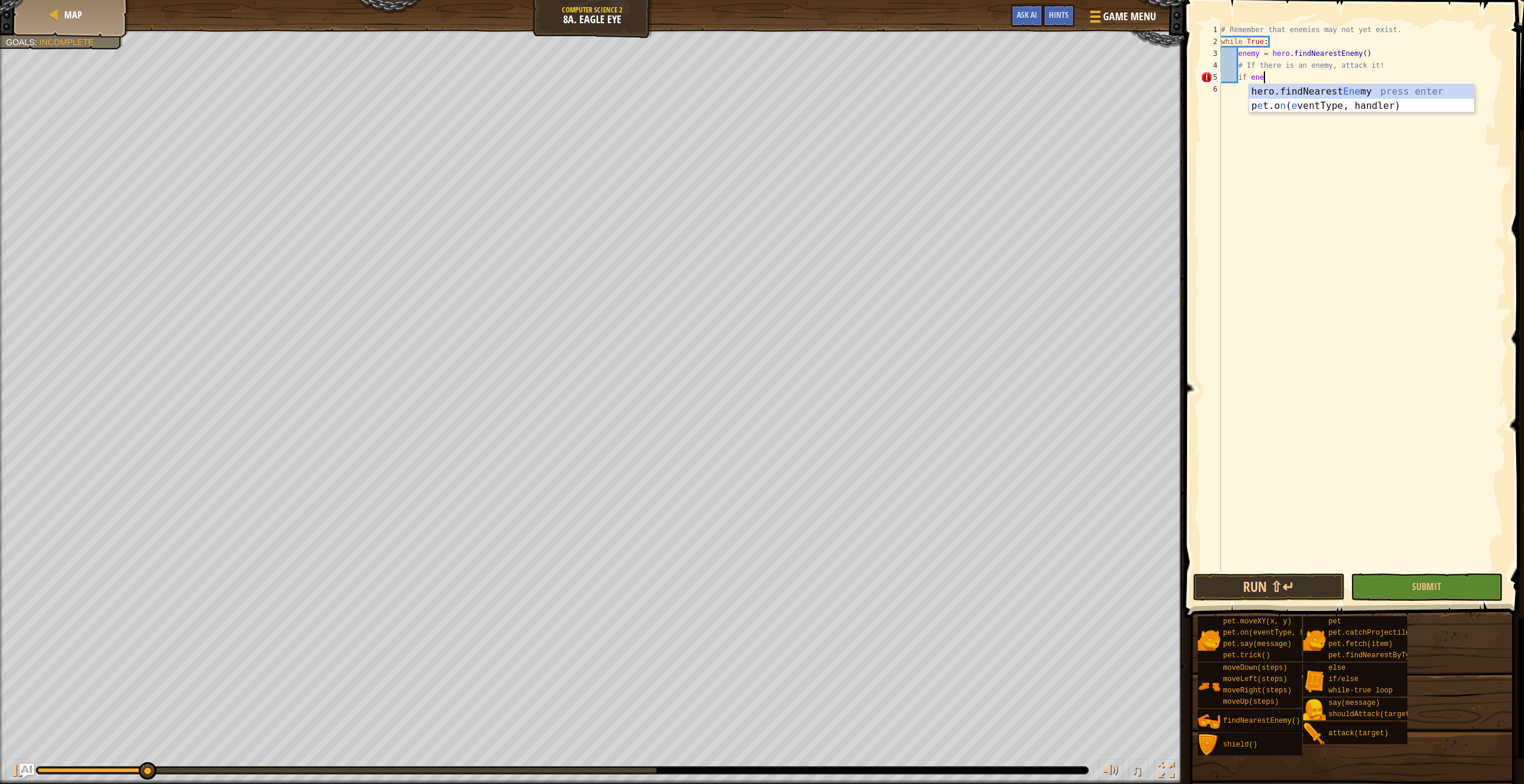
scroll to position [5, 4]
type textarea "if enemy:"
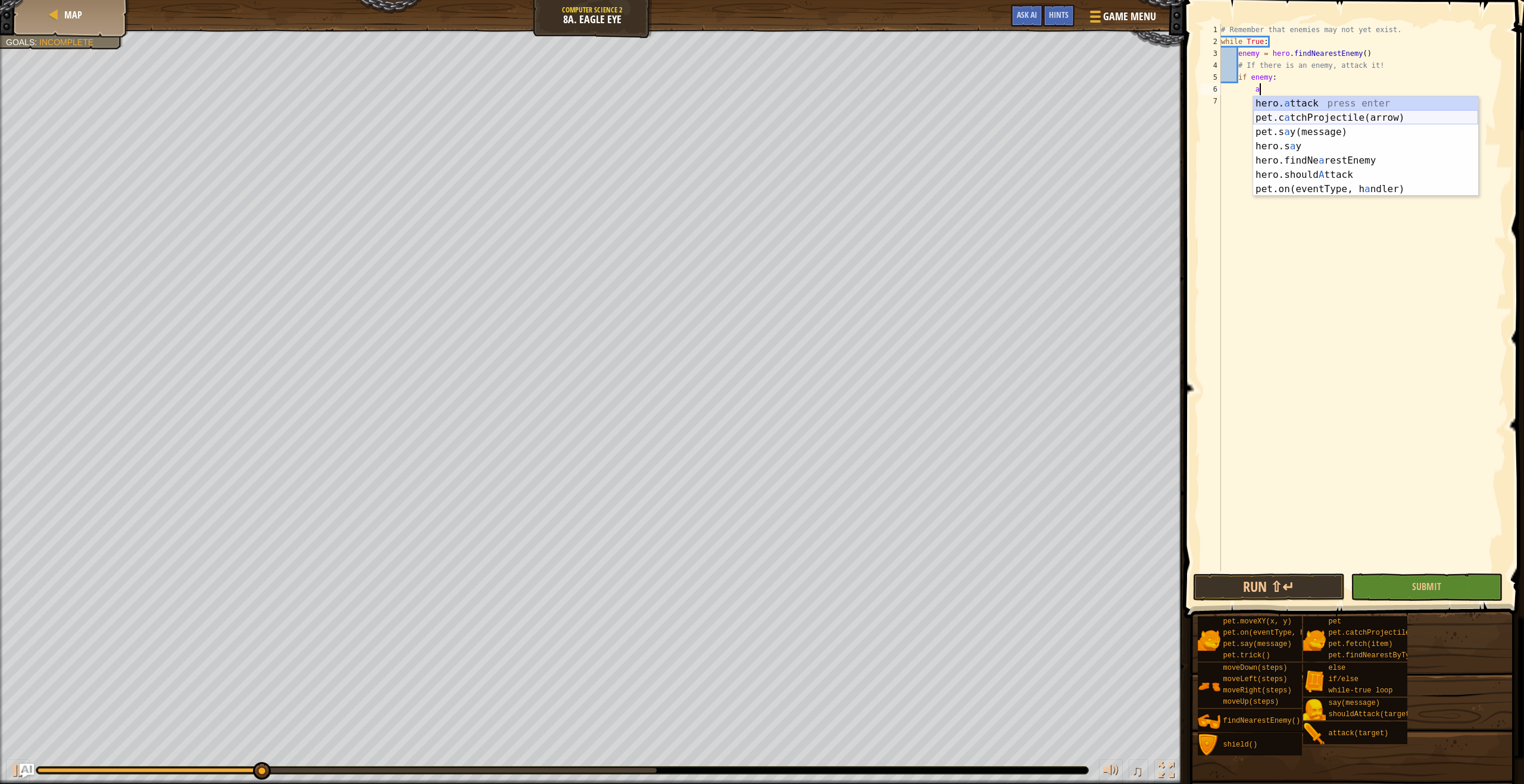
click at [1340, 122] on div "hero. a ttack press enter pet.c a tchProjectile(arrow) press enter pet.s a y(me…" at bounding box center [1365, 160] width 225 height 128
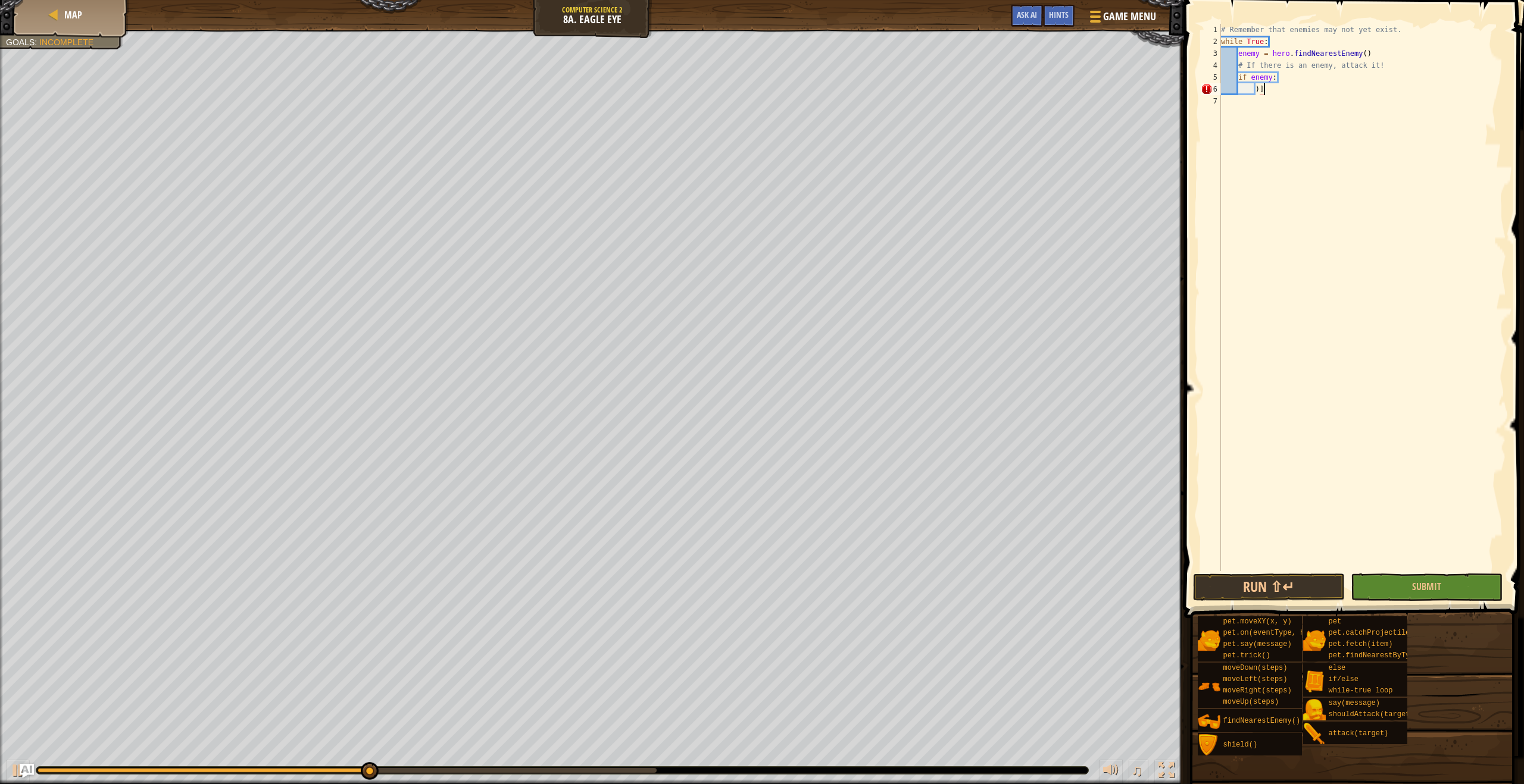
type textarea ")"
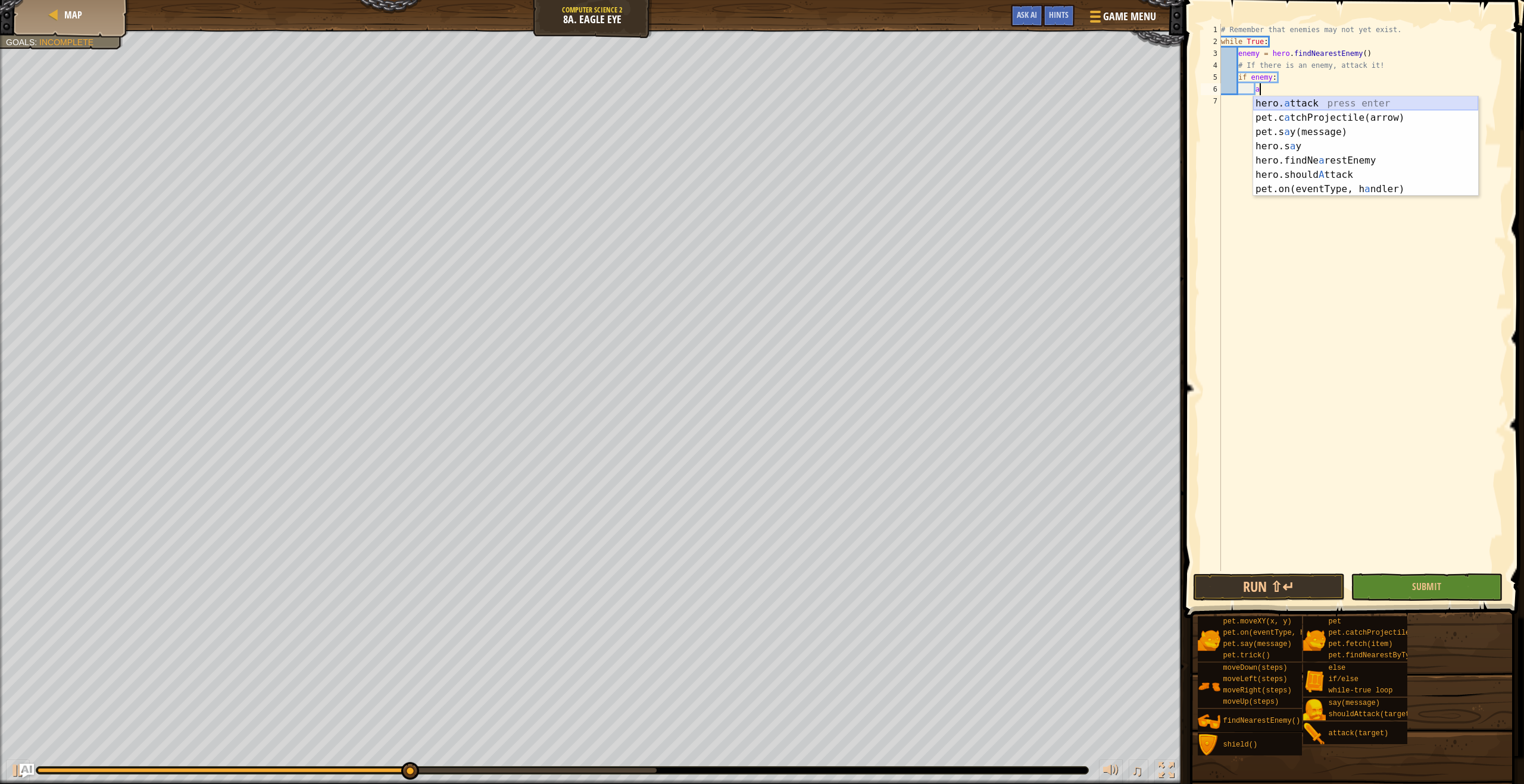
click at [1306, 98] on div "hero. a ttack press enter pet.c a tchProjectile(arrow) press enter pet.s a y(me…" at bounding box center [1365, 160] width 225 height 128
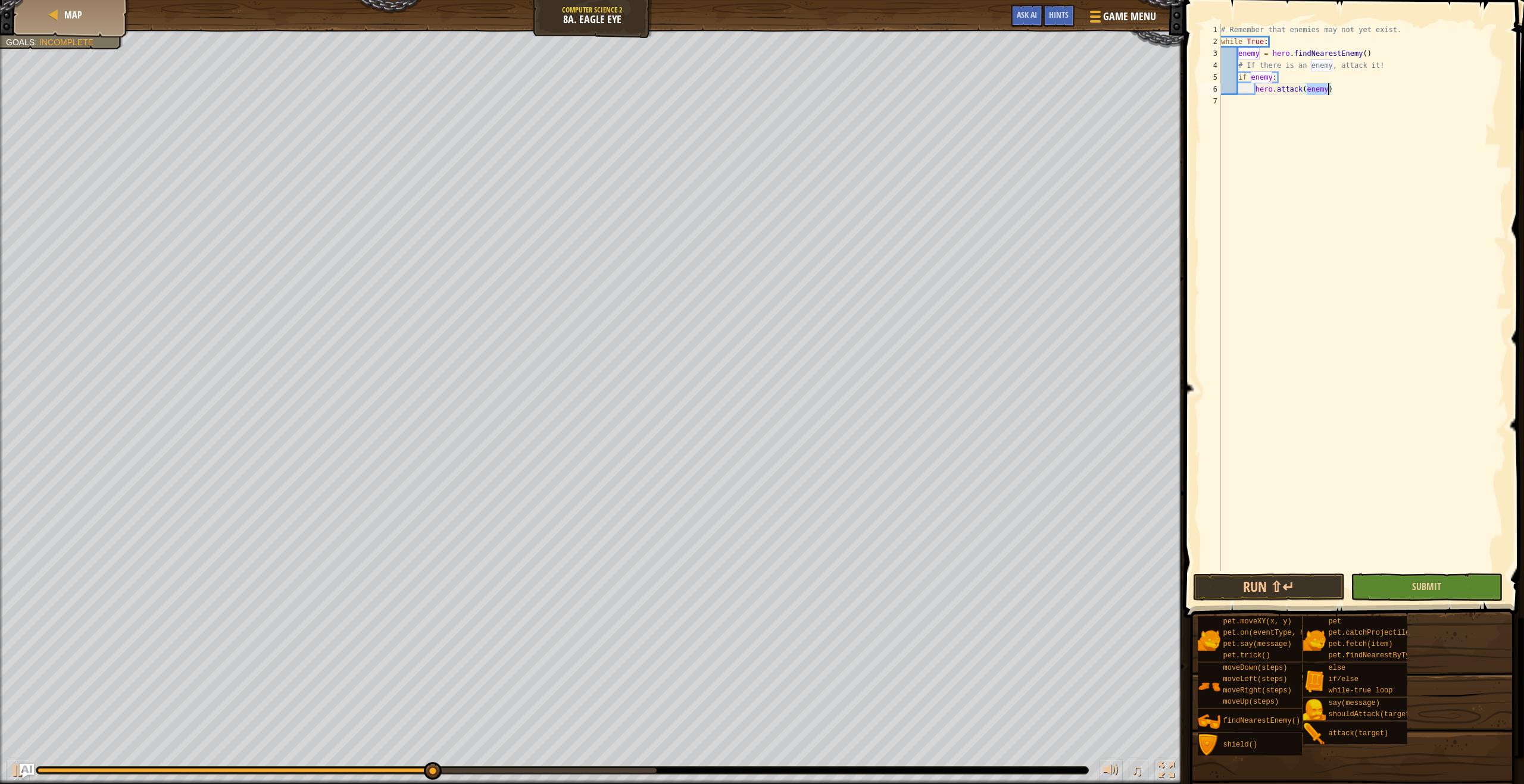
type textarea "hero.attack(enemy)"
click at [1400, 583] on button "Submit" at bounding box center [1426, 587] width 152 height 27
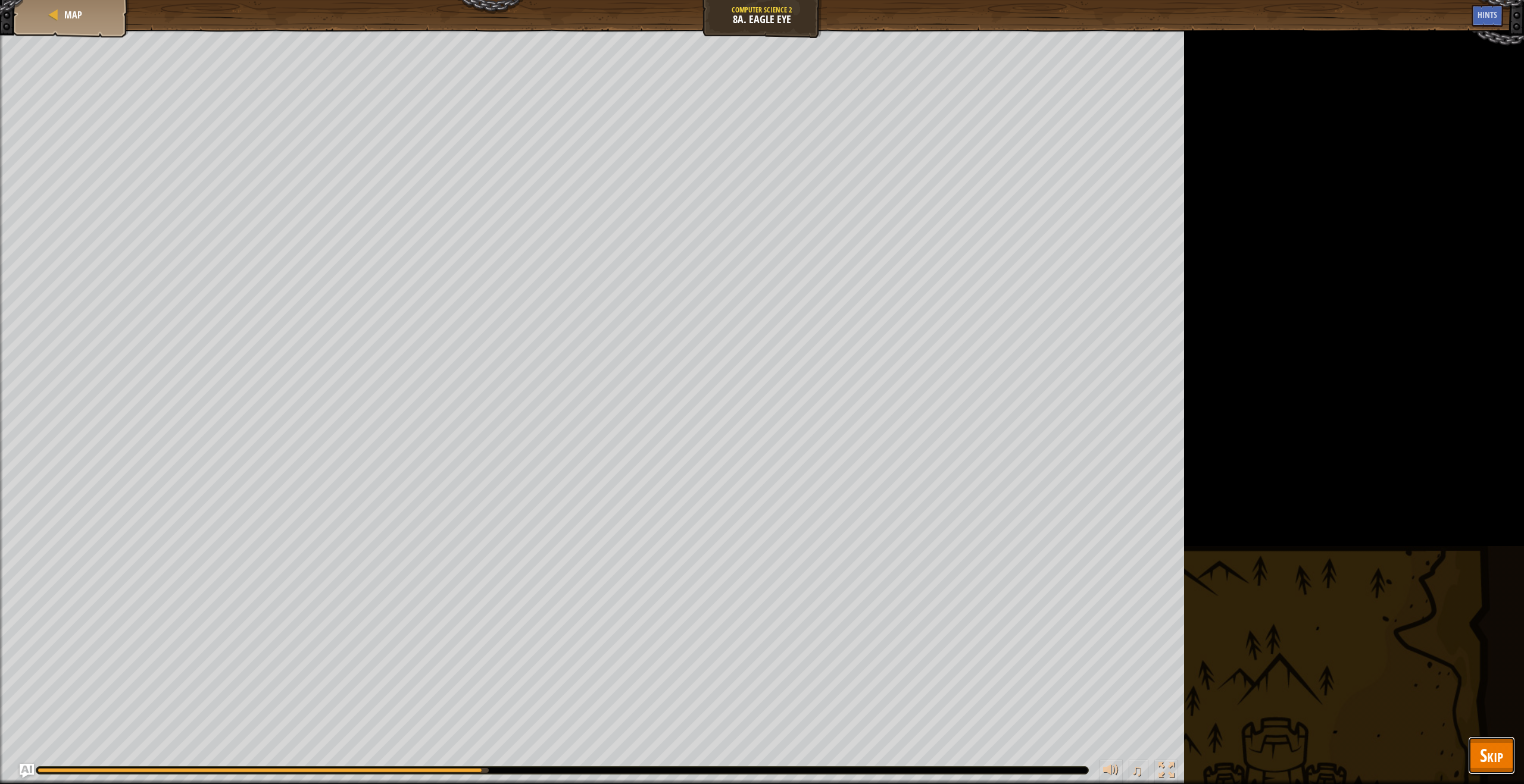
click at [1499, 757] on span "Skip" at bounding box center [1491, 755] width 23 height 24
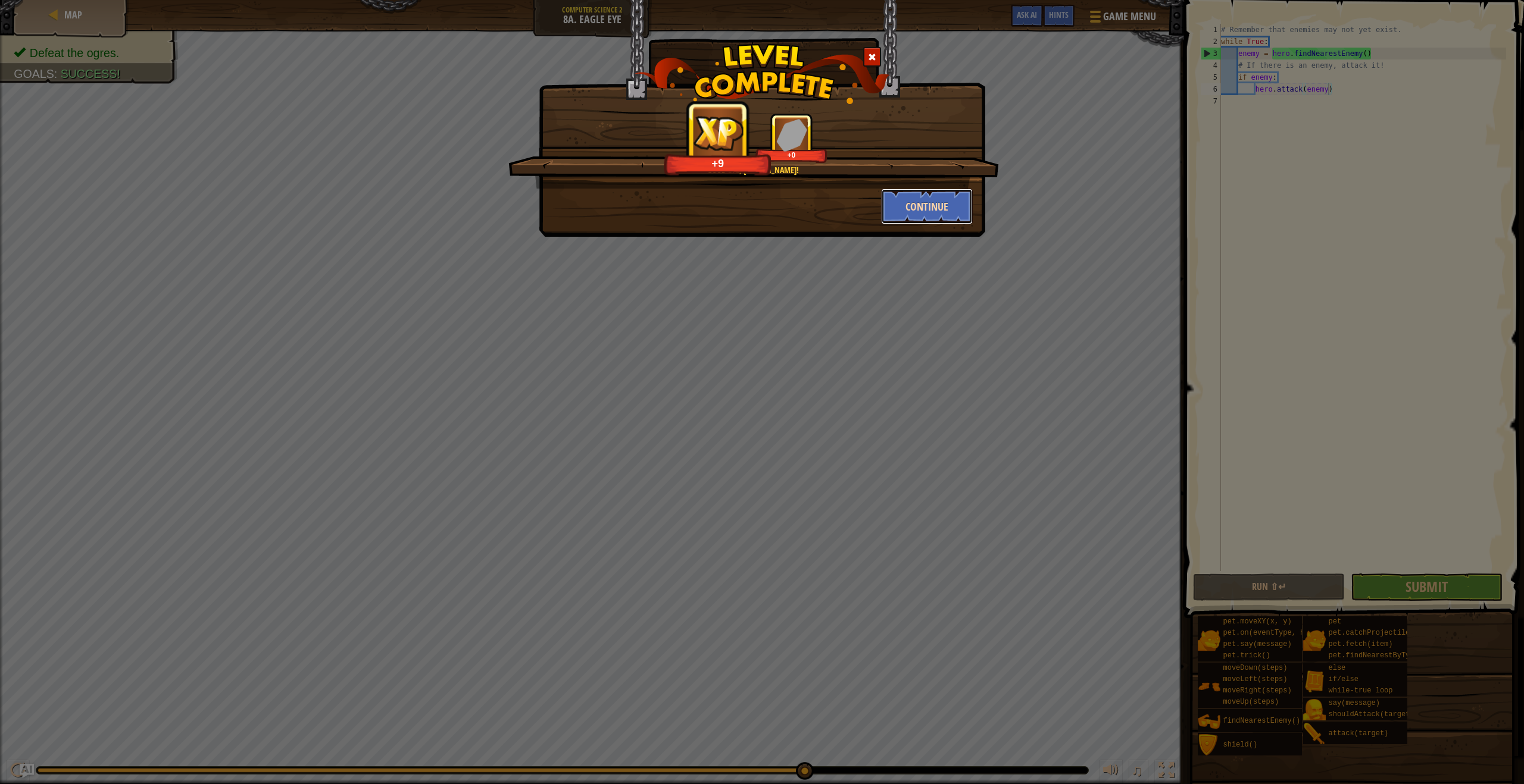
click at [933, 200] on button "Continue" at bounding box center [927, 206] width 92 height 36
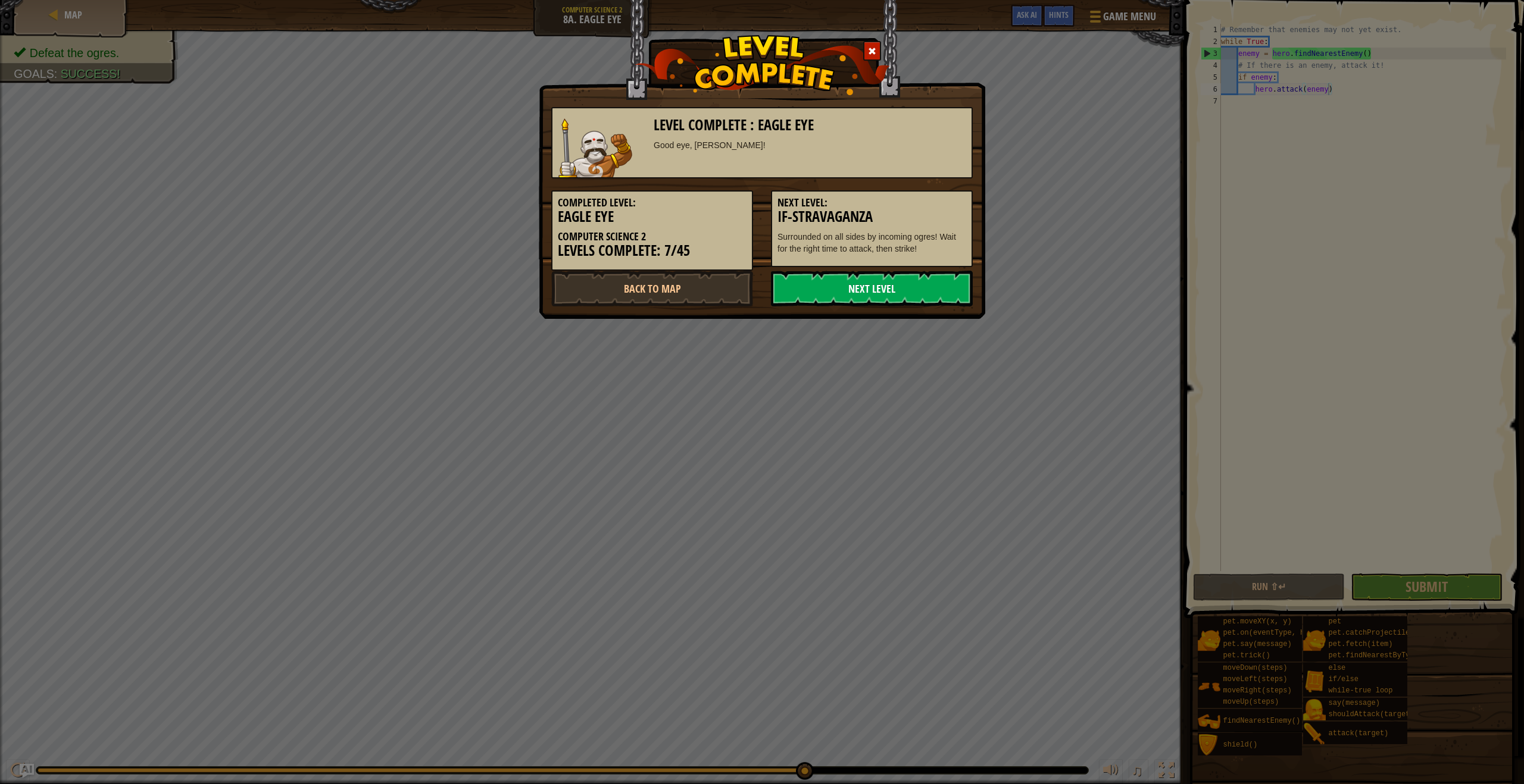
click at [891, 279] on link "Next Level" at bounding box center [871, 288] width 202 height 36
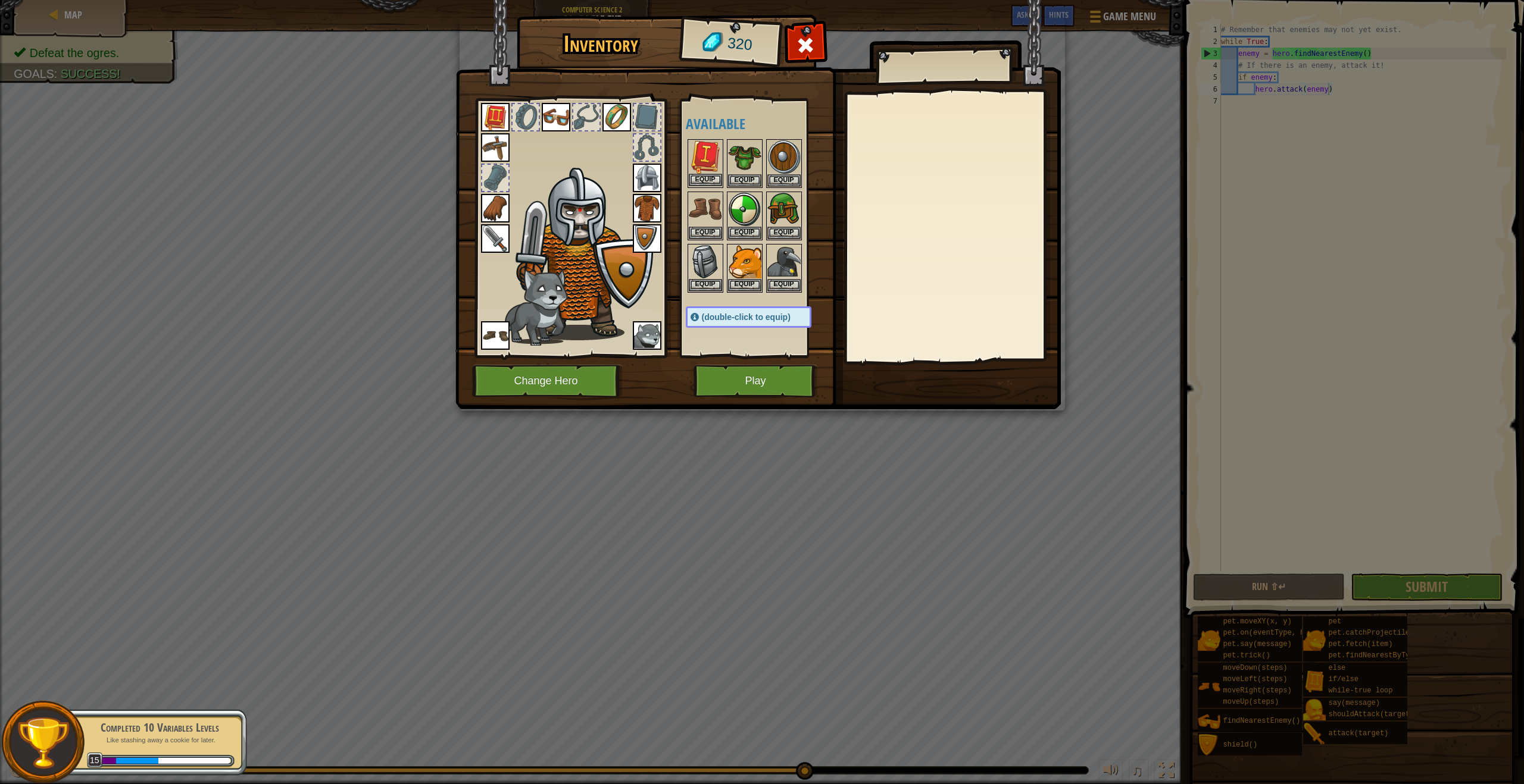
click at [707, 173] on img at bounding box center [704, 157] width 33 height 33
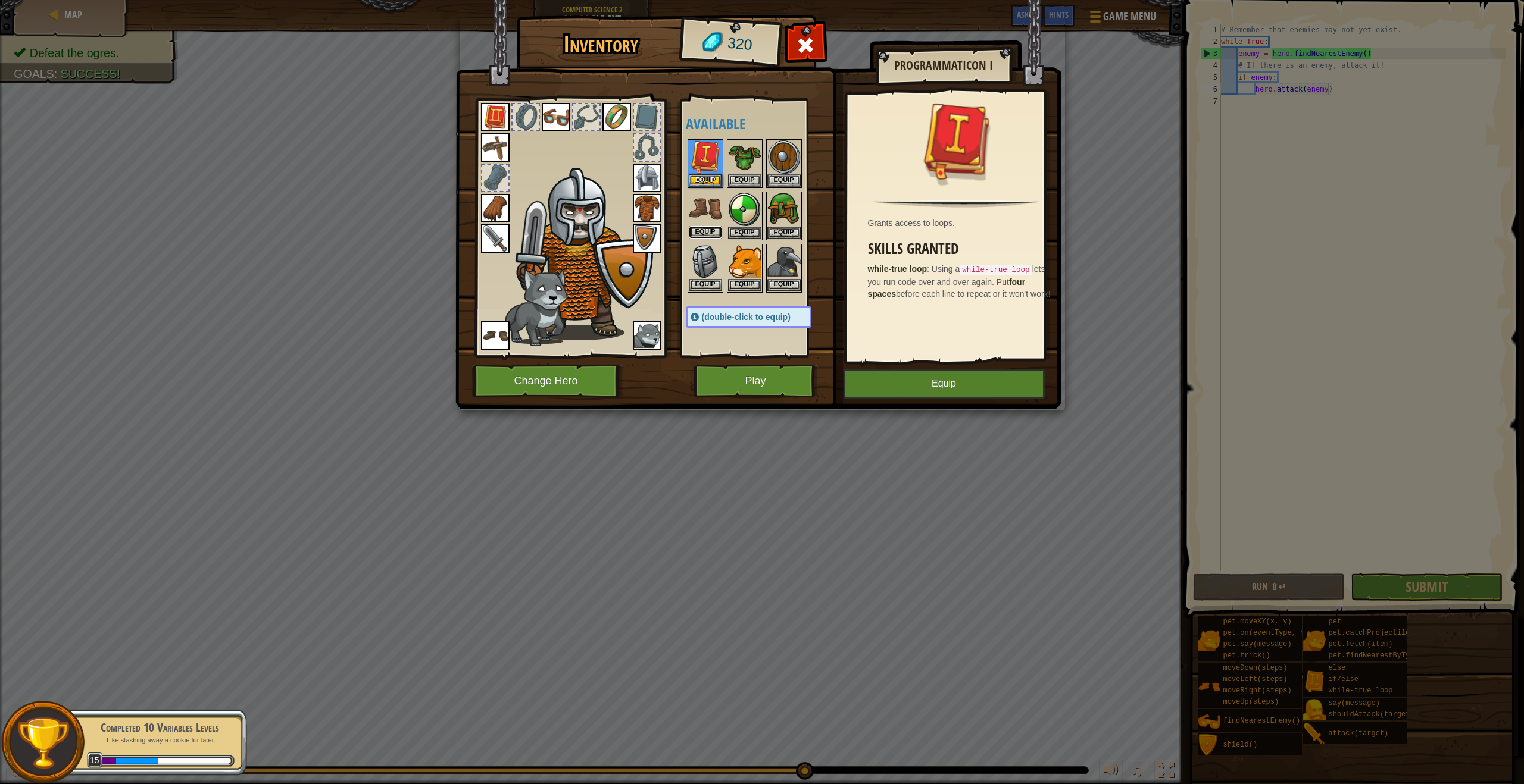
click at [715, 228] on button "Equip" at bounding box center [704, 232] width 33 height 12
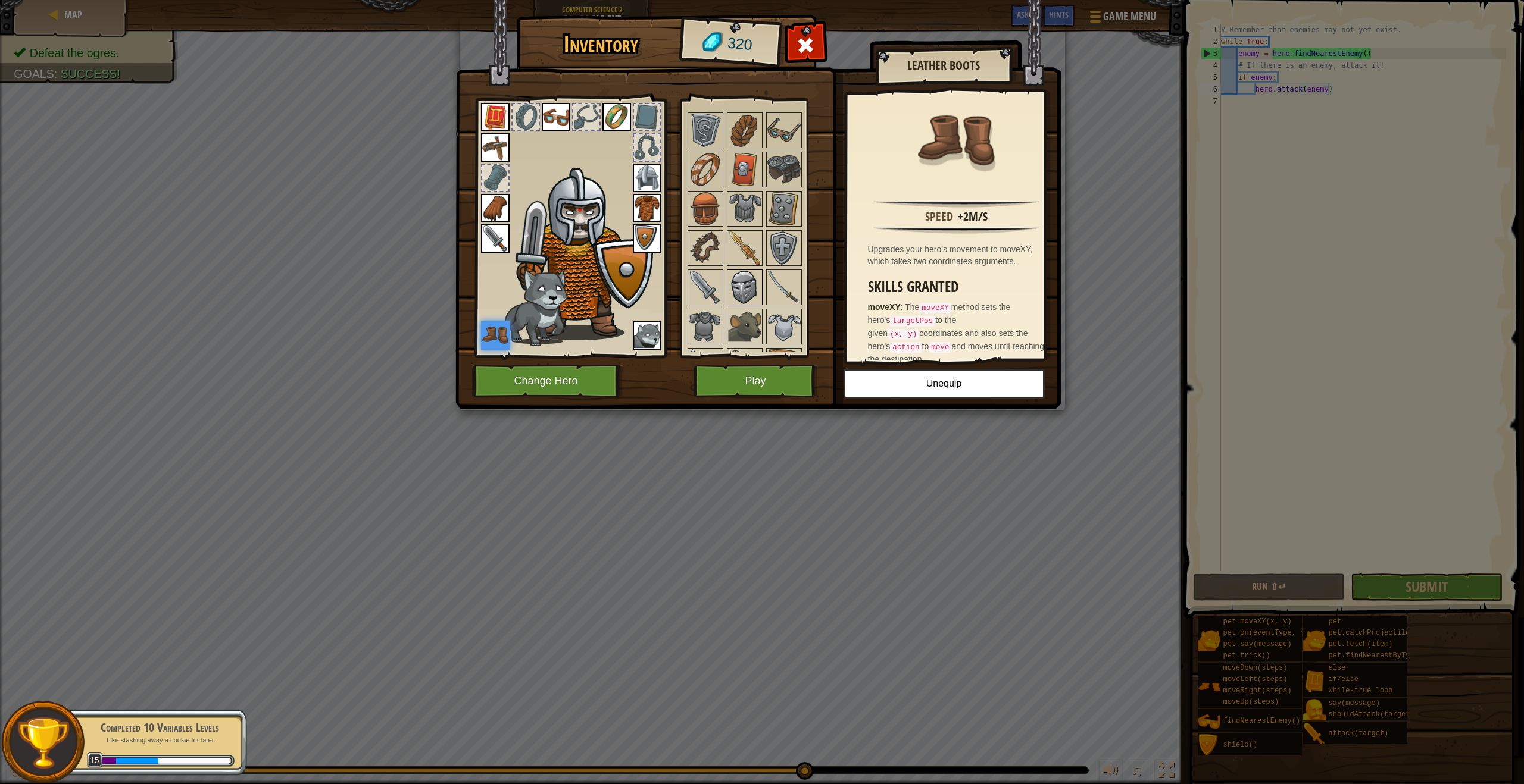
scroll to position [404, 0]
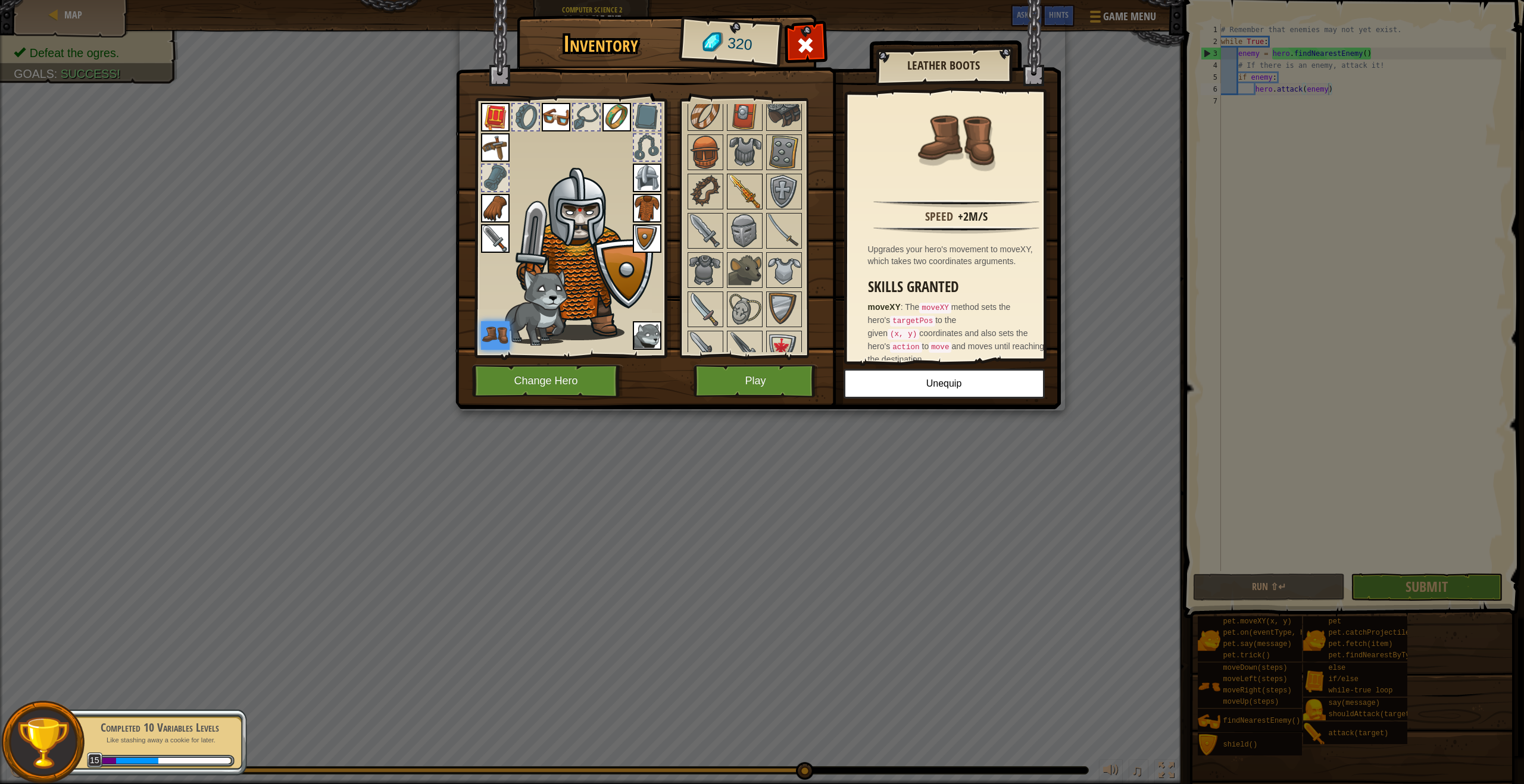
click at [750, 179] on img at bounding box center [744, 191] width 33 height 33
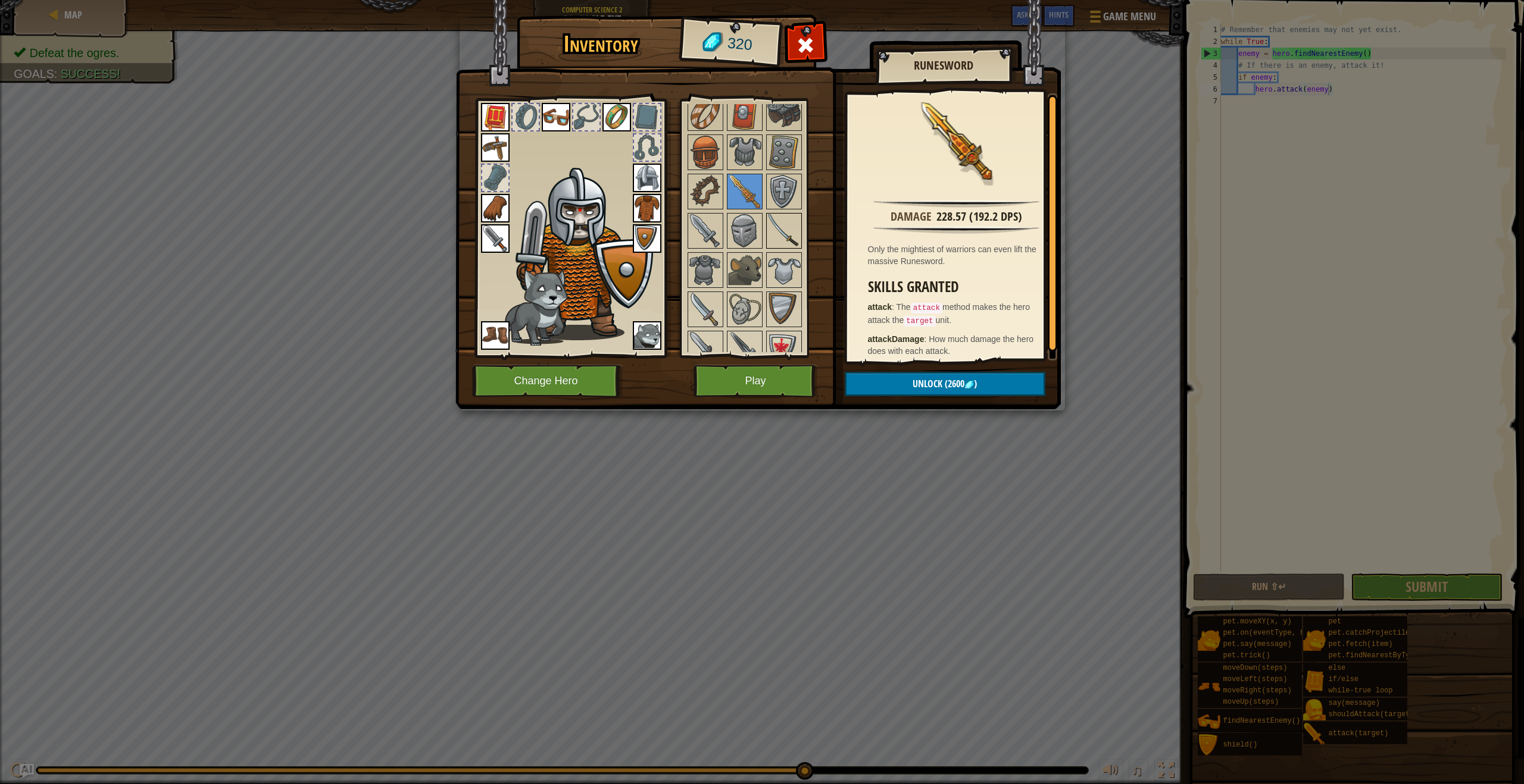
scroll to position [407, 0]
click at [767, 232] on img at bounding box center [784, 228] width 33 height 33
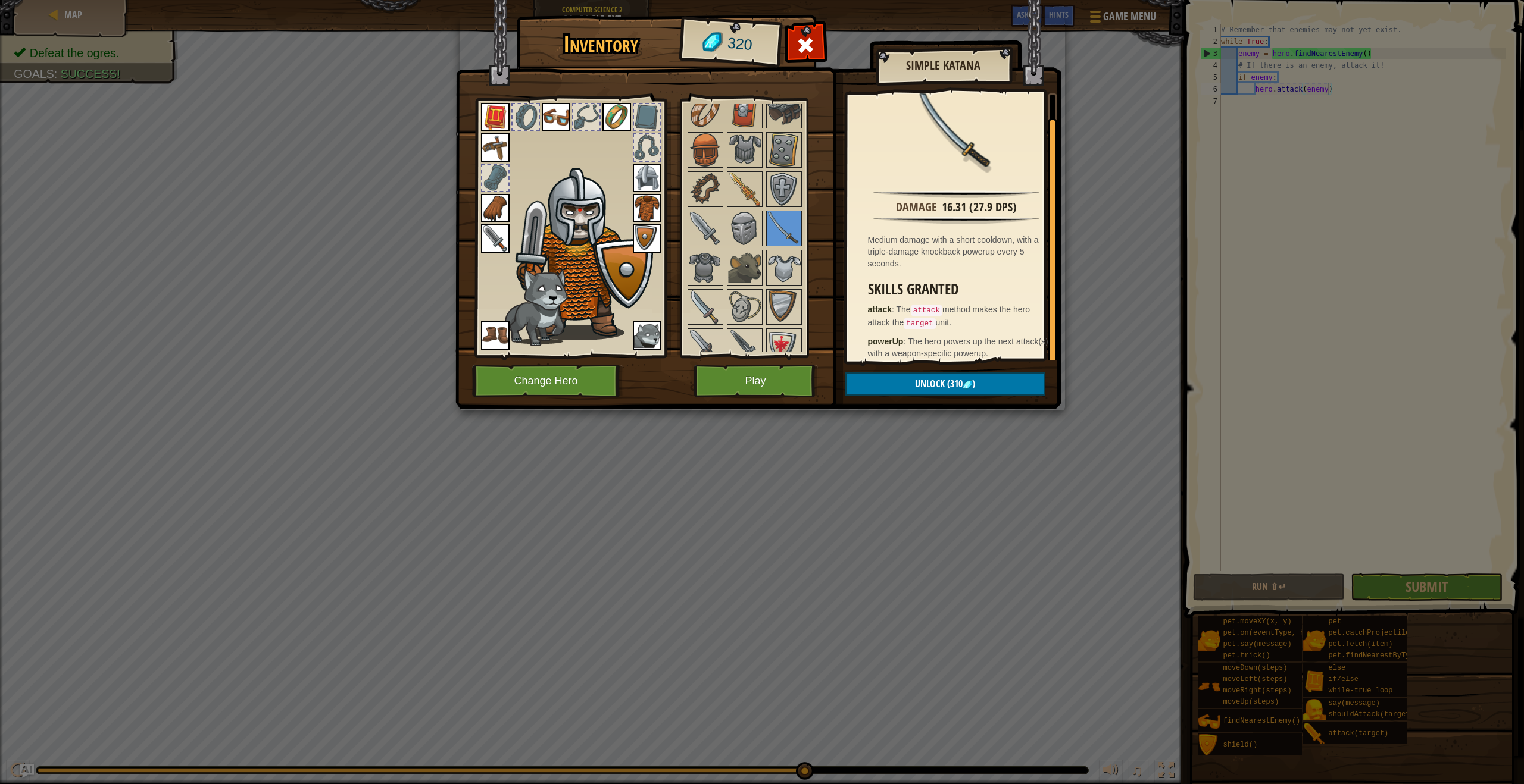
scroll to position [18, 0]
click at [705, 226] on img at bounding box center [704, 228] width 33 height 33
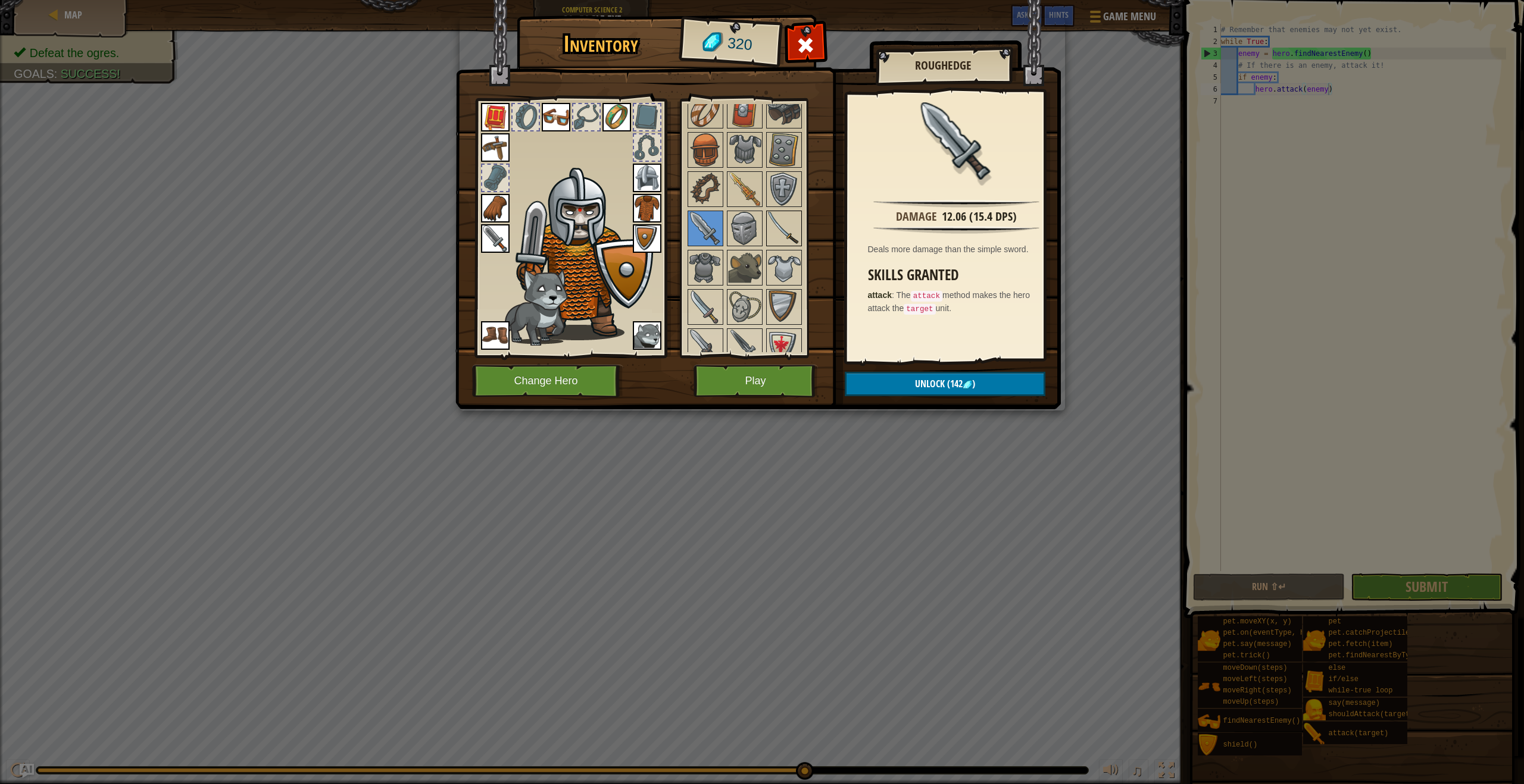
click at [784, 228] on img at bounding box center [784, 228] width 33 height 33
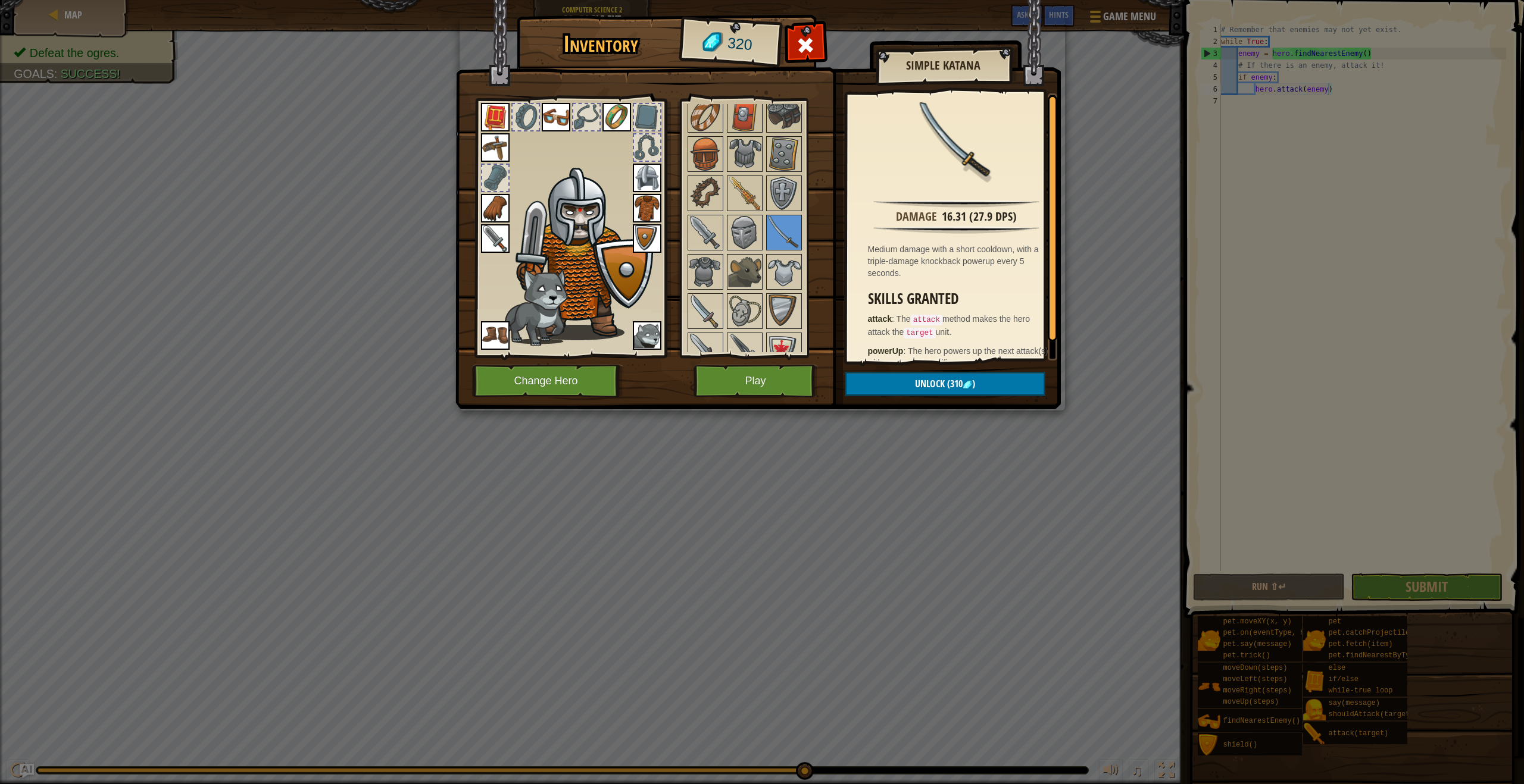
scroll to position [402, 0]
click at [663, 245] on div at bounding box center [570, 224] width 196 height 267
click at [721, 232] on img at bounding box center [704, 233] width 33 height 33
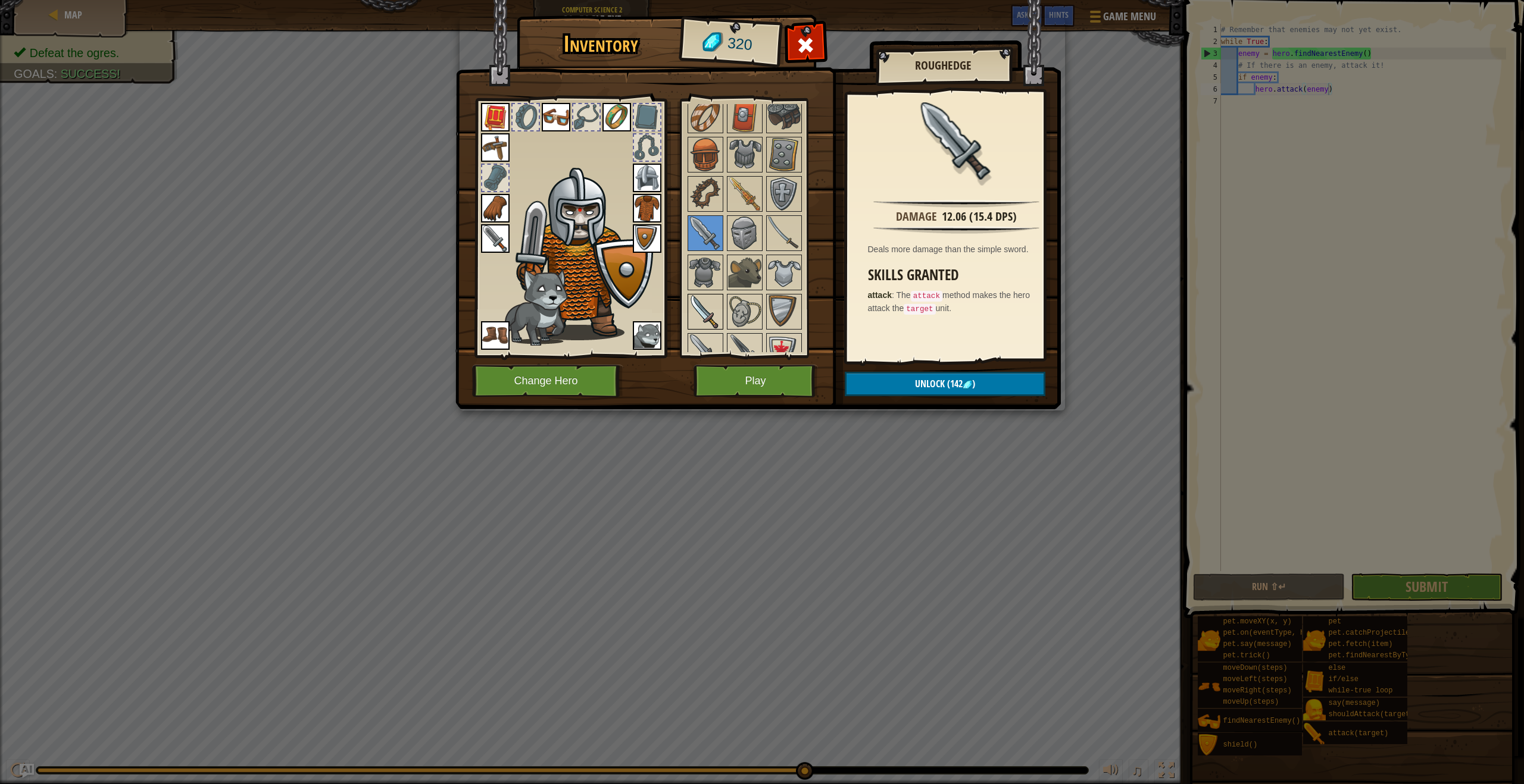
click at [710, 314] on img at bounding box center [704, 311] width 33 height 33
click at [726, 322] on div "Available Equip Equip Equip Equip Equip Equip Equip Equip Equip Equip Equip Equ…" at bounding box center [760, 228] width 150 height 248
click at [767, 362] on img at bounding box center [758, 193] width 605 height 432
click at [759, 352] on div "Available Equip Equip Equip Equip Equip Equip Equip Equip Equip Equip Equip Equ…" at bounding box center [753, 228] width 146 height 259
click at [755, 348] on img at bounding box center [744, 350] width 33 height 33
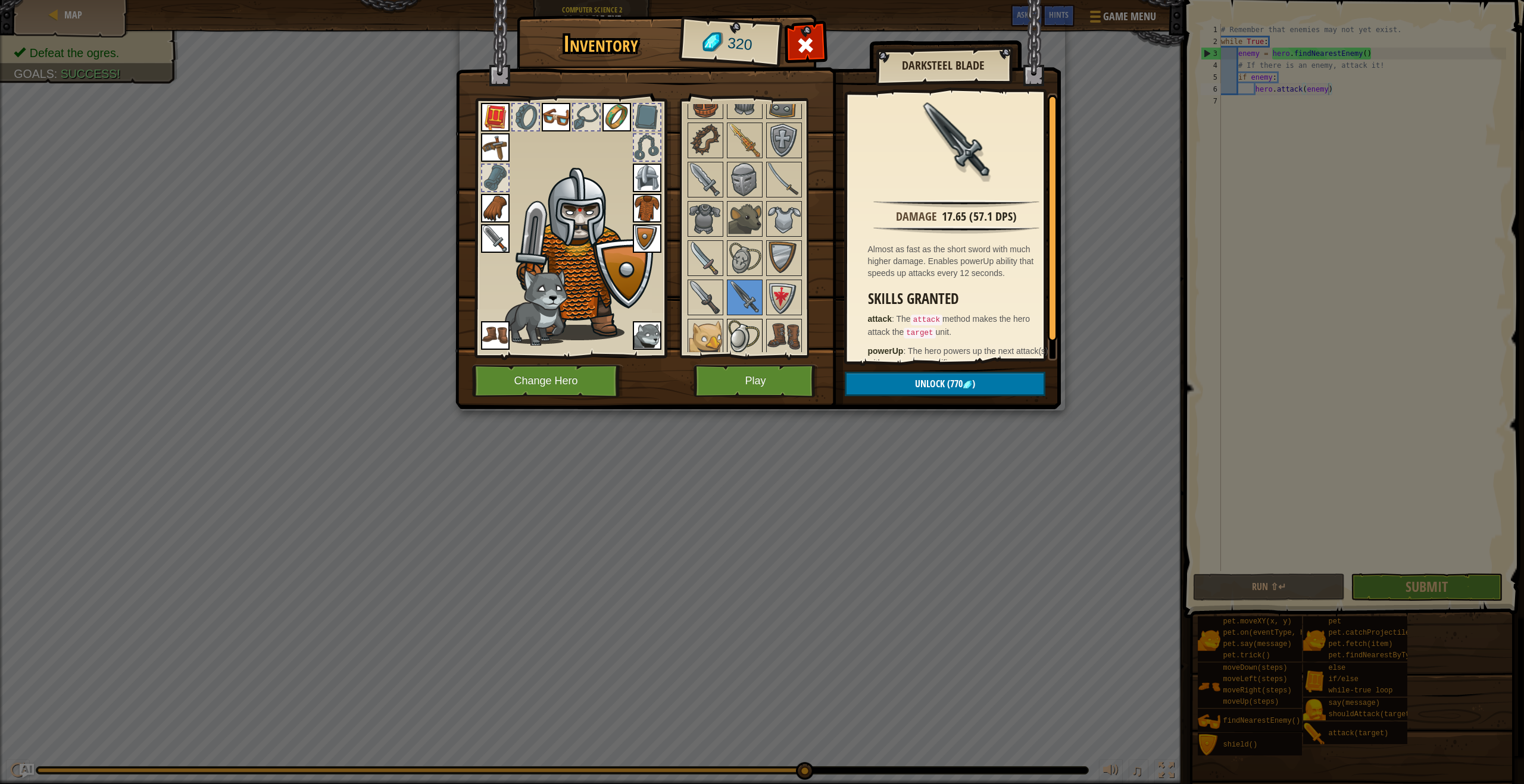
scroll to position [466, 0]
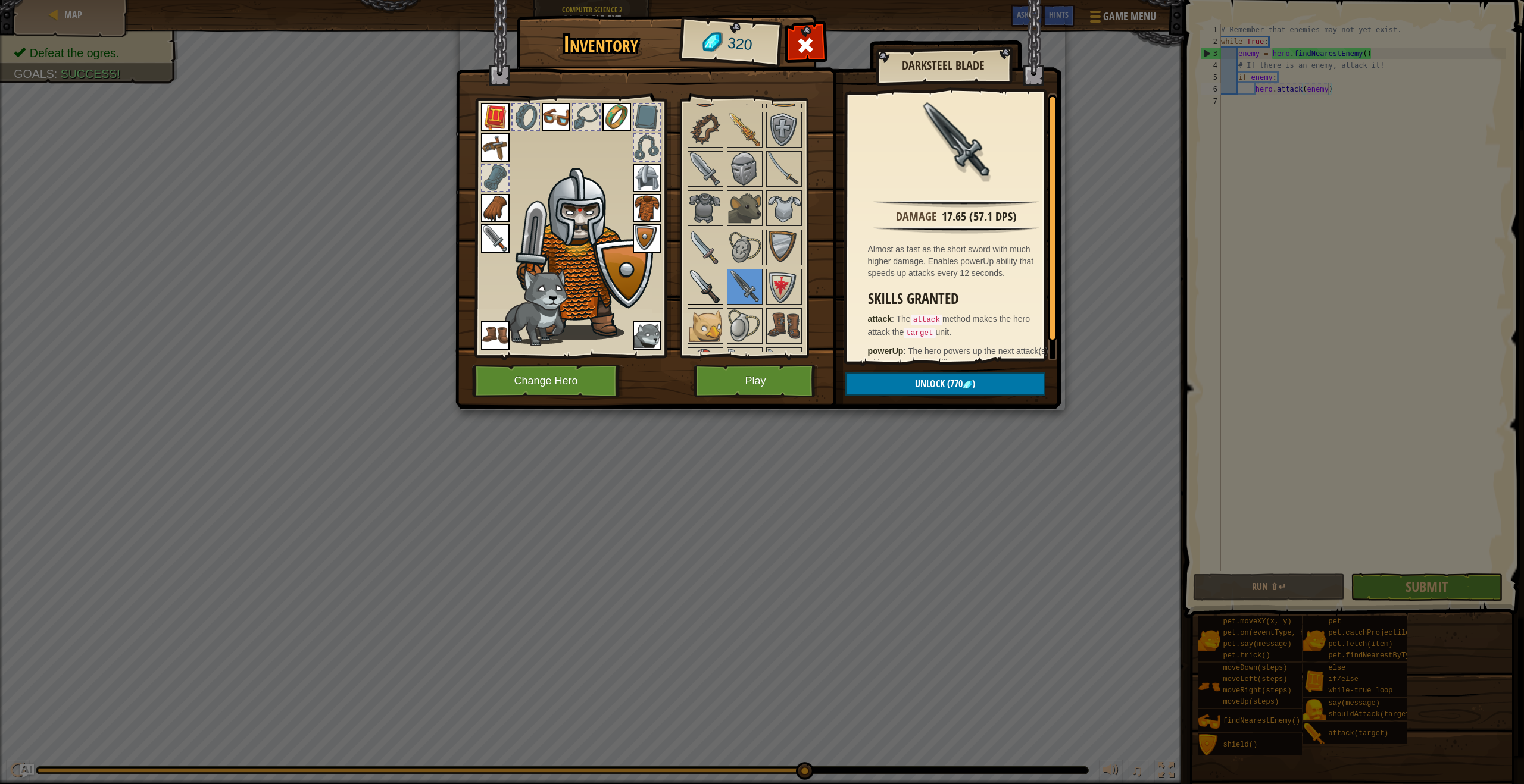
click at [715, 300] on img at bounding box center [704, 286] width 33 height 33
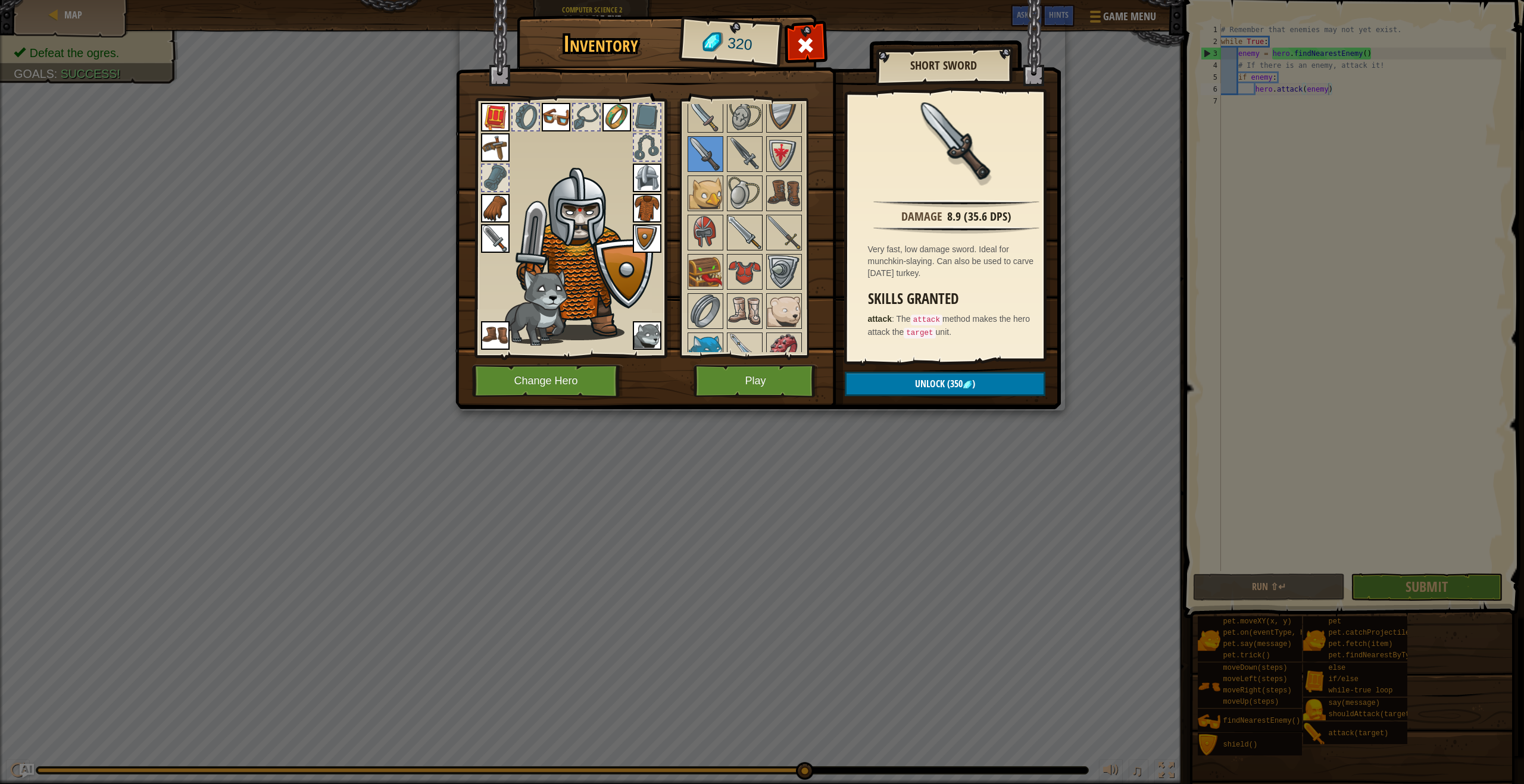
scroll to position [640, 0]
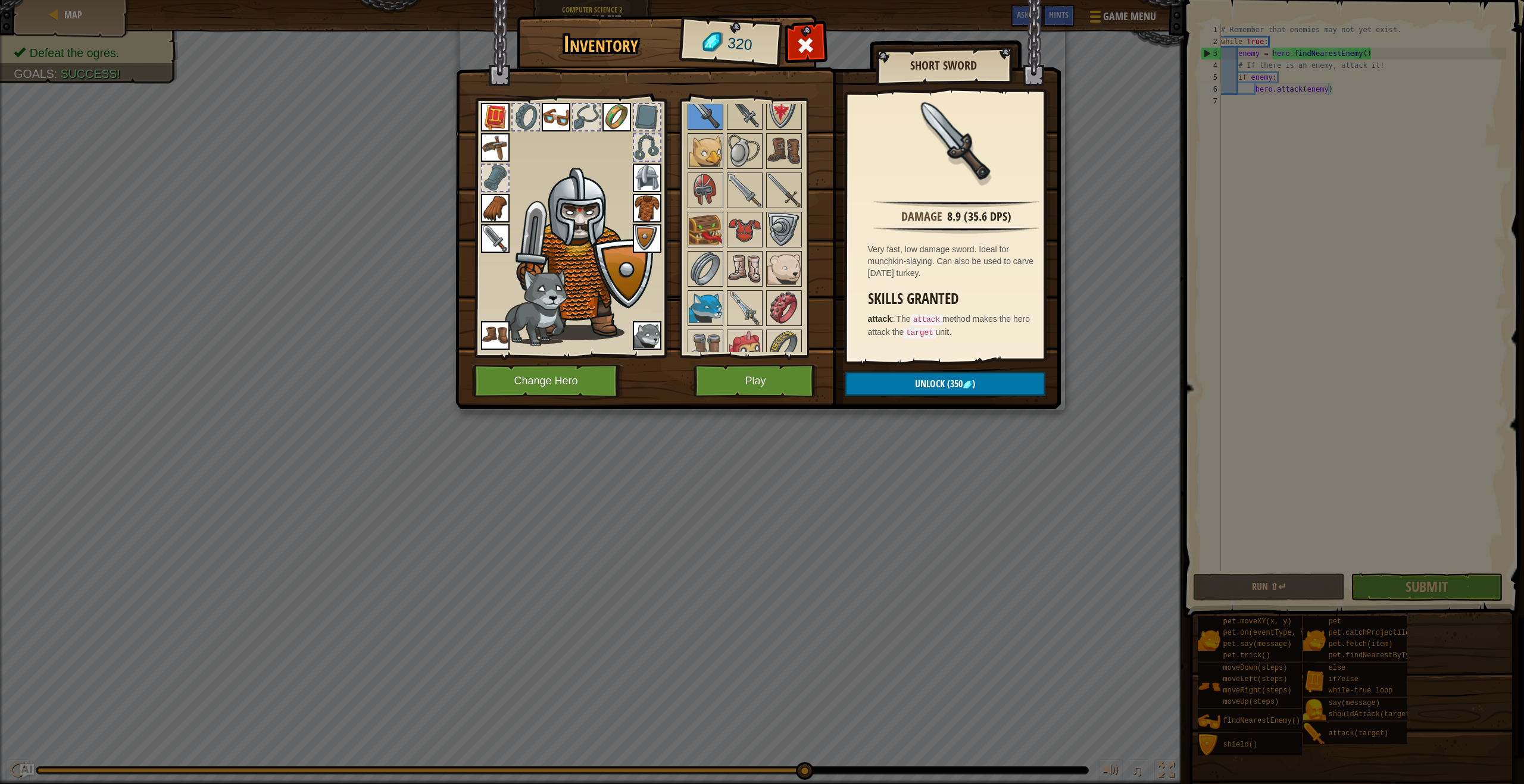
drag, startPoint x: 716, startPoint y: 169, endPoint x: 724, endPoint y: 199, distance: 31.0
click at [715, 191] on div "Available Equip Equip Equip Equip Equip Equip Equip Equip Equip Equip Equip Equ…" at bounding box center [760, 228] width 150 height 248
click at [725, 199] on div at bounding box center [760, 210] width 150 height 785
click at [759, 196] on img at bounding box center [744, 190] width 33 height 33
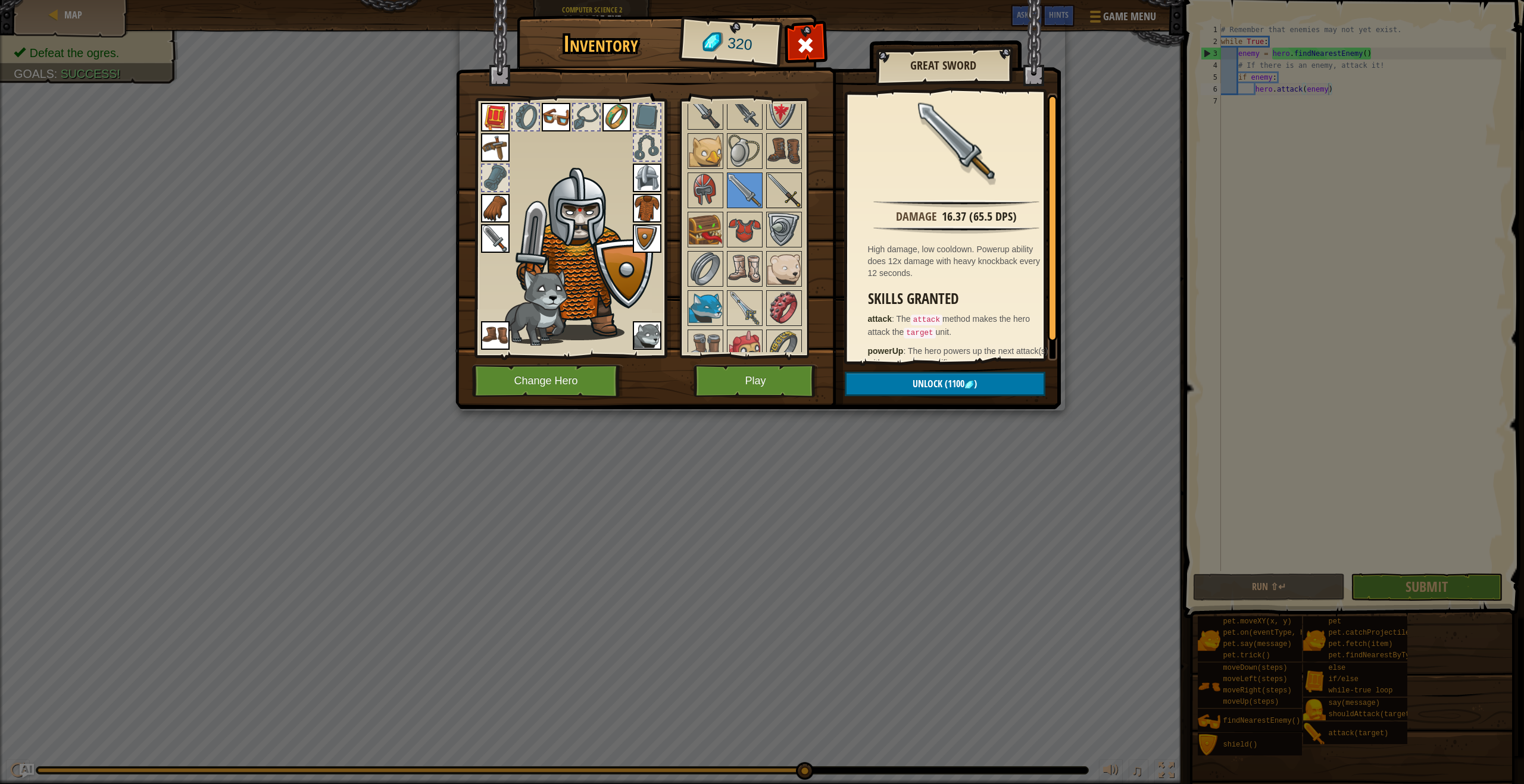
click at [768, 197] on img at bounding box center [784, 190] width 33 height 33
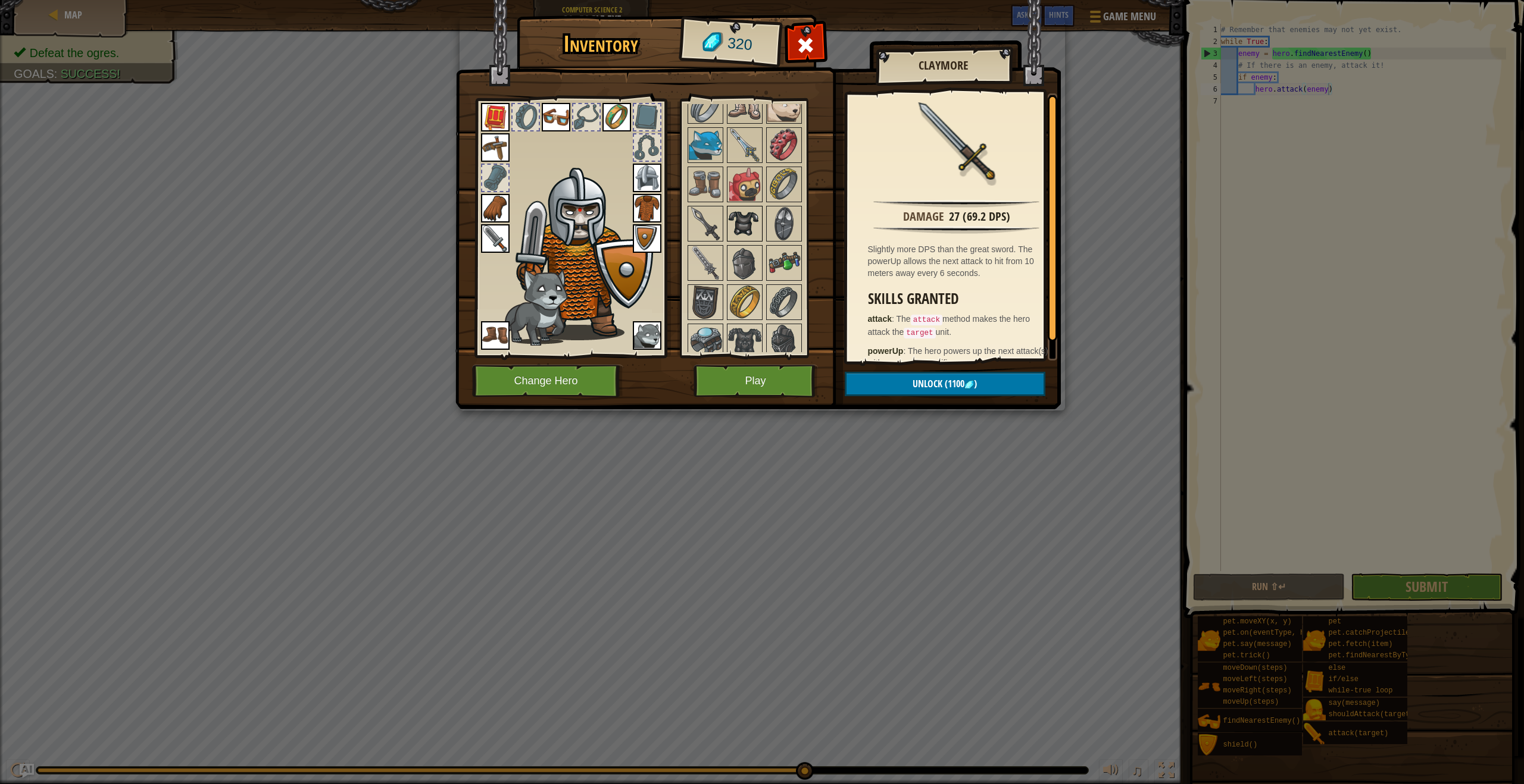
scroll to position [793, 0]
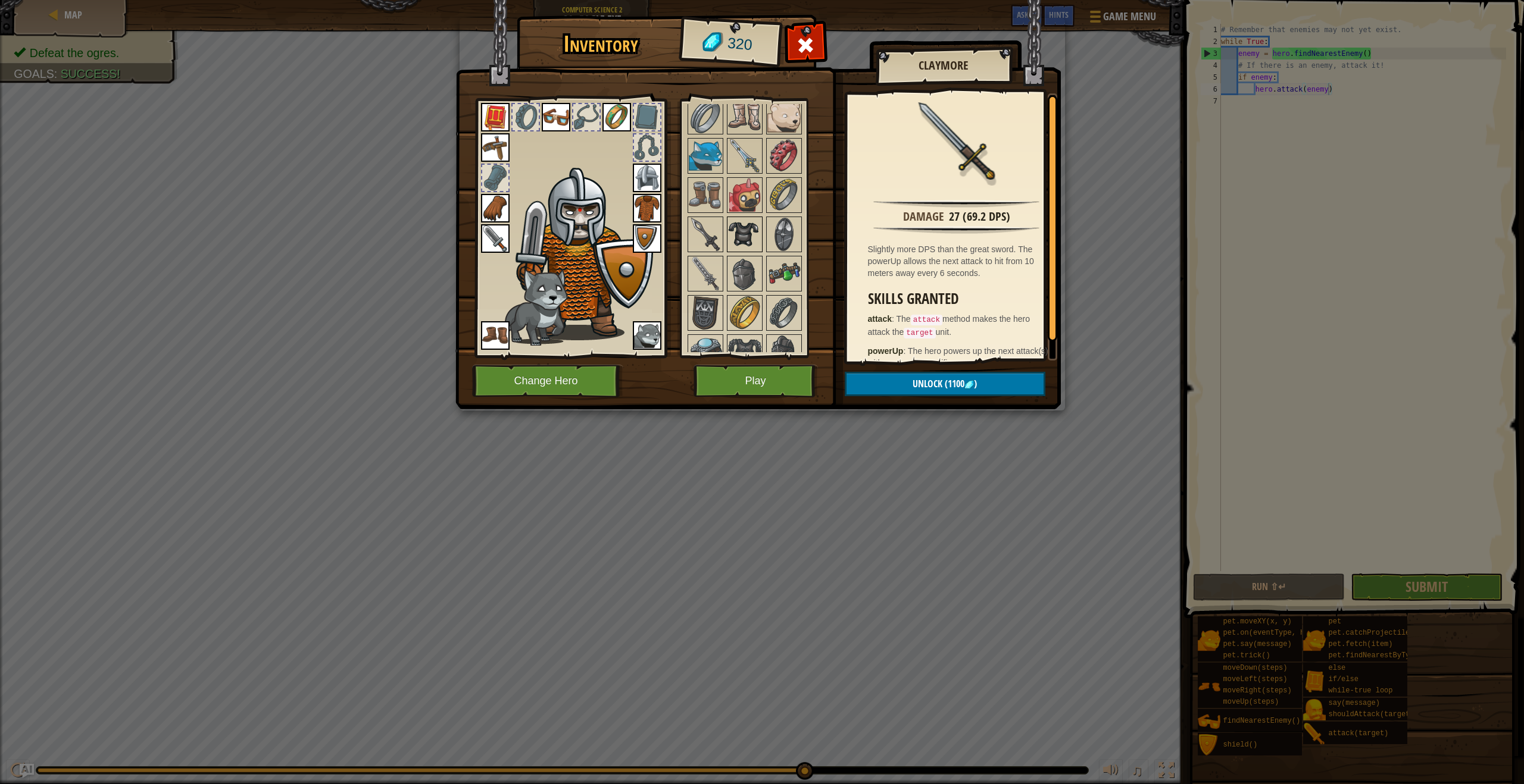
drag, startPoint x: 743, startPoint y: 222, endPoint x: 727, endPoint y: 237, distance: 21.9
click at [724, 234] on div "Available Equip Equip Equip Equip Equip Equip Equip Equip Equip Equip Equip Equ…" at bounding box center [760, 228] width 150 height 248
click at [739, 234] on img at bounding box center [744, 234] width 33 height 33
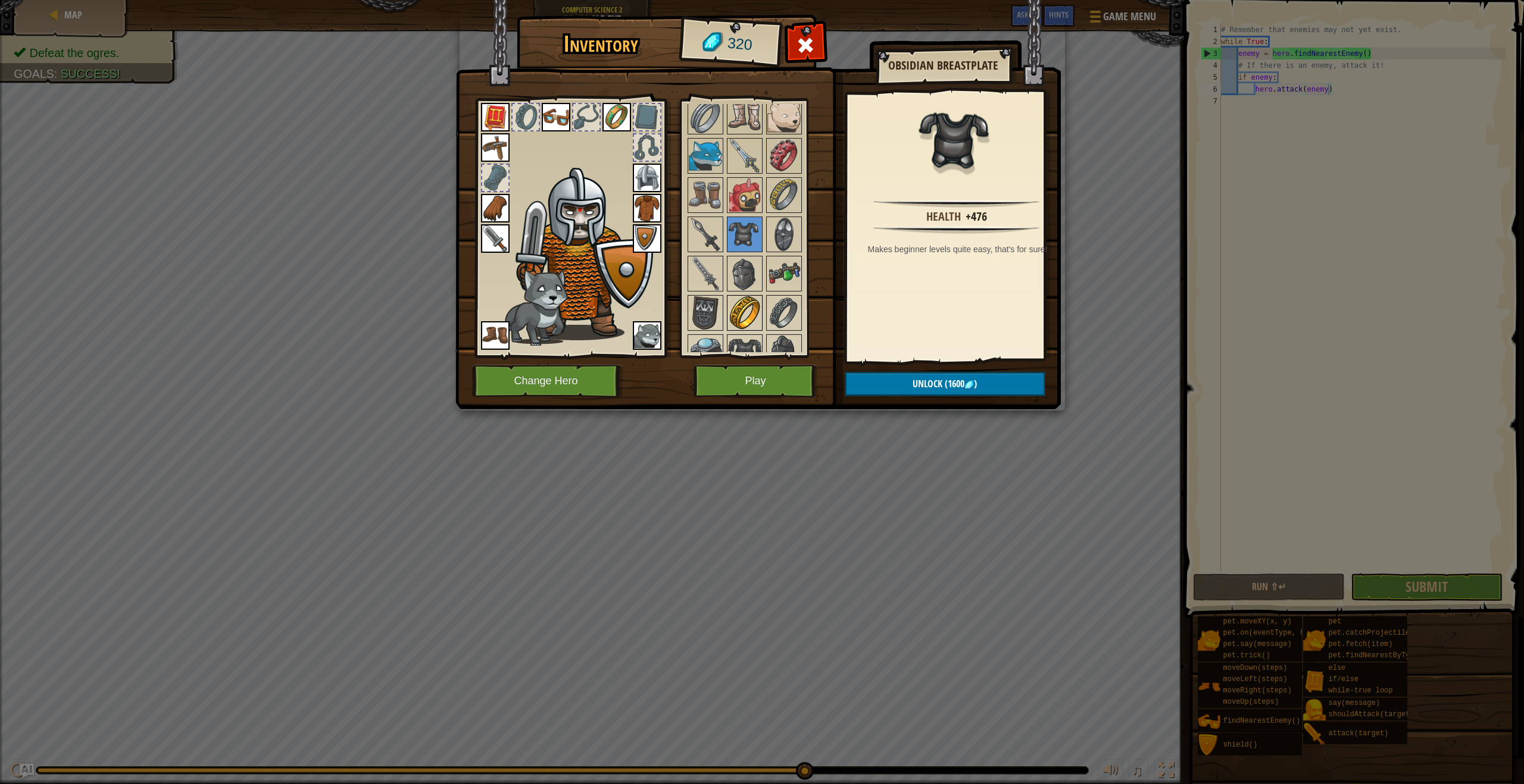
scroll to position [891, 0]
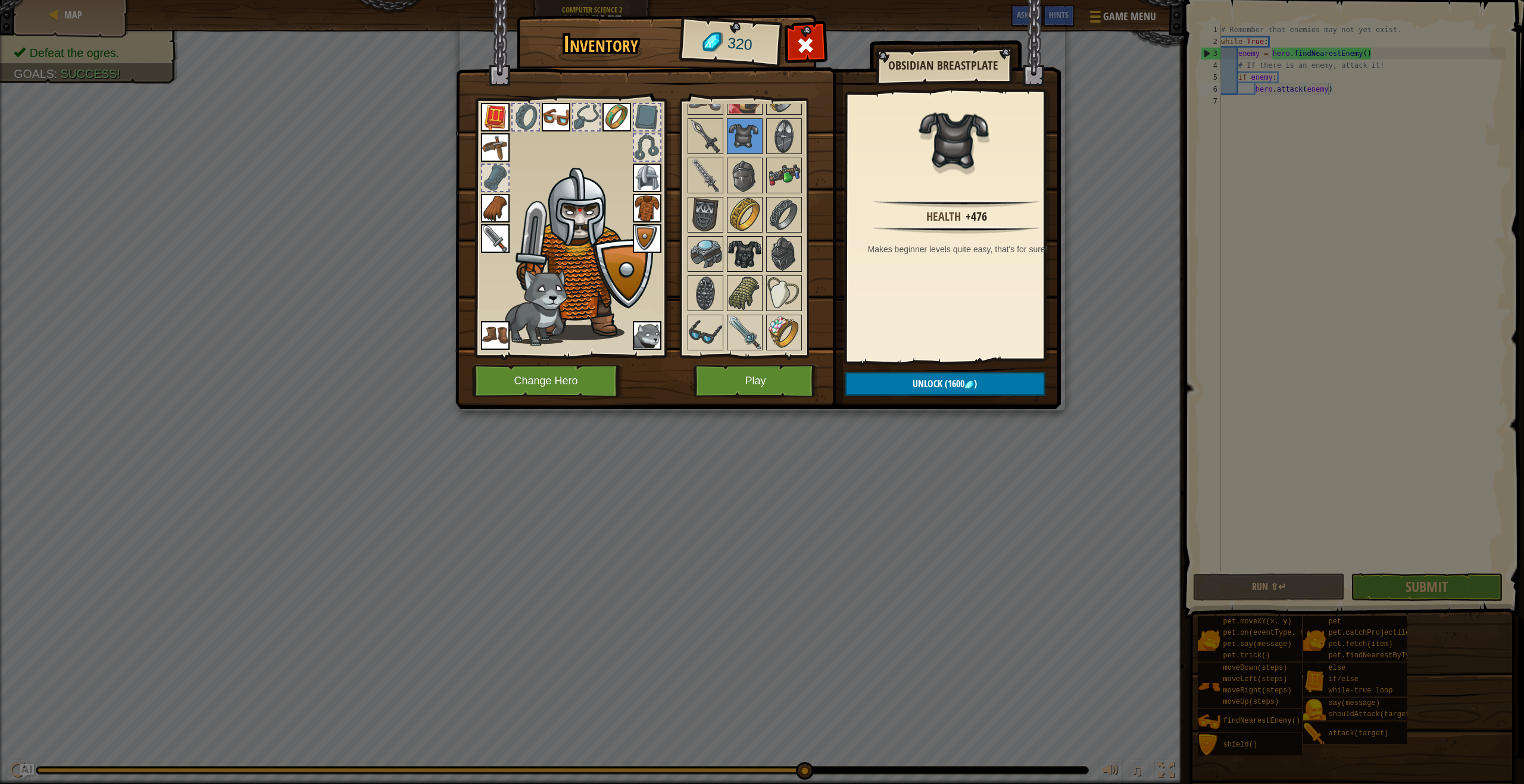
click at [748, 246] on img at bounding box center [744, 254] width 33 height 33
drag, startPoint x: 707, startPoint y: 193, endPoint x: 715, endPoint y: 182, distance: 13.6
click at [709, 189] on div "Available Equip Equip Equip Equip Equip Equip Equip Equip Equip Equip Equip Equ…" at bounding box center [760, 228] width 150 height 248
click at [741, 158] on div at bounding box center [744, 175] width 36 height 36
click at [758, 125] on img at bounding box center [744, 136] width 33 height 33
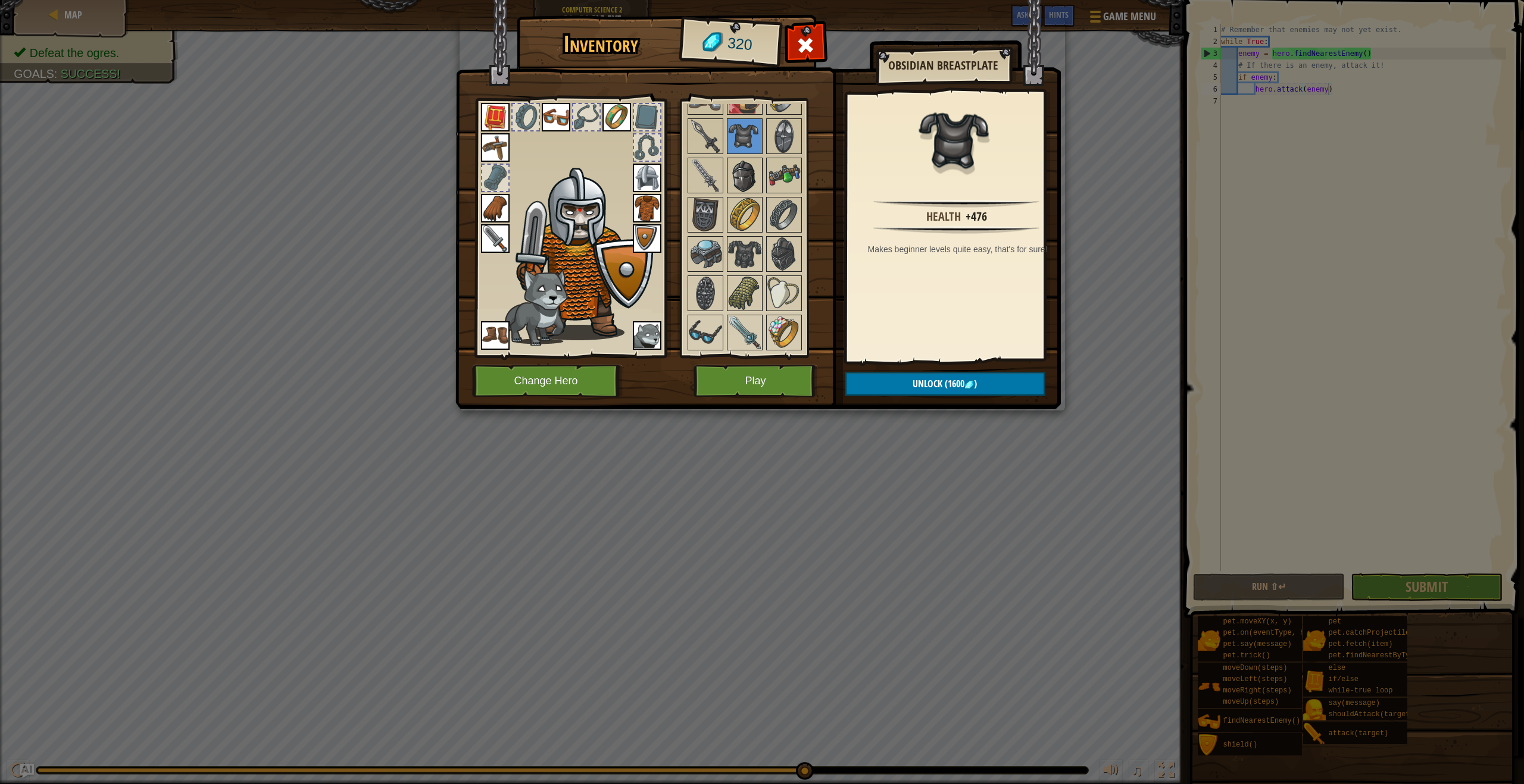
scroll to position [765, 0]
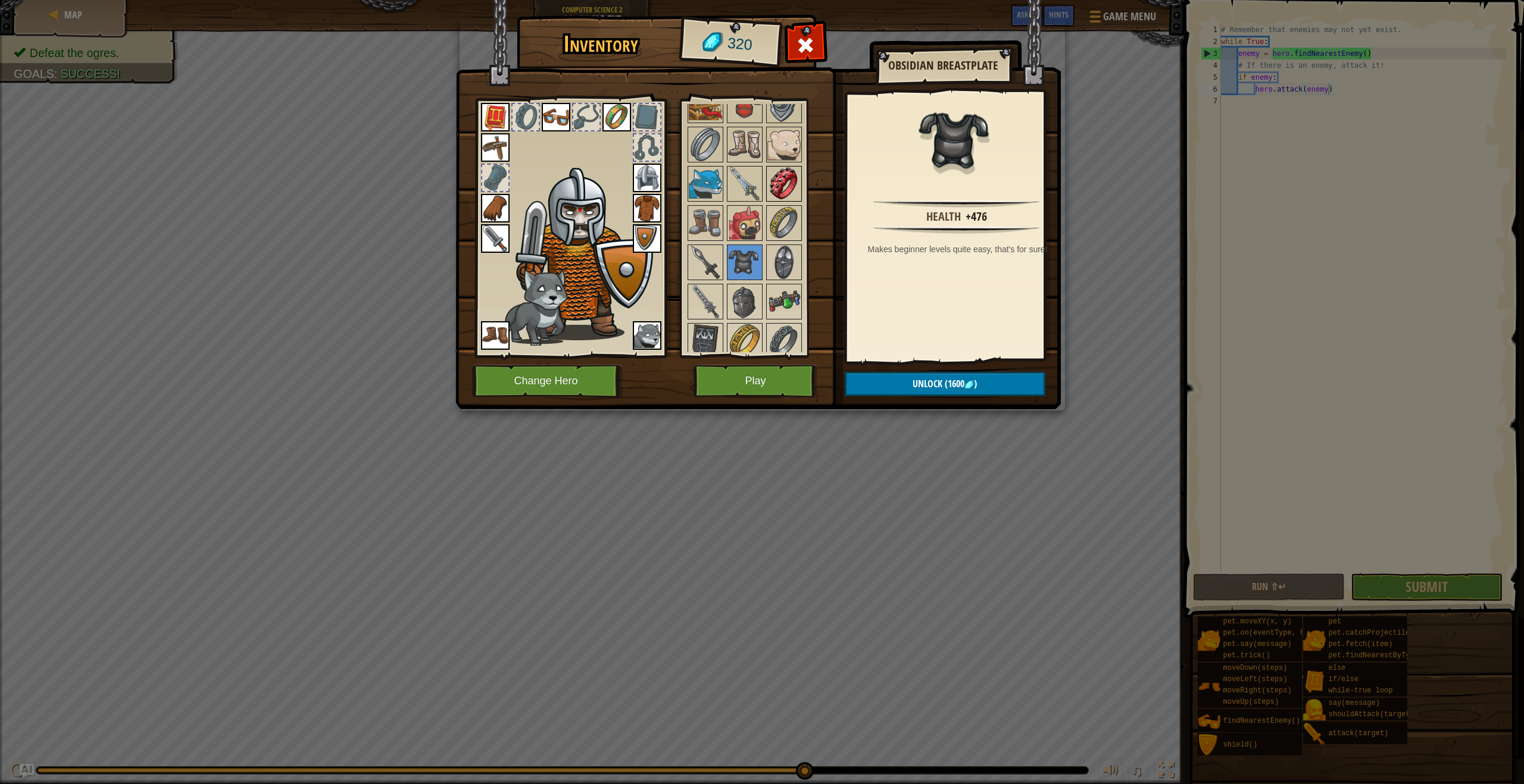
click at [767, 192] on img at bounding box center [784, 183] width 33 height 33
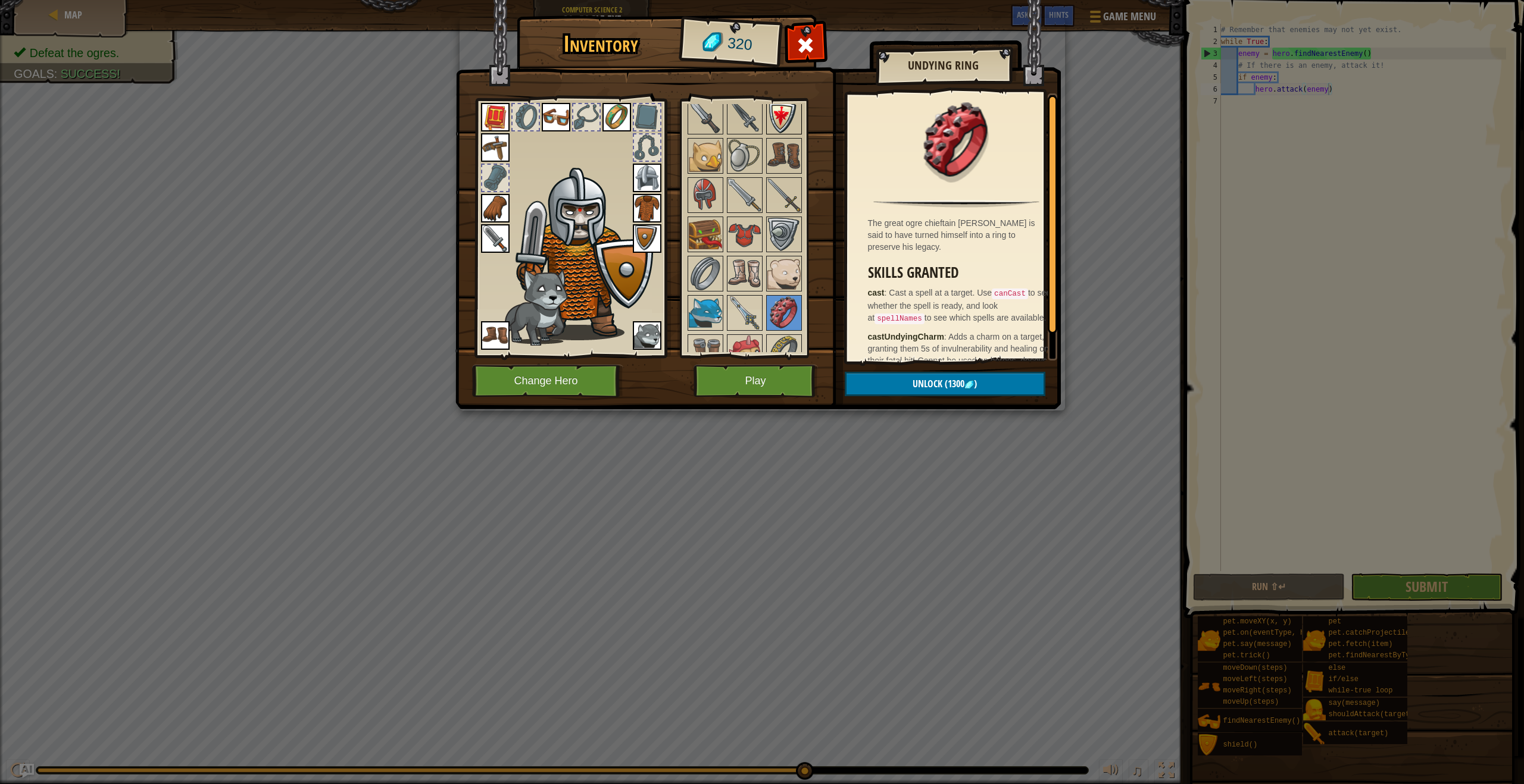
scroll to position [539, 0]
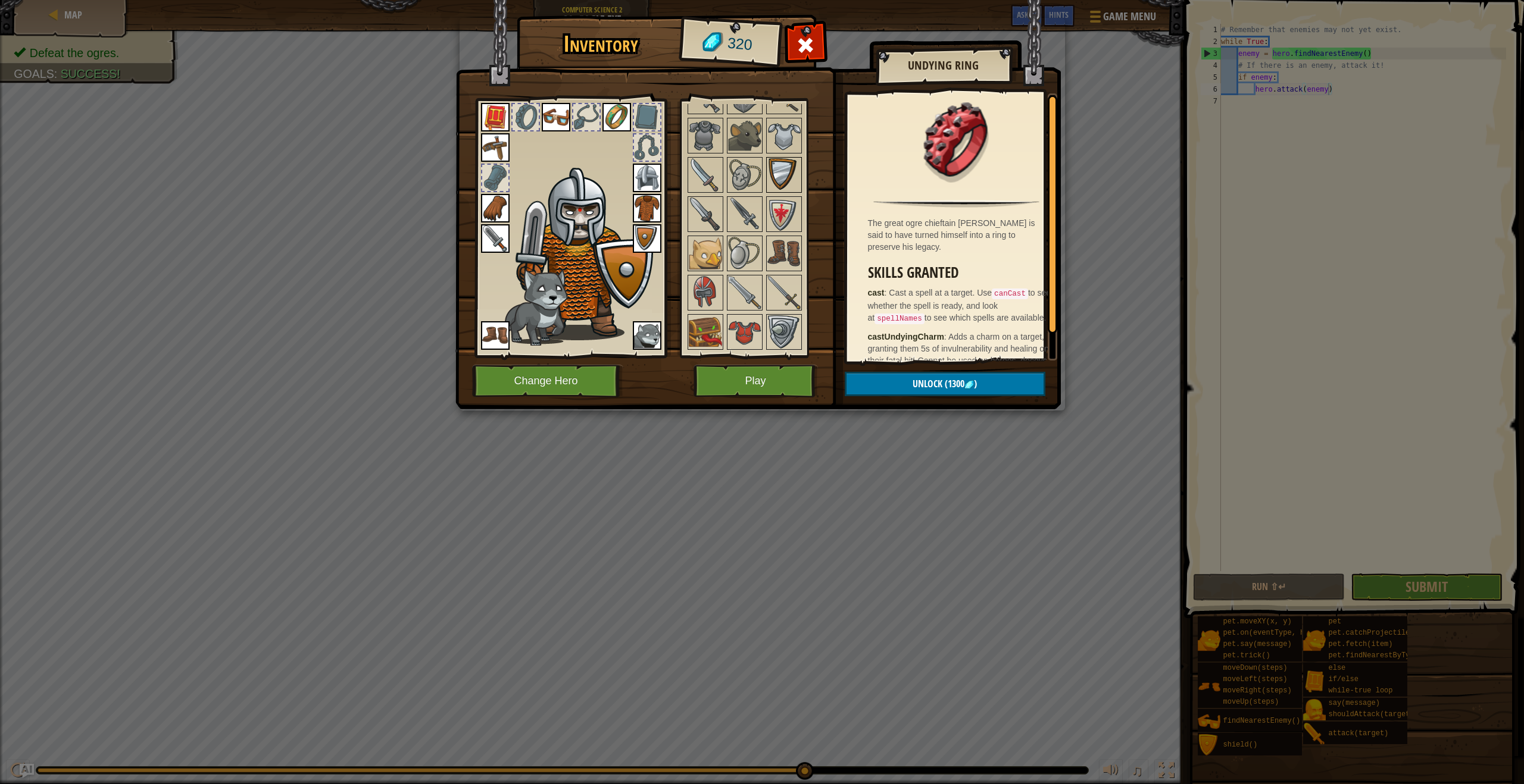
drag, startPoint x: 784, startPoint y: 129, endPoint x: 787, endPoint y: 178, distance: 49.1
click at [787, 178] on div "Available Equip Equip Equip Equip Equip Equip Equip Equip Equip Equip Equip Equ…" at bounding box center [760, 228] width 150 height 248
click at [787, 147] on img at bounding box center [784, 135] width 33 height 33
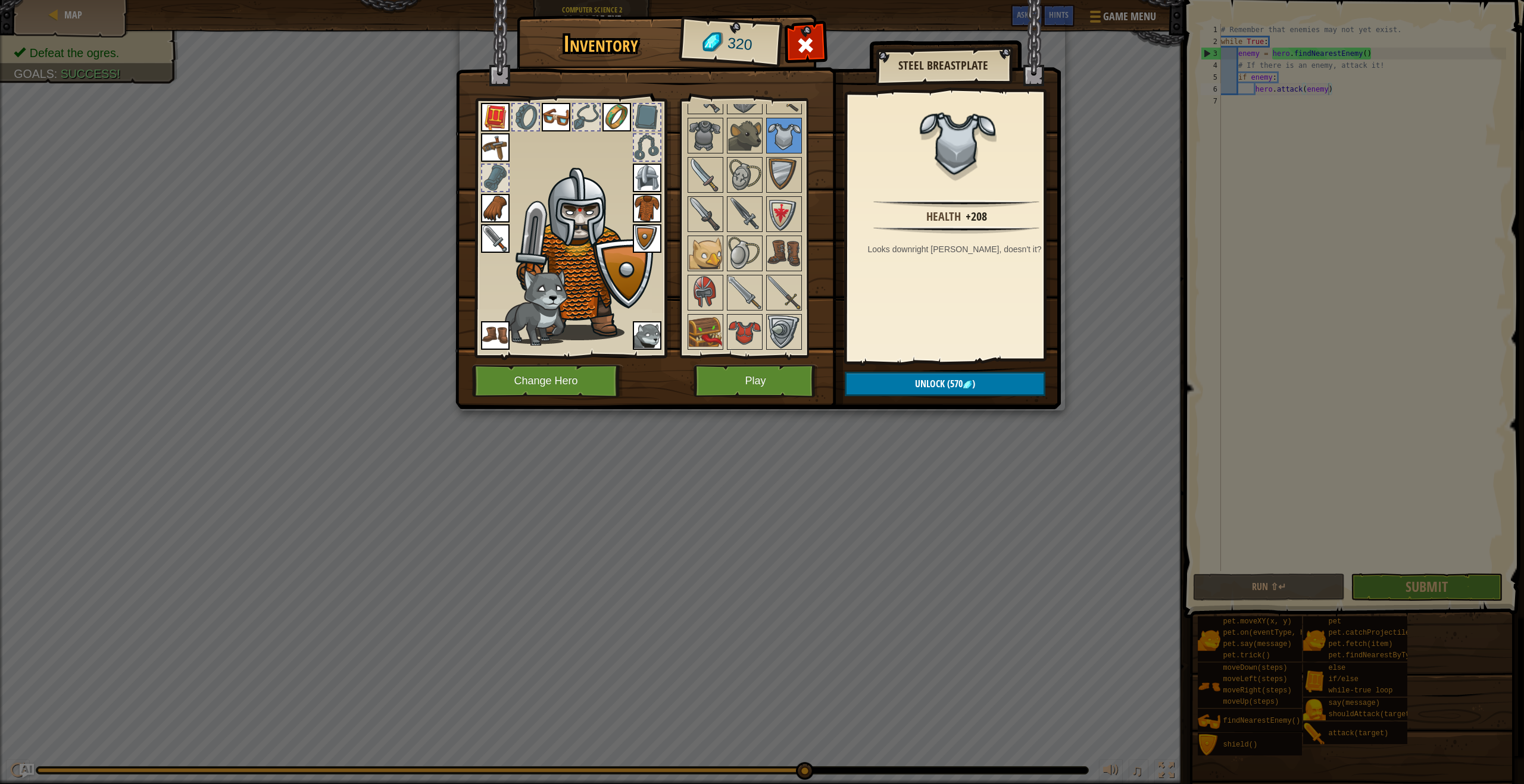
click at [639, 181] on img at bounding box center [647, 177] width 29 height 29
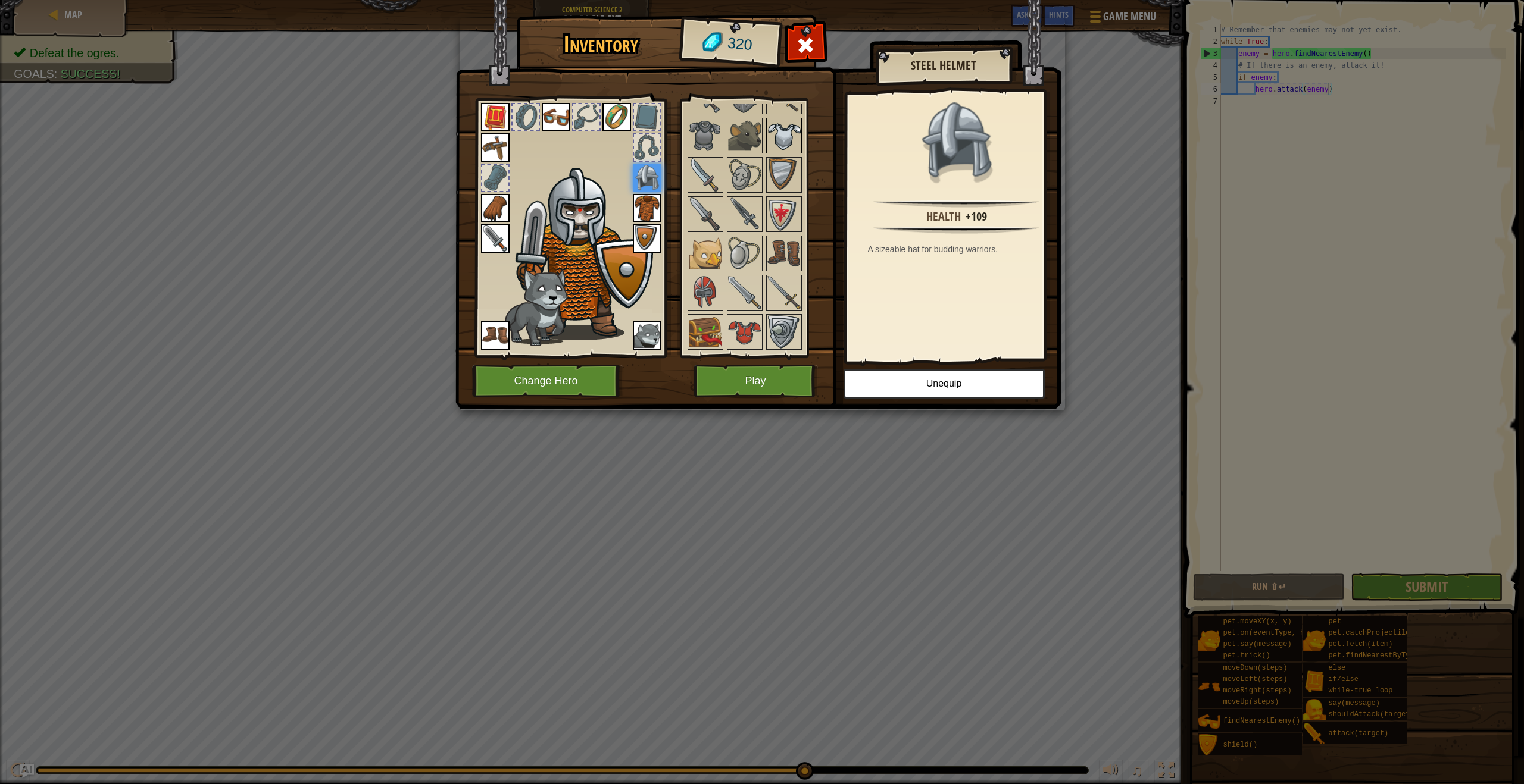
click at [789, 121] on img at bounding box center [784, 135] width 33 height 33
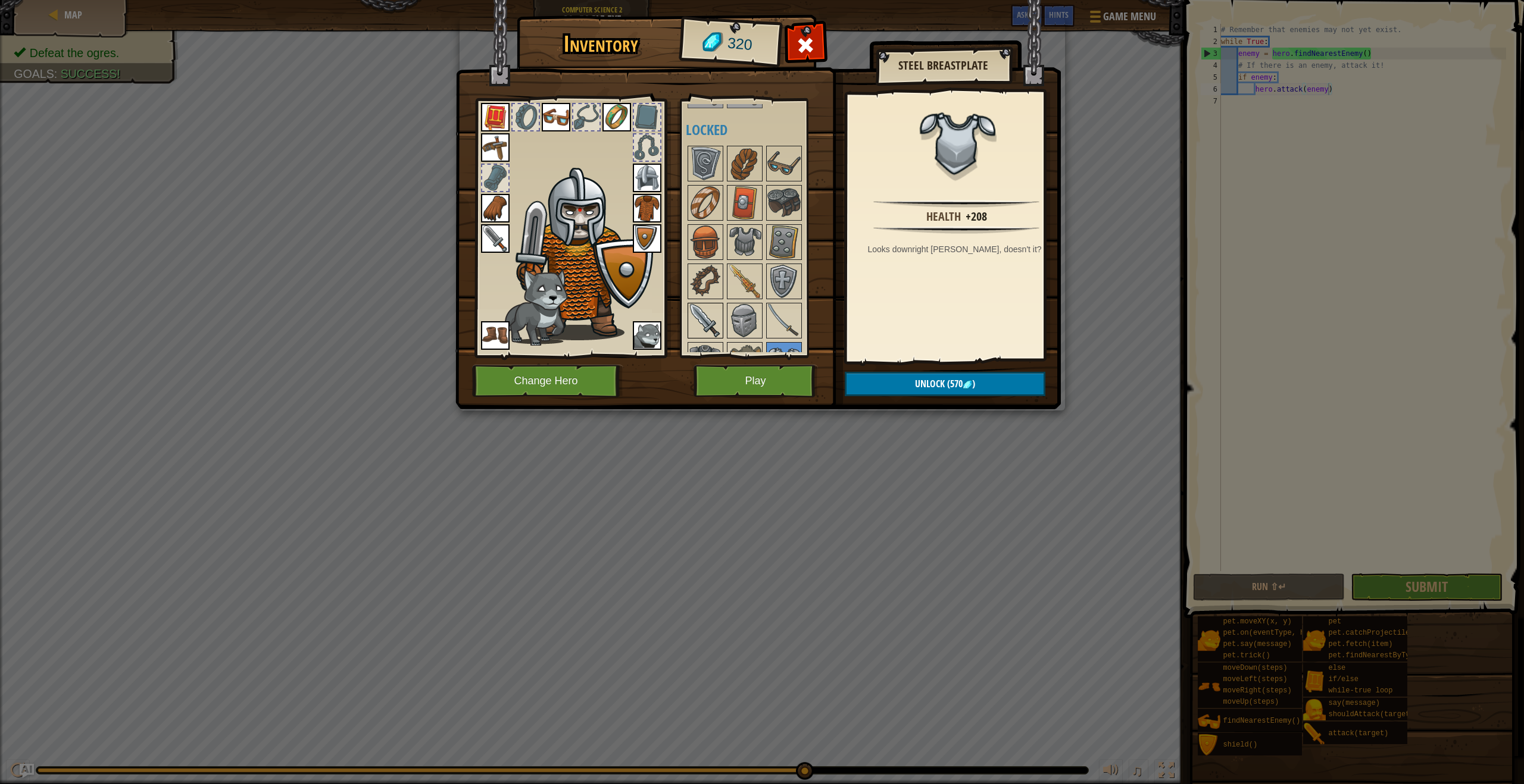
scroll to position [363, 0]
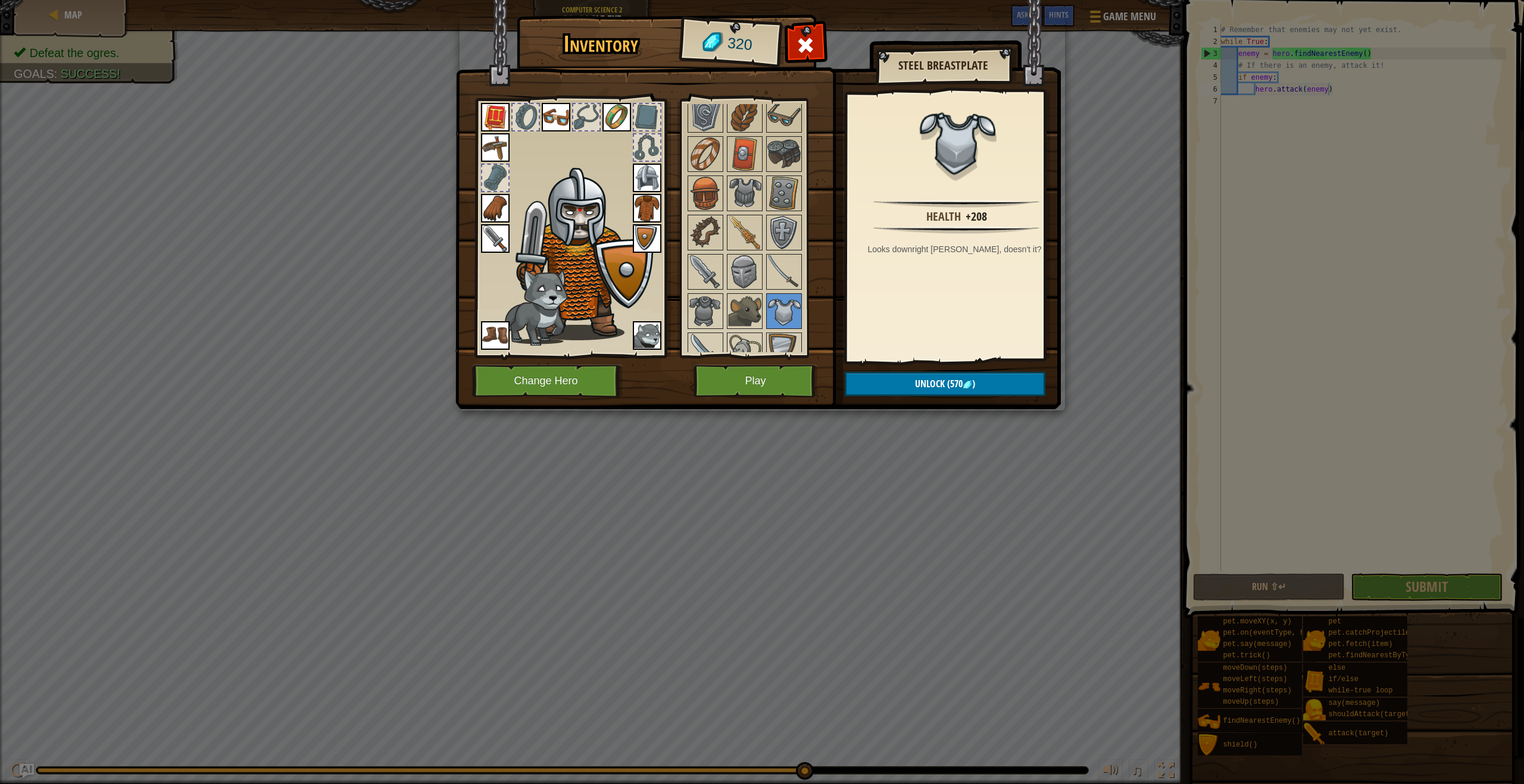
click at [702, 330] on div at bounding box center [760, 488] width 150 height 785
drag, startPoint x: 701, startPoint y: 338, endPoint x: 710, endPoint y: 318, distance: 21.9
click at [710, 318] on div "Available Equip Equip Equip Equip Equip Equip Equip Equip Equip Equip Equip Equ…" at bounding box center [760, 228] width 150 height 248
click at [767, 278] on img at bounding box center [784, 271] width 33 height 33
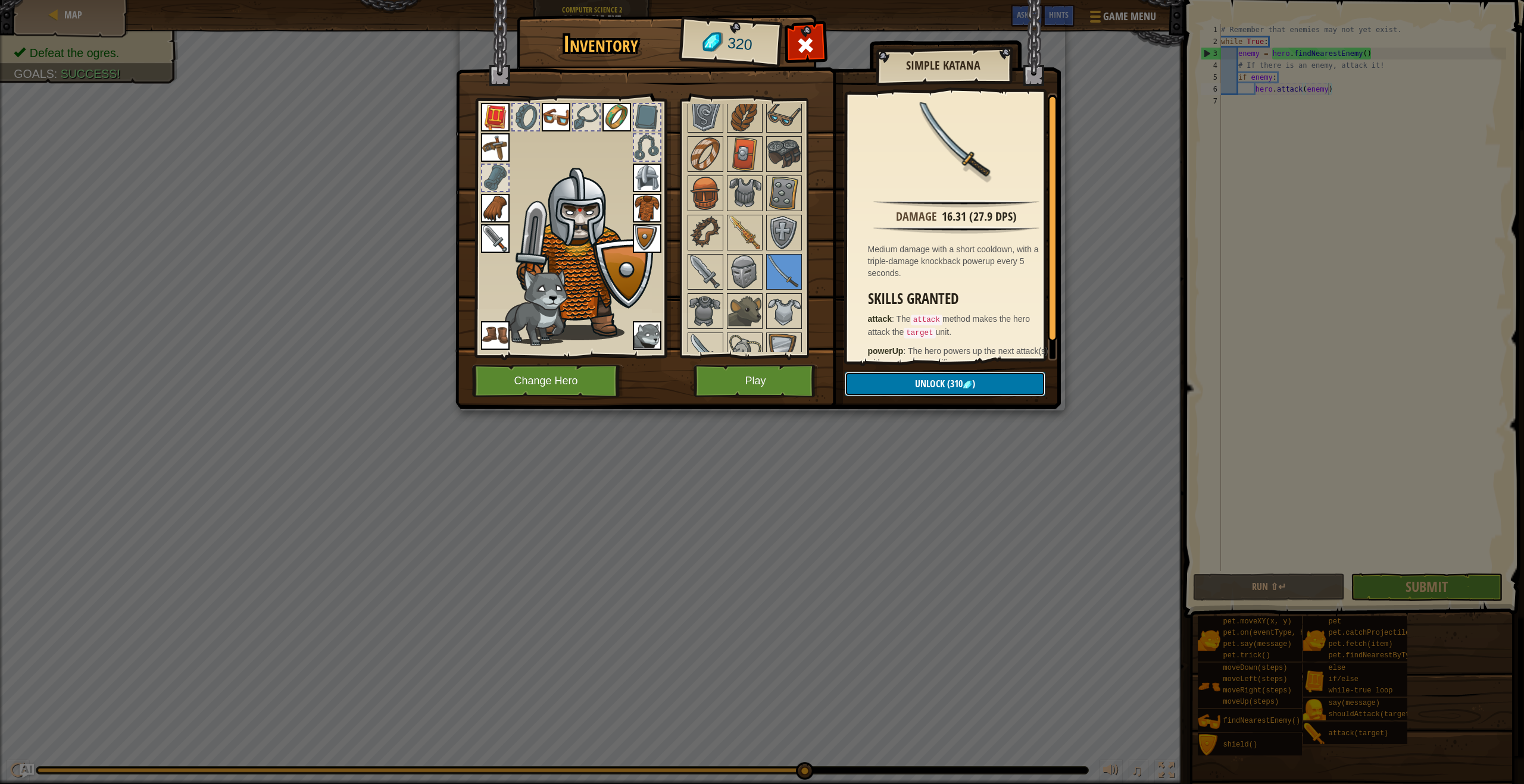
click at [905, 381] on button "Unlock (310 )" at bounding box center [945, 383] width 201 height 24
click at [897, 385] on button "Confirm" at bounding box center [945, 383] width 201 height 24
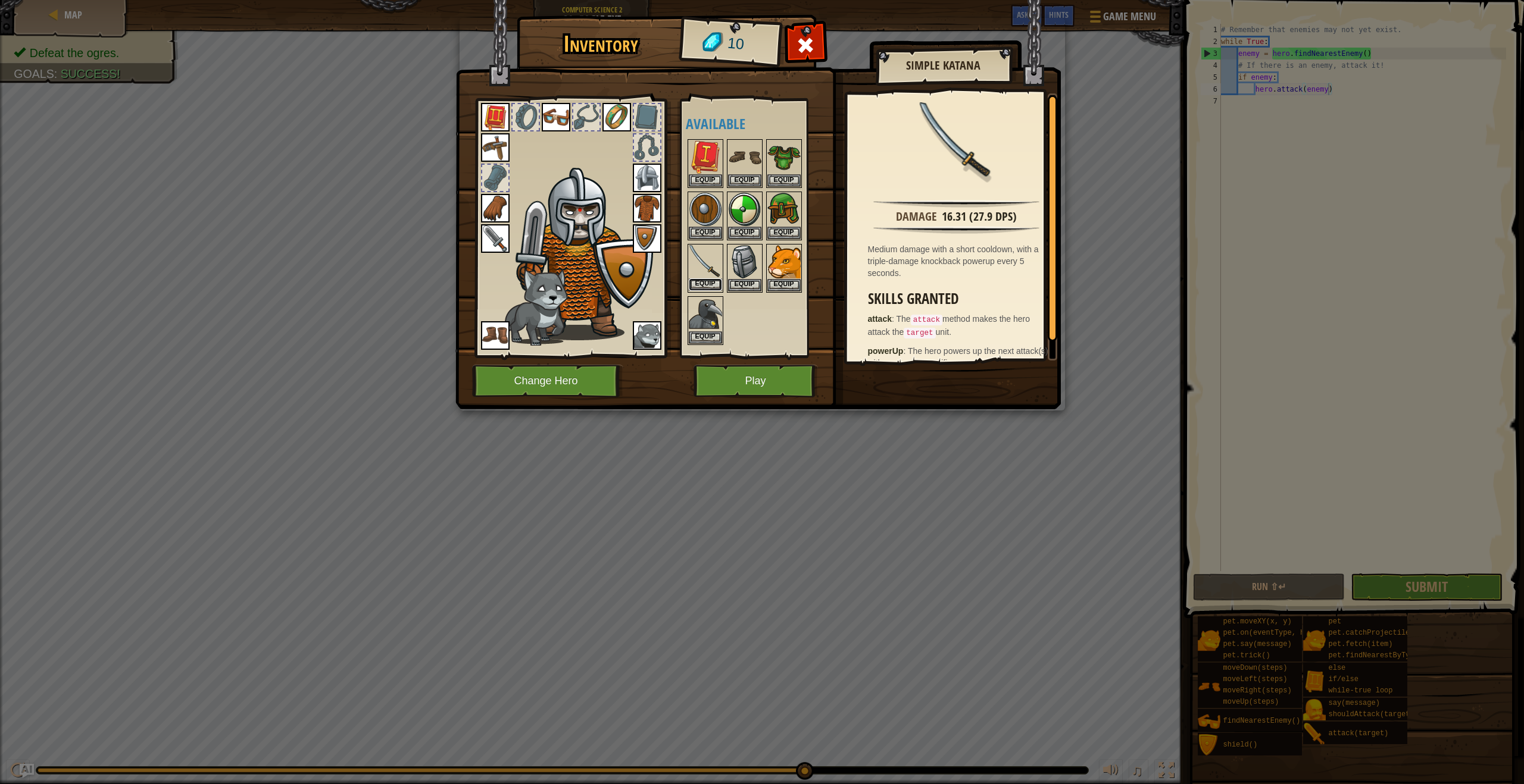
click at [702, 287] on button "Equip" at bounding box center [704, 284] width 33 height 12
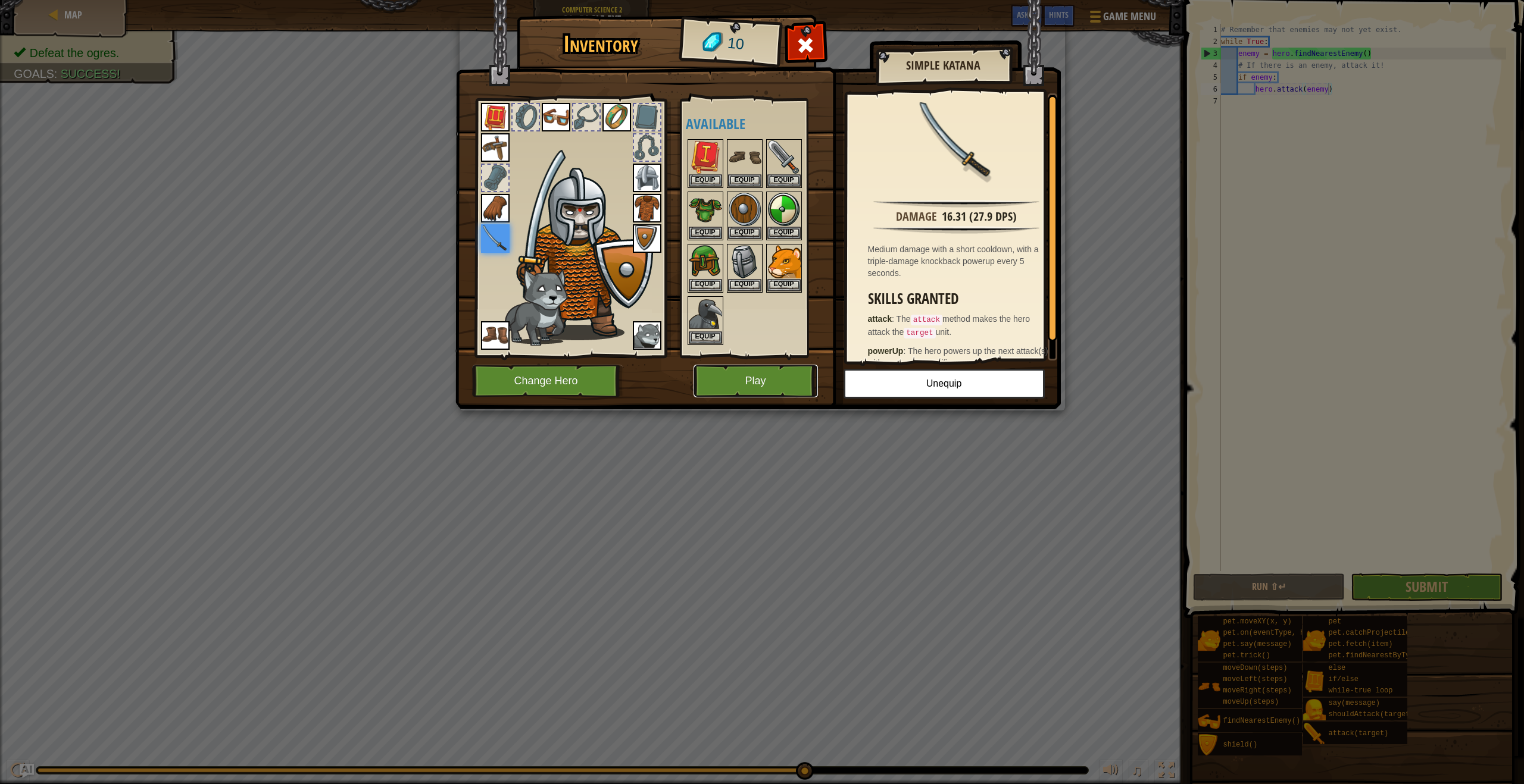
click at [736, 368] on button "Play" at bounding box center [756, 381] width 125 height 33
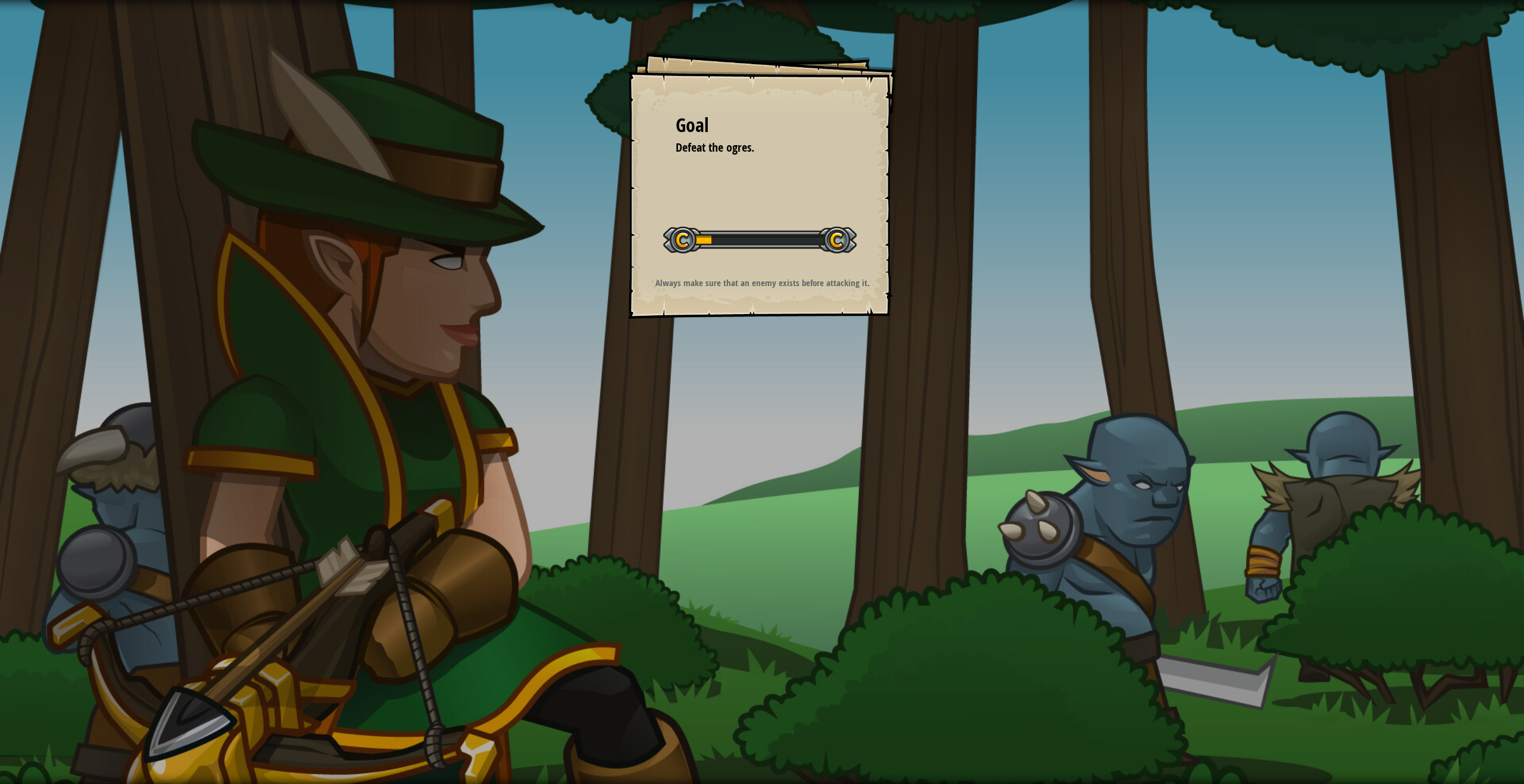
click at [721, 340] on div "Goal Defeat the ogres. Start Level Error loading from server. Try refreshing th…" at bounding box center [762, 392] width 1524 height 784
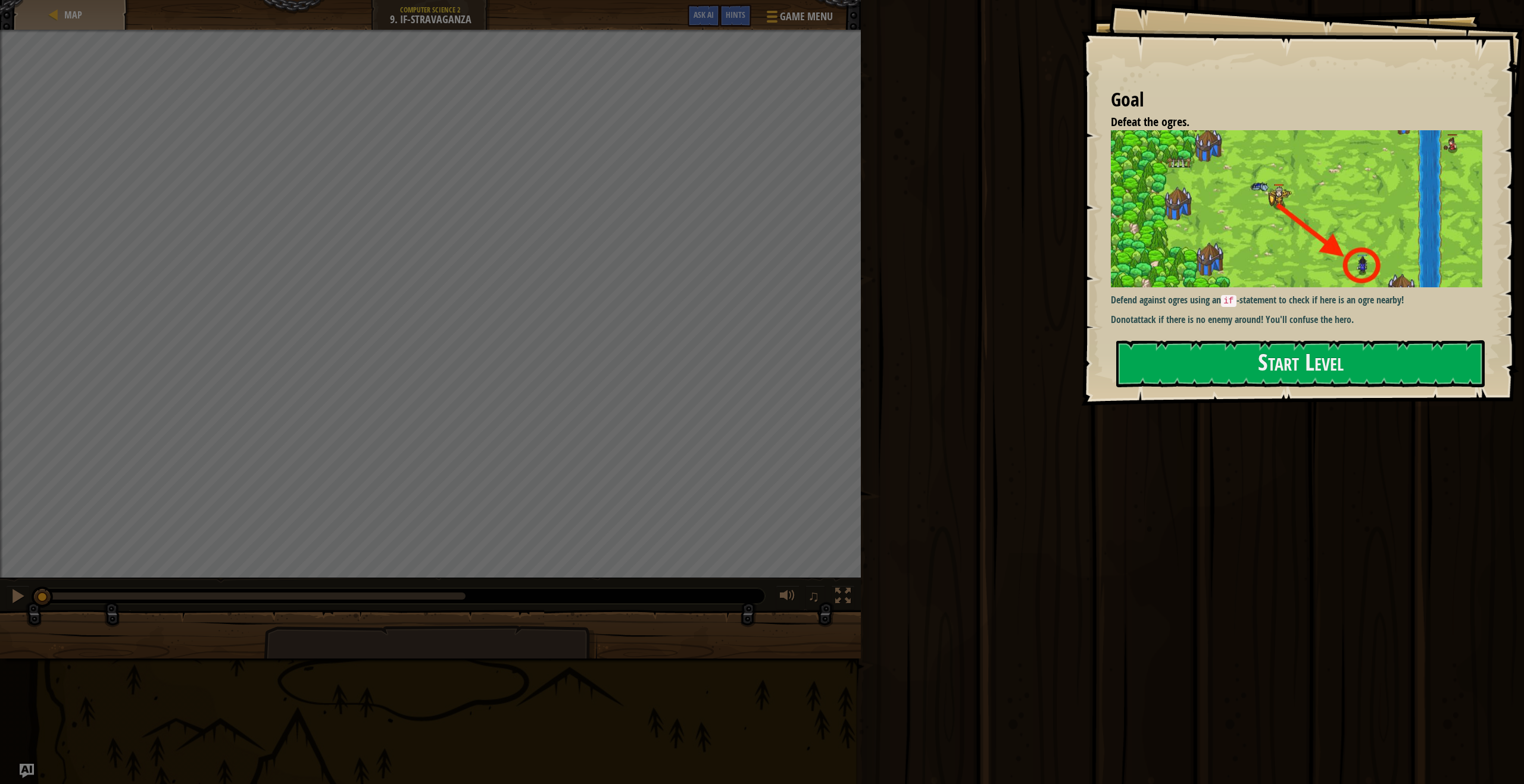
drag, startPoint x: 1270, startPoint y: 304, endPoint x: 1267, endPoint y: 259, distance: 45.1
click at [1248, 203] on div "Goal Defeat the ogres. Defend against ogres using an if -statement to check if …" at bounding box center [1302, 203] width 443 height 406
click at [1204, 371] on button "Start Level" at bounding box center [1300, 363] width 369 height 47
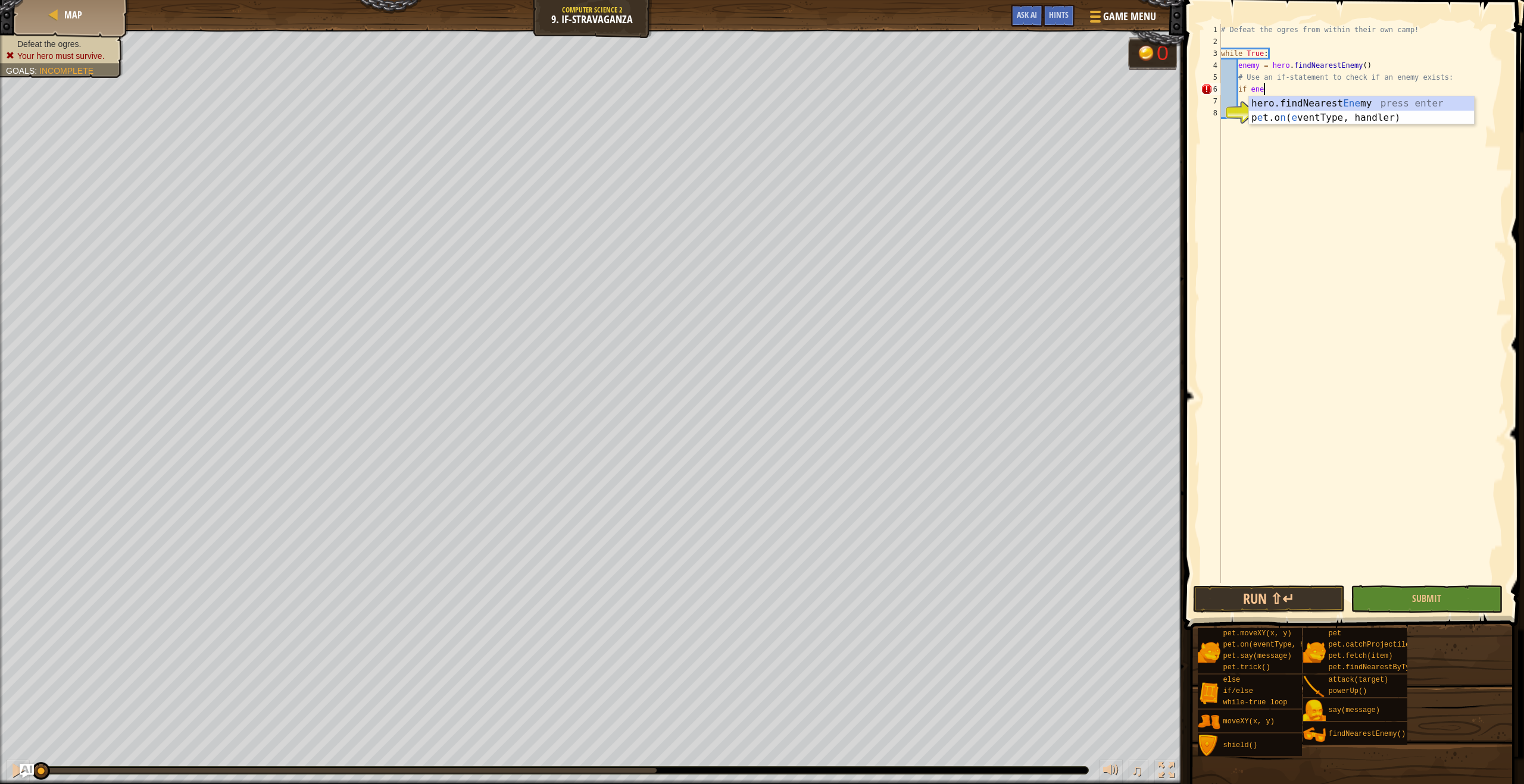
scroll to position [5, 4]
type textarea "if enemy:"
type textarea "hero.attack(enemy)"
click at [1289, 602] on button "Run ⇧↵" at bounding box center [1268, 599] width 152 height 27
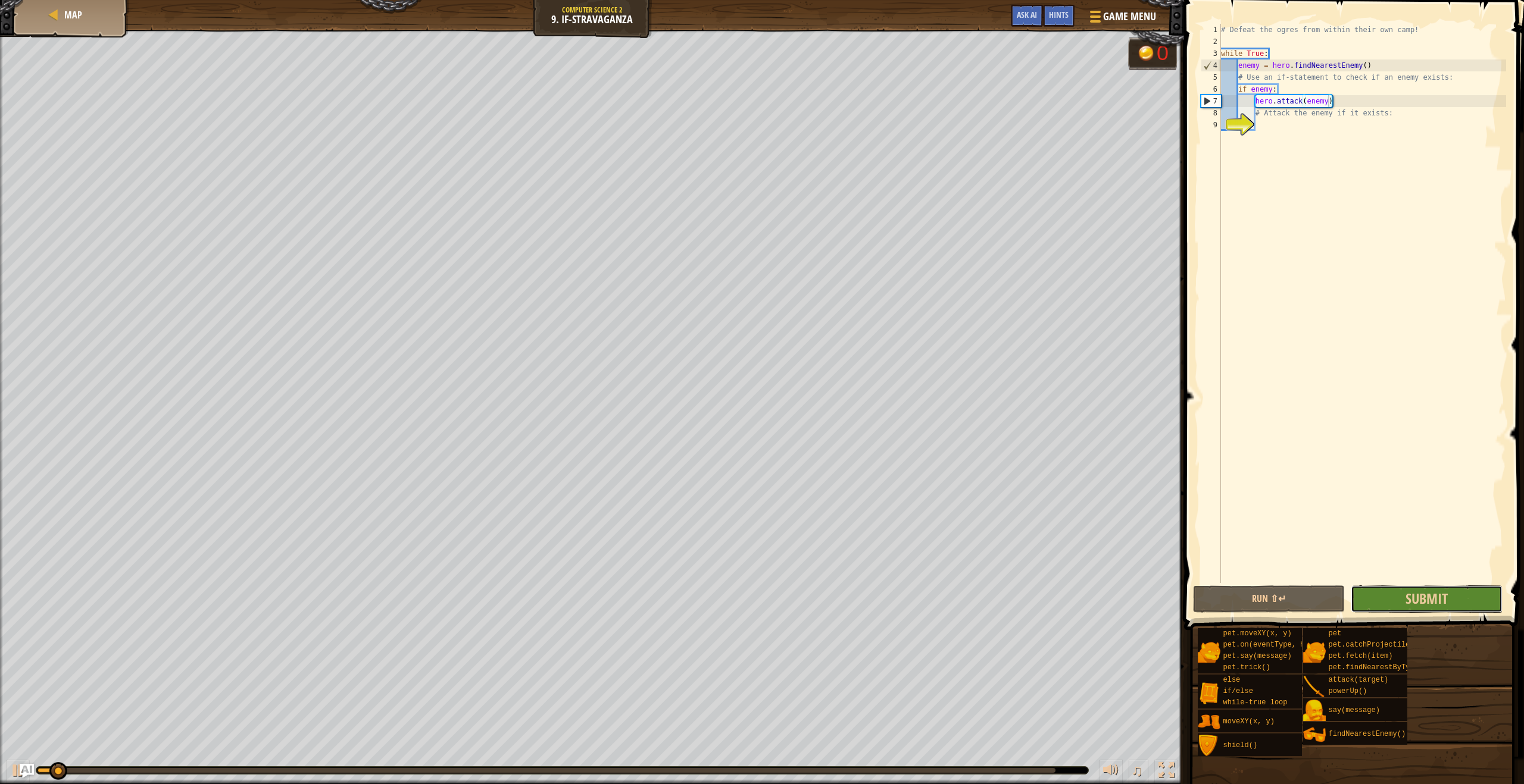
click at [1390, 602] on button "Submit" at bounding box center [1426, 599] width 152 height 27
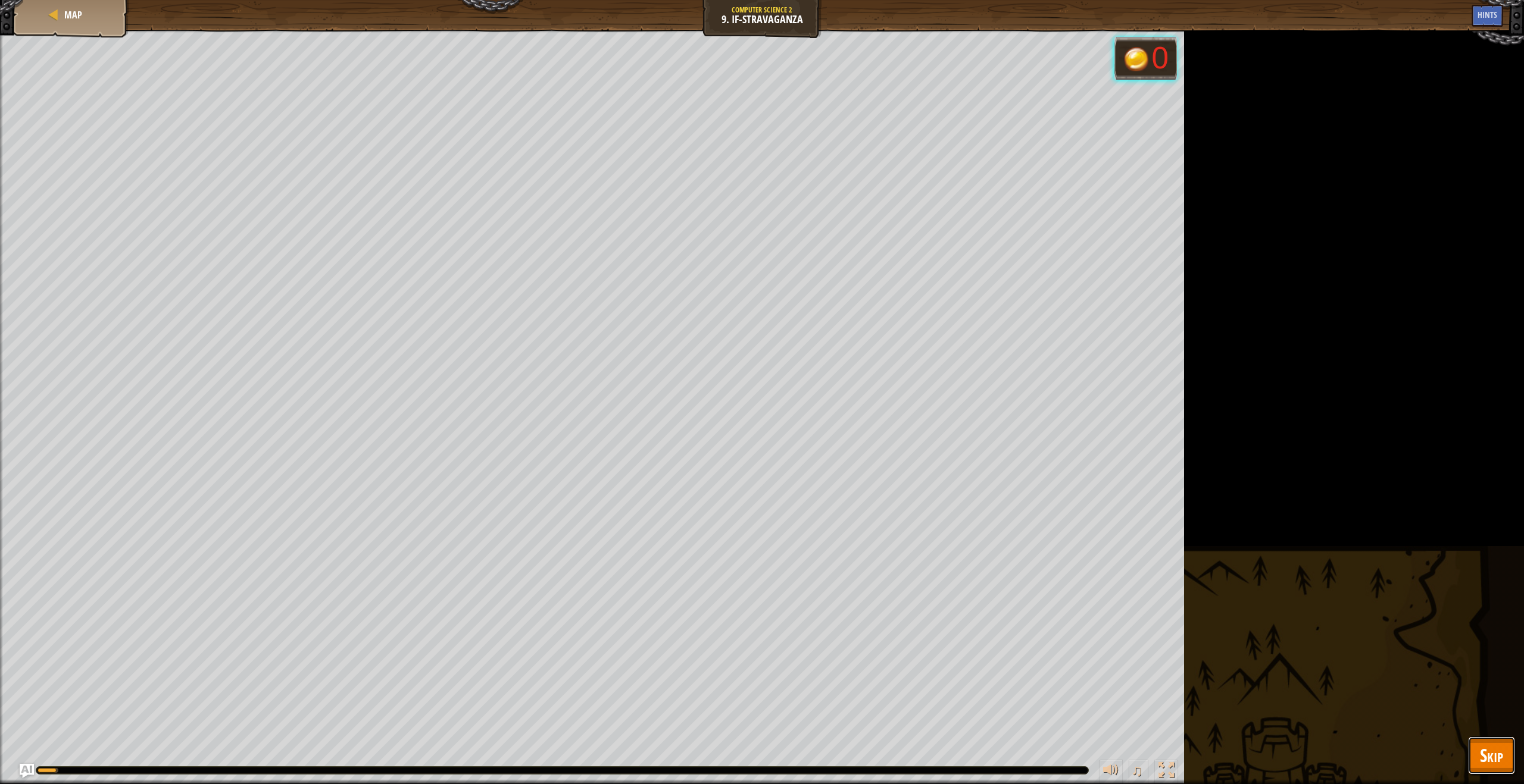
click at [1482, 764] on span "Skip" at bounding box center [1491, 755] width 23 height 24
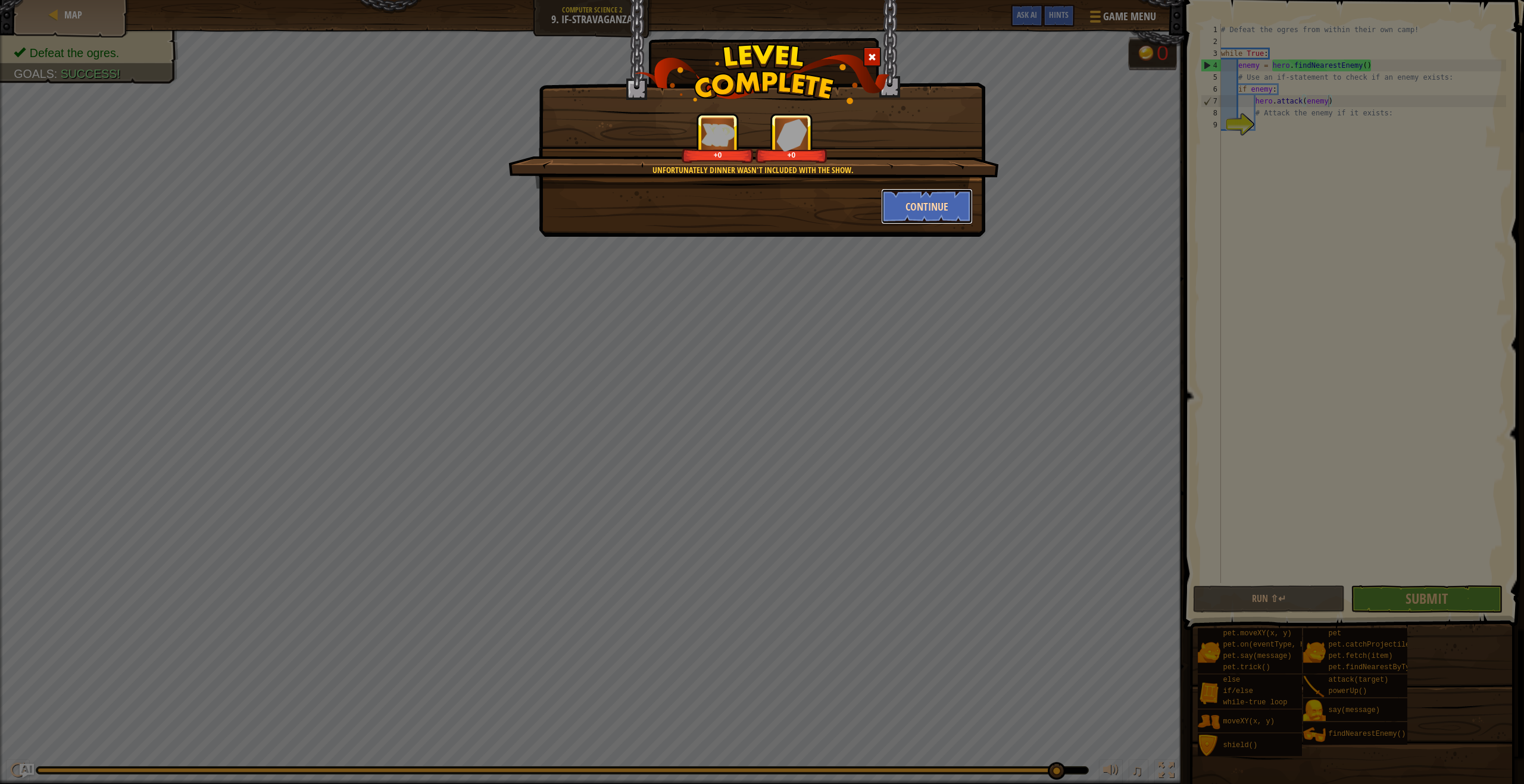
click at [934, 213] on button "Continue" at bounding box center [927, 206] width 92 height 36
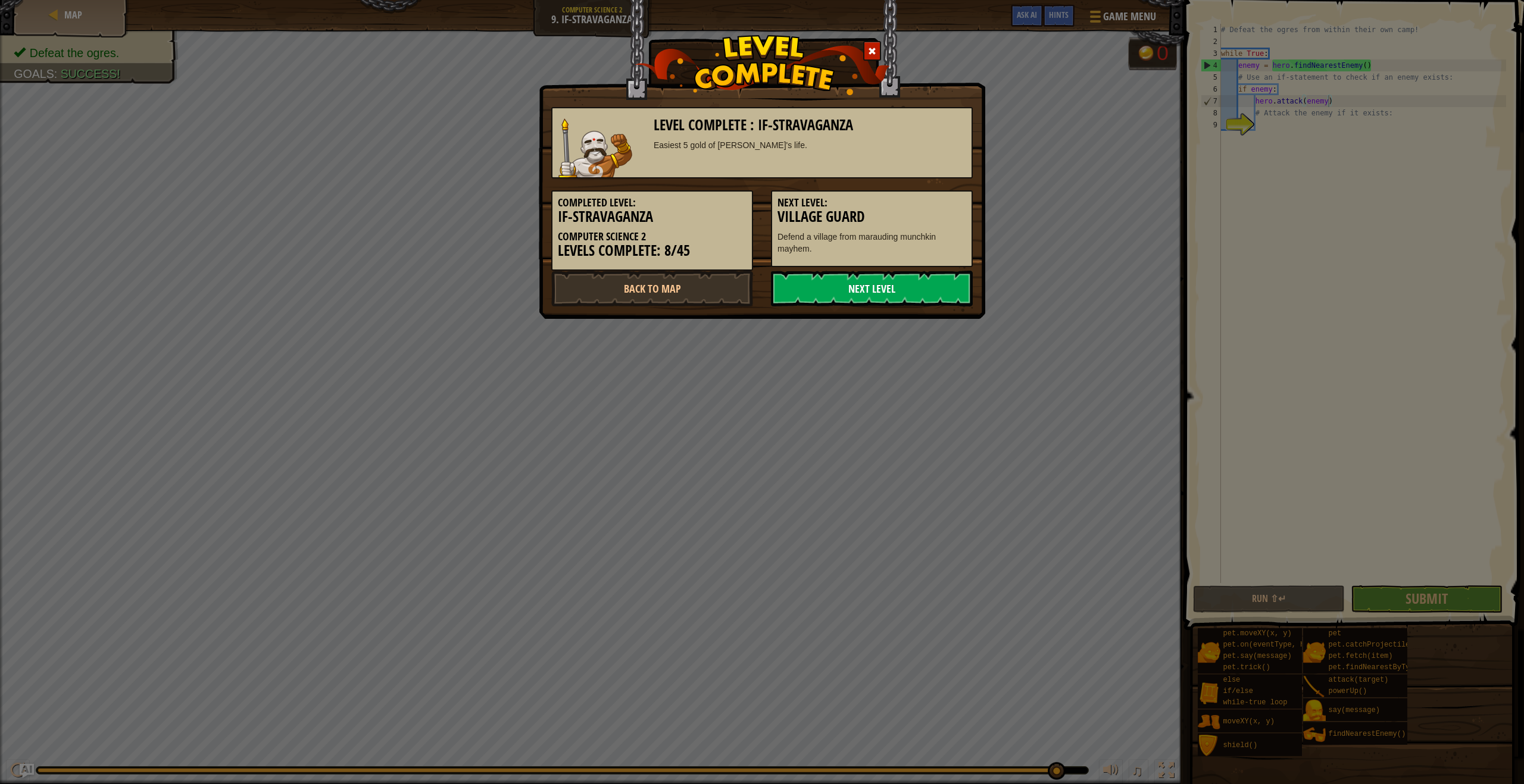
click at [904, 285] on link "Next Level" at bounding box center [871, 288] width 202 height 36
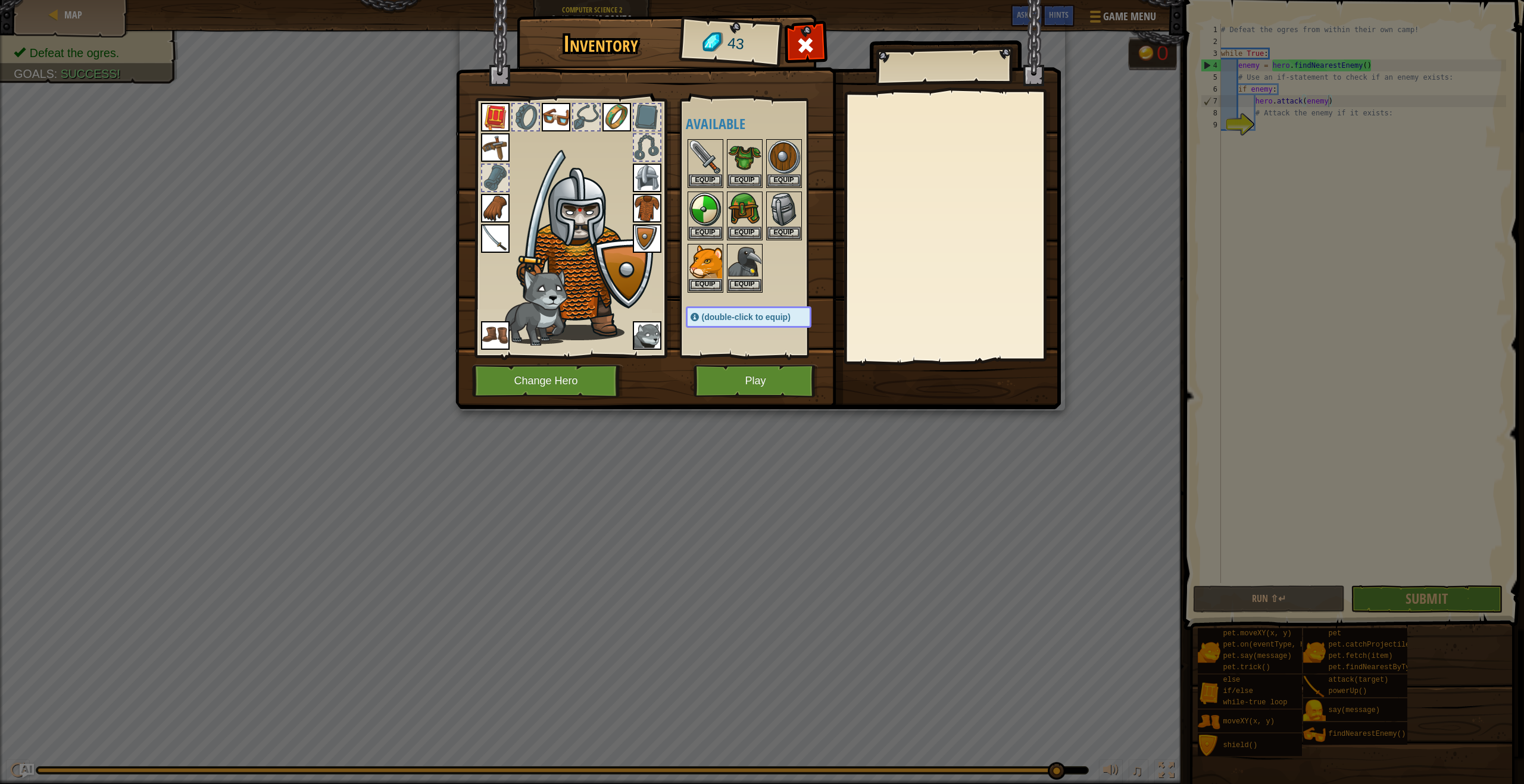
click at [523, 239] on img at bounding box center [584, 254] width 146 height 173
click at [487, 242] on img at bounding box center [495, 238] width 29 height 29
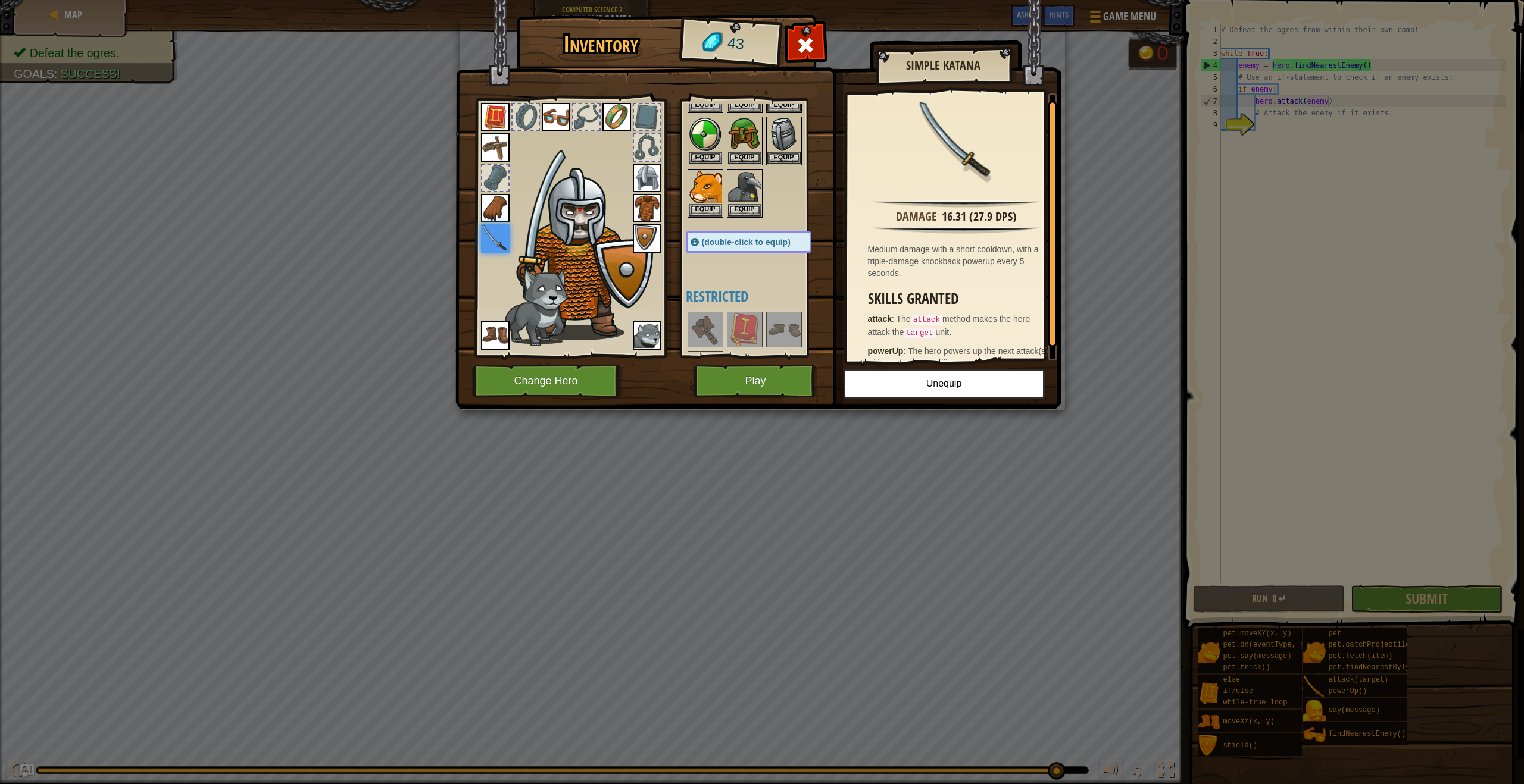
scroll to position [18, 0]
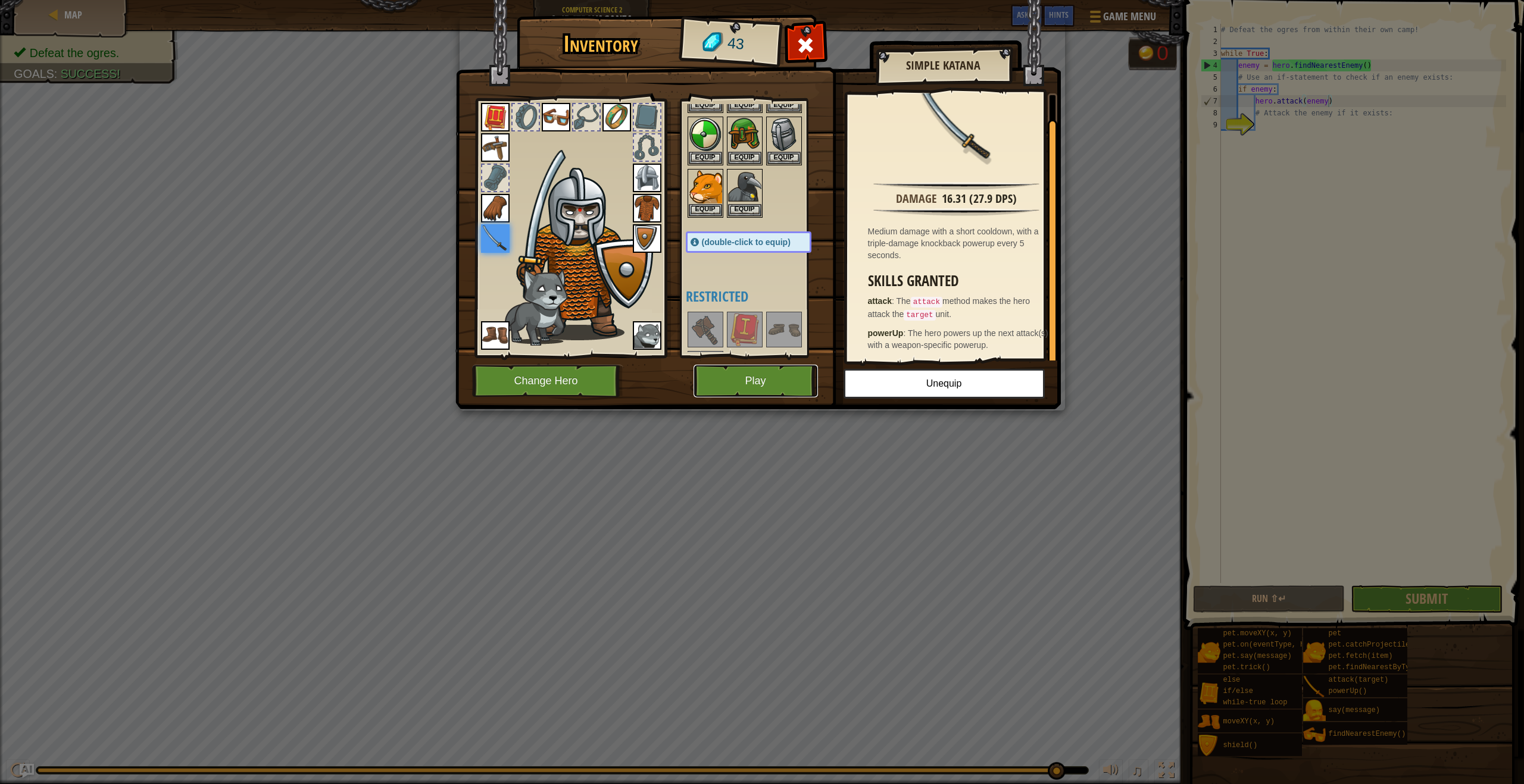
click at [767, 385] on button "Play" at bounding box center [756, 381] width 125 height 33
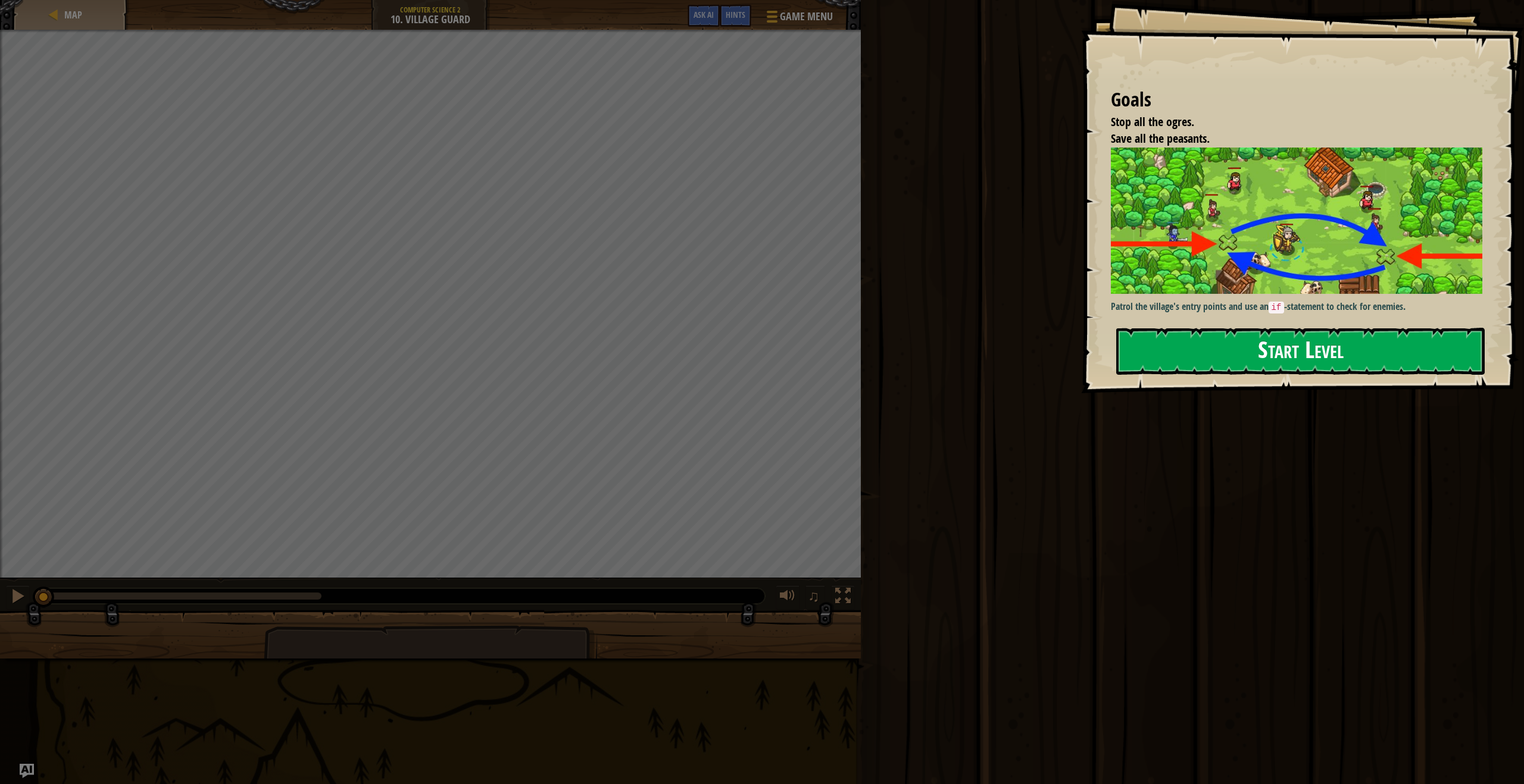
click at [1408, 355] on button "Start Level" at bounding box center [1300, 351] width 369 height 47
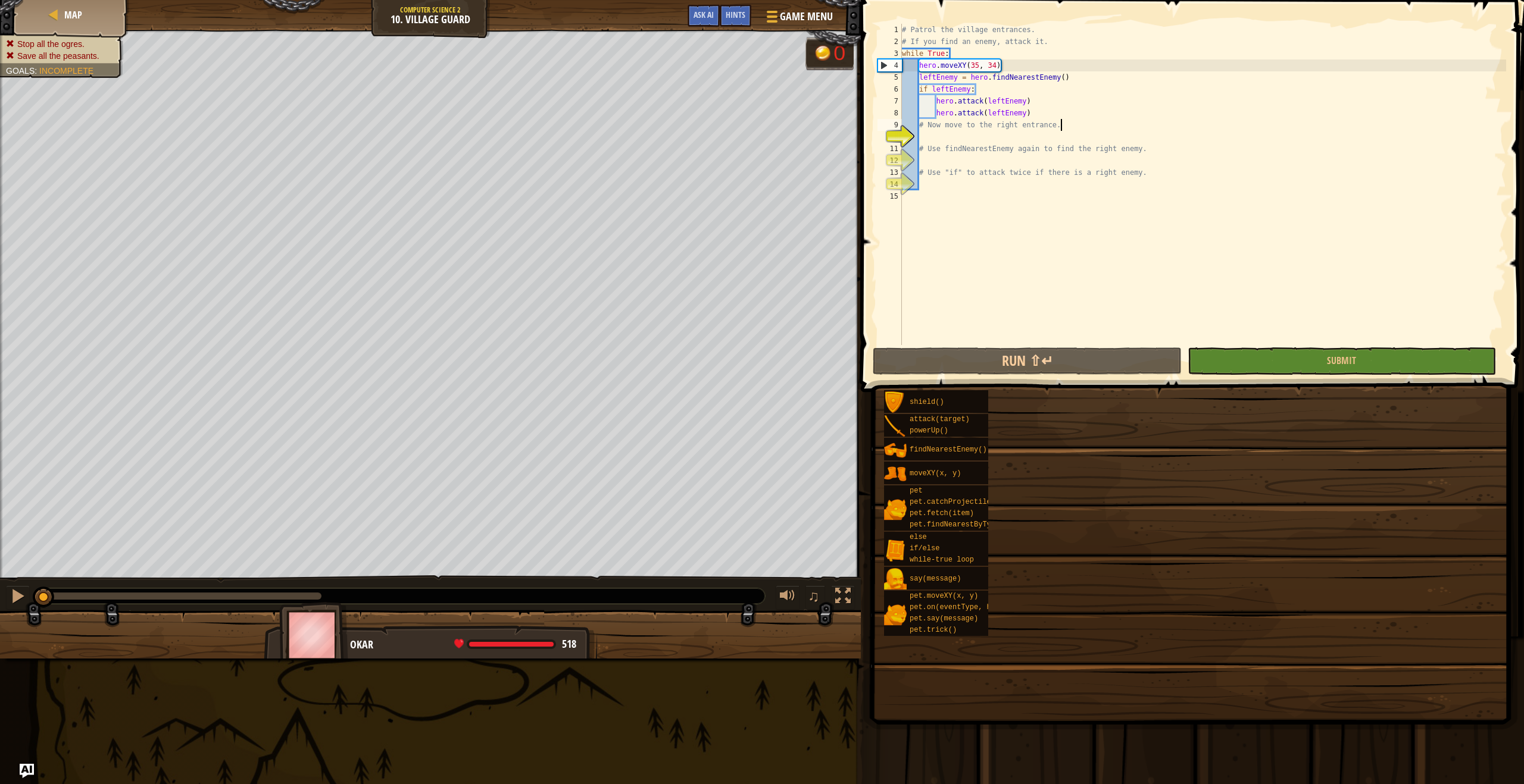
click at [1107, 127] on div "# Patrol the village entrances. # If you find an enemy, attack it. while True :…" at bounding box center [1203, 196] width 607 height 345
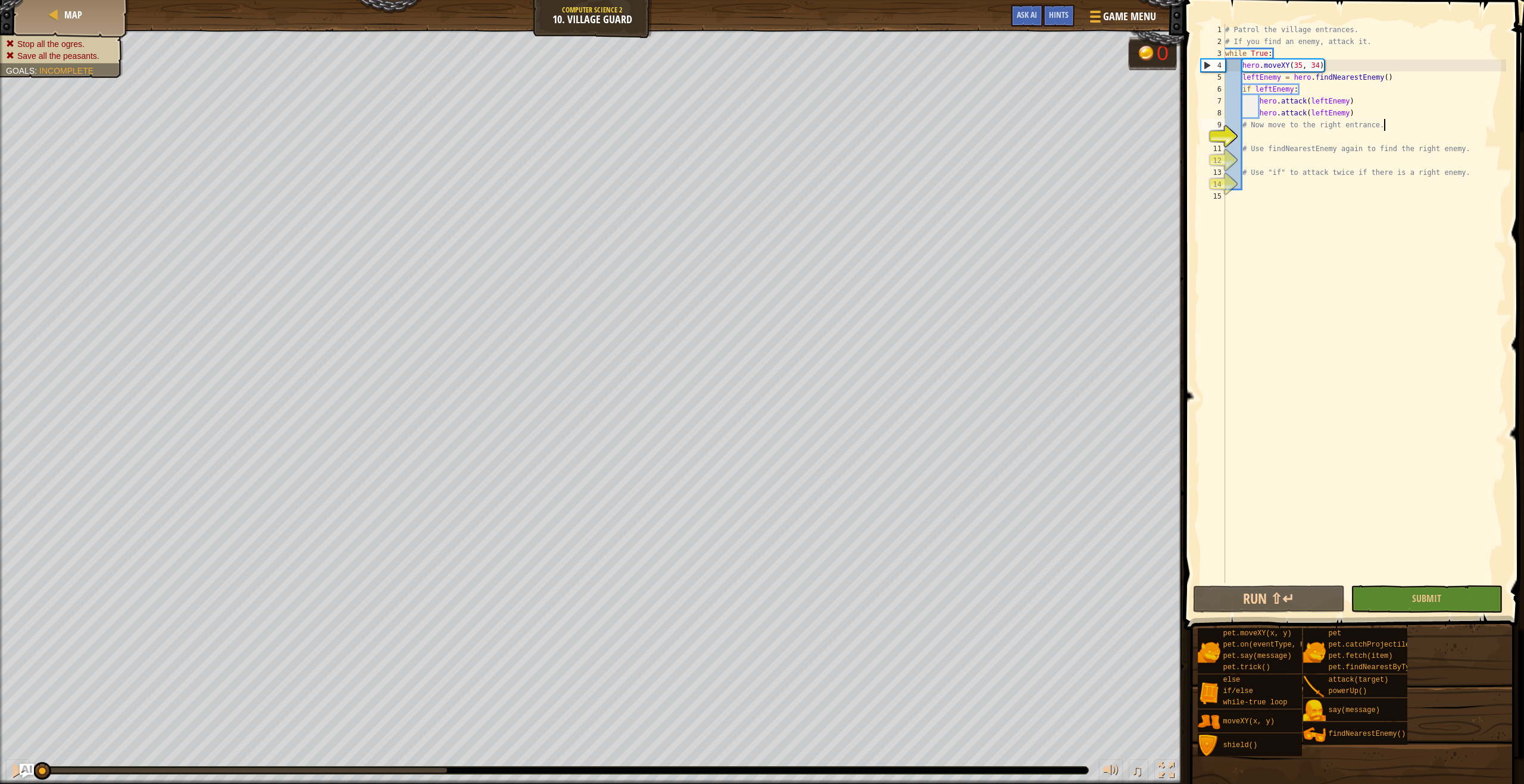
click at [1286, 144] on div "# Patrol the village entrances. # If you find an enemy, attack it. while True :…" at bounding box center [1364, 315] width 283 height 583
type textarea "# Use findNearestEnemy again to find the right enemy."
type textarea "power"
